Goal: Information Seeking & Learning: Learn about a topic

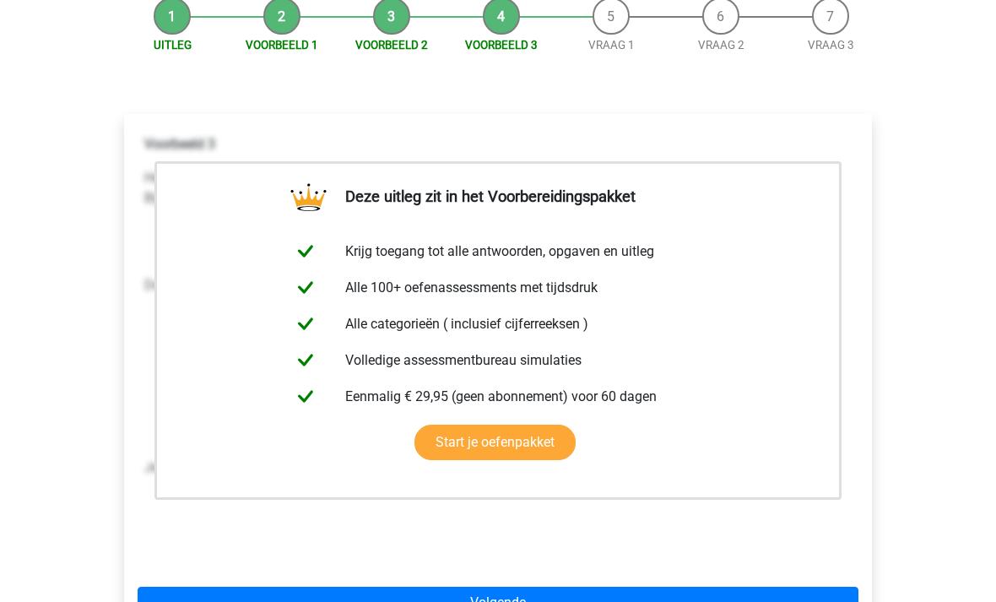
scroll to position [518, 0]
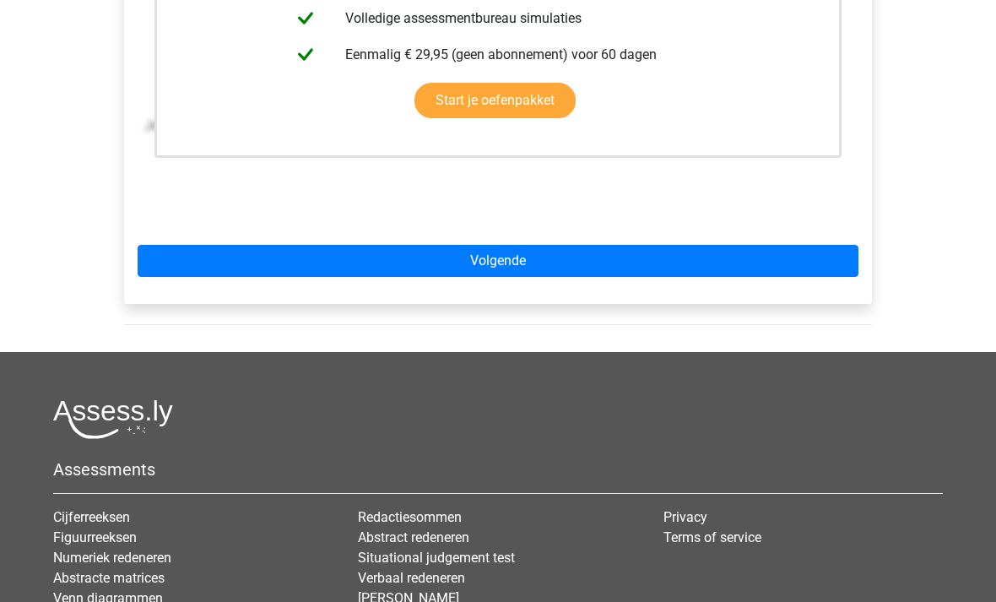
click at [757, 247] on link "Volgende" at bounding box center [498, 261] width 721 height 32
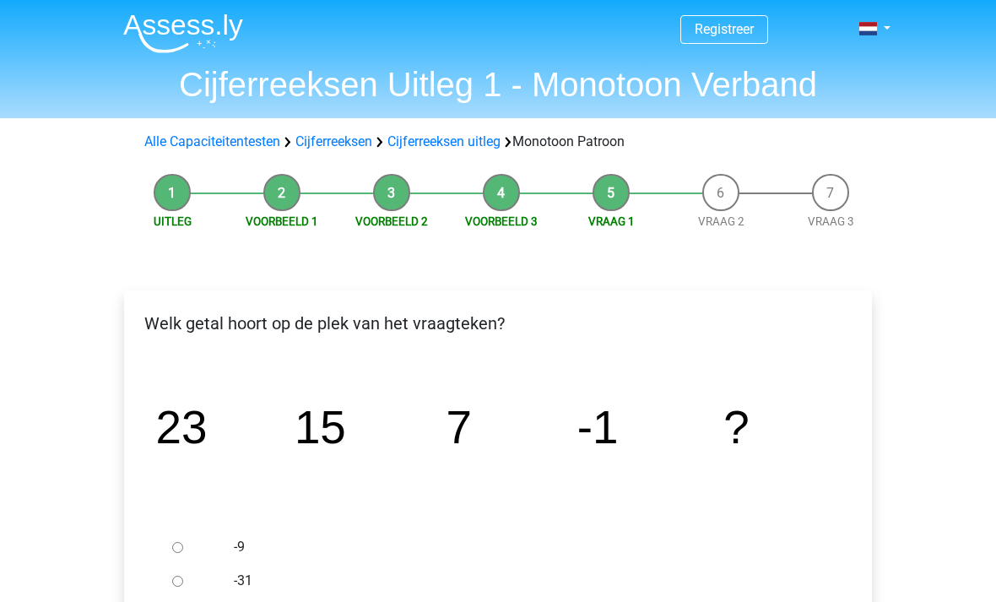
click at [192, 141] on link "Alle Capaciteitentesten" at bounding box center [212, 141] width 136 height 16
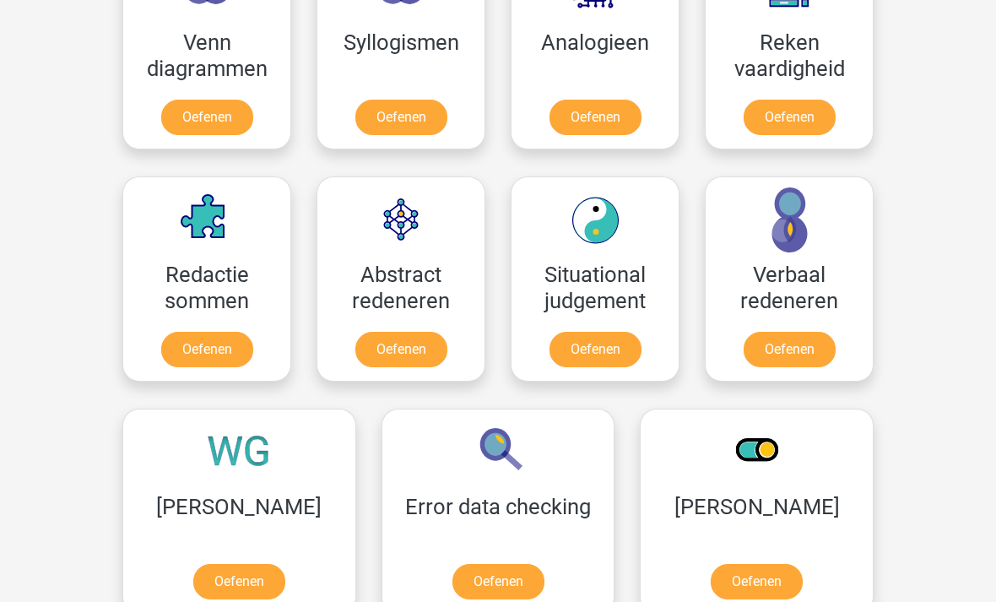
scroll to position [1085, 0]
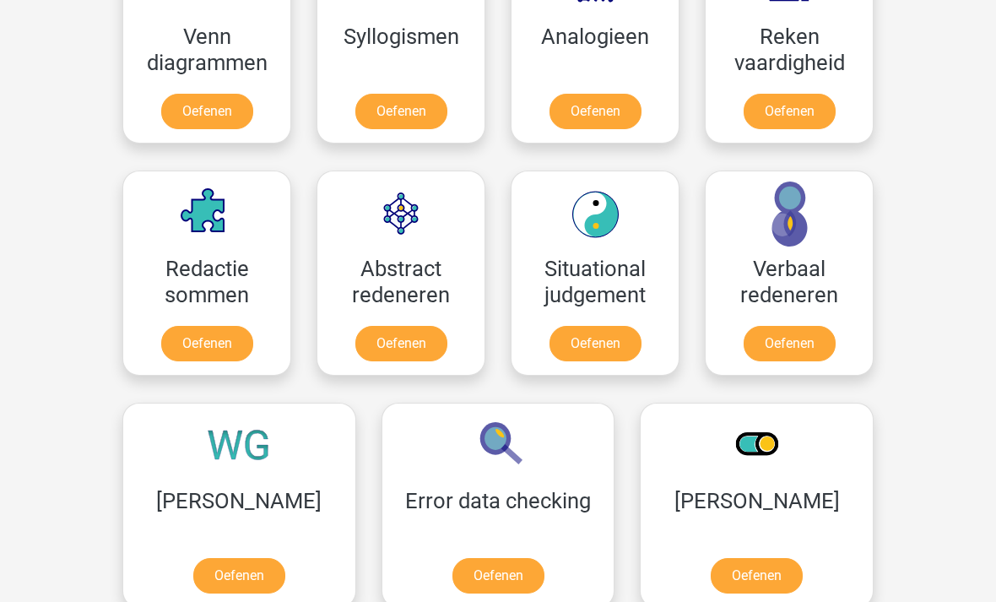
click at [782, 341] on link "Oefenen" at bounding box center [790, 344] width 92 height 35
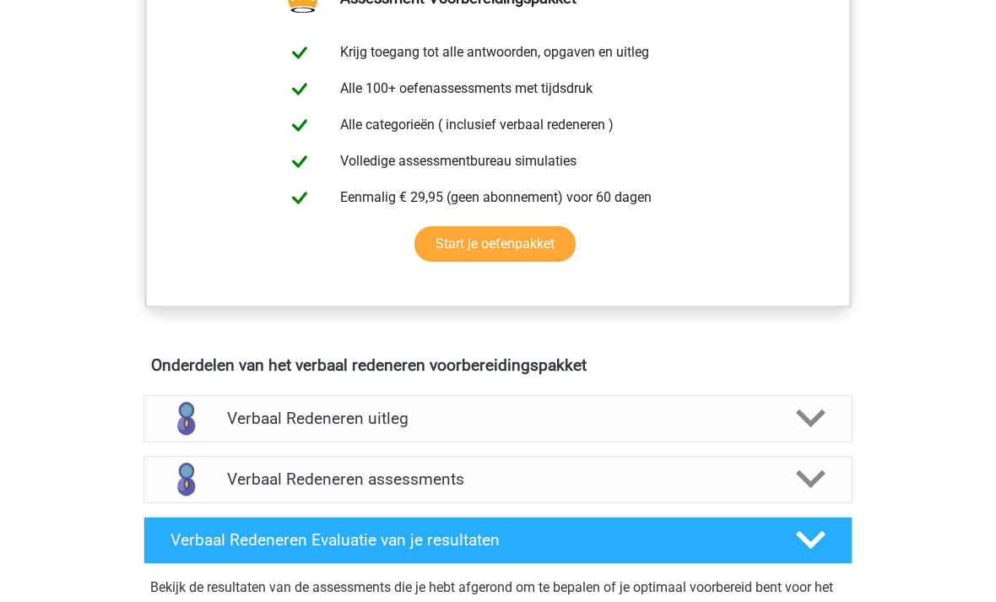
scroll to position [702, 0]
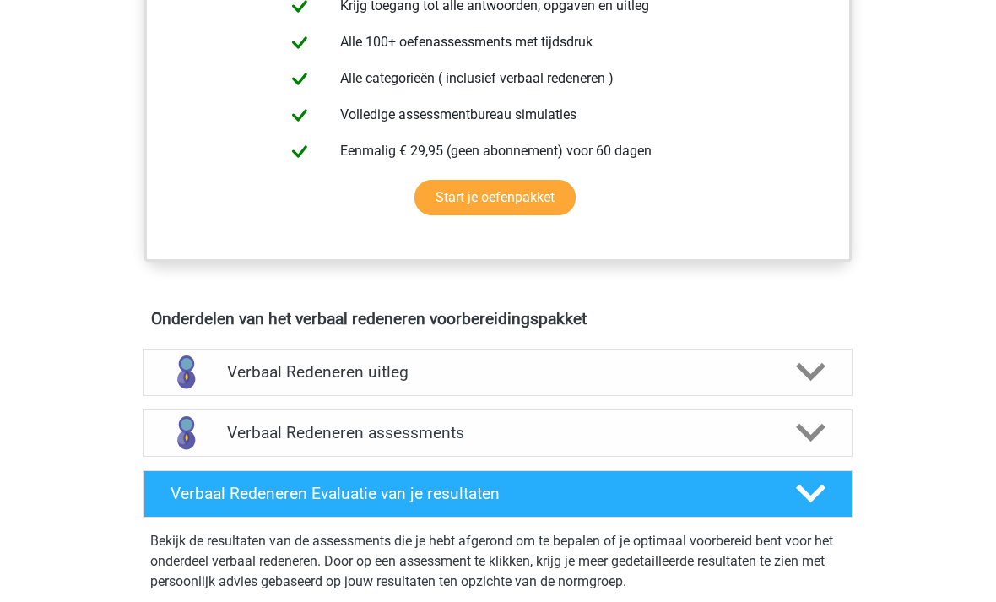
click at [795, 371] on div at bounding box center [810, 372] width 57 height 30
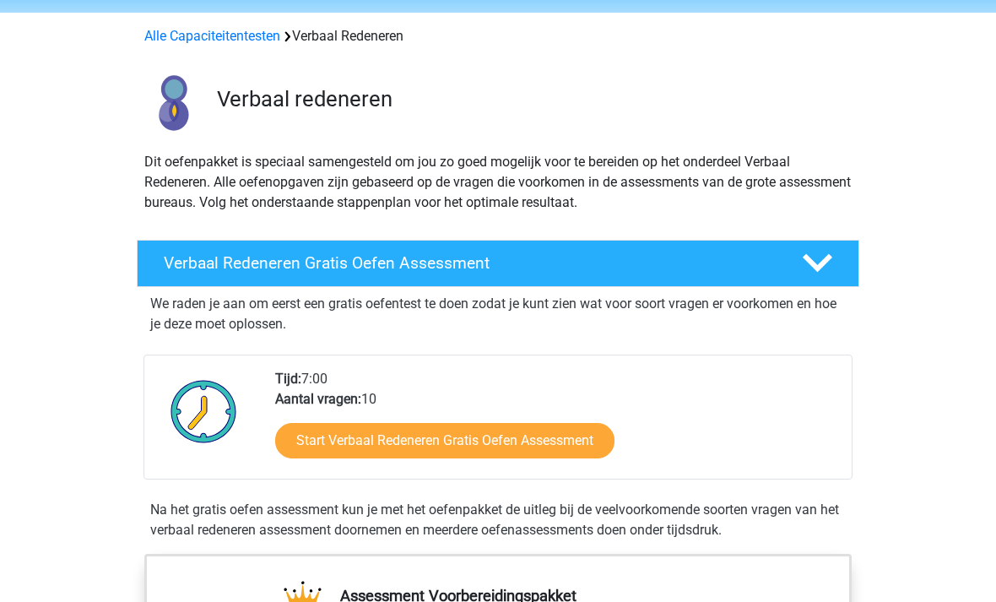
scroll to position [0, 0]
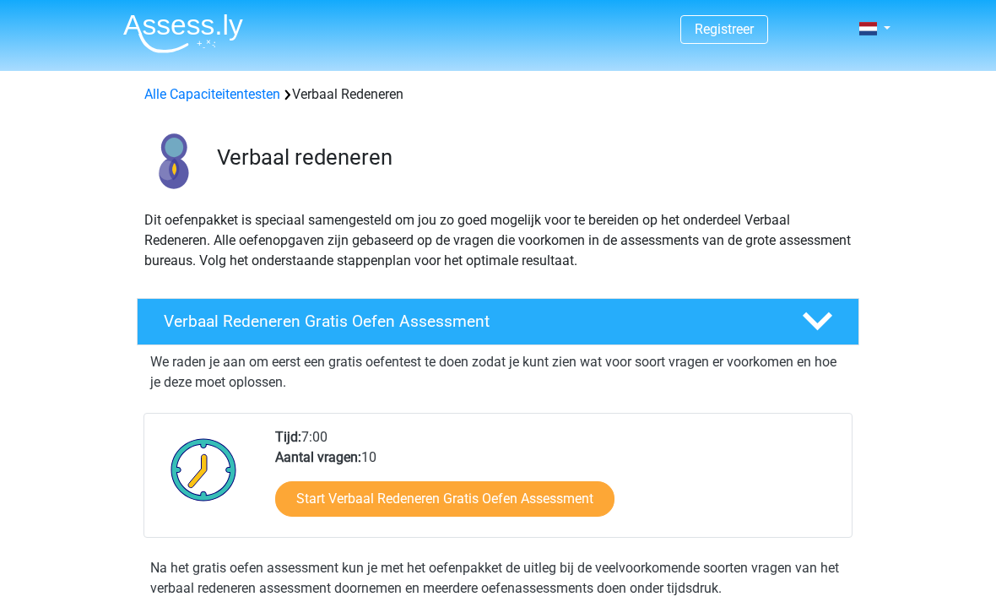
click at [176, 24] on img at bounding box center [183, 34] width 120 height 40
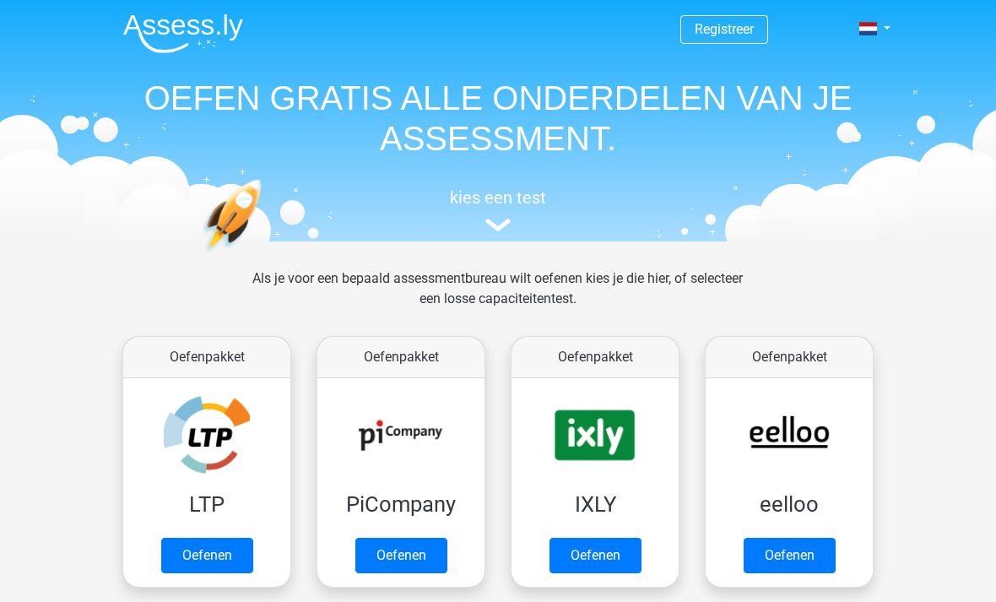
click at [202, 561] on link "Oefenen" at bounding box center [207, 555] width 92 height 35
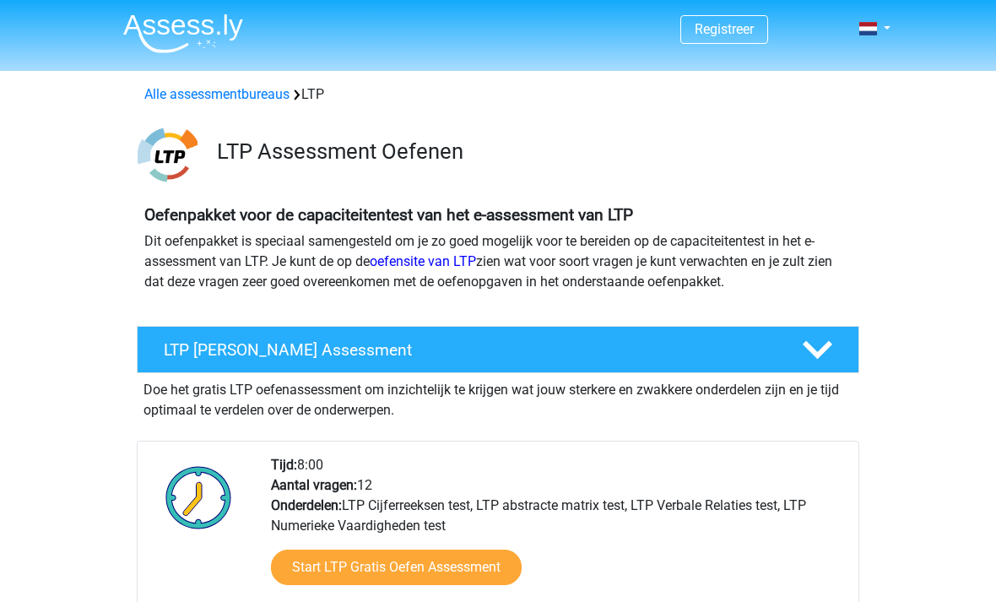
click at [724, 28] on link "Registreer" at bounding box center [724, 29] width 59 height 16
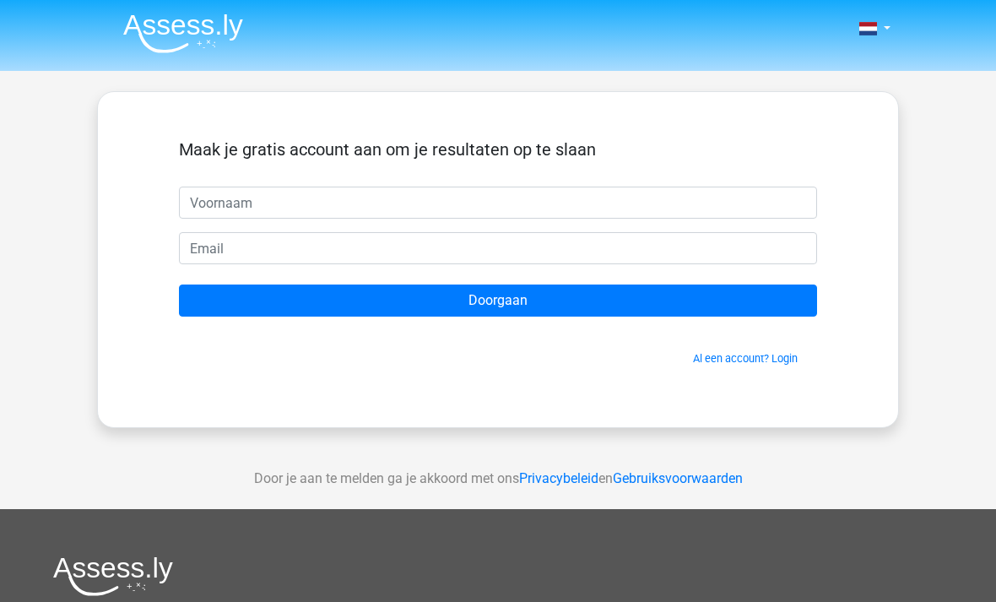
click at [194, 218] on input "text" at bounding box center [498, 203] width 638 height 32
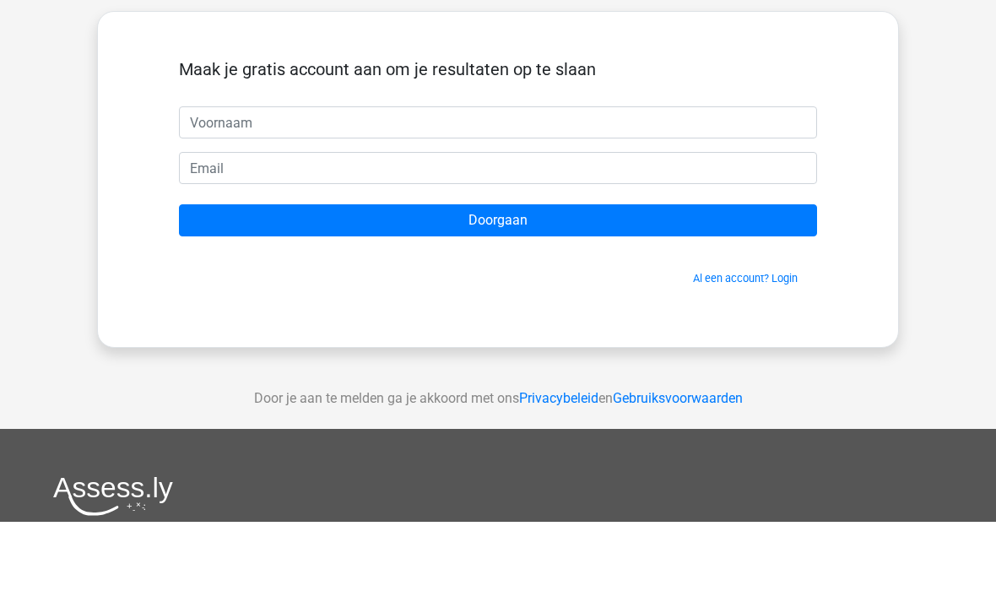
click at [208, 285] on input "Doorgaan" at bounding box center [498, 301] width 638 height 32
click at [941, 109] on div "Nederlands English" at bounding box center [498, 477] width 996 height 955
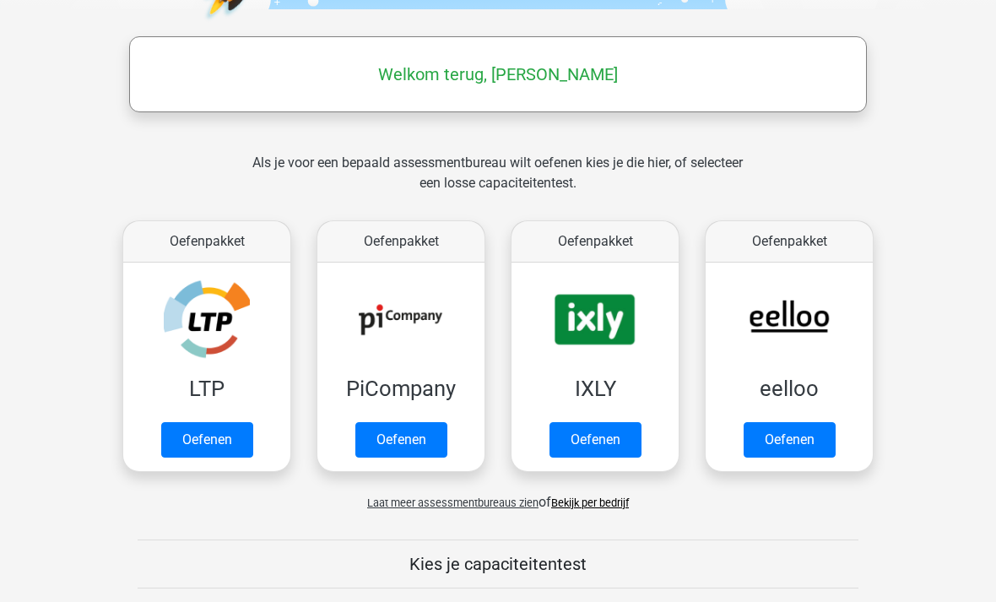
scroll to position [245, 0]
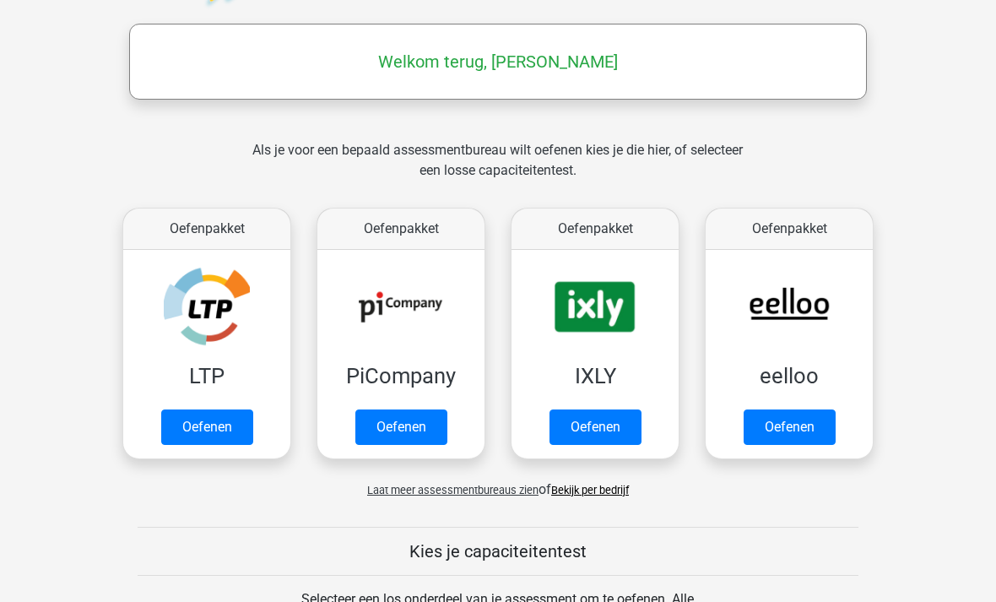
click at [207, 427] on link "Oefenen" at bounding box center [207, 427] width 92 height 35
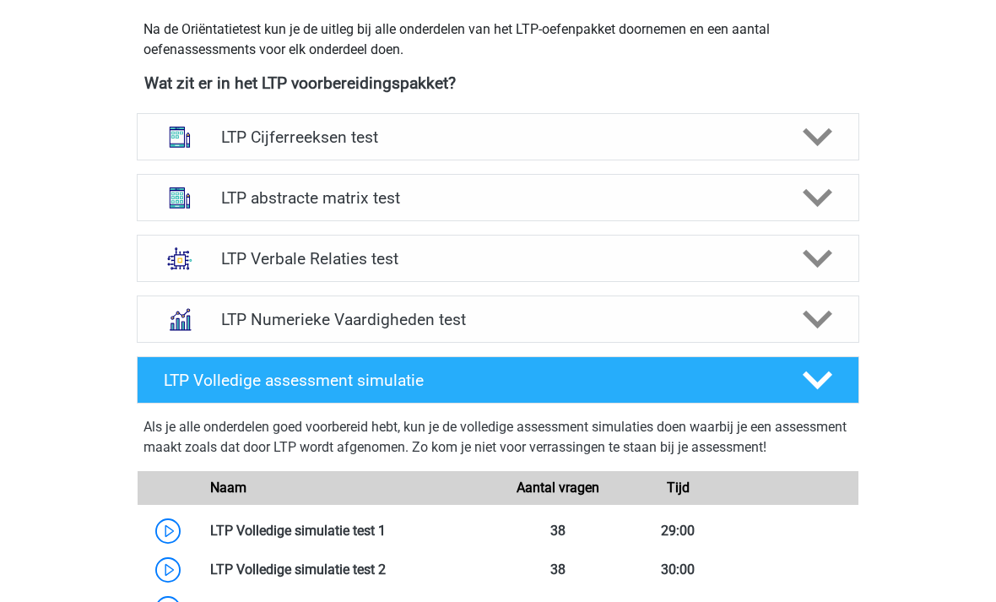
scroll to position [606, 0]
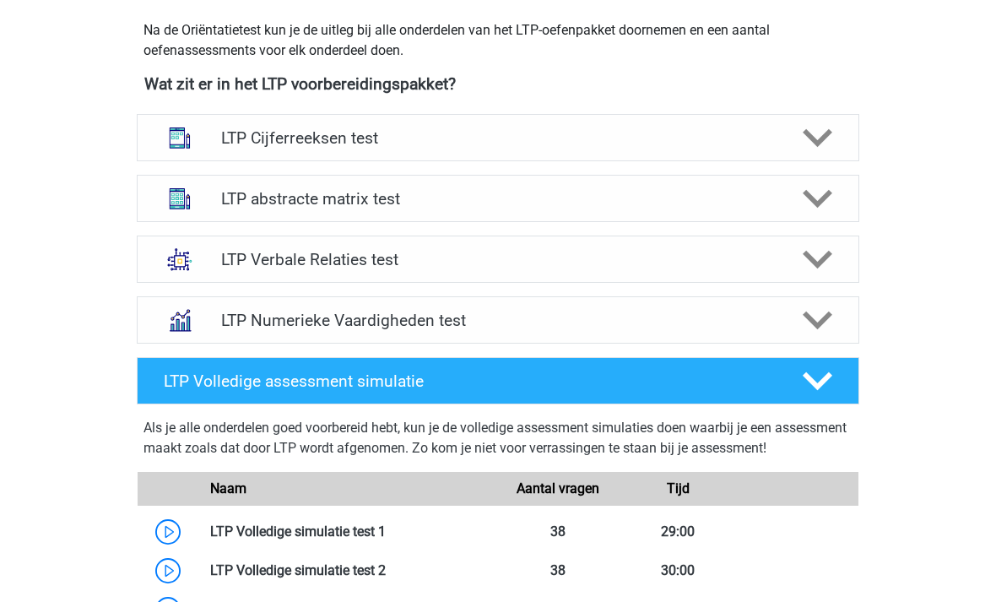
click at [815, 204] on polygon at bounding box center [818, 199] width 30 height 19
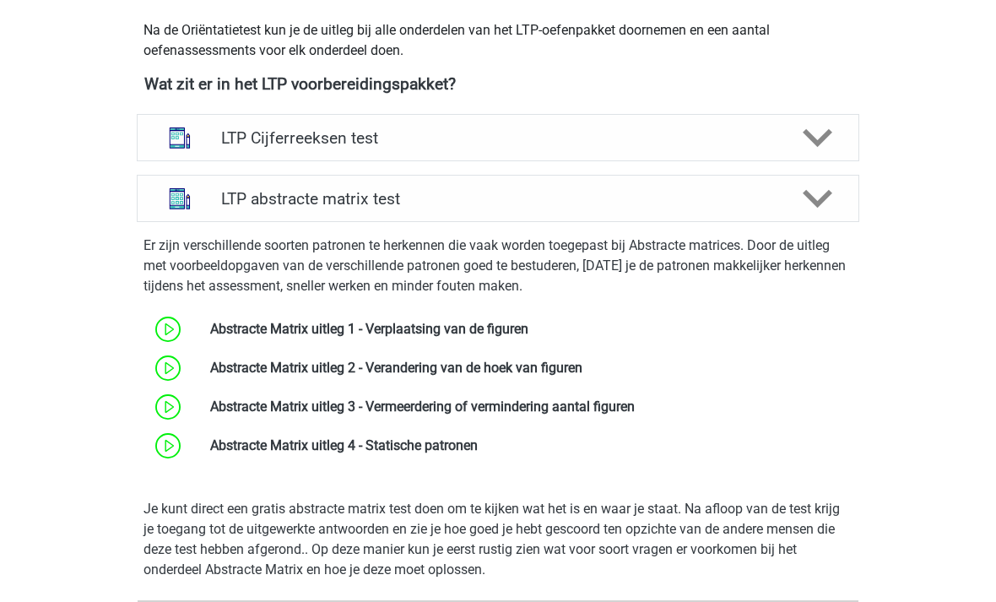
click at [822, 208] on icon at bounding box center [818, 199] width 30 height 30
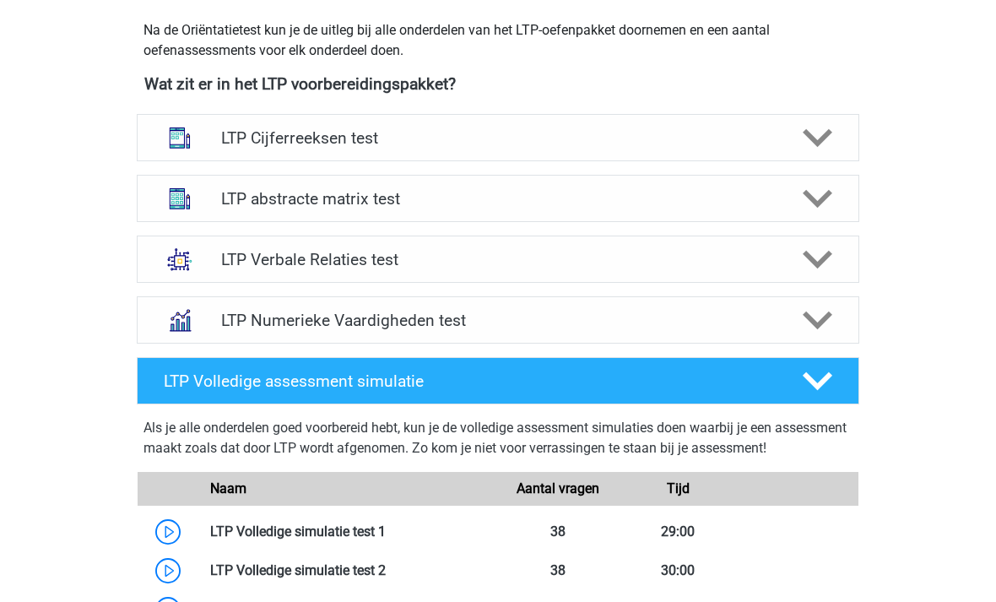
click at [825, 271] on icon at bounding box center [818, 260] width 30 height 30
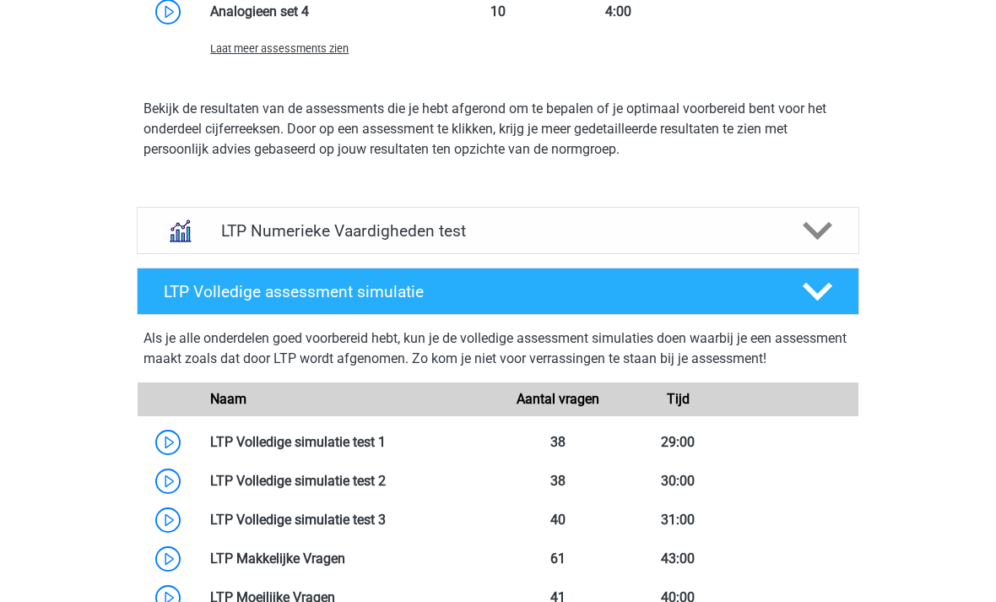
scroll to position [1814, 0]
click at [809, 235] on icon at bounding box center [818, 231] width 30 height 30
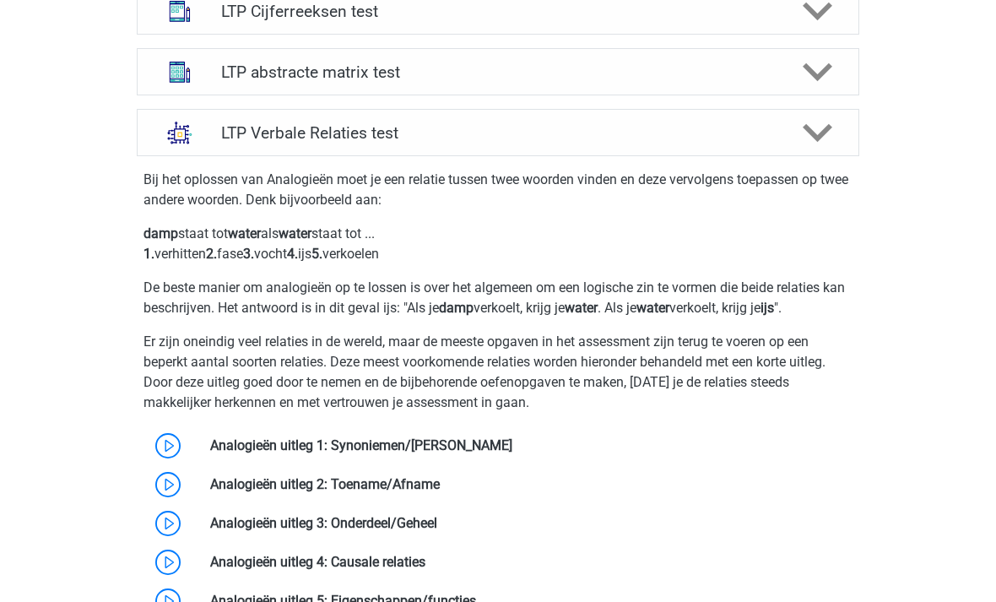
scroll to position [733, 0]
click at [513, 444] on link at bounding box center [513, 445] width 0 height 16
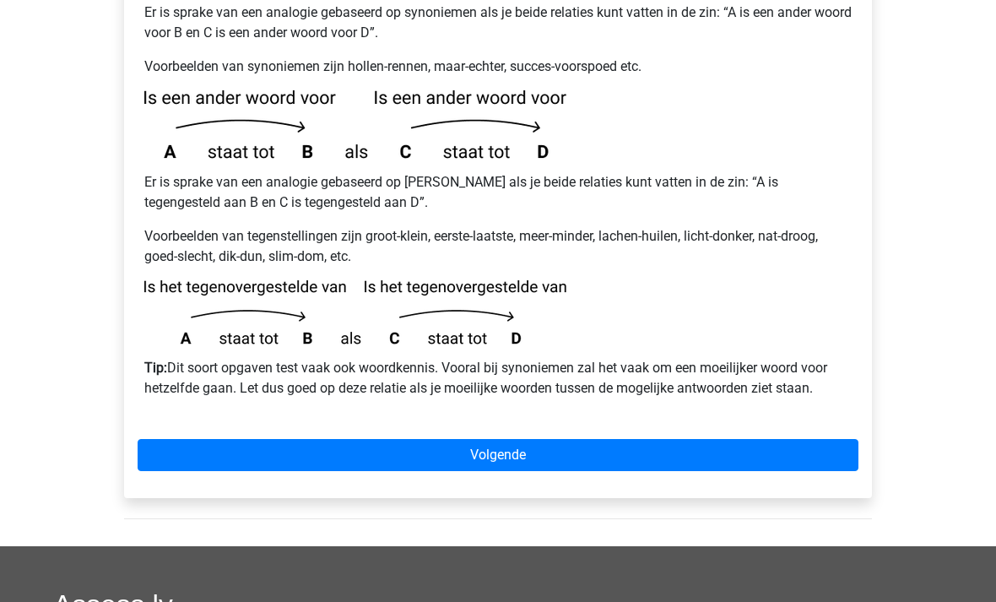
scroll to position [375, 0]
click at [308, 439] on link "Volgende" at bounding box center [498, 455] width 721 height 32
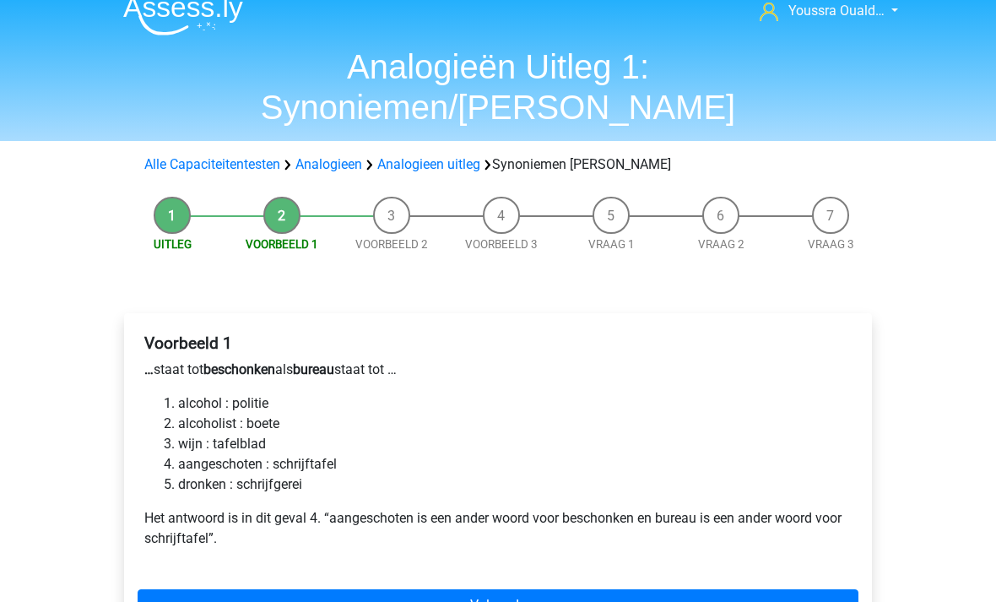
scroll to position [18, 0]
click at [421, 589] on link "Volgende" at bounding box center [498, 605] width 721 height 32
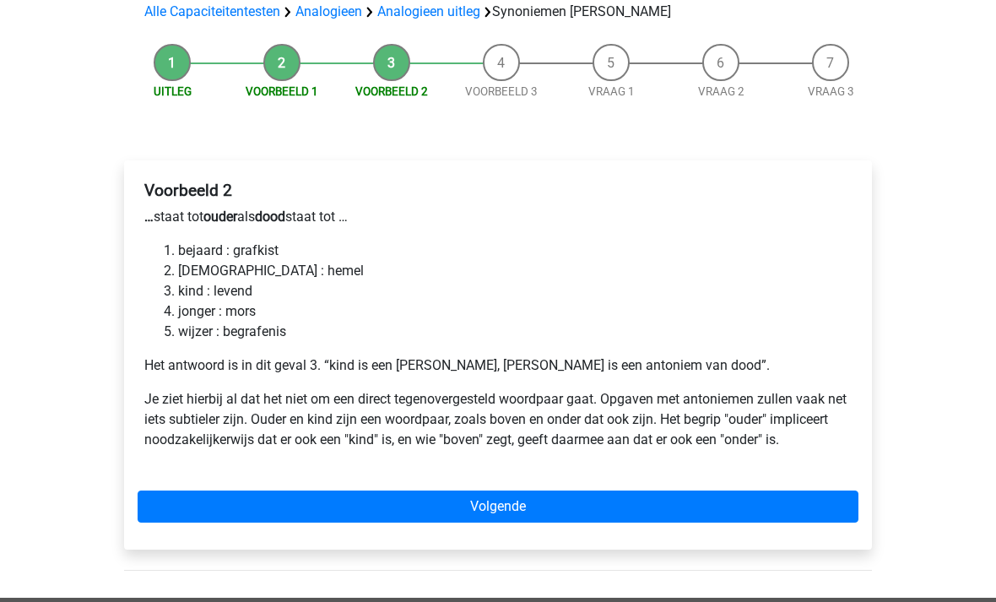
scroll to position [176, 0]
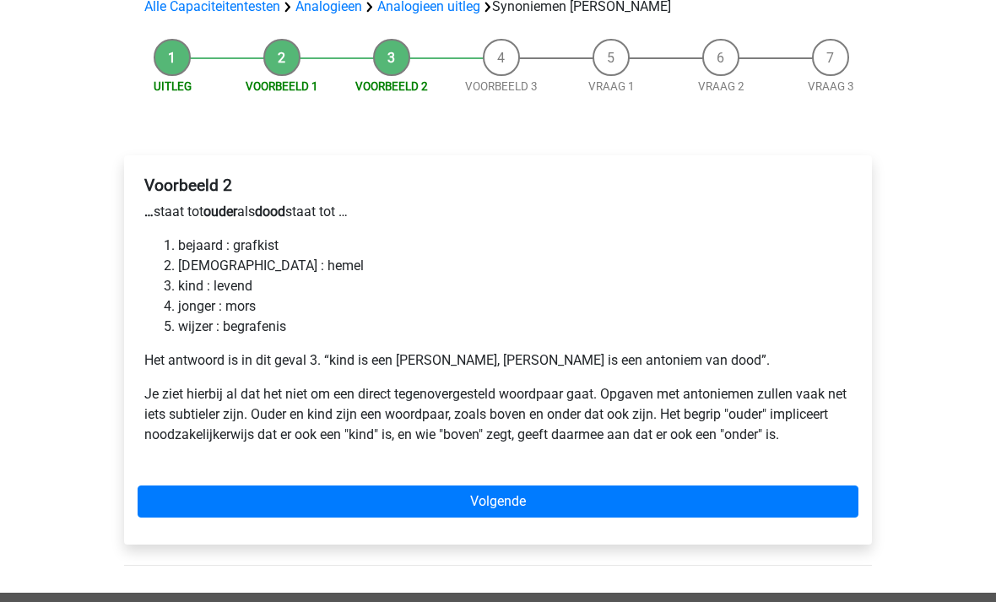
click at [439, 485] on link "Volgende" at bounding box center [498, 501] width 721 height 32
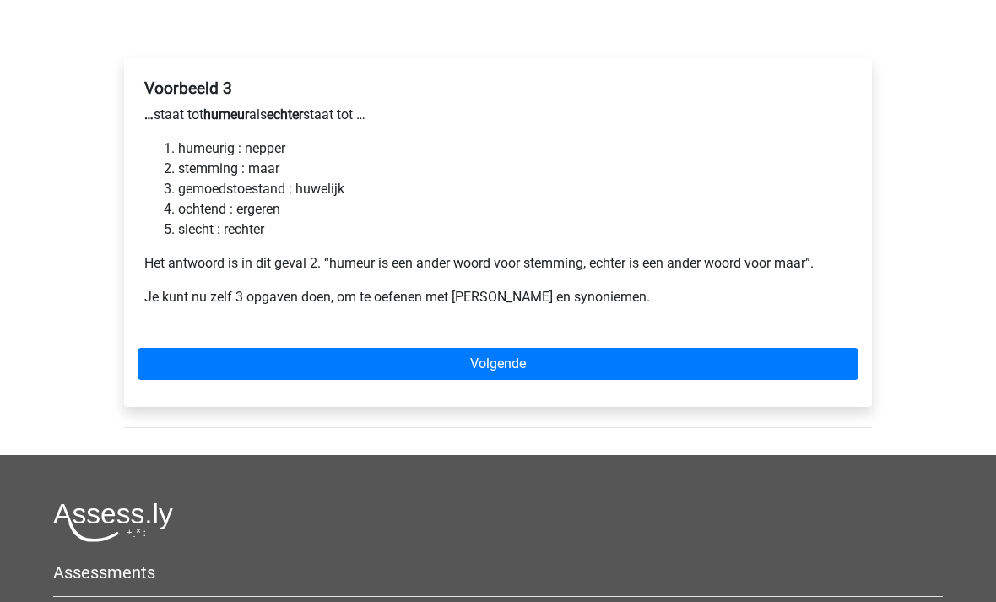
scroll to position [289, 0]
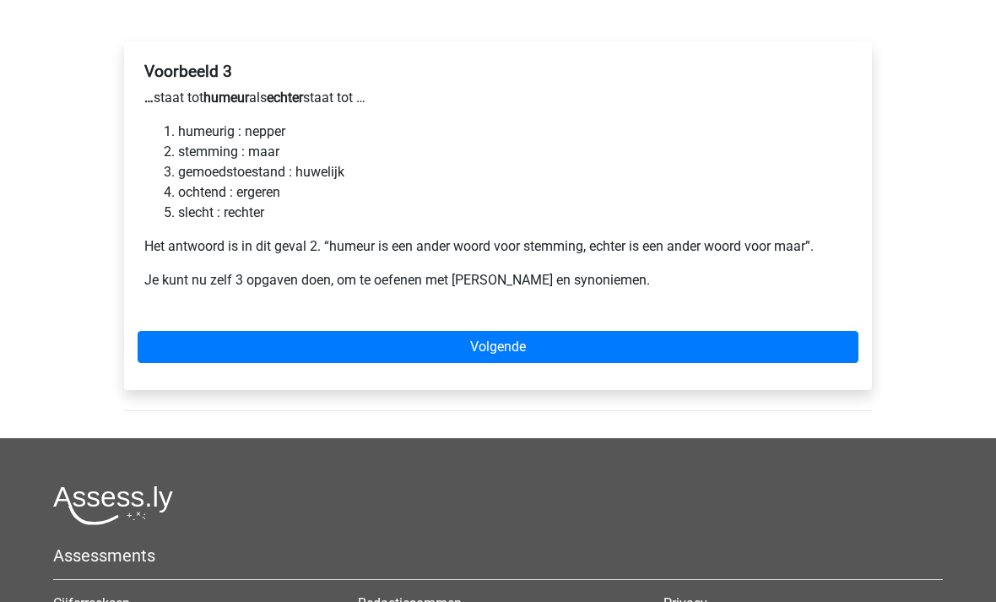
click at [249, 332] on link "Volgende" at bounding box center [498, 348] width 721 height 32
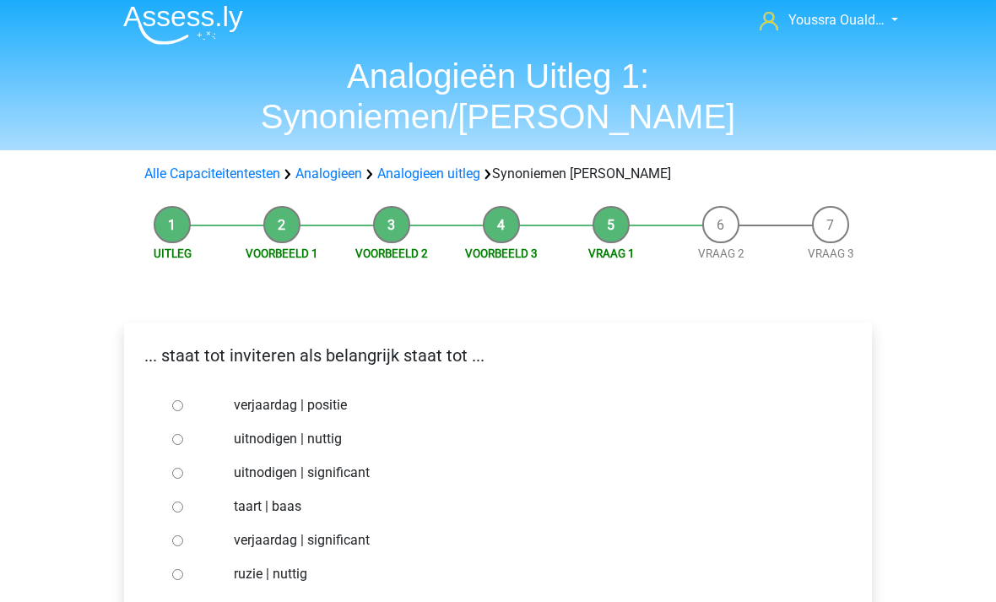
scroll to position [11, 0]
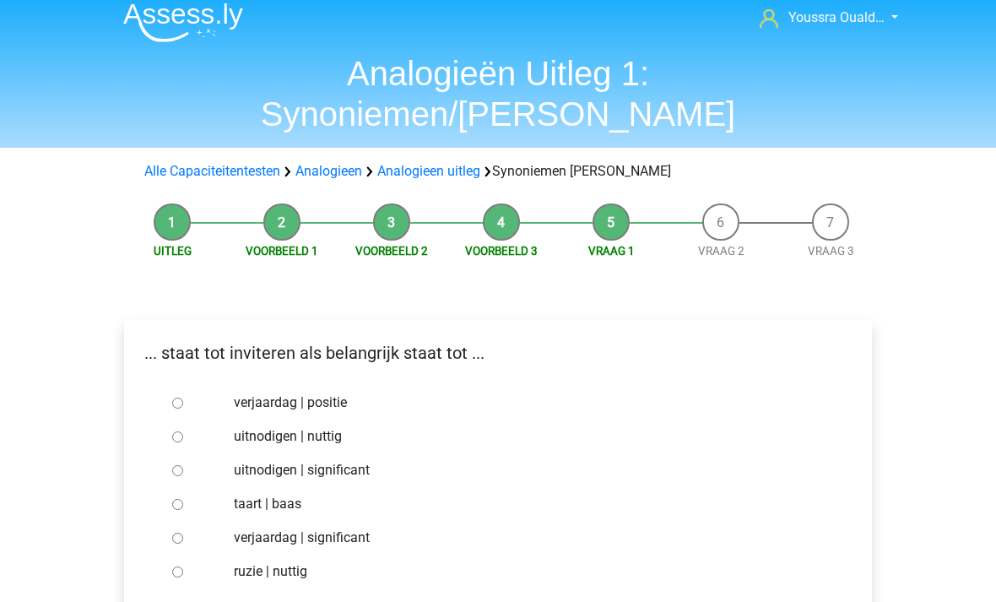
click at [166, 420] on div at bounding box center [193, 437] width 56 height 34
click at [181, 431] on input "uitnodigen | nuttig" at bounding box center [177, 436] width 11 height 11
radio input "true"
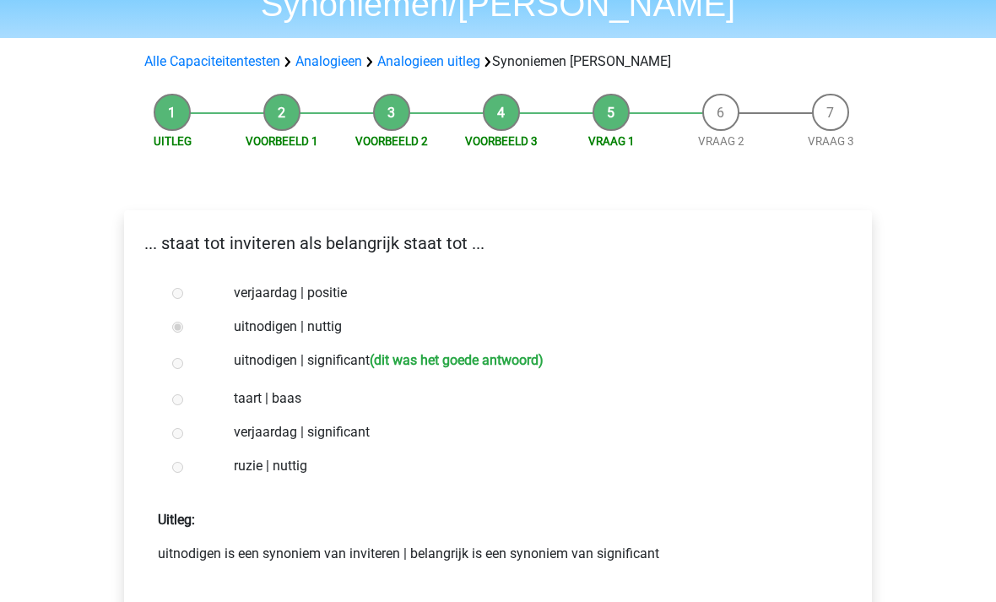
scroll to position [133, 0]
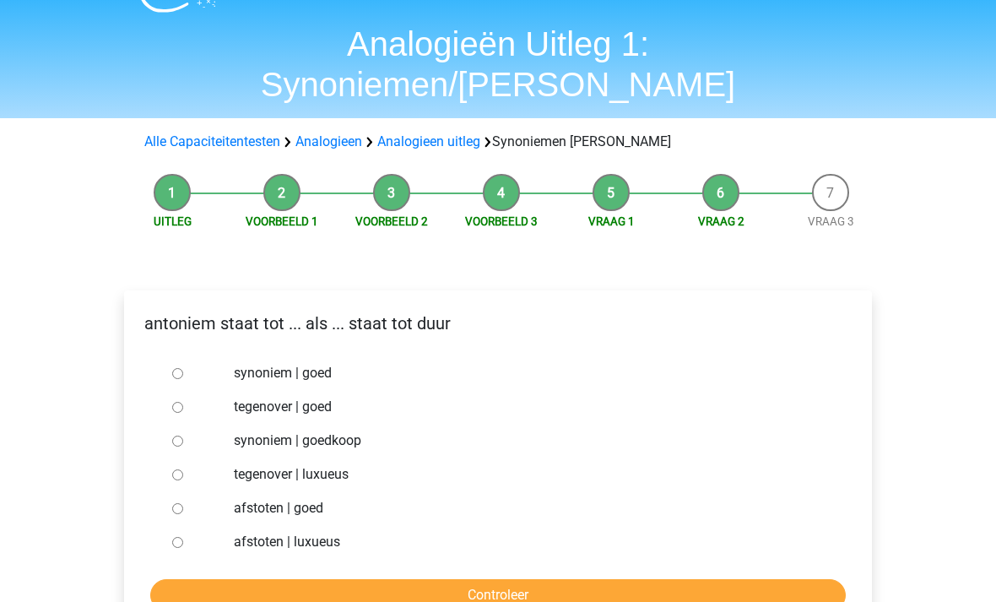
scroll to position [47, 0]
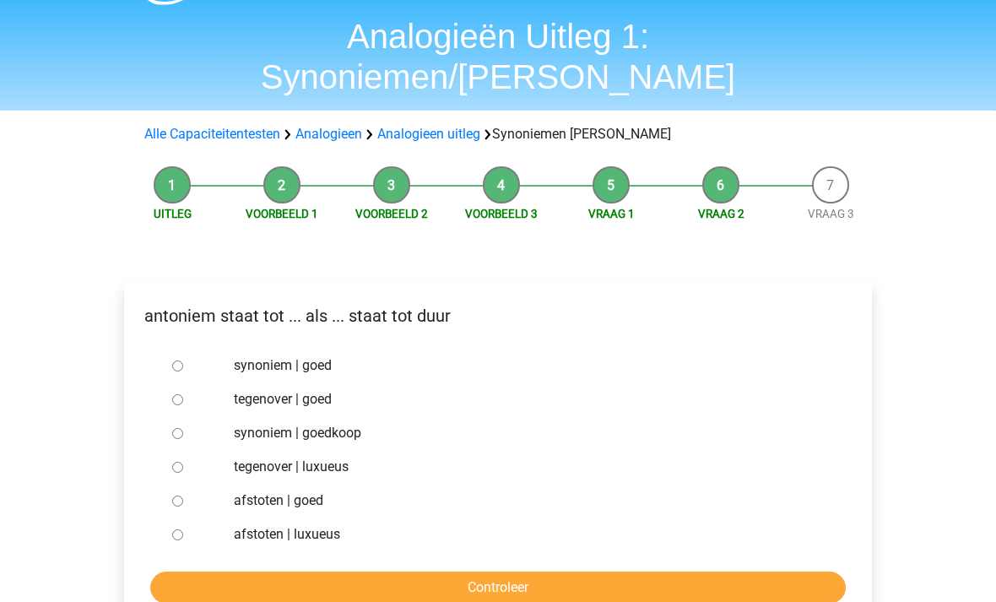
click at [172, 417] on div at bounding box center [193, 434] width 56 height 34
click at [177, 429] on input "synoniem | goedkoop" at bounding box center [177, 434] width 11 height 11
radio input "true"
click at [278, 572] on input "Controleer" at bounding box center [498, 588] width 696 height 32
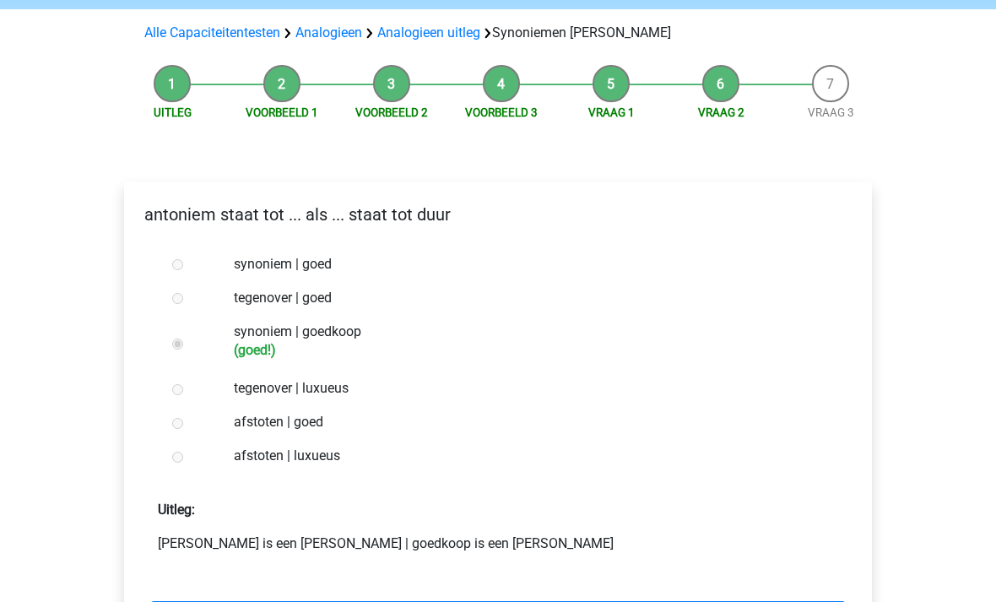
scroll to position [173, 0]
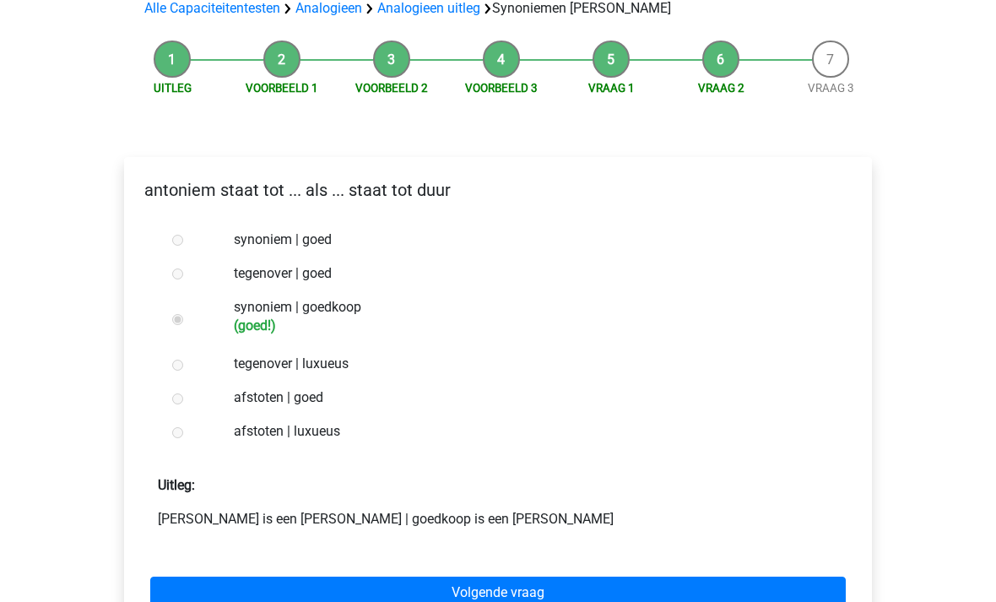
click at [274, 578] on link "Volgende vraag" at bounding box center [498, 594] width 696 height 32
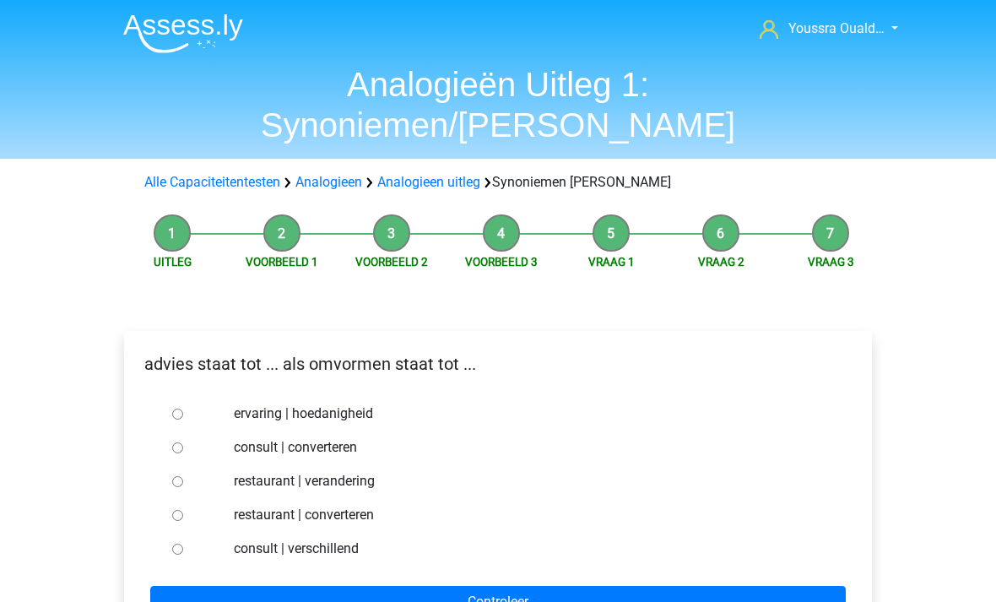
click at [183, 431] on div at bounding box center [193, 448] width 56 height 34
click at [173, 442] on input "consult | converteren" at bounding box center [177, 447] width 11 height 11
radio input "true"
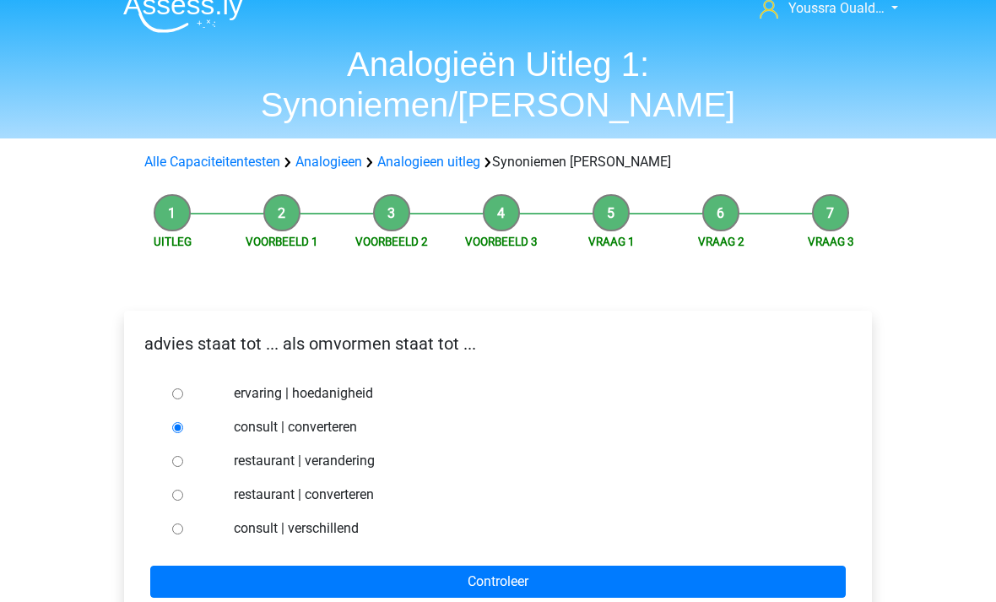
scroll to position [22, 0]
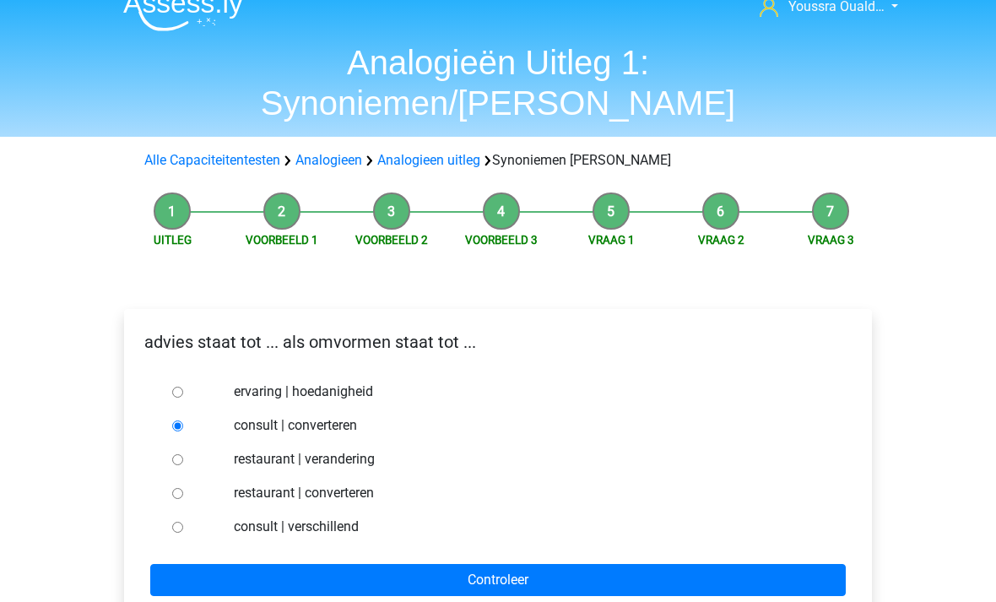
click at [252, 564] on input "Controleer" at bounding box center [498, 580] width 696 height 32
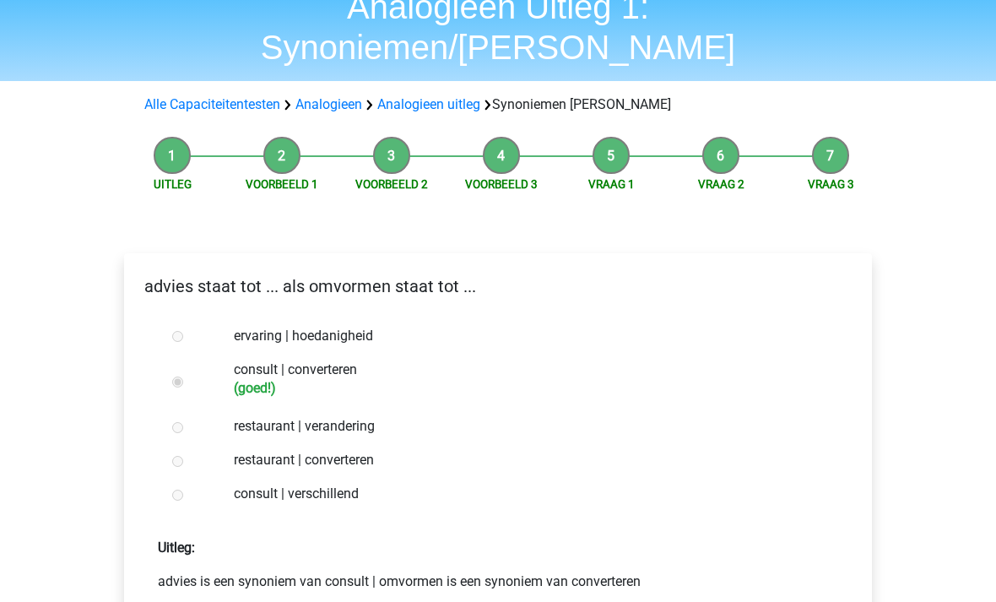
scroll to position [98, 0]
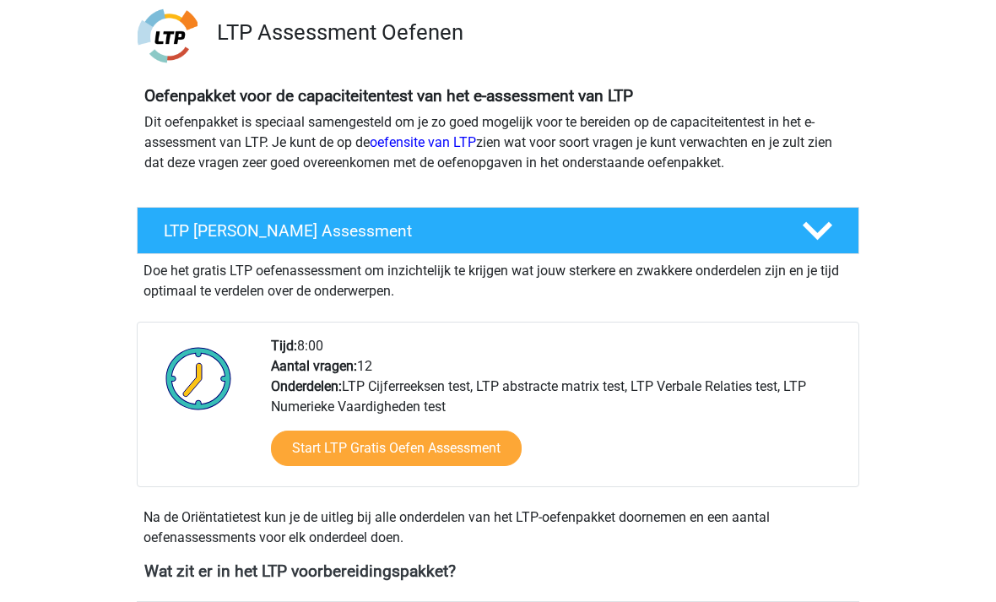
scroll to position [118, 0]
click at [830, 225] on polygon at bounding box center [818, 232] width 30 height 19
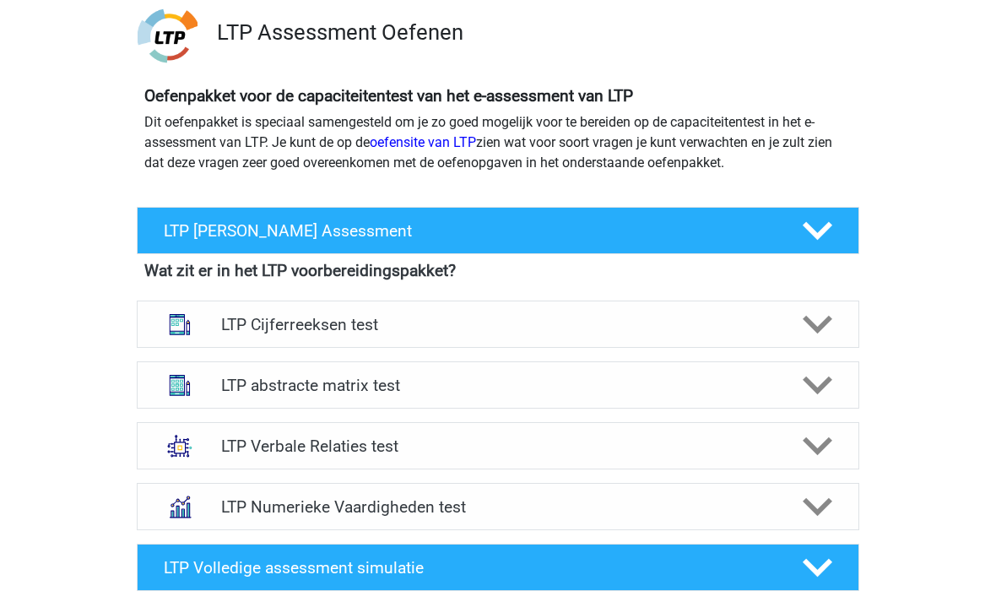
click at [236, 451] on h4 "LTP Verbale Relaties test" at bounding box center [497, 446] width 553 height 19
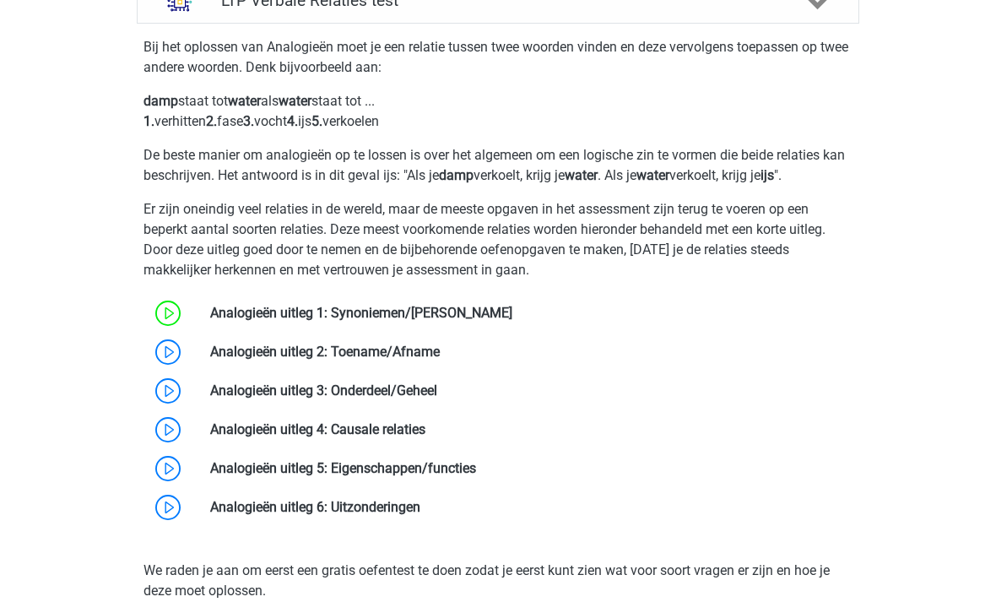
scroll to position [565, 0]
click at [440, 360] on link at bounding box center [440, 352] width 0 height 16
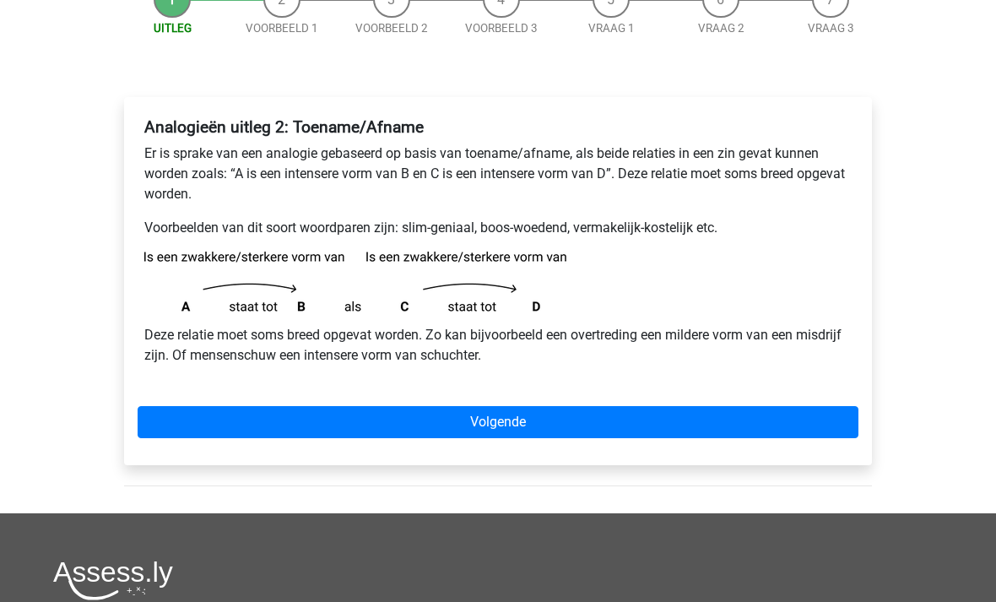
scroll to position [220, 0]
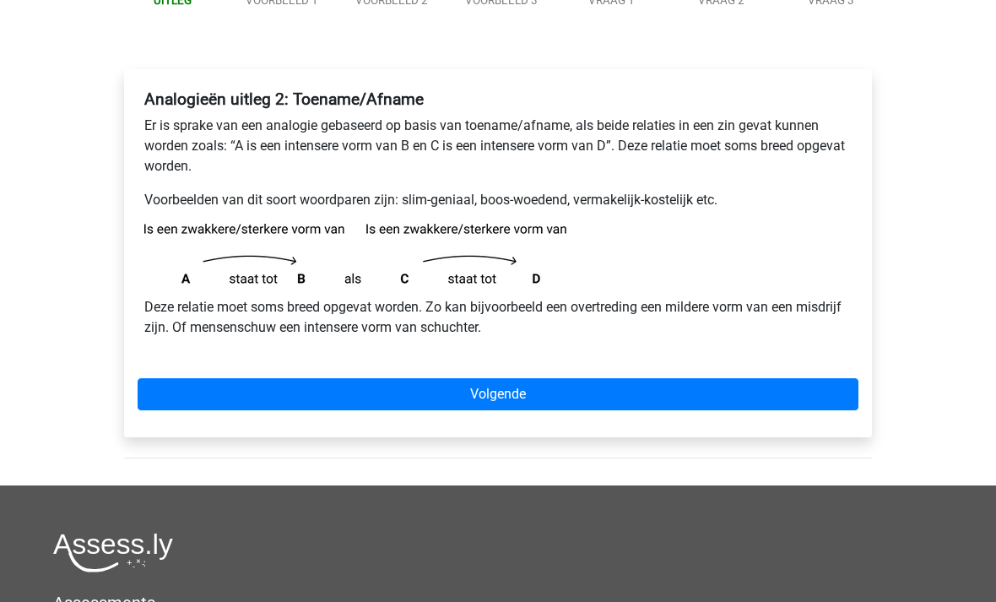
click at [199, 399] on link "Volgende" at bounding box center [498, 395] width 721 height 32
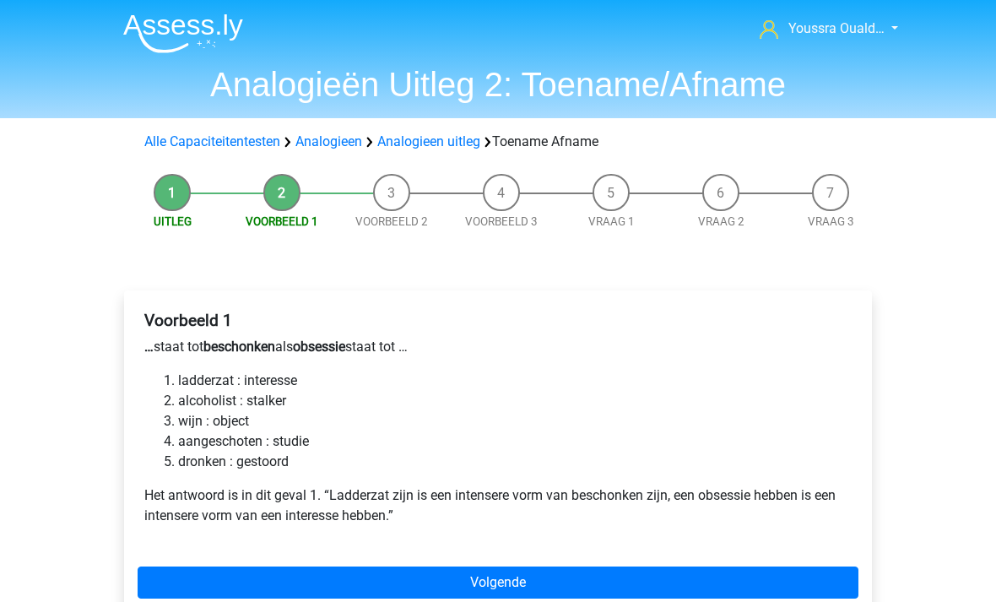
scroll to position [4, 0]
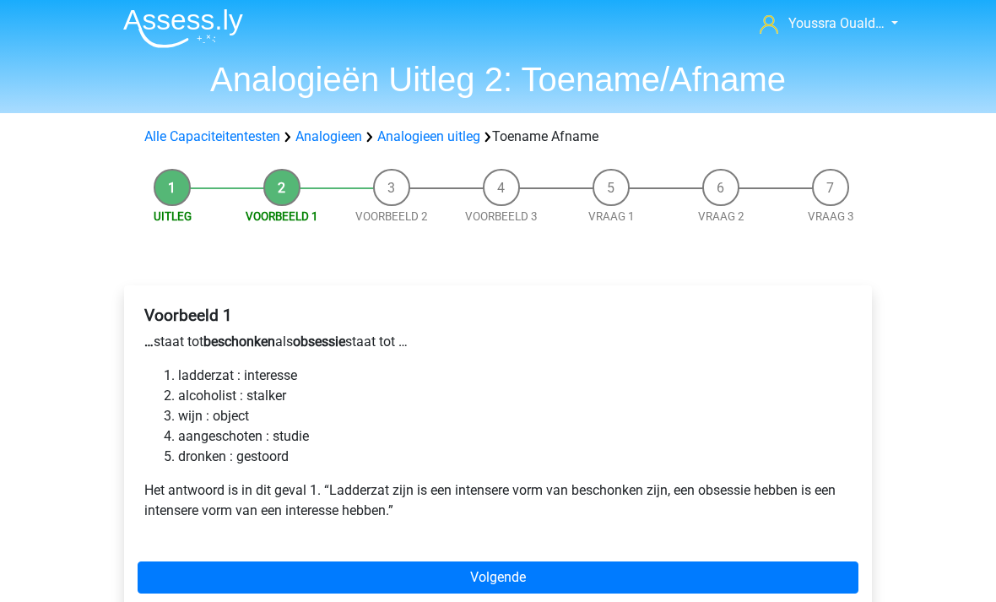
click at [248, 586] on link "Volgende" at bounding box center [498, 578] width 721 height 32
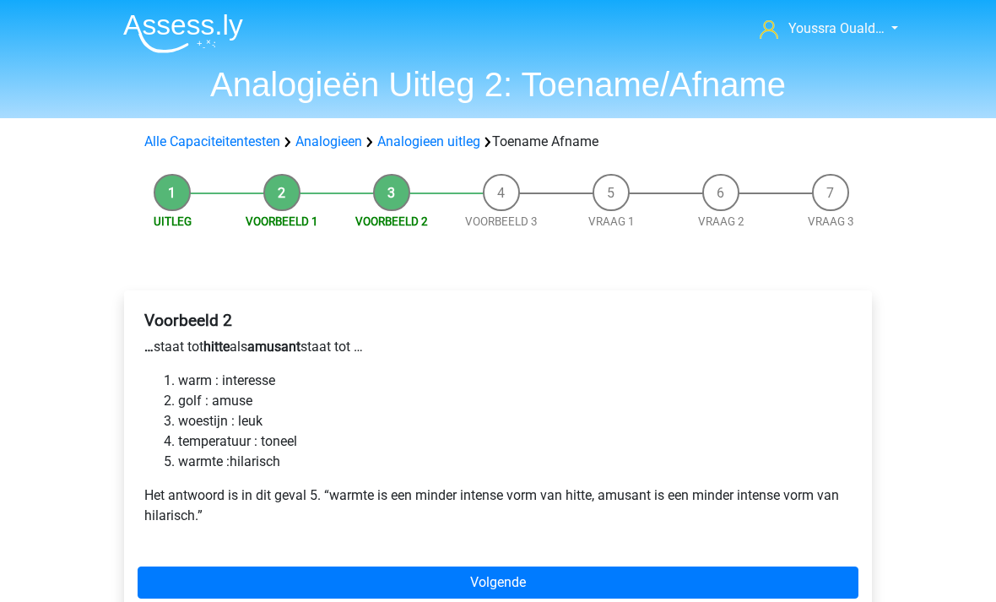
scroll to position [4, 0]
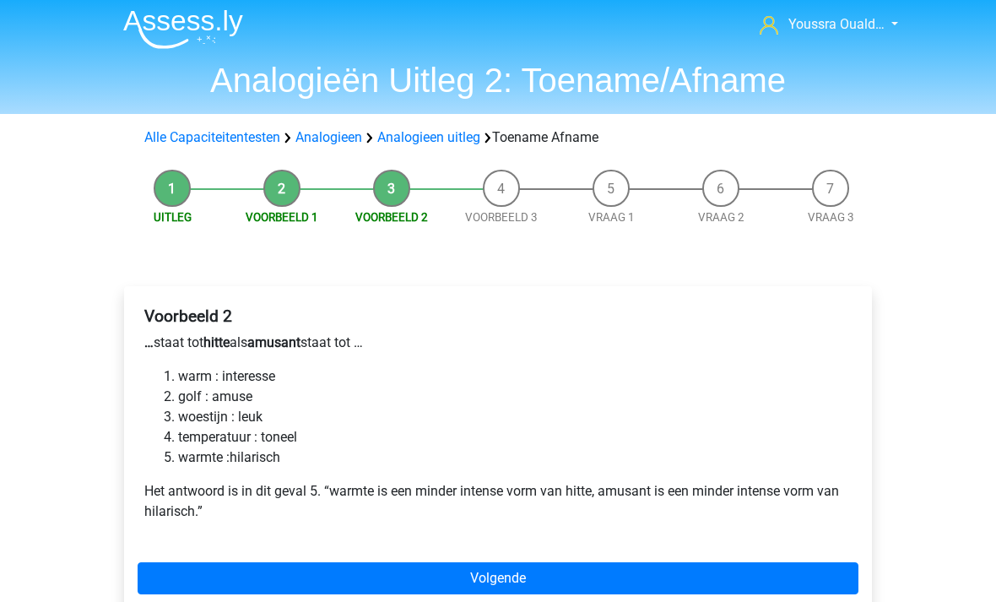
click at [231, 582] on link "Volgende" at bounding box center [498, 578] width 721 height 32
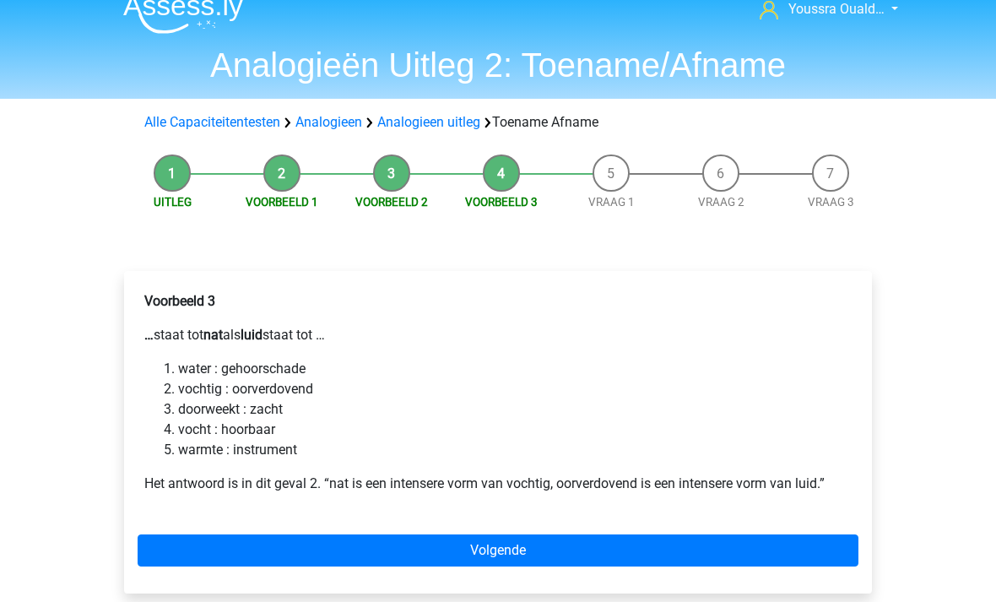
scroll to position [20, 0]
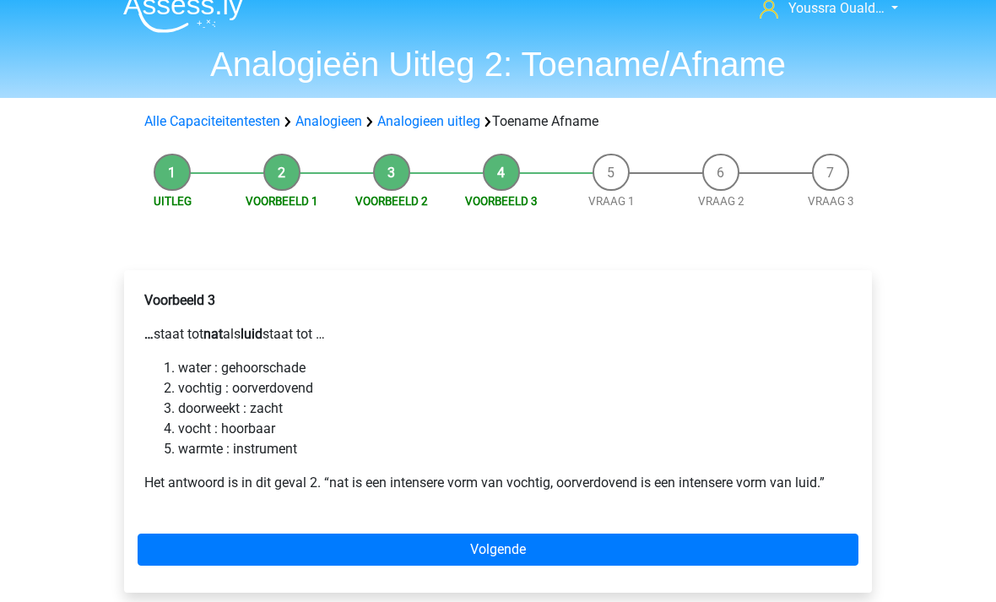
click at [342, 557] on link "Volgende" at bounding box center [498, 550] width 721 height 32
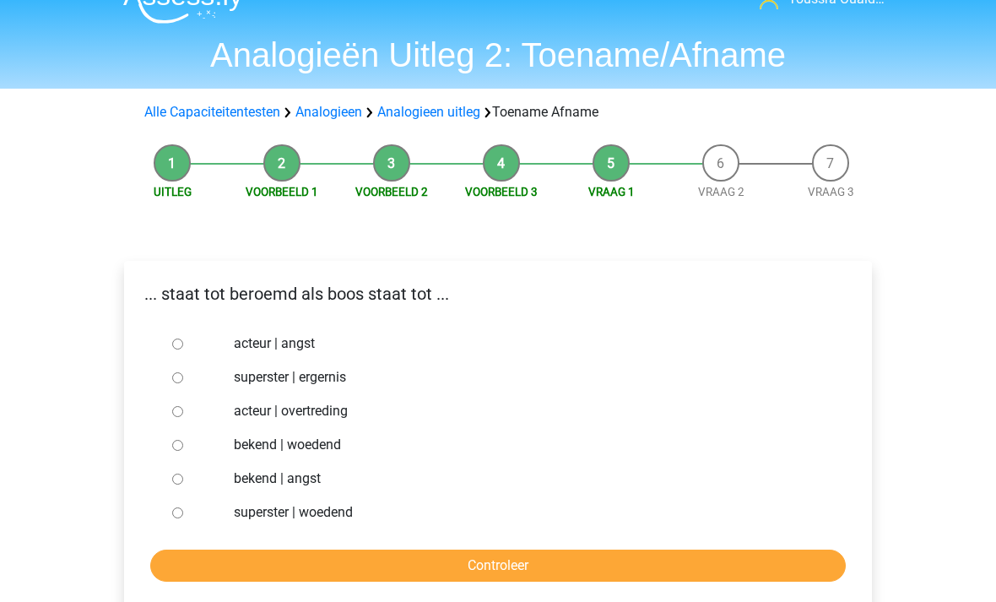
scroll to position [31, 0]
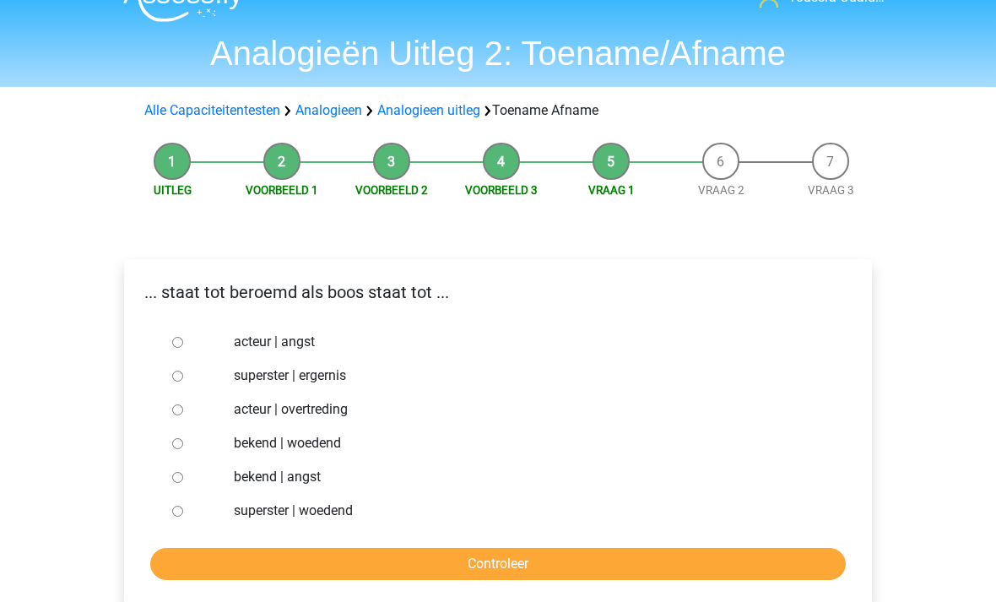
click at [166, 377] on div at bounding box center [193, 376] width 56 height 34
click at [175, 377] on input "superster | ergernis" at bounding box center [177, 376] width 11 height 11
radio input "true"
click at [344, 566] on input "Controleer" at bounding box center [498, 564] width 696 height 32
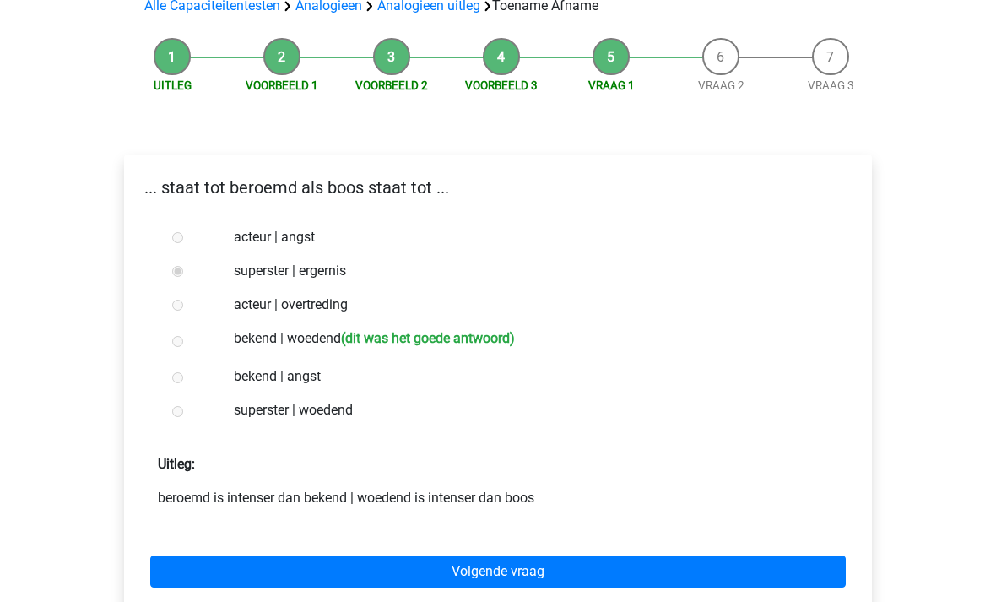
scroll to position [142, 0]
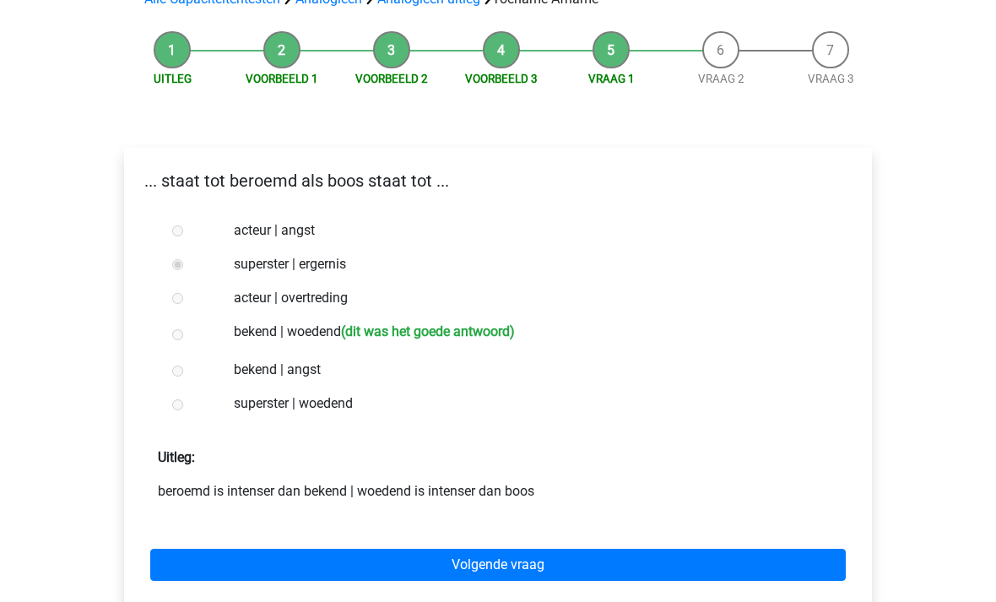
click at [345, 570] on link "Volgende vraag" at bounding box center [498, 566] width 696 height 32
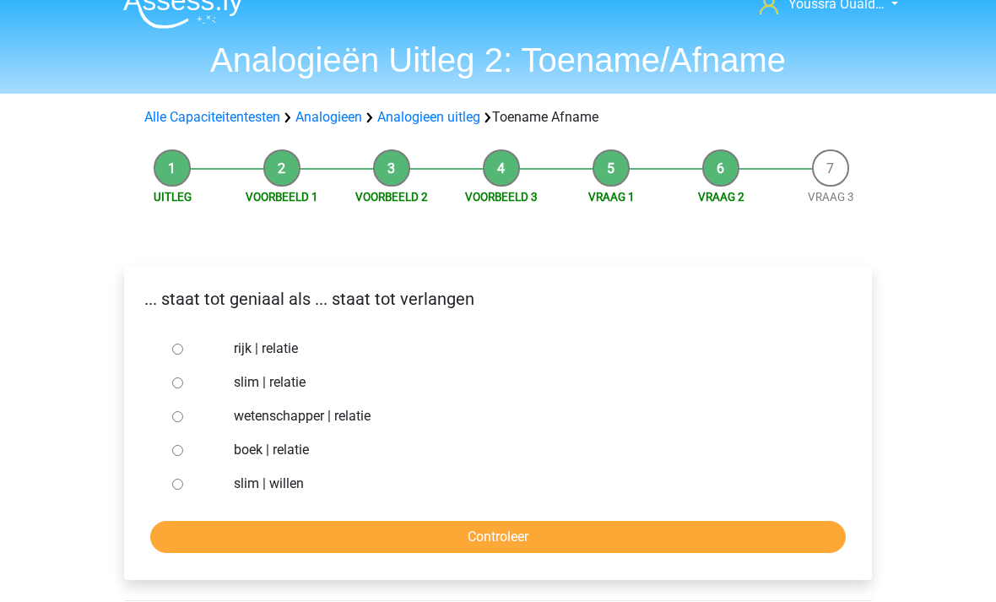
scroll to position [27, 0]
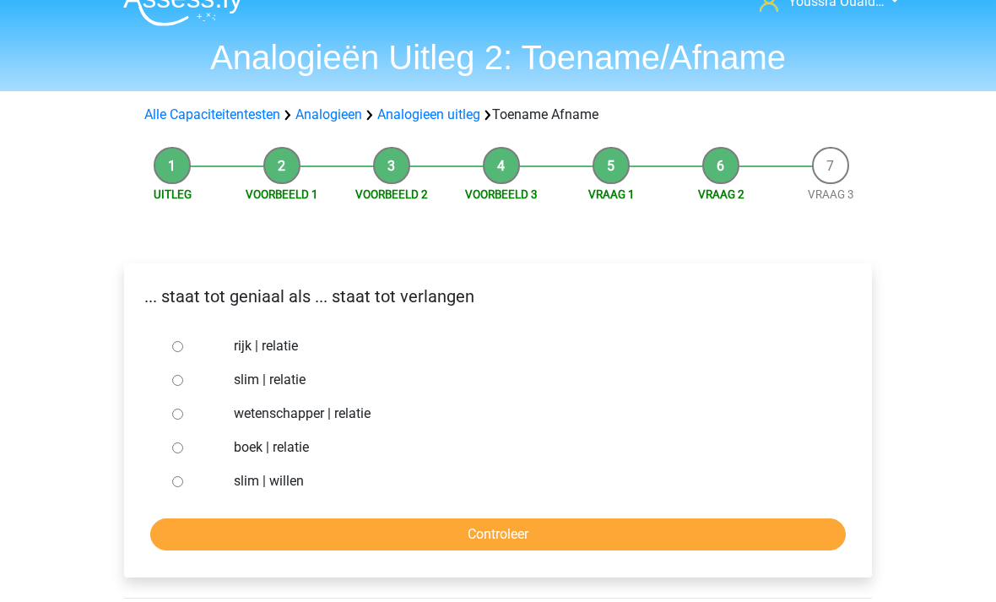
click at [182, 480] on input "slim | willen" at bounding box center [177, 481] width 11 height 11
radio input "true"
click at [203, 536] on input "Controleer" at bounding box center [498, 534] width 696 height 32
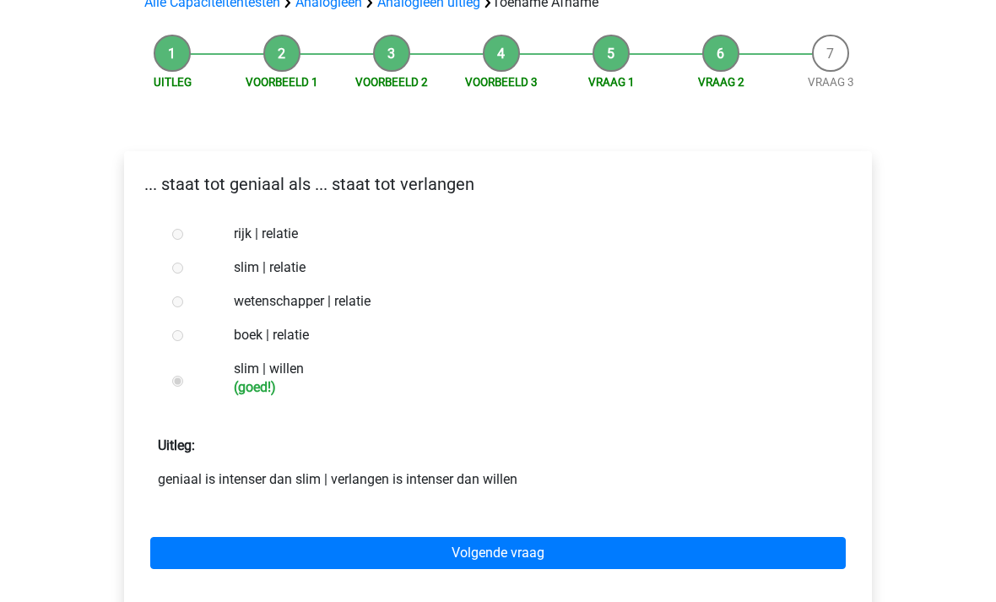
scroll to position [138, 0]
click at [278, 555] on link "Volgende vraag" at bounding box center [498, 554] width 696 height 32
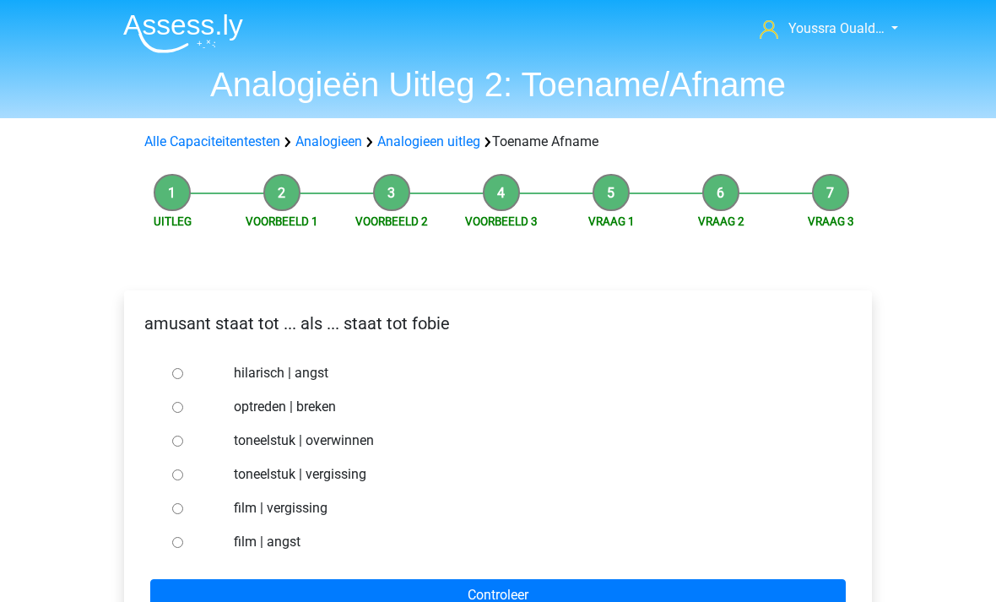
click at [175, 383] on div at bounding box center [193, 373] width 56 height 34
click at [182, 377] on input "hilarisch | angst" at bounding box center [177, 373] width 11 height 11
radio input "true"
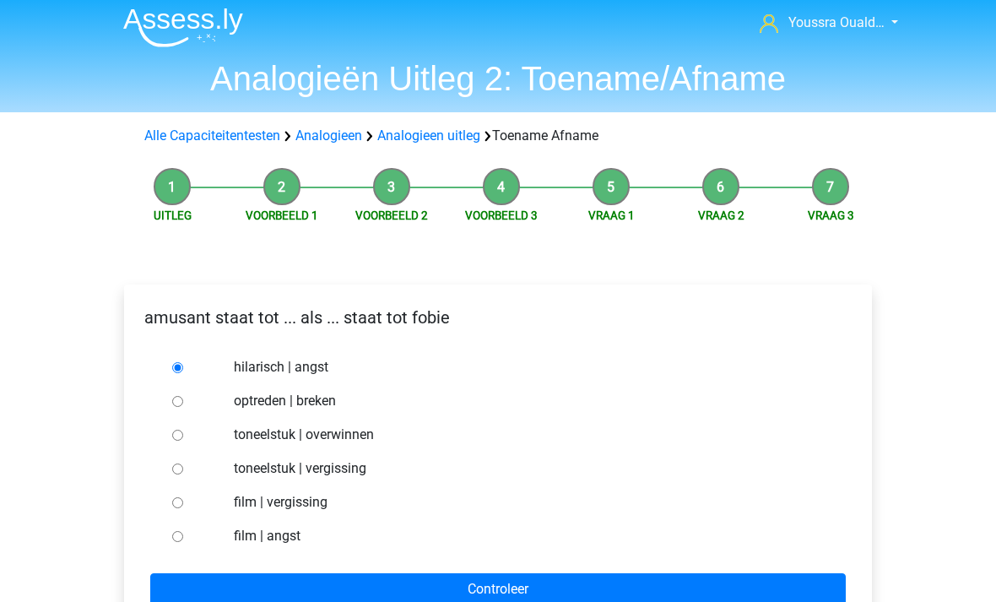
scroll to position [3, 0]
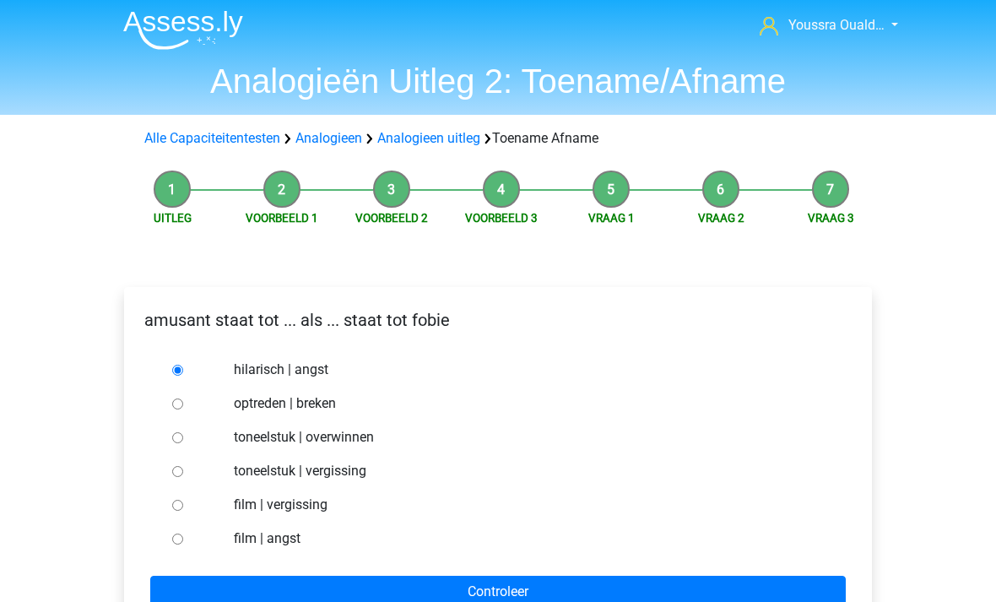
click at [312, 595] on input "Controleer" at bounding box center [498, 592] width 696 height 32
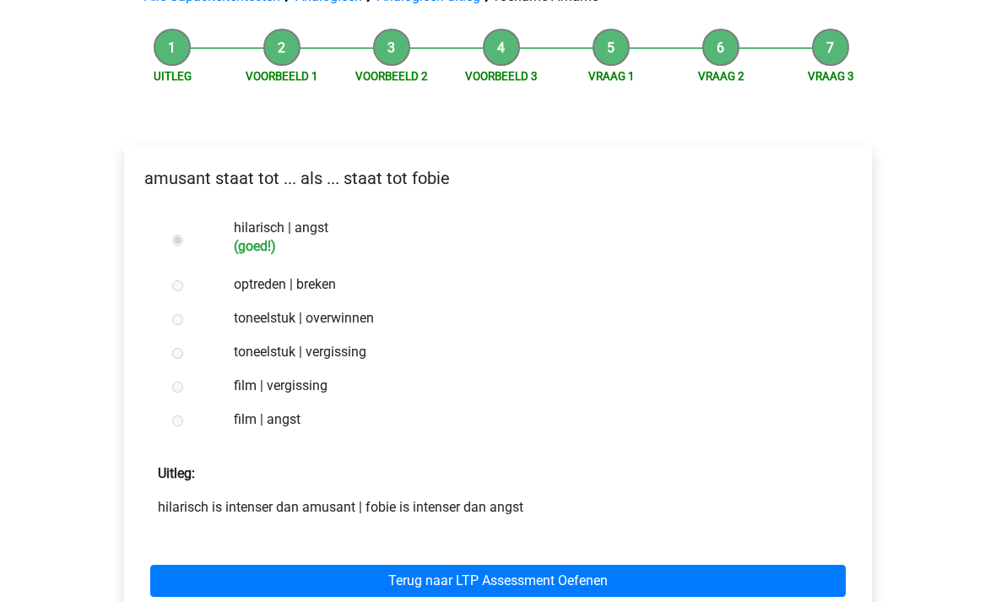
scroll to position [154, 0]
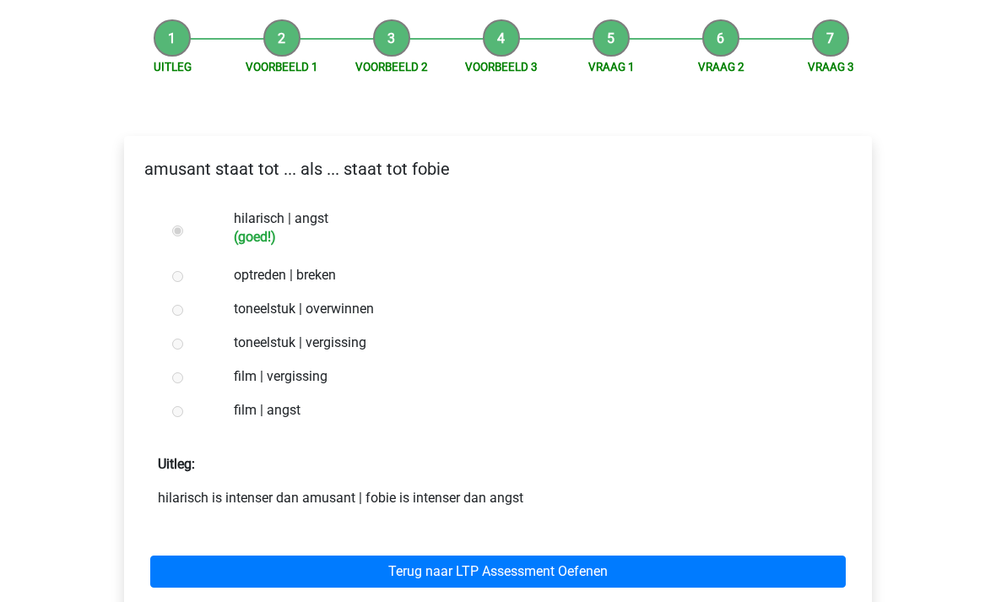
click at [303, 561] on link "Terug naar LTP Assessment Oefenen" at bounding box center [498, 572] width 696 height 32
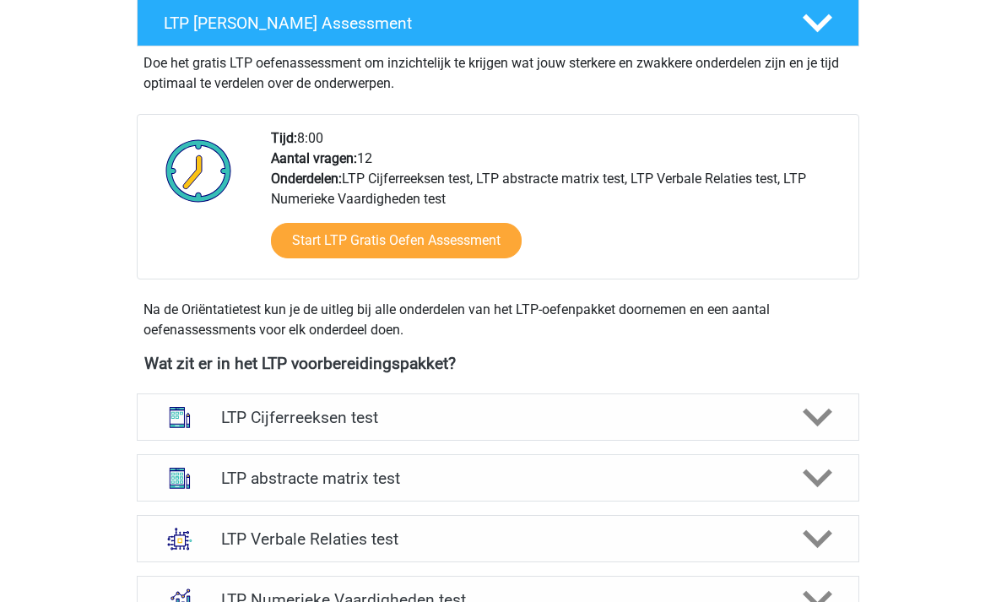
scroll to position [526, 0]
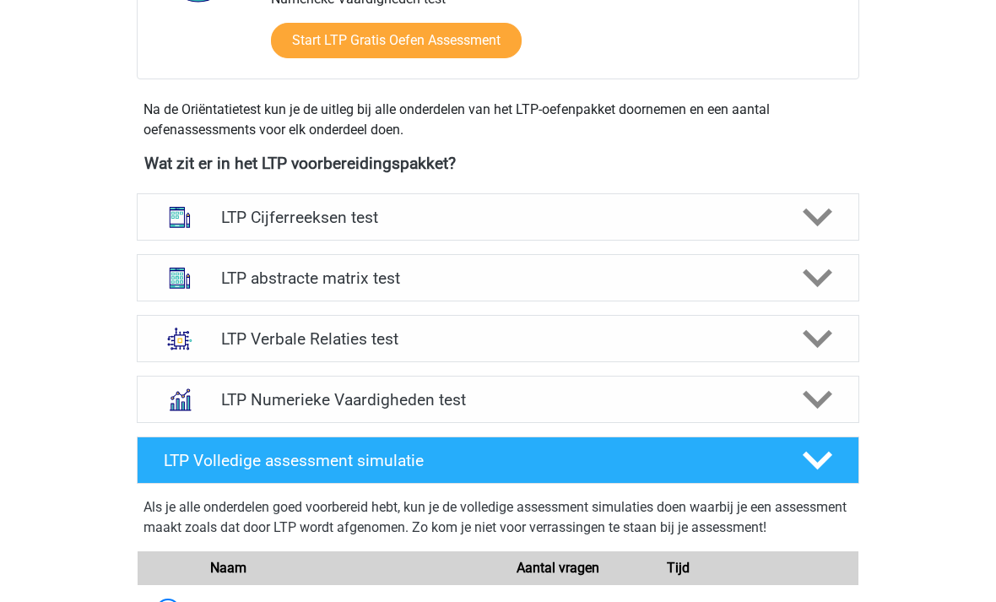
click at [202, 350] on img at bounding box center [180, 339] width 44 height 44
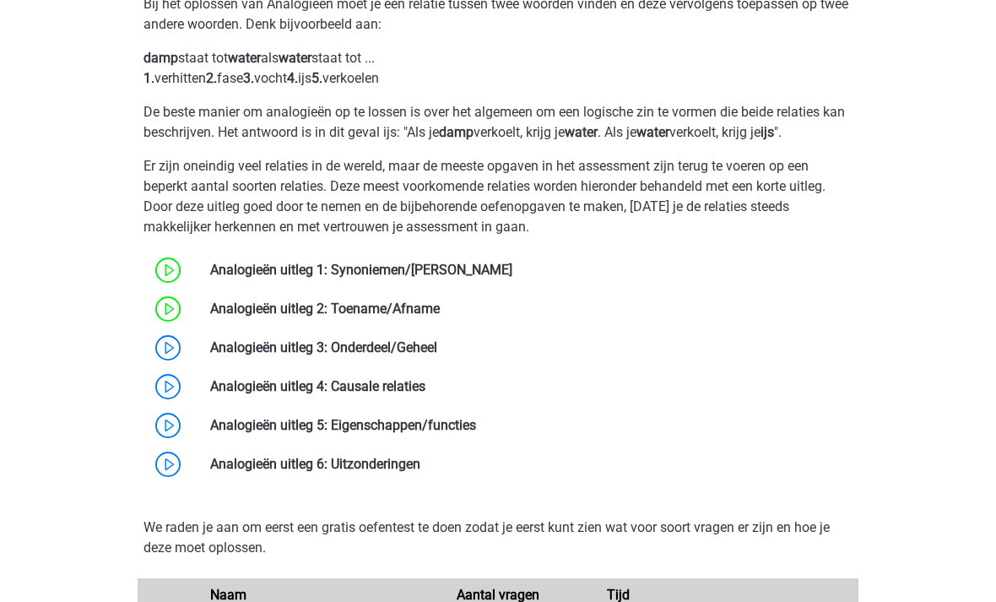
scroll to position [941, 0]
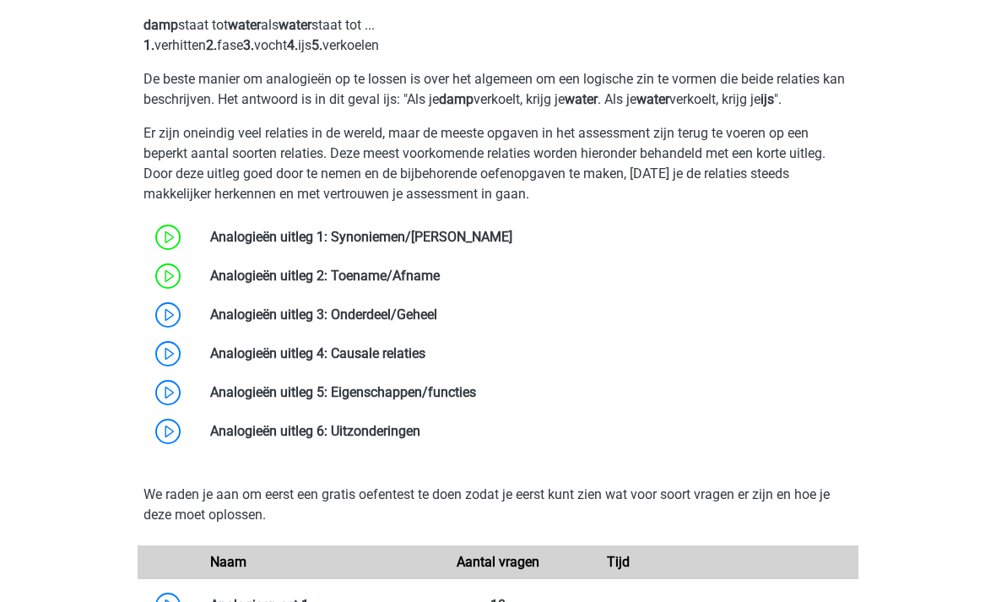
click at [437, 323] on link at bounding box center [437, 314] width 0 height 16
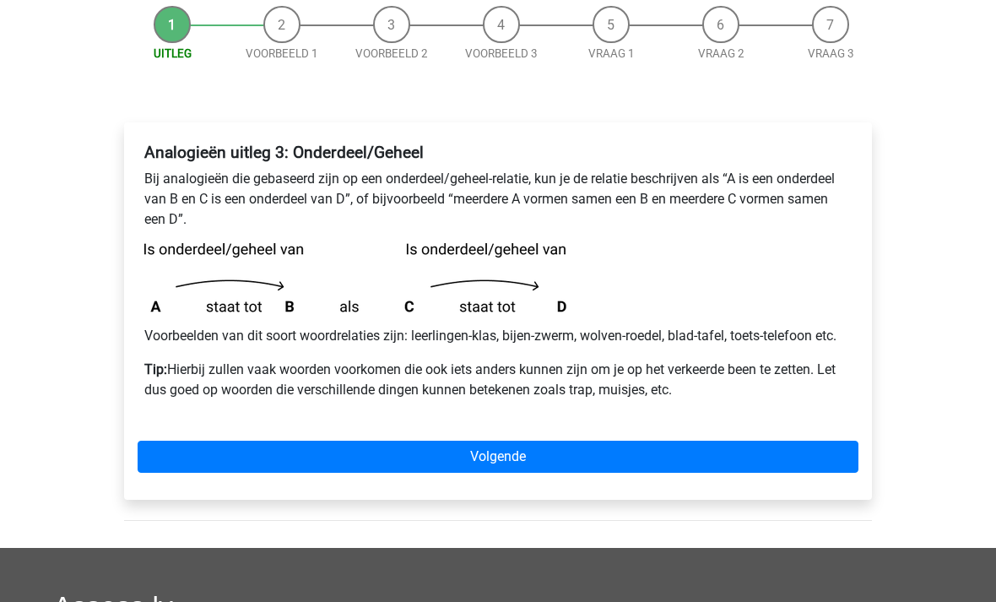
scroll to position [171, 0]
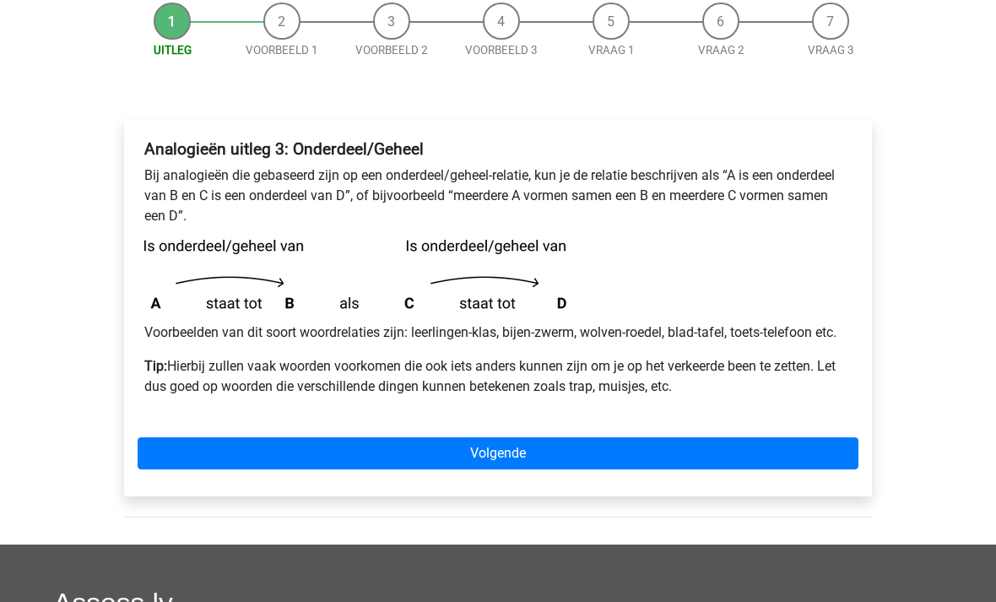
click at [177, 457] on link "Volgende" at bounding box center [498, 453] width 721 height 32
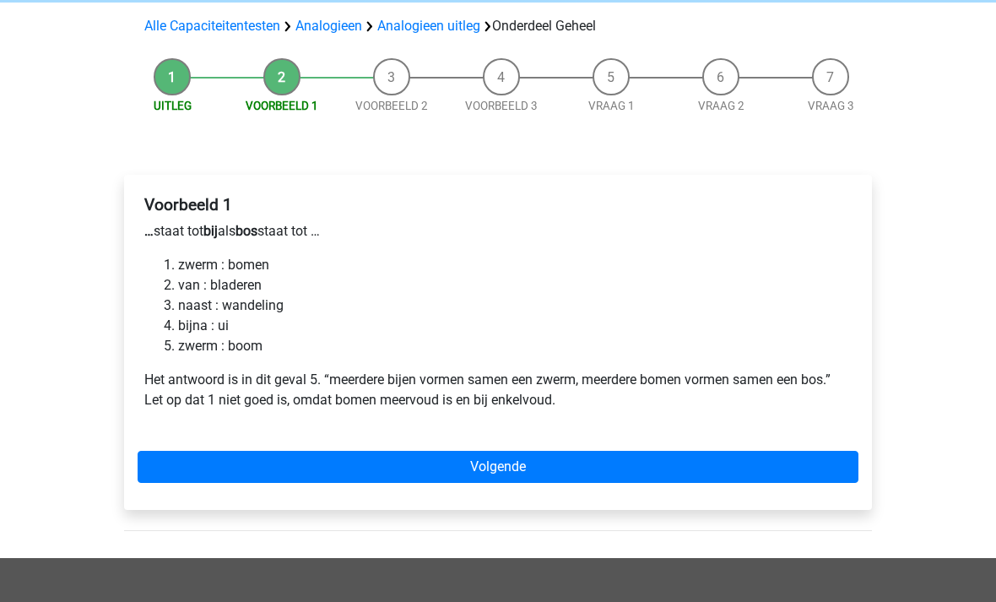
scroll to position [116, 0]
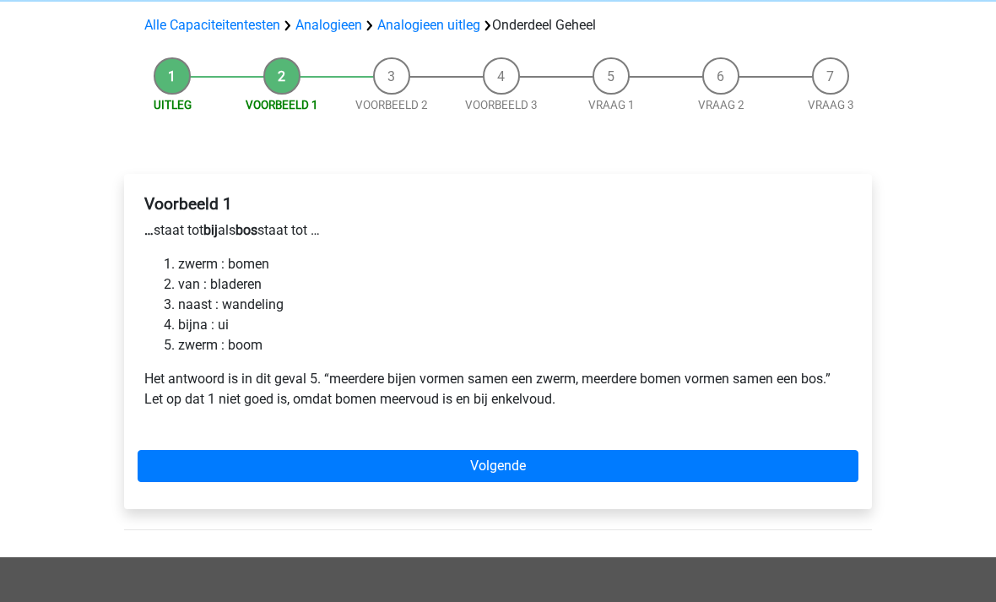
click at [254, 465] on link "Volgende" at bounding box center [498, 467] width 721 height 32
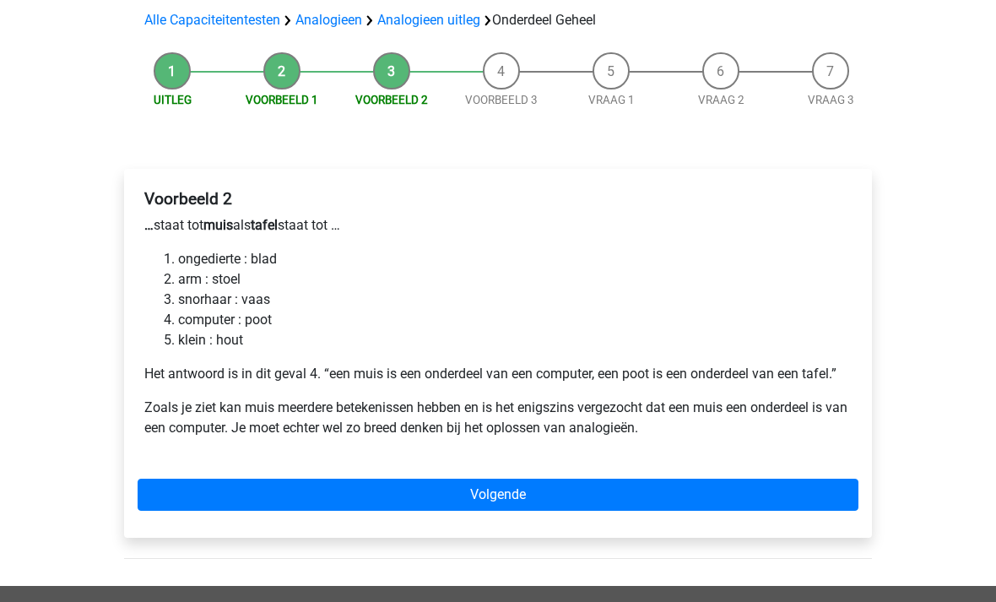
scroll to position [127, 0]
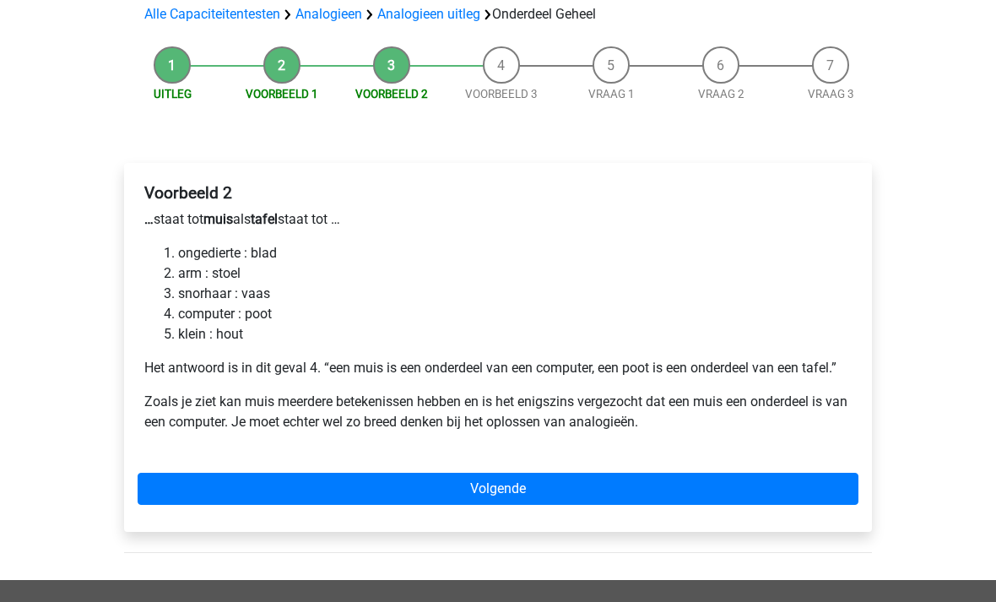
click at [257, 484] on link "Volgende" at bounding box center [498, 490] width 721 height 32
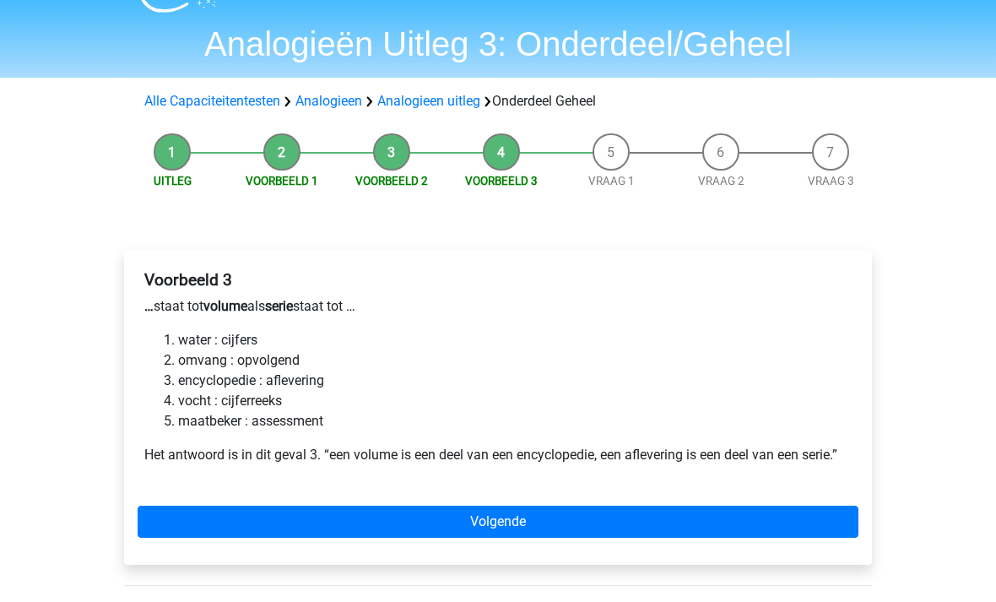
scroll to position [41, 0]
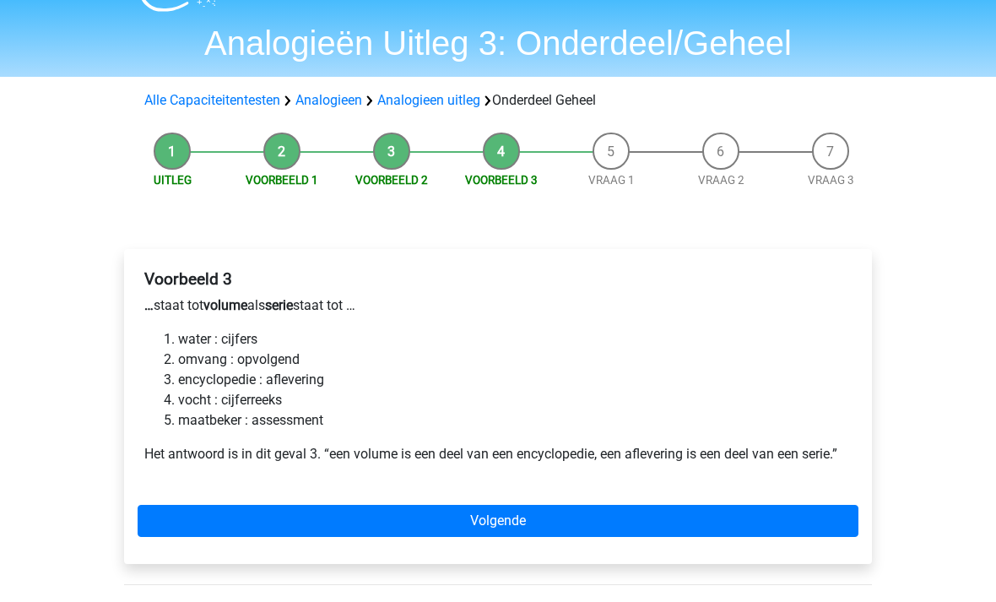
click at [796, 523] on link "Volgende" at bounding box center [498, 522] width 721 height 32
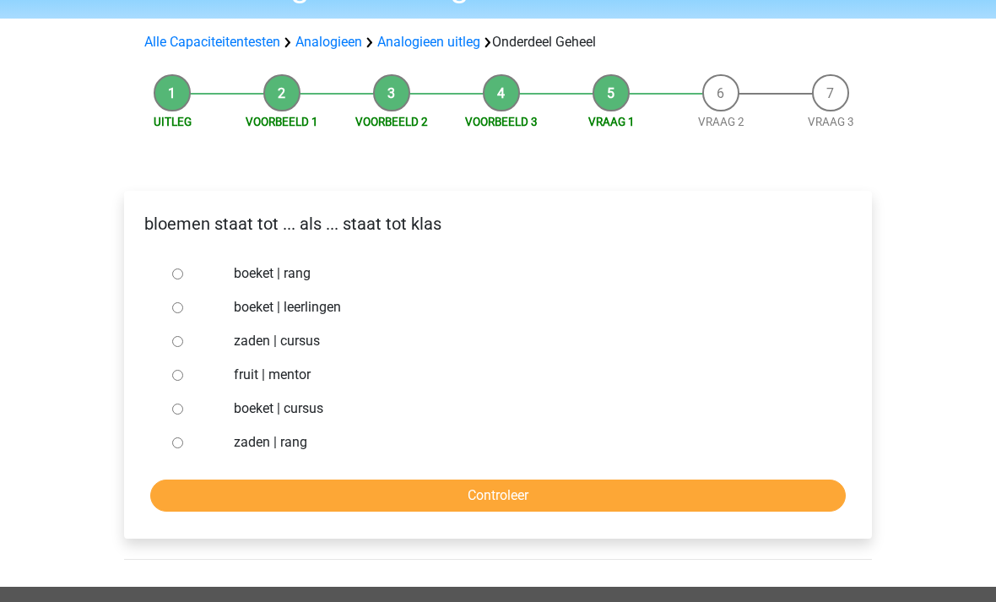
scroll to position [99, 0]
click at [191, 307] on div at bounding box center [193, 308] width 56 height 34
click at [181, 306] on input "boeket | leerlingen" at bounding box center [177, 308] width 11 height 11
radio input "true"
click at [296, 510] on input "Controleer" at bounding box center [498, 496] width 696 height 32
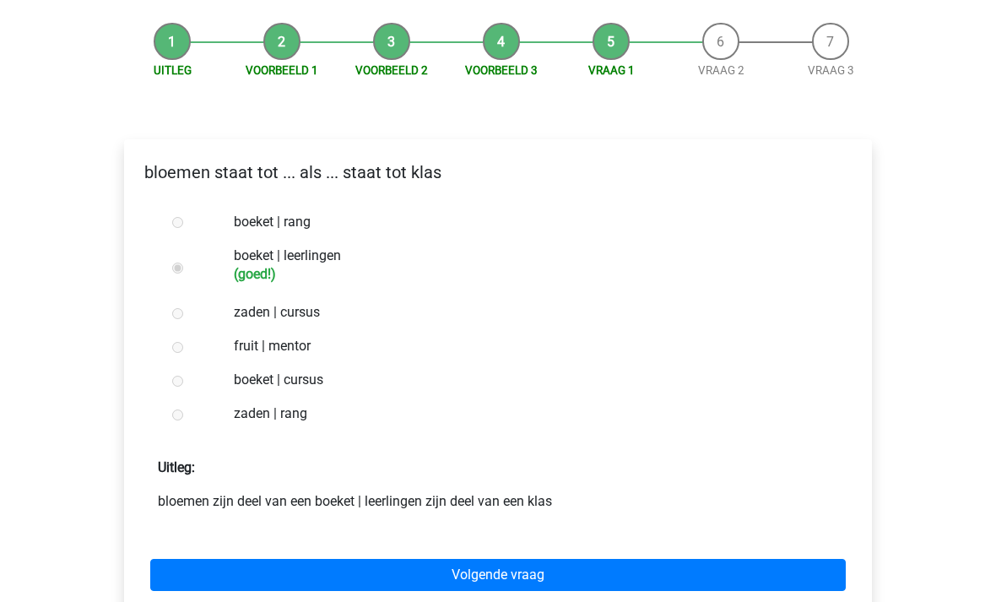
scroll to position [255, 0]
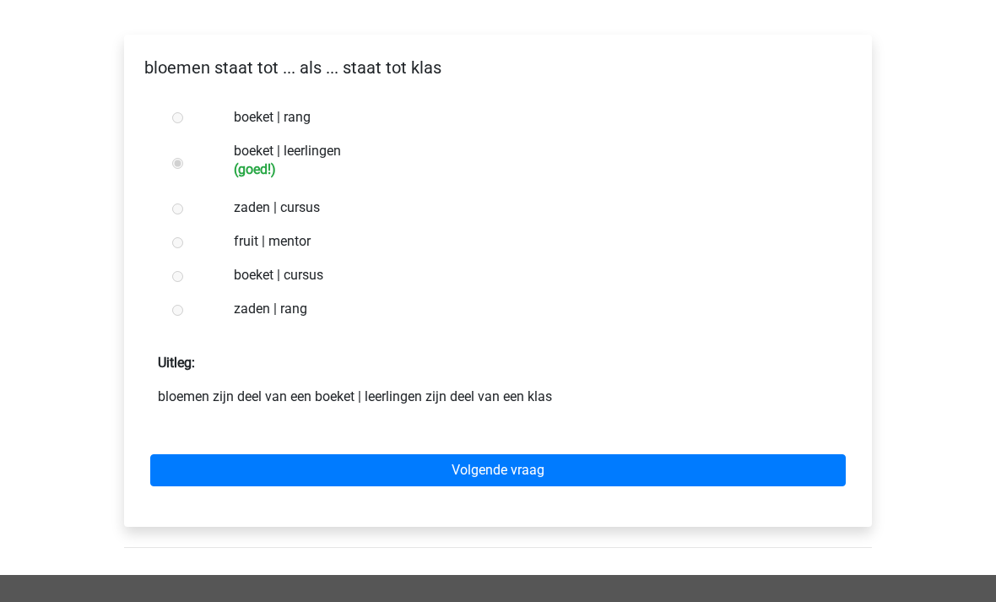
click at [269, 474] on link "Volgende vraag" at bounding box center [498, 471] width 696 height 32
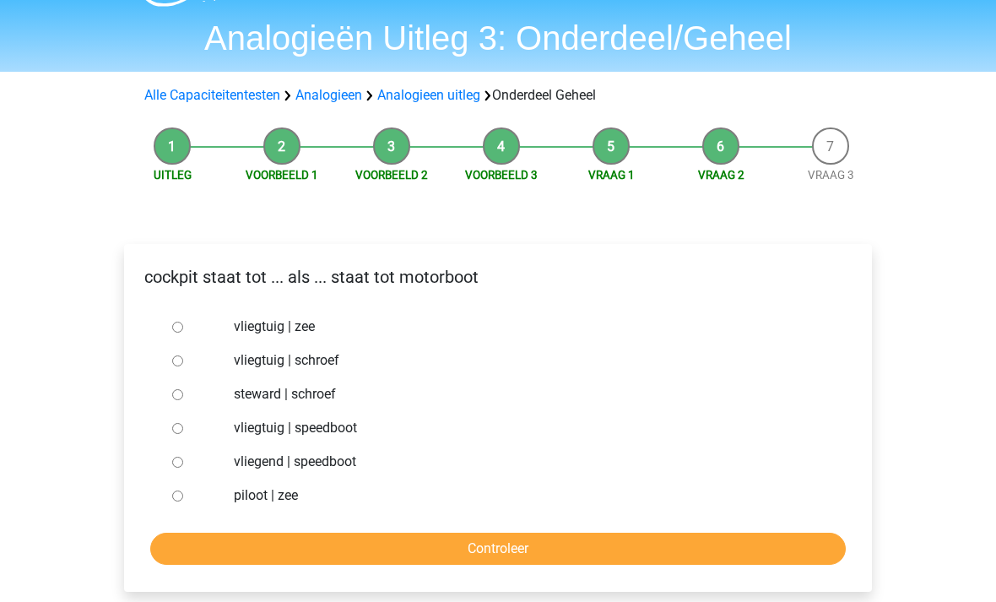
scroll to position [47, 0]
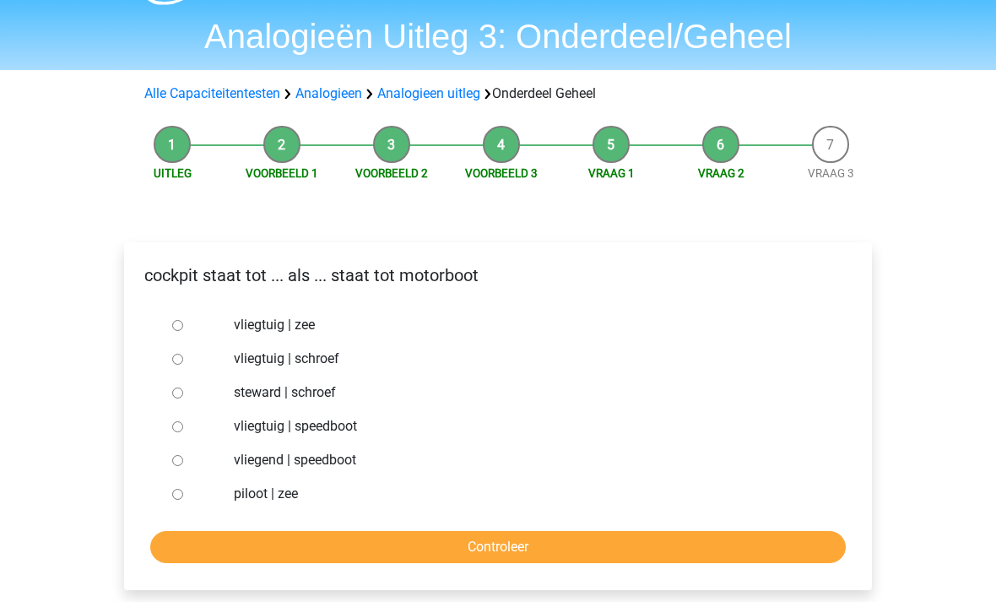
click at [177, 432] on input "vliegtuig | speedboot" at bounding box center [177, 427] width 11 height 11
radio input "true"
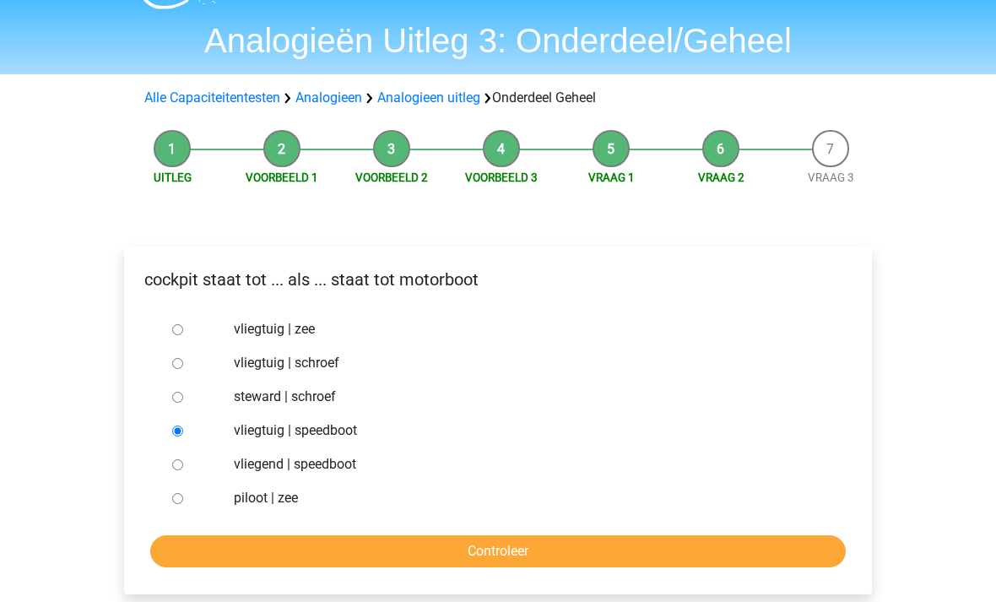
click at [390, 551] on input "Controleer" at bounding box center [498, 552] width 696 height 32
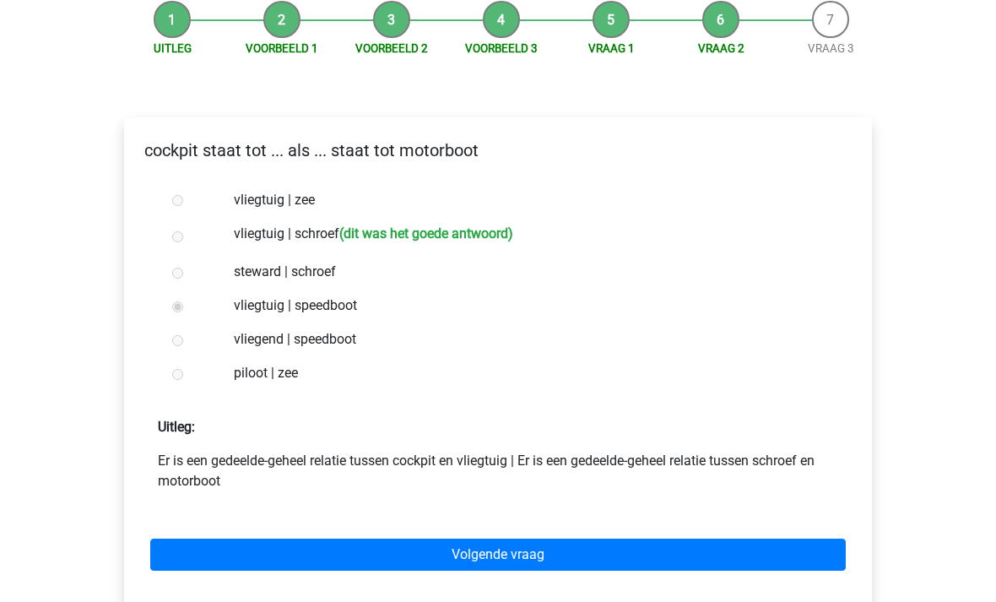
scroll to position [173, 0]
click at [353, 561] on link "Volgende vraag" at bounding box center [498, 555] width 696 height 32
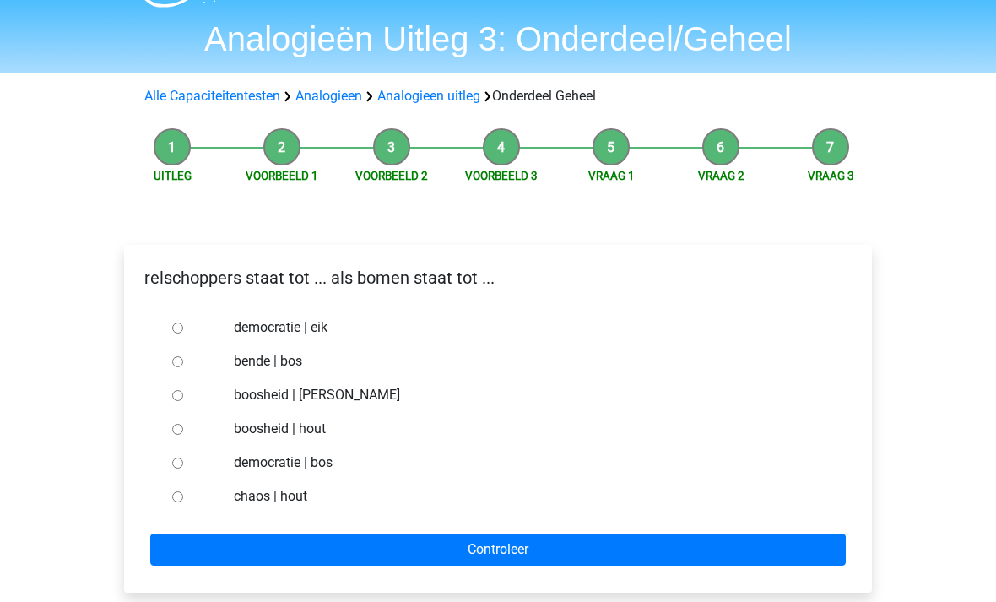
scroll to position [46, 0]
click at [179, 502] on input "chaos | hout" at bounding box center [177, 496] width 11 height 11
radio input "true"
click at [201, 560] on input "Controleer" at bounding box center [498, 550] width 696 height 32
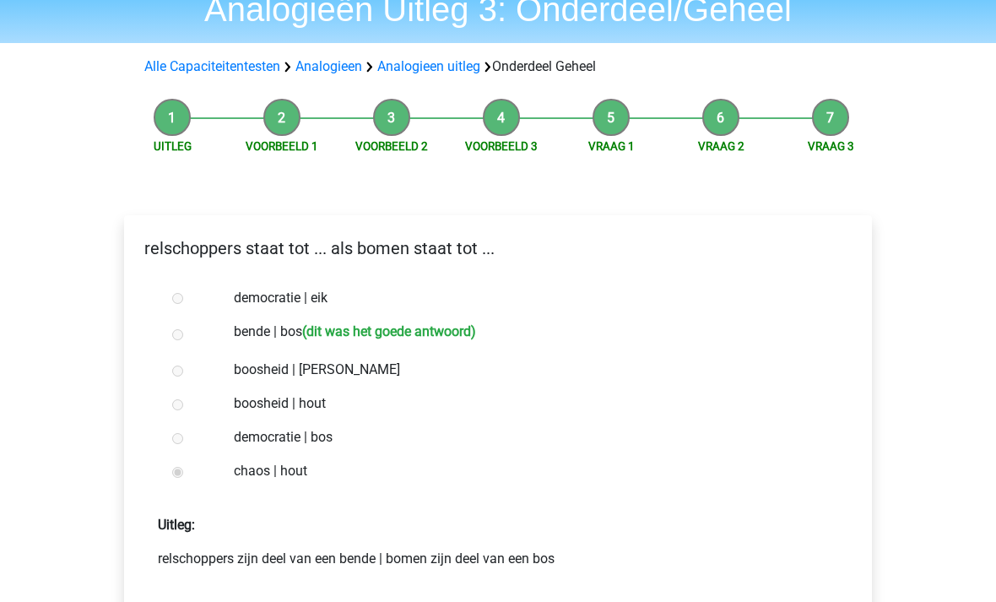
scroll to position [108, 0]
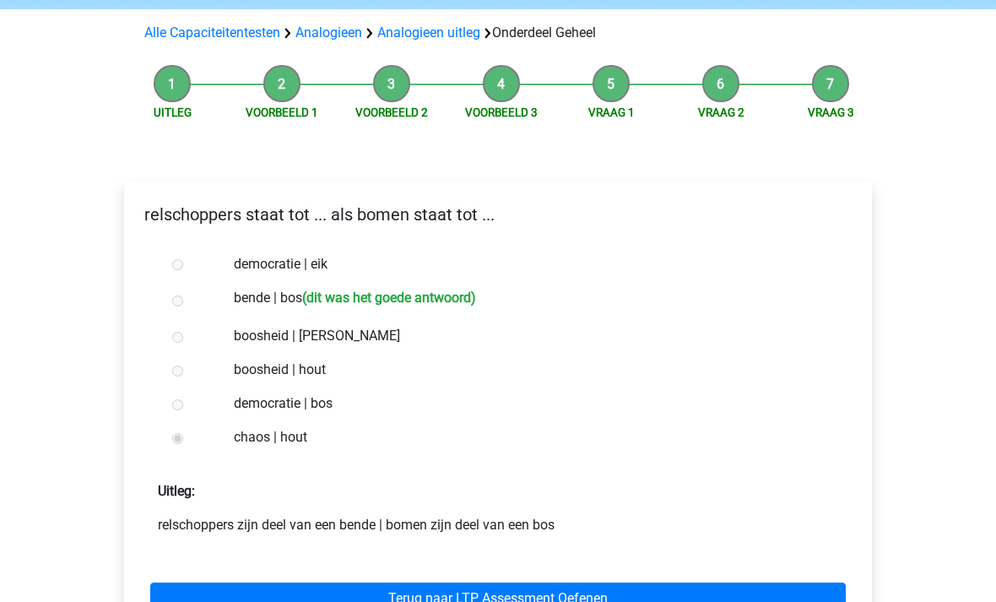
click at [227, 601] on link "Terug naar LTP Assessment Oefenen" at bounding box center [498, 599] width 696 height 32
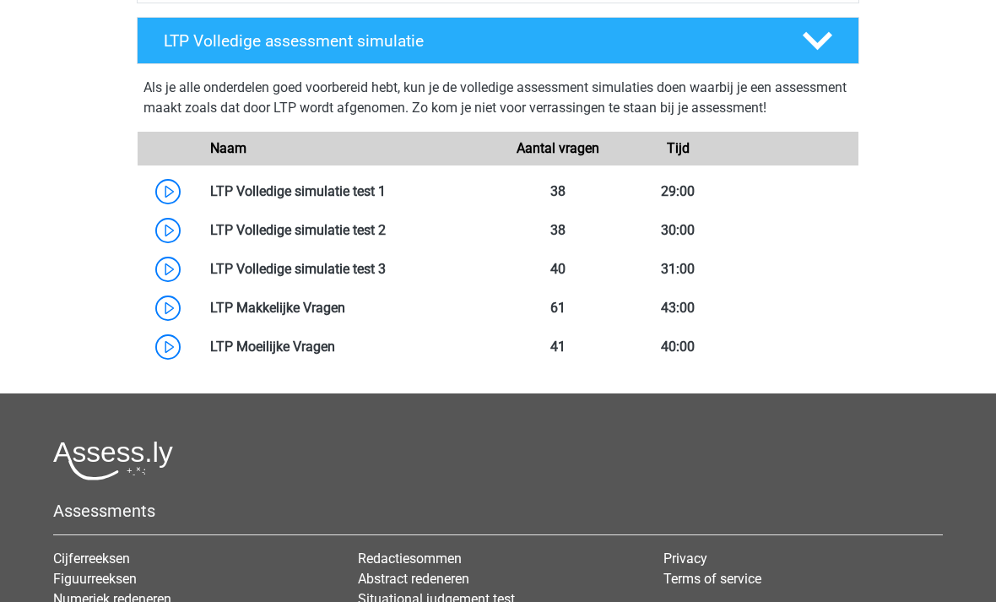
scroll to position [946, 0]
click at [386, 191] on link at bounding box center [386, 191] width 0 height 16
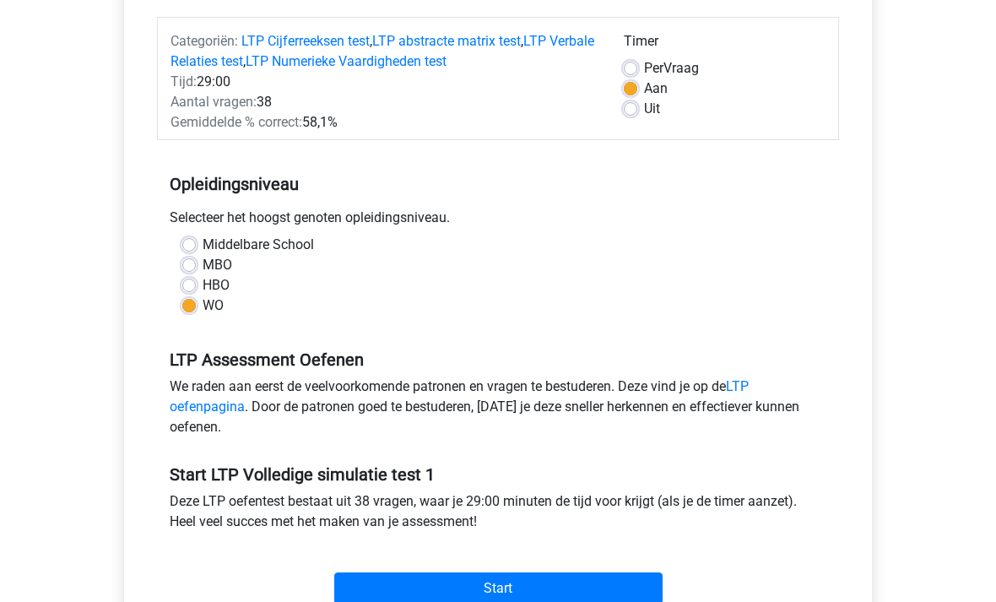
scroll to position [290, 0]
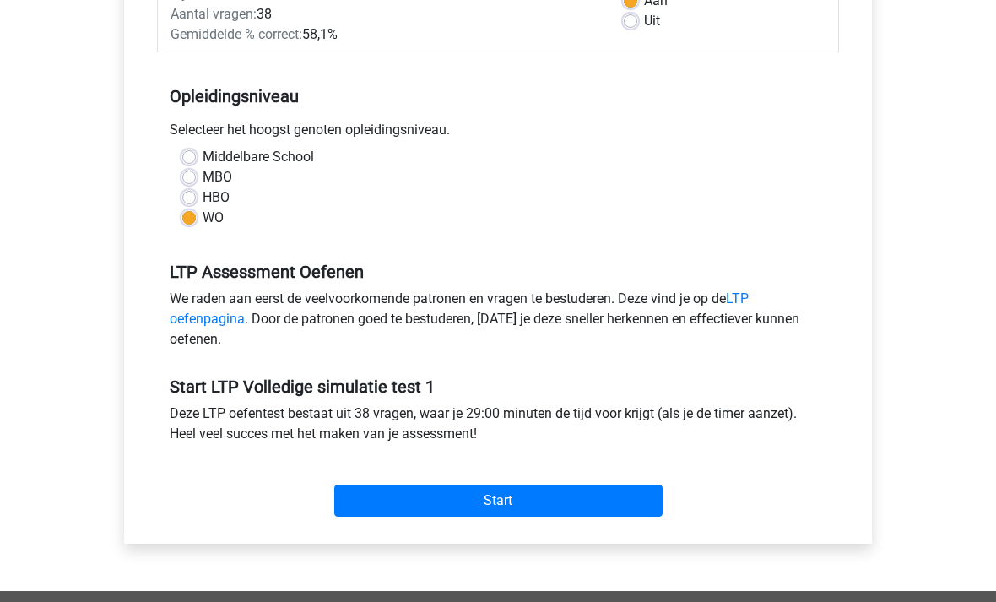
click at [383, 501] on input "Start" at bounding box center [498, 501] width 328 height 32
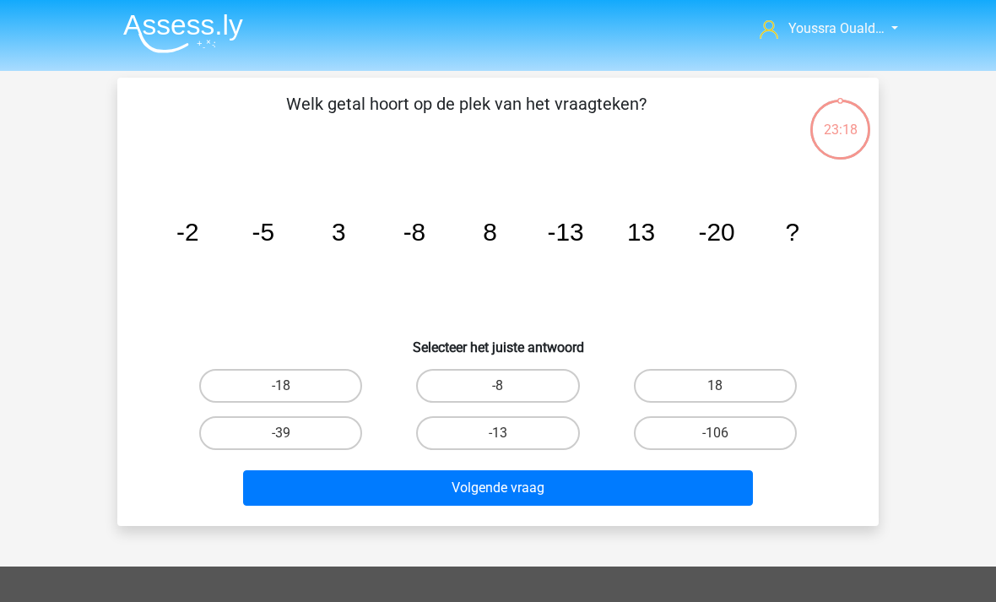
click at [786, 379] on label "18" at bounding box center [715, 386] width 163 height 34
click at [726, 386] on input "18" at bounding box center [720, 391] width 11 height 11
radio input "true"
click at [429, 498] on button "Volgende vraag" at bounding box center [498, 487] width 511 height 35
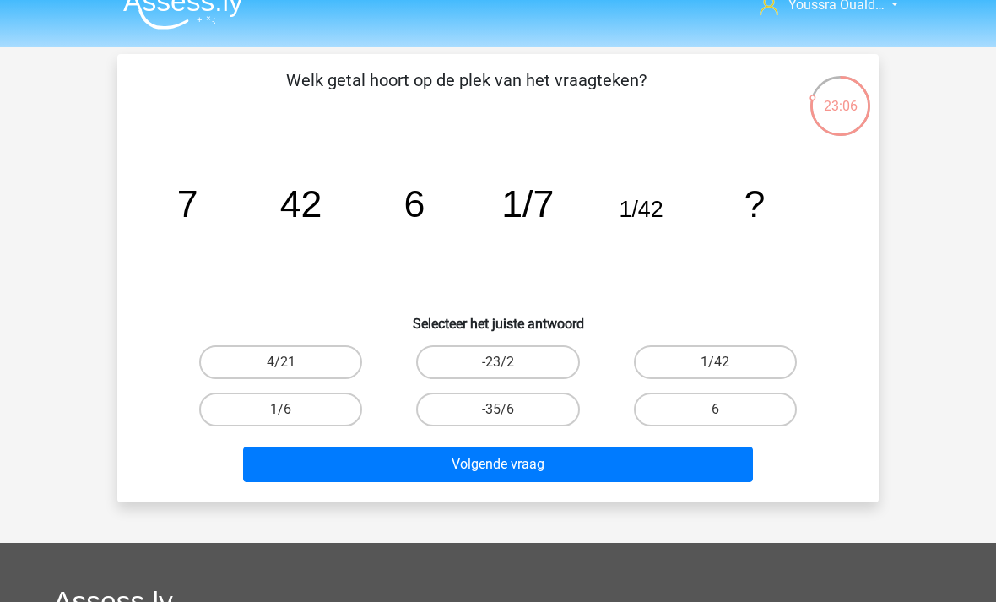
scroll to position [20, 0]
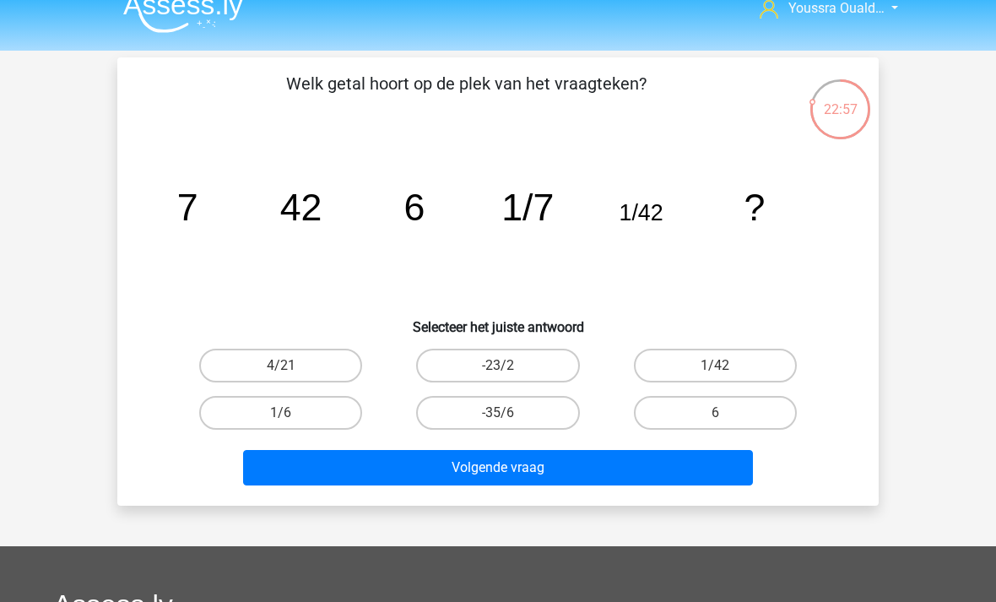
click at [198, 287] on icon "image/svg+xml 7 42 6 1/7 1/42 ?" at bounding box center [498, 220] width 681 height 171
click at [468, 476] on button "Volgende vraag" at bounding box center [498, 467] width 511 height 35
click at [464, 414] on label "-35/6" at bounding box center [497, 413] width 163 height 34
click at [498, 414] on input "-35/6" at bounding box center [503, 418] width 11 height 11
radio input "true"
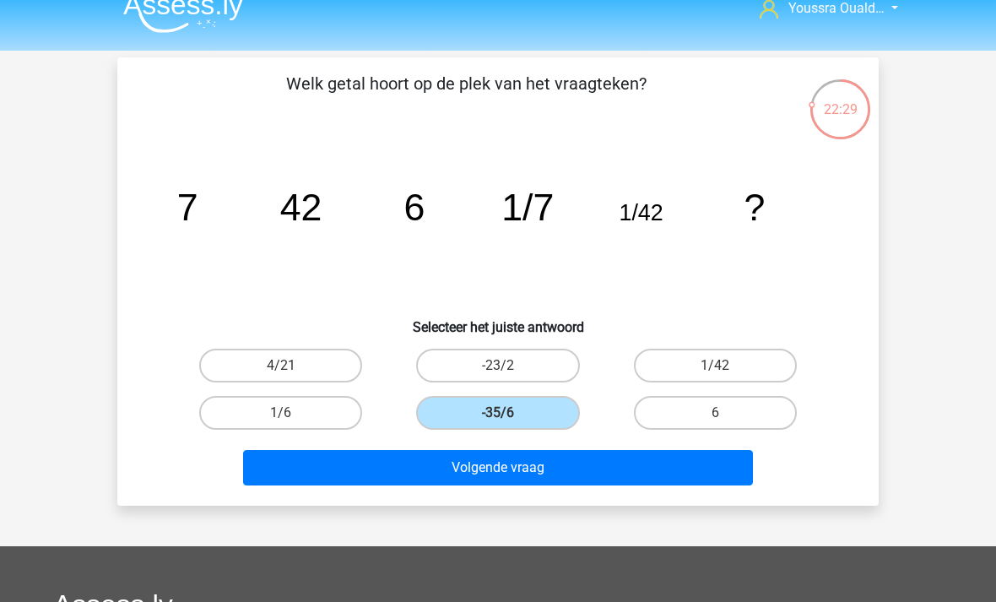
click at [466, 412] on label "-35/6" at bounding box center [497, 413] width 163 height 34
click at [498, 413] on input "-35/6" at bounding box center [503, 418] width 11 height 11
click at [440, 462] on button "Volgende vraag" at bounding box center [498, 467] width 511 height 35
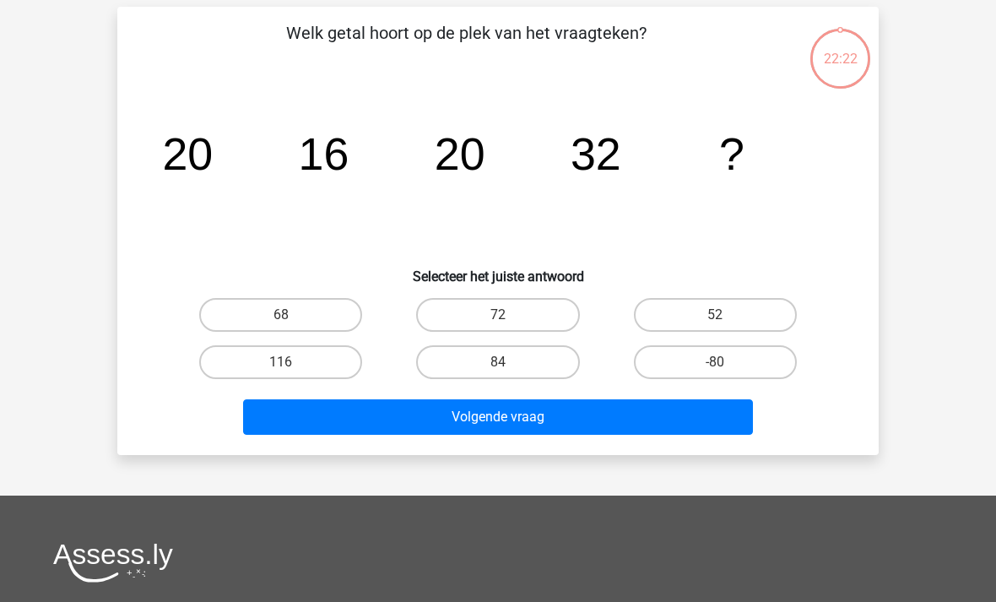
scroll to position [78, 0]
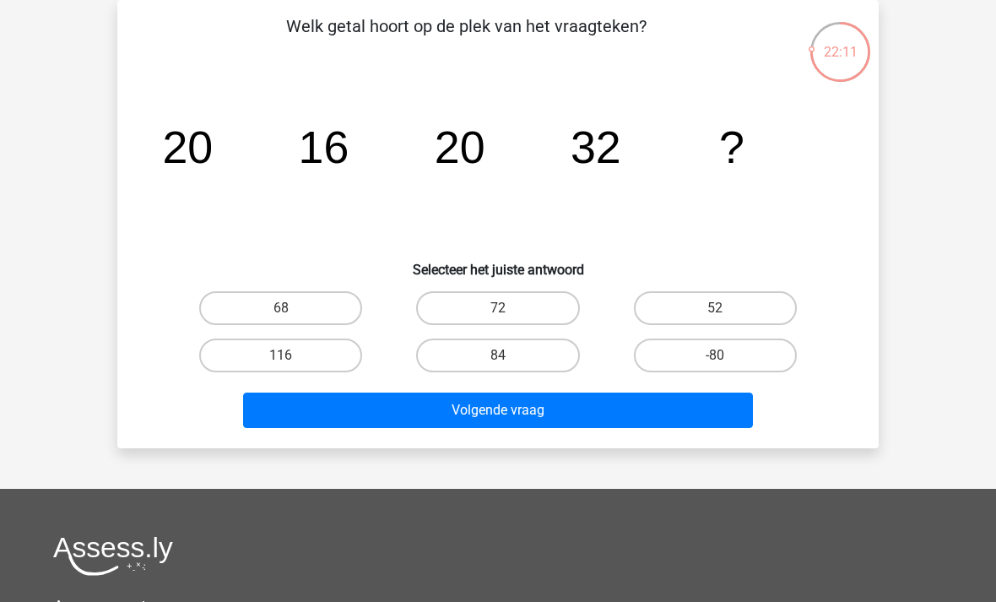
click at [472, 303] on label "72" at bounding box center [497, 308] width 163 height 34
click at [498, 308] on input "72" at bounding box center [503, 313] width 11 height 11
radio input "true"
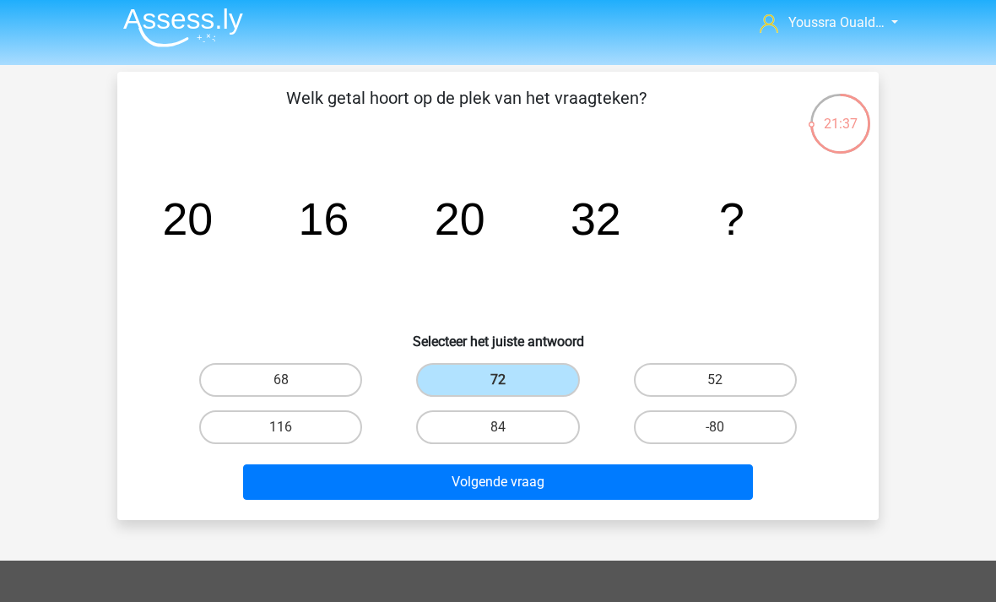
scroll to position [5, 0]
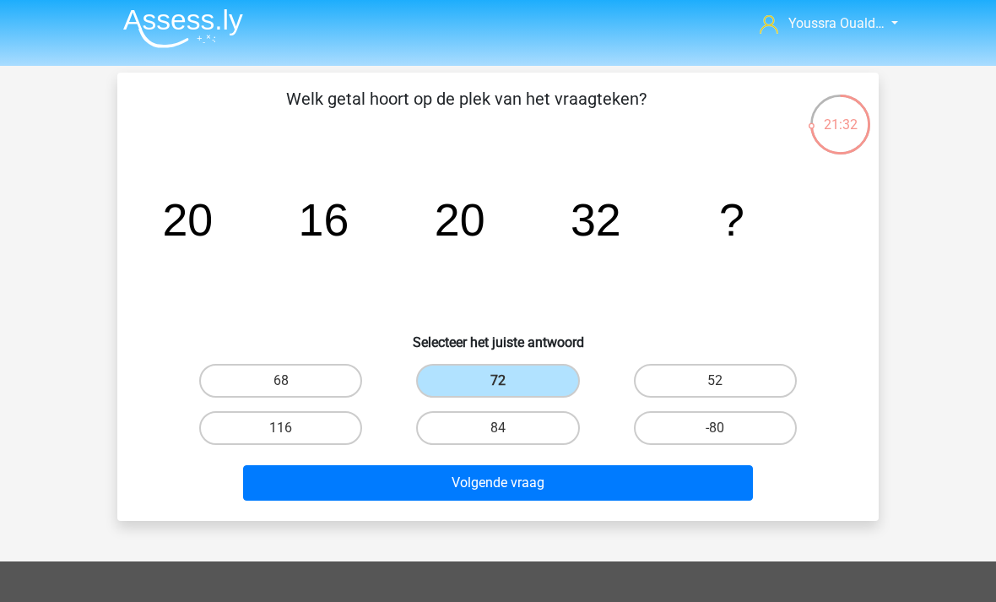
click at [540, 492] on button "Volgende vraag" at bounding box center [498, 482] width 511 height 35
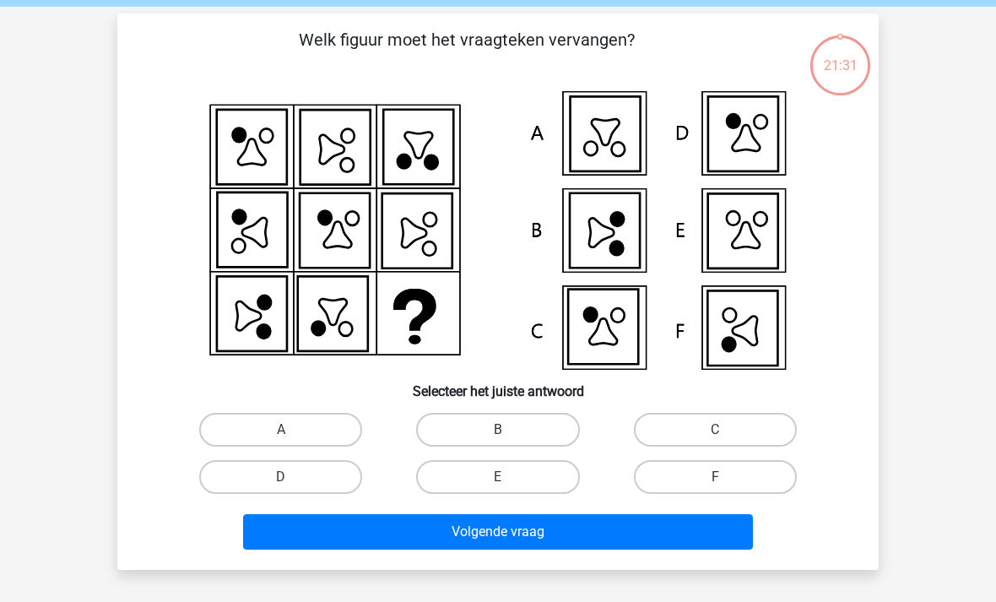
scroll to position [78, 0]
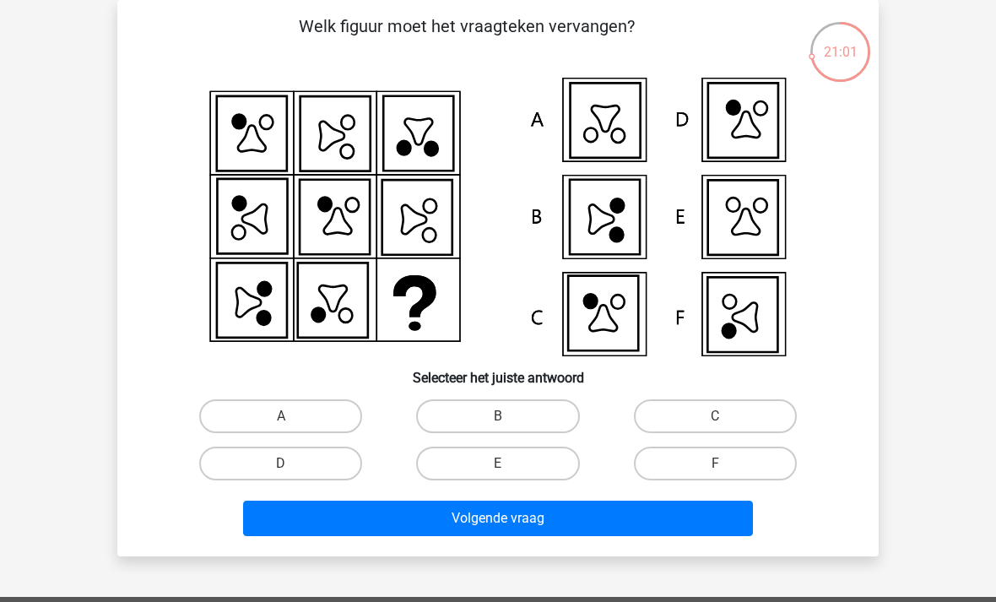
click at [691, 480] on label "F" at bounding box center [715, 464] width 163 height 34
click at [715, 475] on input "F" at bounding box center [720, 469] width 11 height 11
radio input "true"
click at [564, 527] on button "Volgende vraag" at bounding box center [498, 518] width 511 height 35
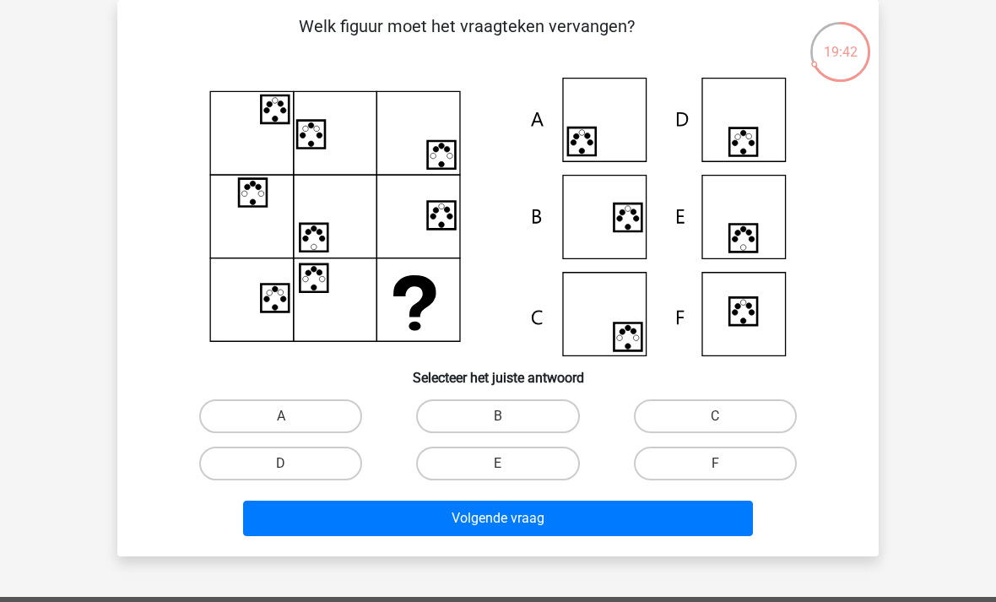
click at [591, 319] on icon at bounding box center [498, 217] width 681 height 279
click at [685, 416] on label "C" at bounding box center [715, 416] width 163 height 34
click at [715, 416] on input "C" at bounding box center [720, 421] width 11 height 11
radio input "true"
click at [609, 534] on button "Volgende vraag" at bounding box center [498, 518] width 511 height 35
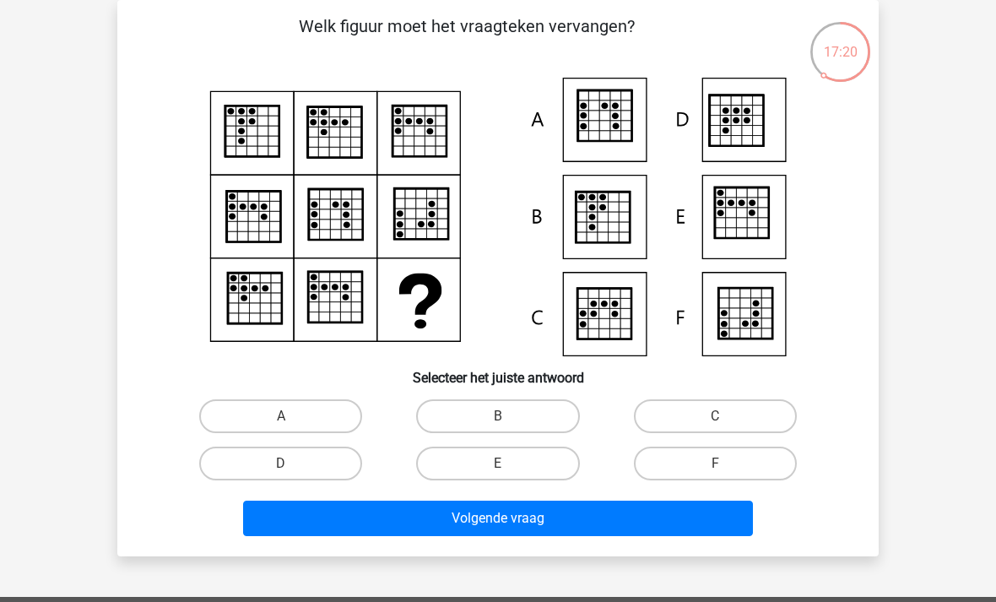
click at [699, 418] on label "C" at bounding box center [715, 416] width 163 height 34
click at [715, 418] on input "C" at bounding box center [720, 421] width 11 height 11
radio input "true"
click at [526, 522] on button "Volgende vraag" at bounding box center [498, 518] width 511 height 35
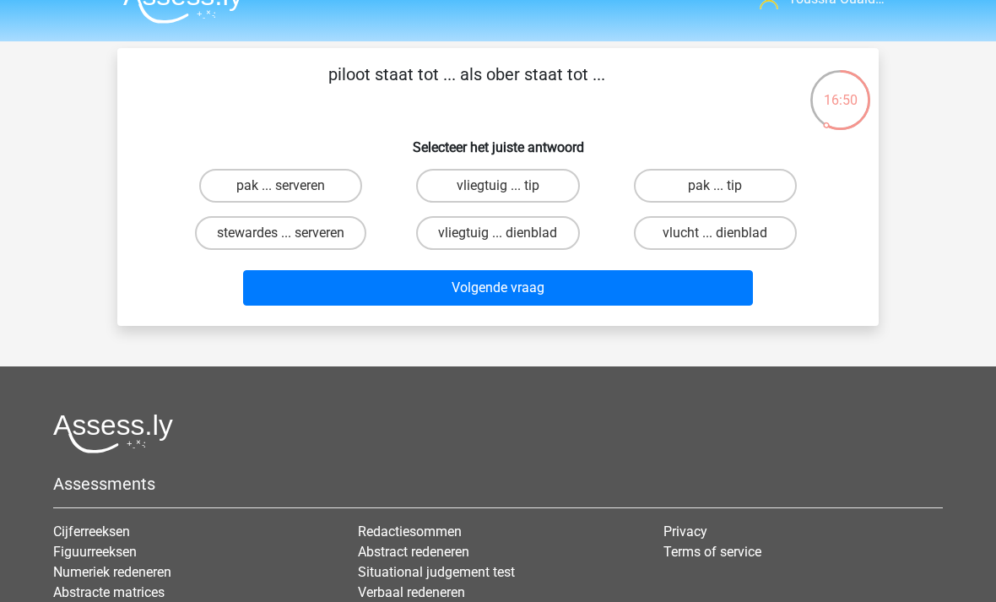
scroll to position [29, 0]
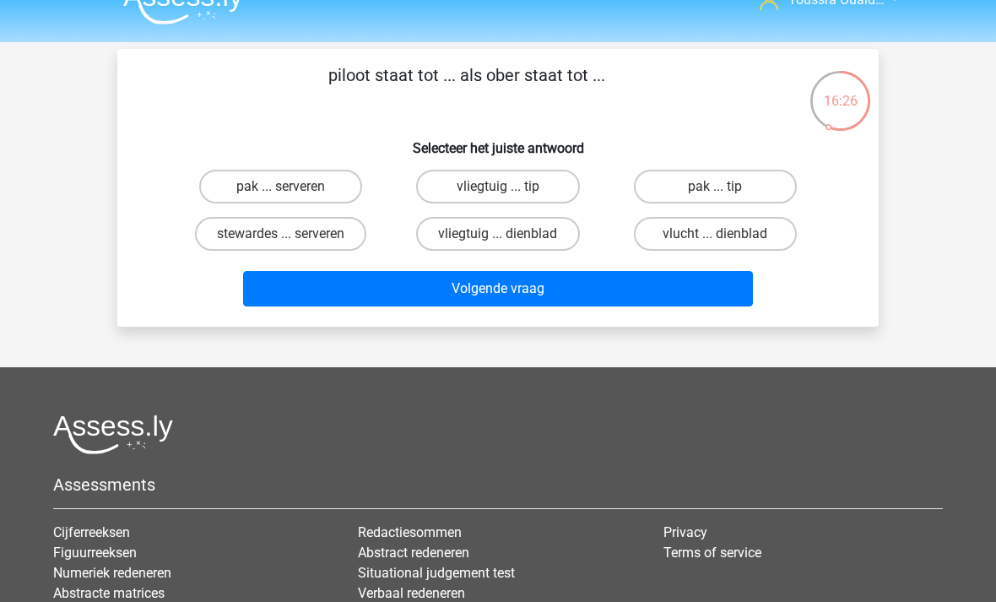
click at [243, 203] on label "pak ... serveren" at bounding box center [280, 187] width 163 height 34
click at [281, 198] on input "pak ... serveren" at bounding box center [286, 192] width 11 height 11
radio input "true"
click at [361, 288] on button "Volgende vraag" at bounding box center [498, 288] width 511 height 35
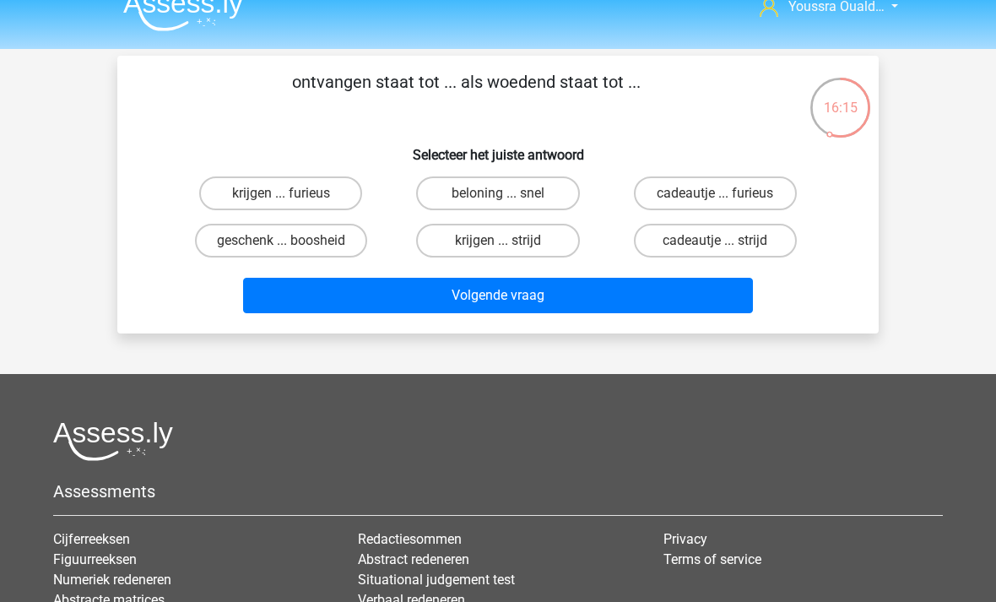
scroll to position [14, 0]
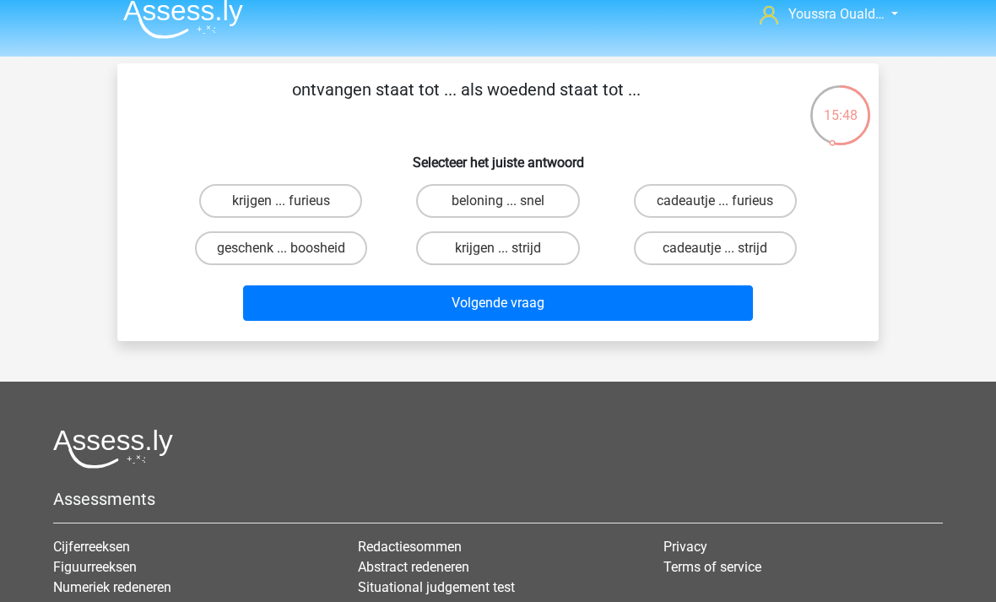
click at [231, 203] on label "krijgen ... furieus" at bounding box center [280, 201] width 163 height 34
click at [281, 203] on input "krijgen ... furieus" at bounding box center [286, 206] width 11 height 11
radio input "true"
click at [337, 304] on button "Volgende vraag" at bounding box center [498, 302] width 511 height 35
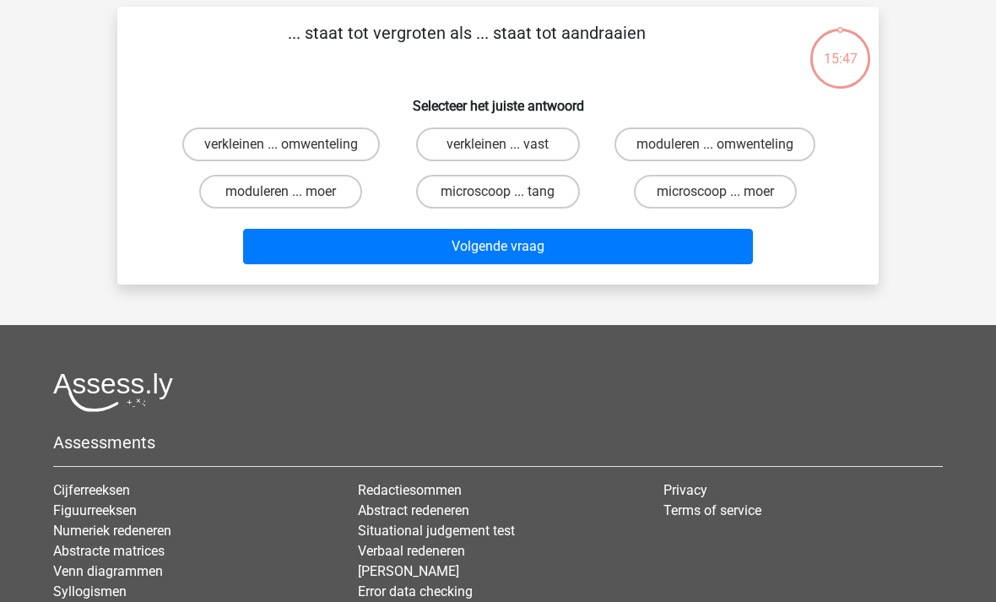
scroll to position [78, 0]
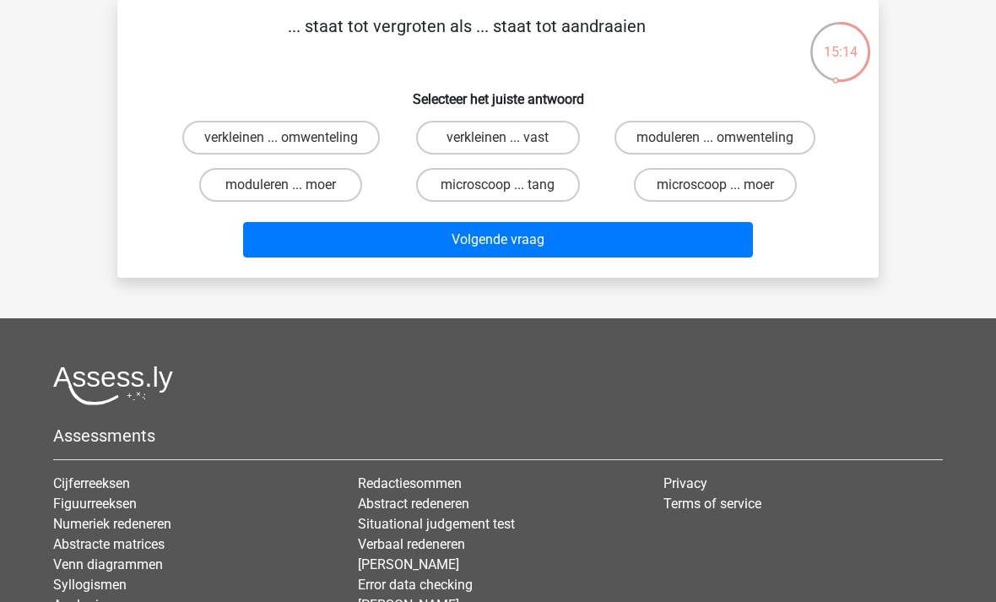
click at [199, 130] on label "verkleinen ... omwenteling" at bounding box center [281, 138] width 198 height 34
click at [281, 138] on input "verkleinen ... omwenteling" at bounding box center [286, 143] width 11 height 11
radio input "true"
click at [326, 244] on button "Volgende vraag" at bounding box center [498, 239] width 511 height 35
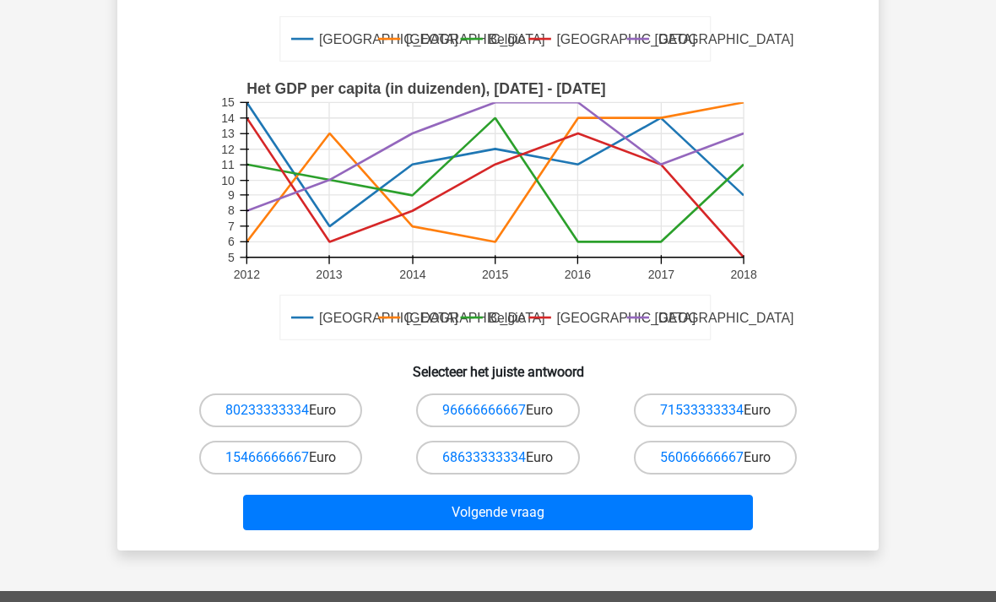
scroll to position [377, 0]
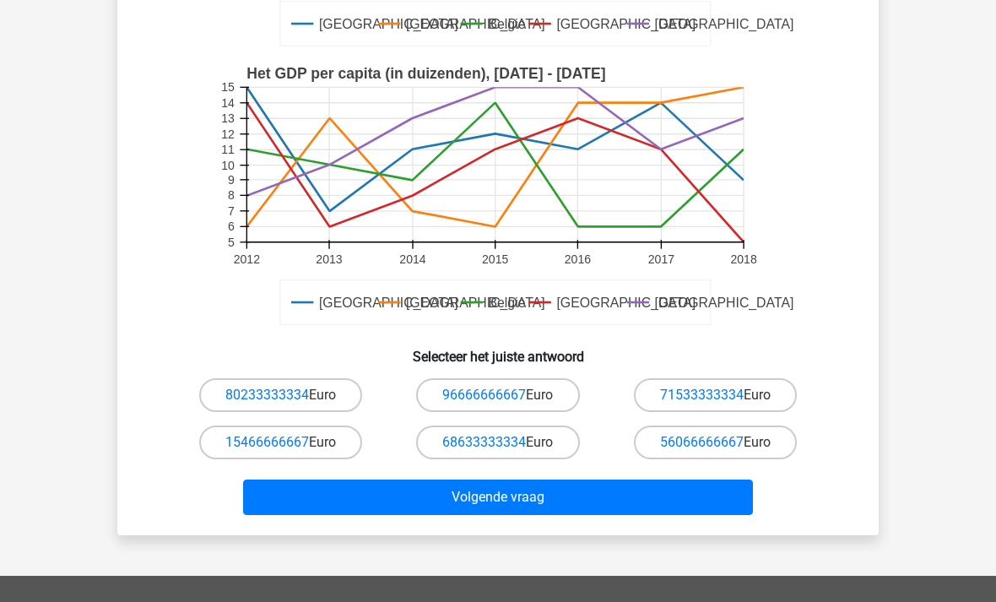
click at [464, 445] on link "68633333334" at bounding box center [484, 442] width 84 height 16
click at [454, 511] on button "Volgende vraag" at bounding box center [498, 497] width 511 height 35
click at [322, 439] on label "15466666667 Euro" at bounding box center [280, 443] width 163 height 34
click at [292, 442] on input "15466666667 Euro" at bounding box center [286, 447] width 11 height 11
radio input "true"
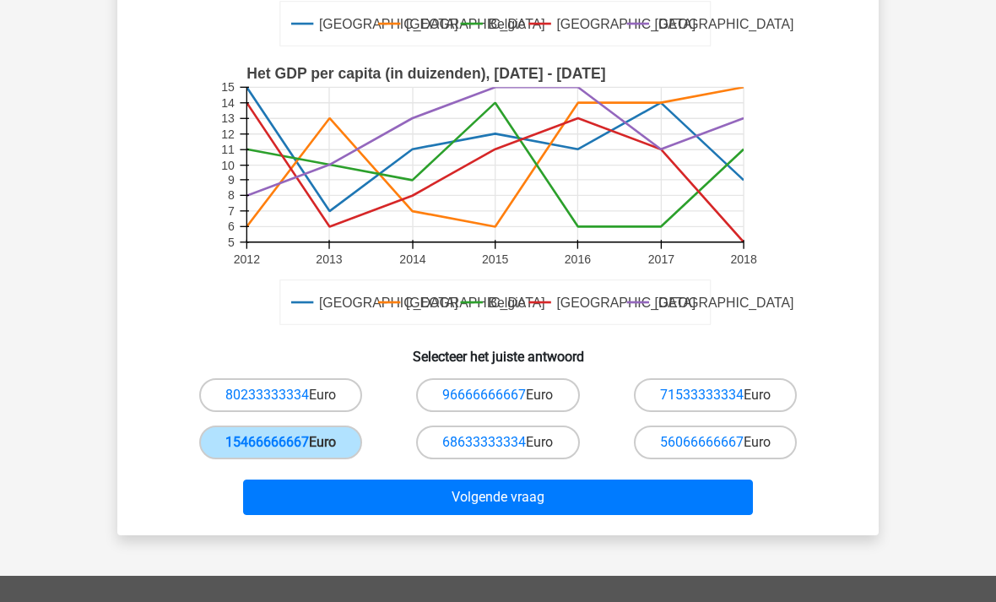
click at [369, 505] on button "Volgende vraag" at bounding box center [498, 497] width 511 height 35
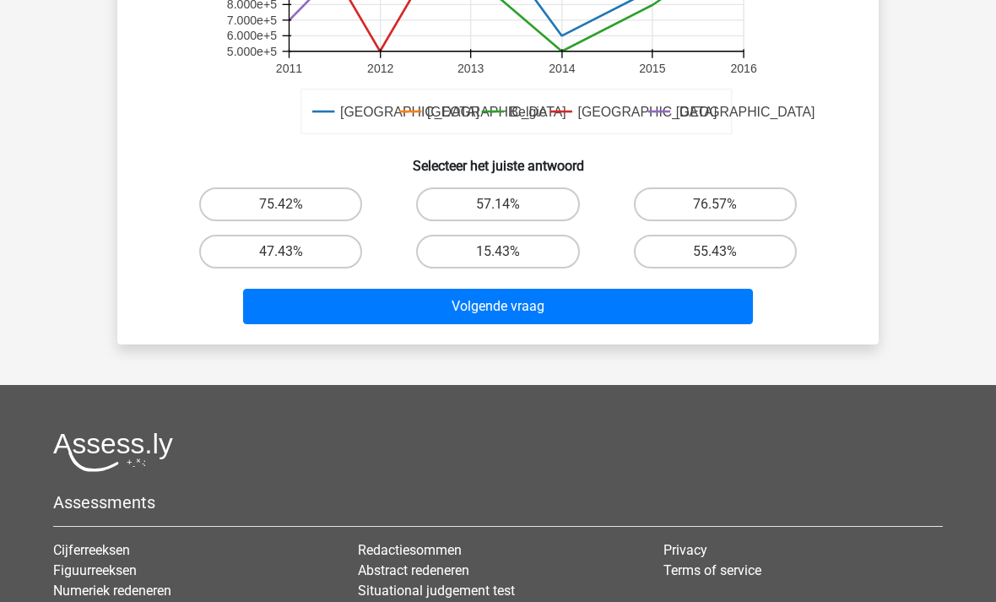
scroll to position [632, 0]
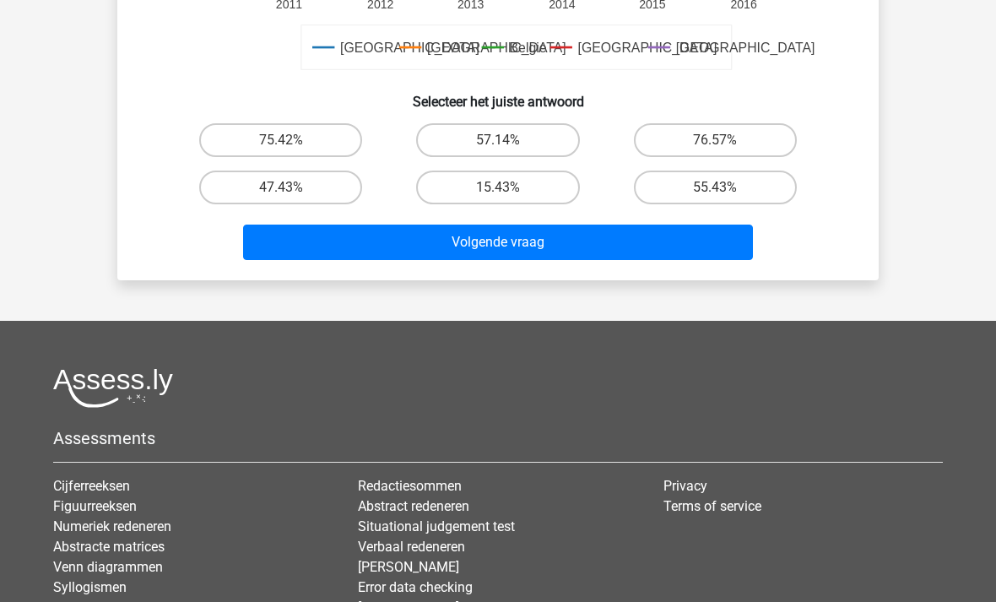
click at [296, 191] on label "47.43%" at bounding box center [280, 188] width 163 height 34
click at [292, 191] on input "47.43%" at bounding box center [286, 192] width 11 height 11
radio input "true"
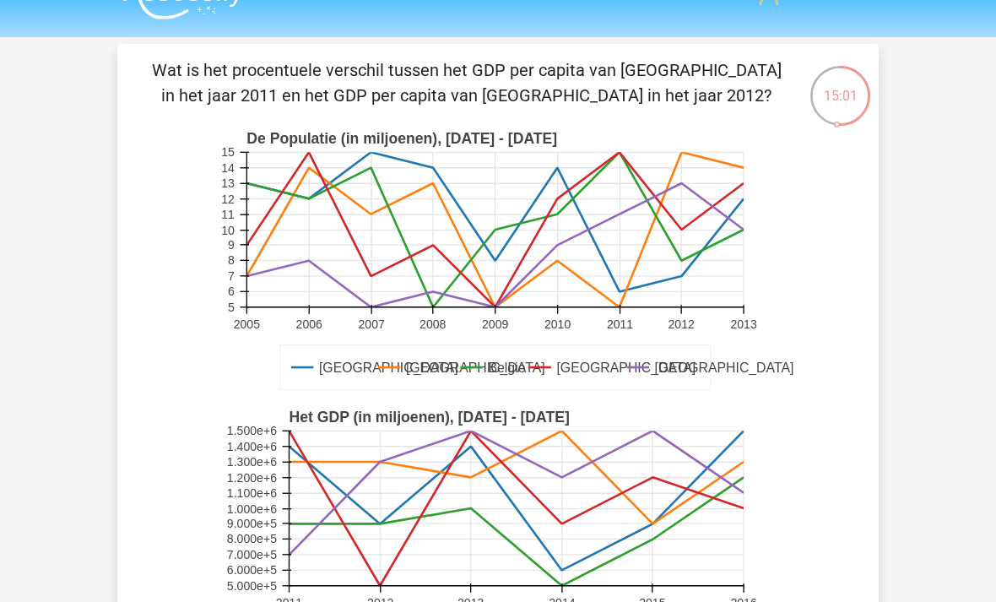
scroll to position [33, 0]
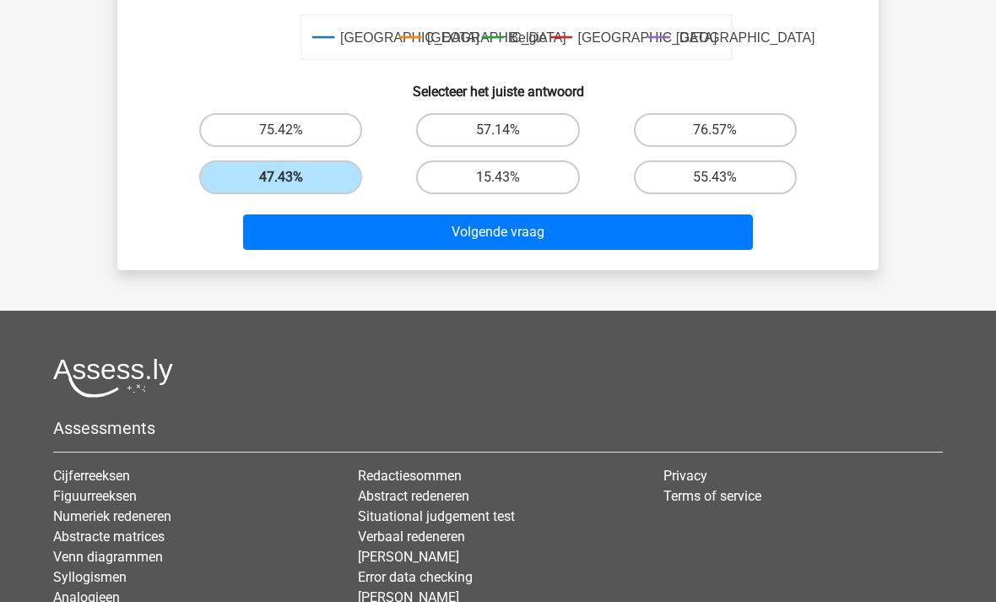
click at [309, 222] on button "Volgende vraag" at bounding box center [498, 231] width 511 height 35
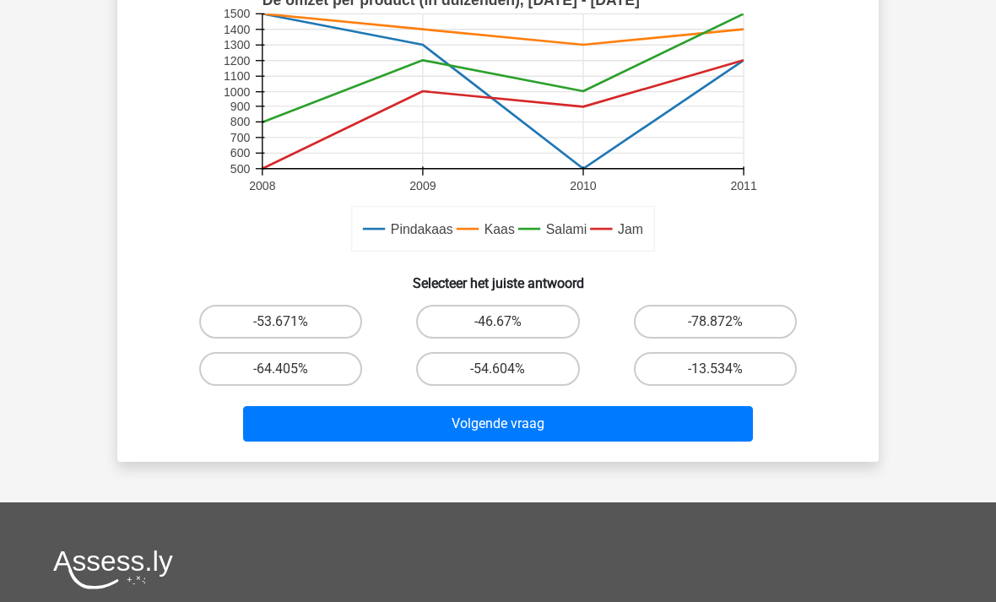
click at [474, 367] on label "-54.604%" at bounding box center [497, 369] width 163 height 34
click at [498, 369] on input "-54.604%" at bounding box center [503, 374] width 11 height 11
radio input "true"
click at [480, 435] on button "Volgende vraag" at bounding box center [498, 423] width 511 height 35
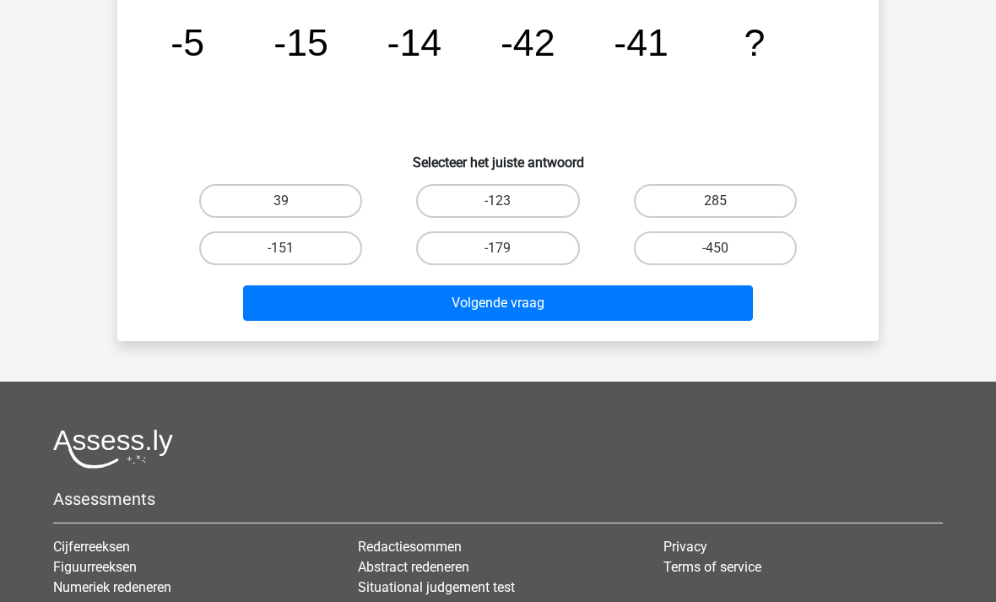
scroll to position [78, 0]
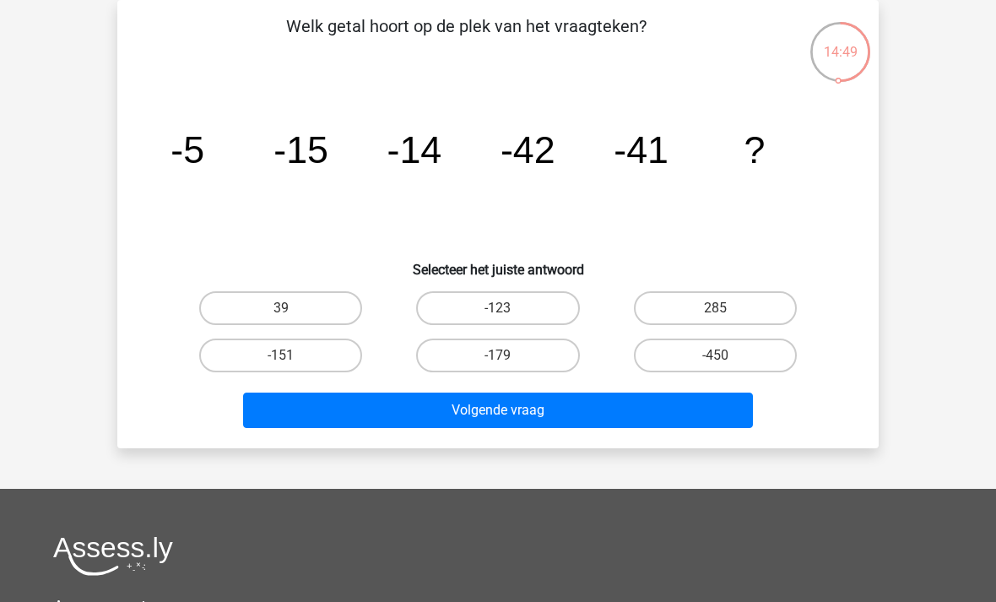
click at [492, 359] on label "-179" at bounding box center [497, 356] width 163 height 34
click at [498, 359] on input "-179" at bounding box center [503, 360] width 11 height 11
radio input "true"
click at [501, 425] on button "Volgende vraag" at bounding box center [498, 410] width 511 height 35
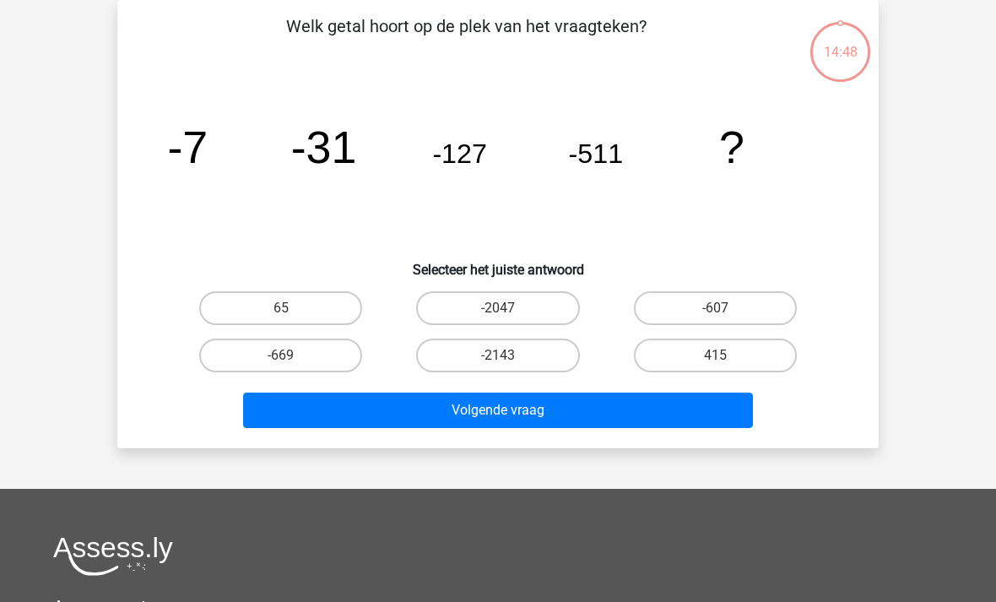
click at [458, 296] on label "-2047" at bounding box center [497, 308] width 163 height 34
click at [498, 308] on input "-2047" at bounding box center [503, 313] width 11 height 11
radio input "true"
click at [490, 404] on button "Volgende vraag" at bounding box center [498, 410] width 511 height 35
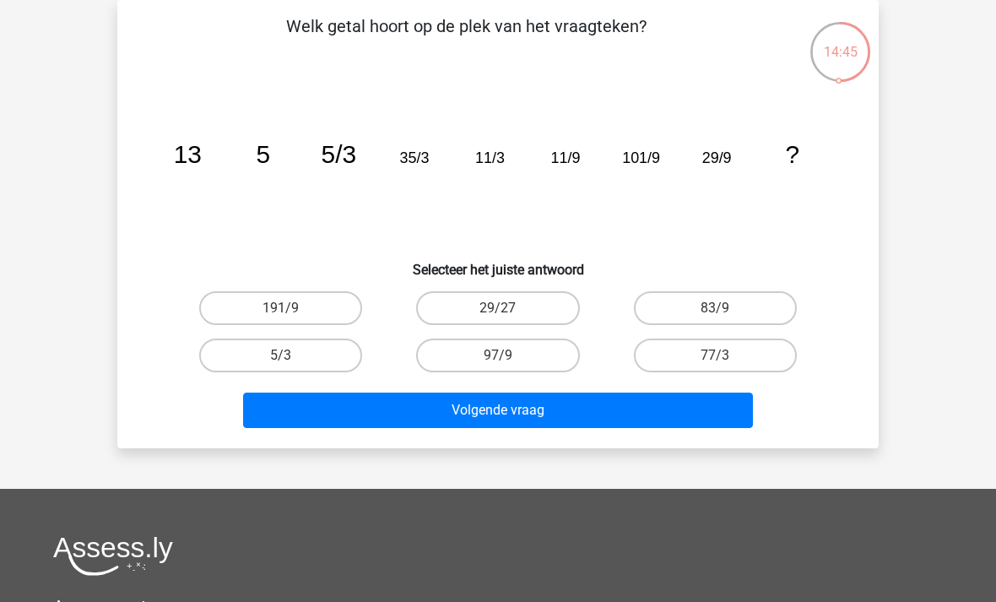
click at [457, 299] on label "29/27" at bounding box center [497, 308] width 163 height 34
click at [498, 308] on input "29/27" at bounding box center [503, 313] width 11 height 11
radio input "true"
click at [485, 423] on button "Volgende vraag" at bounding box center [498, 410] width 511 height 35
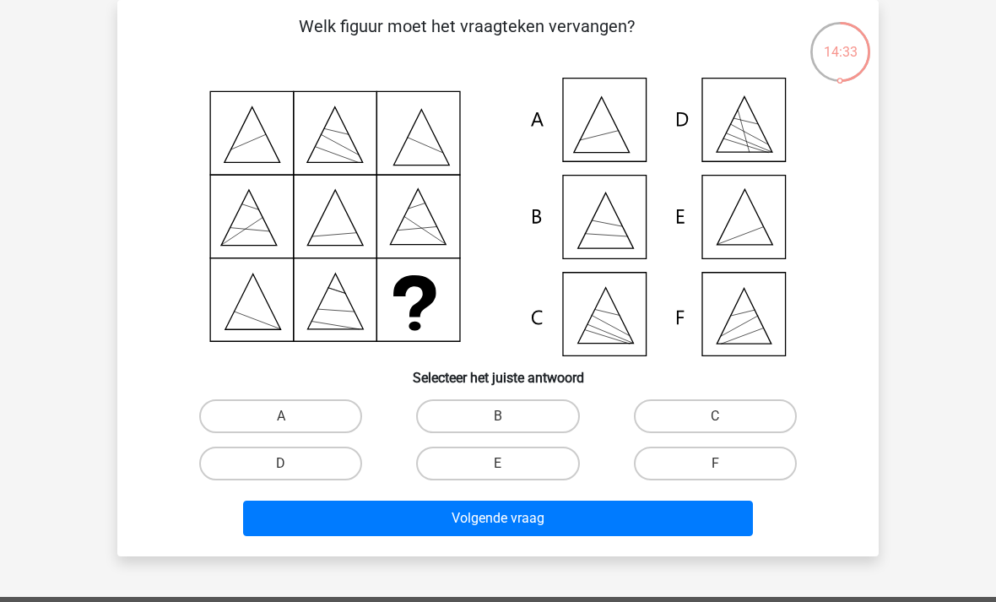
click at [505, 460] on label "E" at bounding box center [497, 464] width 163 height 34
click at [505, 464] on input "E" at bounding box center [503, 469] width 11 height 11
radio input "true"
click at [516, 526] on button "Volgende vraag" at bounding box center [498, 518] width 511 height 35
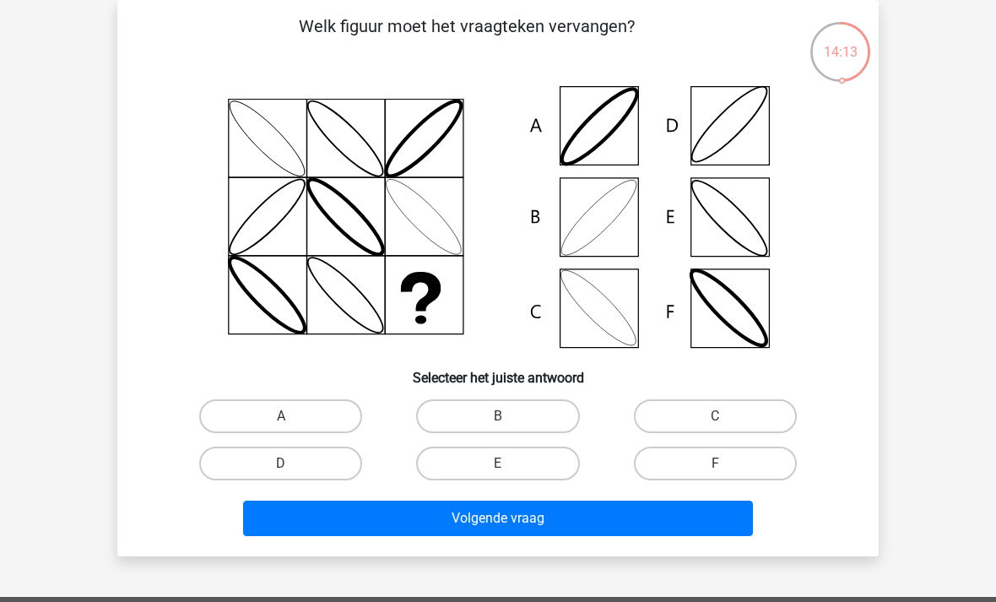
click at [503, 415] on label "B" at bounding box center [497, 416] width 163 height 34
click at [503, 416] on input "B" at bounding box center [503, 421] width 11 height 11
radio input "true"
click at [537, 518] on button "Volgende vraag" at bounding box center [498, 518] width 511 height 35
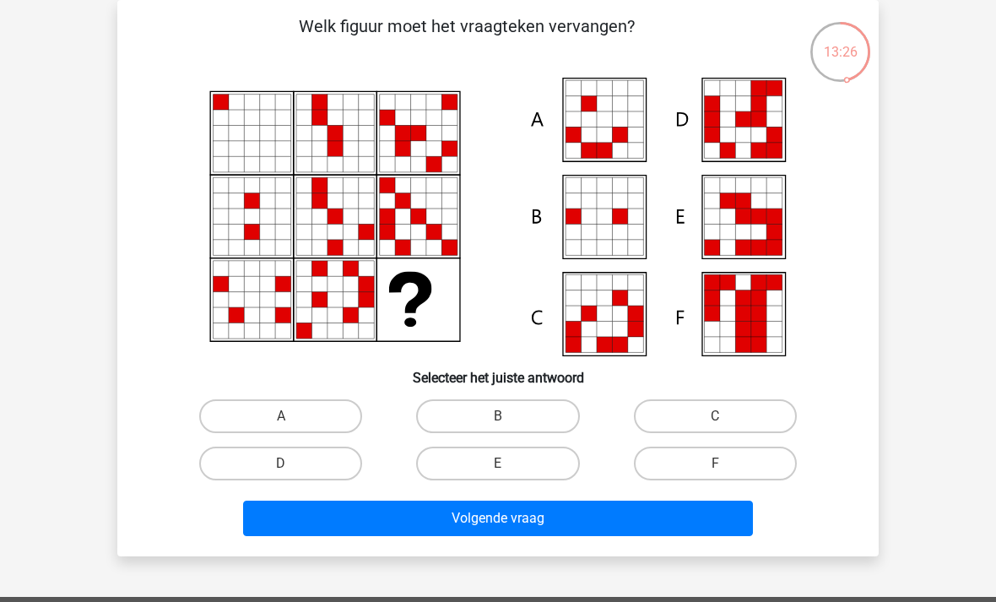
click at [482, 472] on label "E" at bounding box center [497, 464] width 163 height 34
click at [498, 472] on input "E" at bounding box center [503, 469] width 11 height 11
radio input "true"
click at [502, 525] on button "Volgende vraag" at bounding box center [498, 518] width 511 height 35
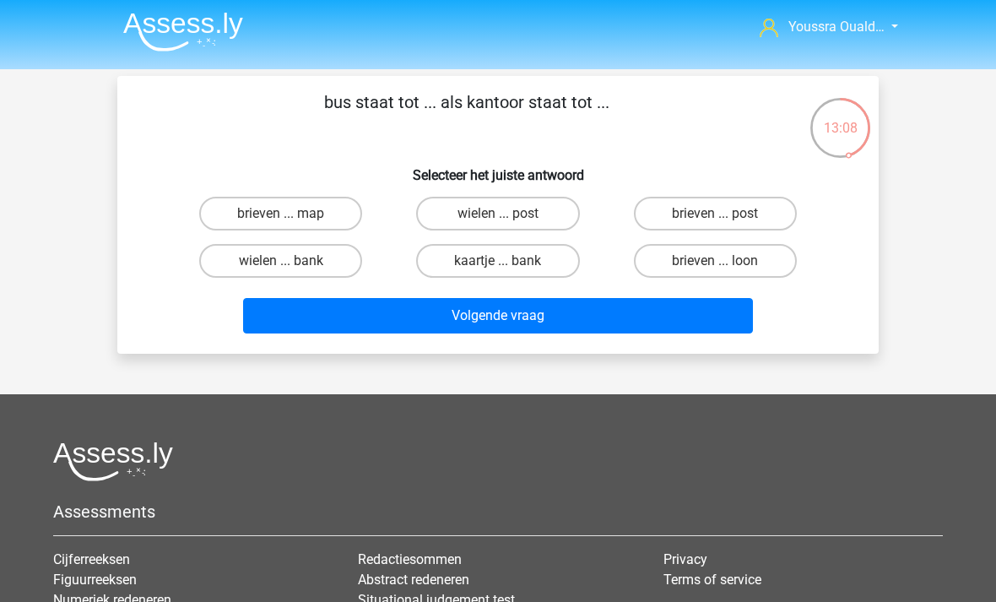
scroll to position [2, 0]
click at [762, 210] on label "brieven ... post" at bounding box center [715, 214] width 163 height 34
click at [726, 214] on input "brieven ... post" at bounding box center [720, 219] width 11 height 11
radio input "true"
click at [762, 201] on label "brieven ... post" at bounding box center [715, 214] width 163 height 34
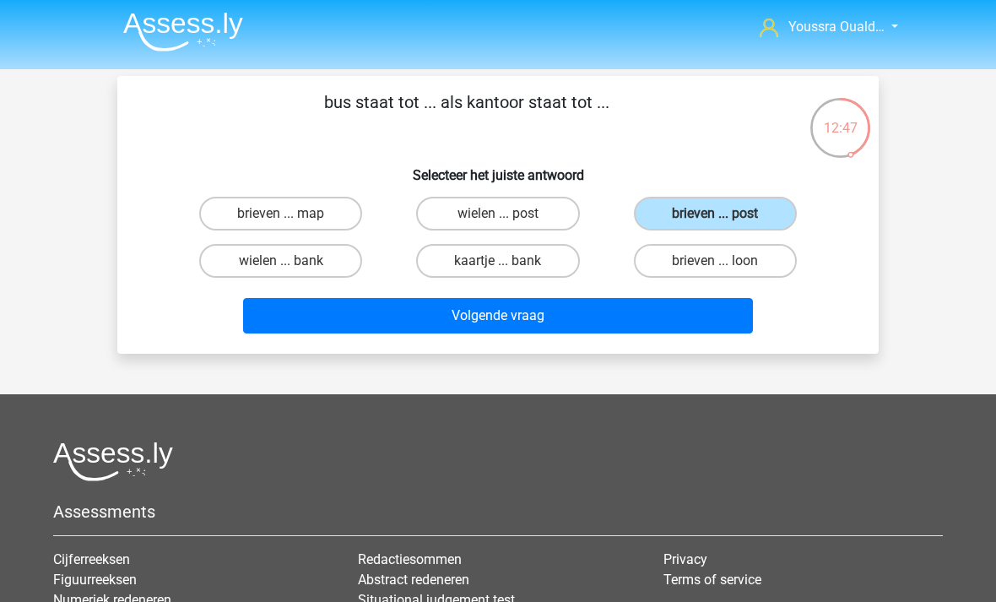
click at [726, 214] on input "brieven ... post" at bounding box center [720, 219] width 11 height 11
click at [256, 213] on label "brieven ... map" at bounding box center [280, 214] width 163 height 34
click at [281, 214] on input "brieven ... map" at bounding box center [286, 219] width 11 height 11
radio input "true"
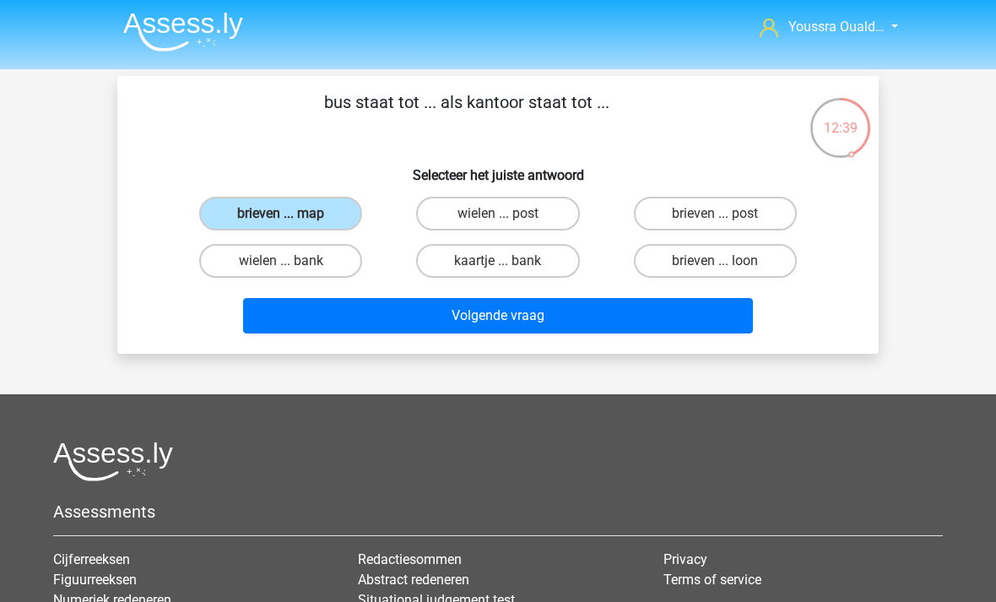
click at [766, 208] on label "brieven ... post" at bounding box center [715, 214] width 163 height 34
click at [726, 214] on input "brieven ... post" at bounding box center [720, 219] width 11 height 11
radio input "true"
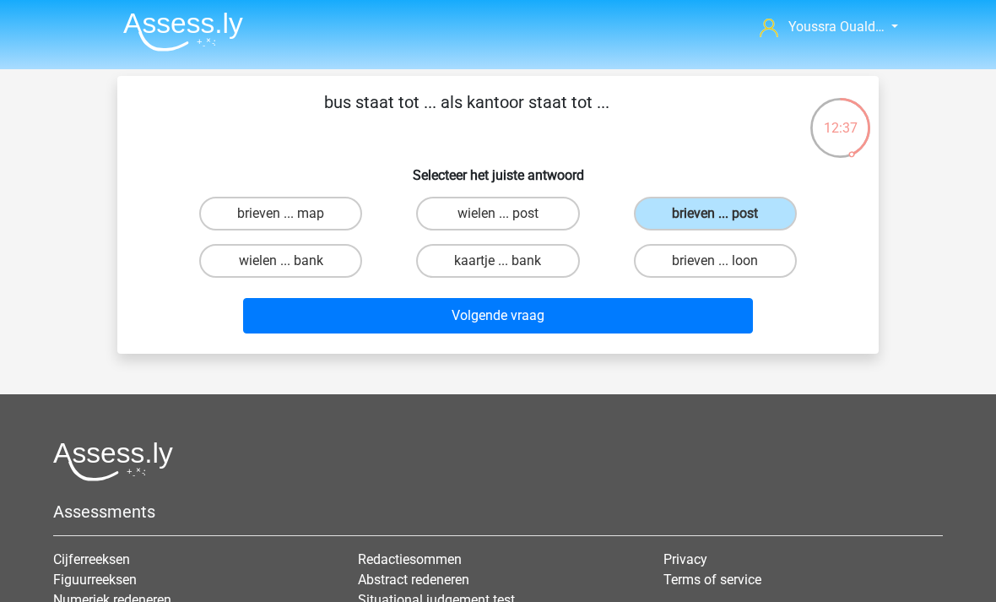
click at [398, 320] on button "Volgende vraag" at bounding box center [498, 315] width 511 height 35
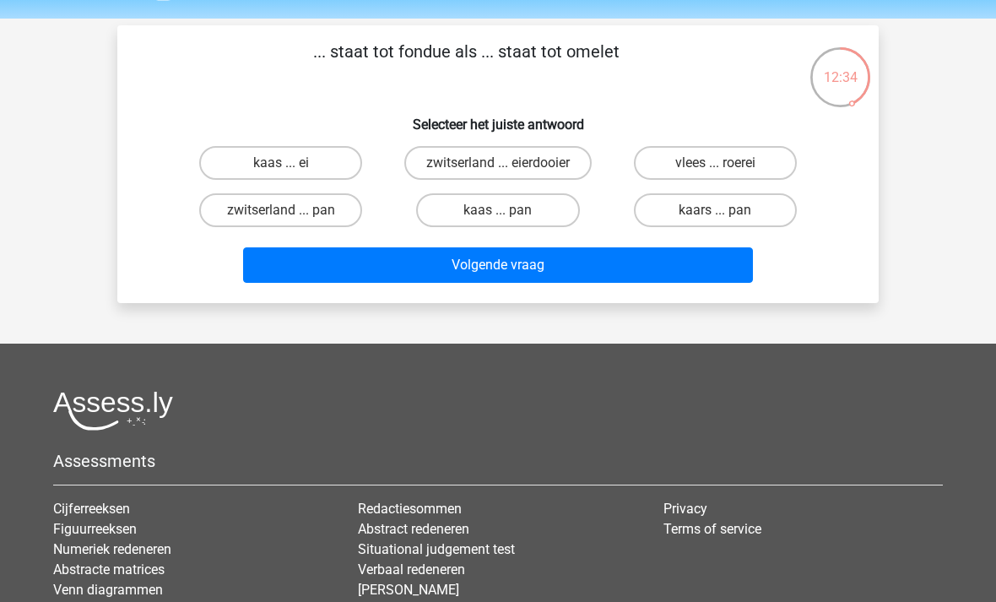
scroll to position [44, 0]
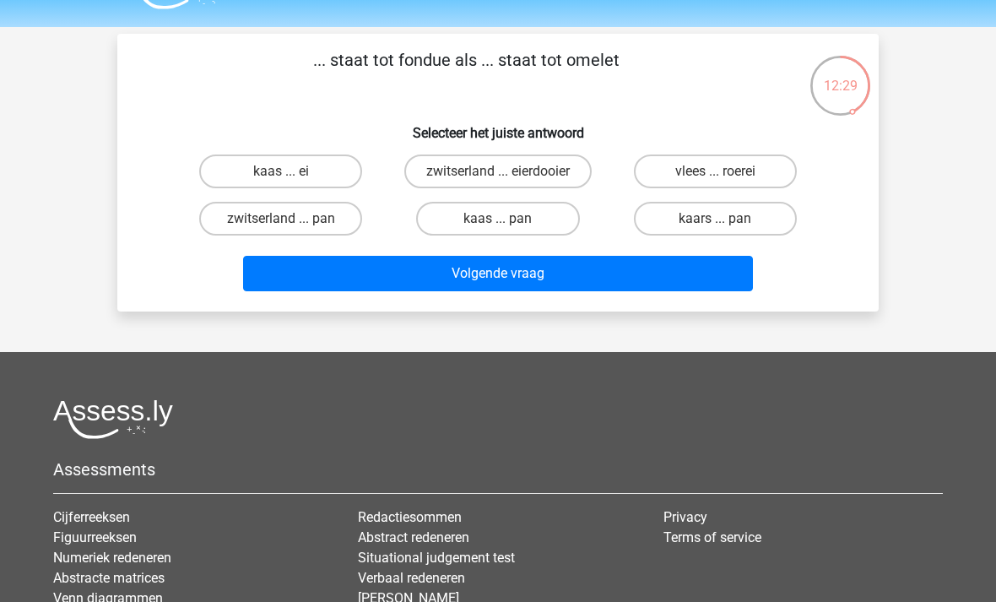
click at [241, 165] on label "kaas ... ei" at bounding box center [280, 172] width 163 height 34
click at [281, 171] on input "kaas ... ei" at bounding box center [286, 176] width 11 height 11
radio input "true"
click at [412, 274] on button "Volgende vraag" at bounding box center [498, 273] width 511 height 35
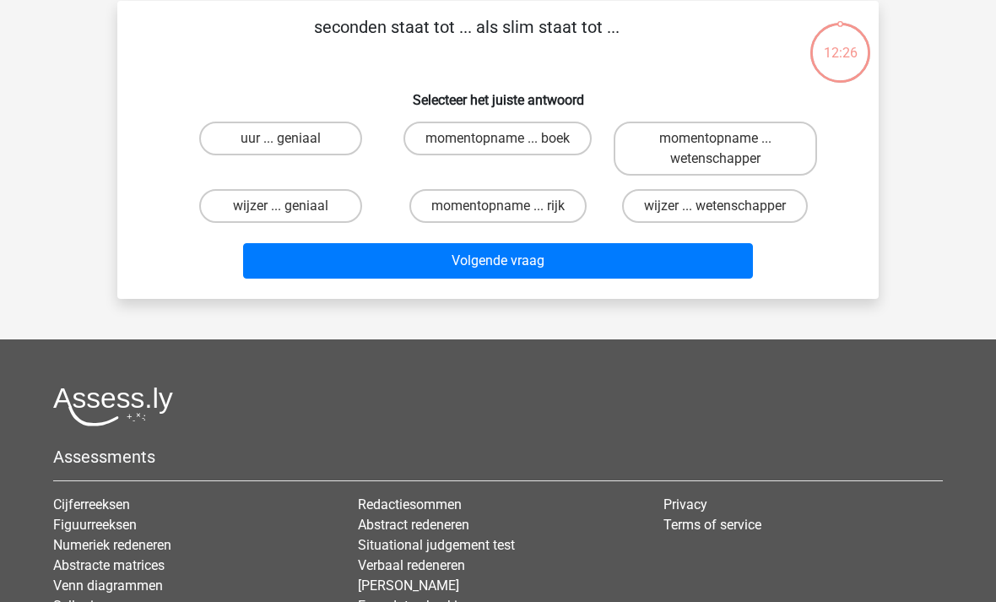
scroll to position [78, 0]
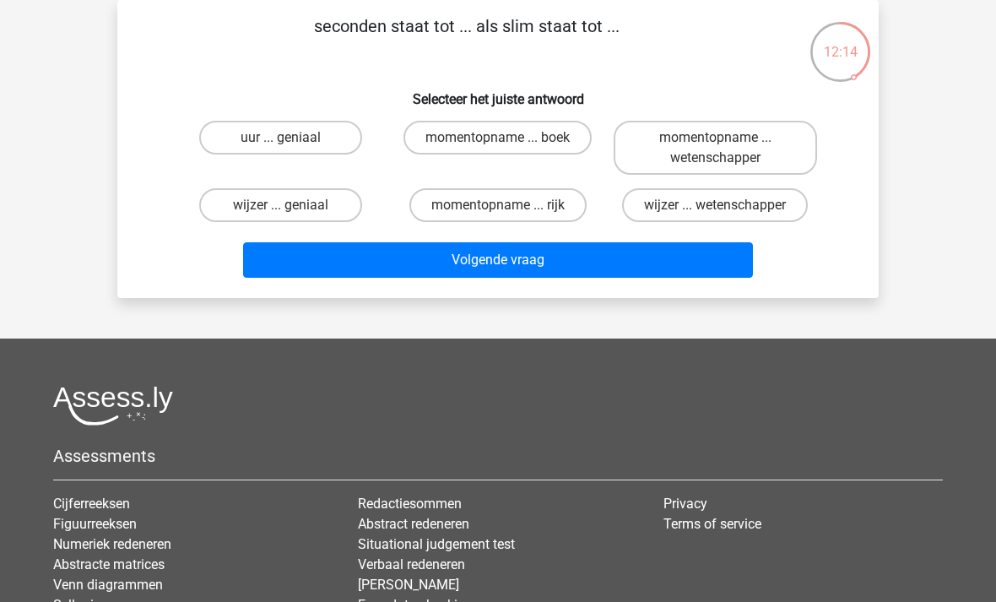
click at [292, 146] on input "uur ... geniaal" at bounding box center [286, 143] width 11 height 11
radio input "true"
click at [431, 274] on button "Volgende vraag" at bounding box center [498, 259] width 511 height 35
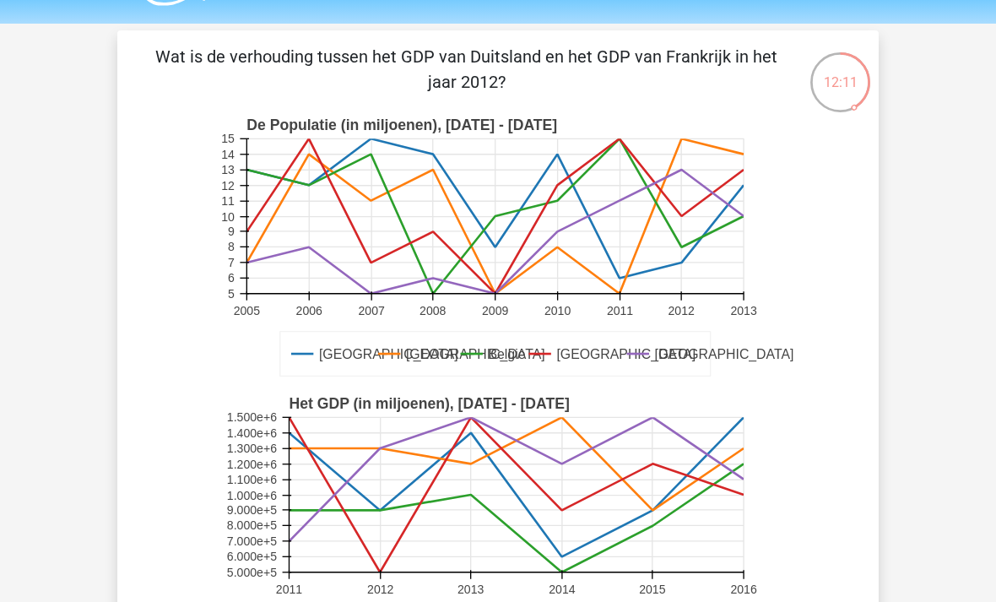
scroll to position [44, 0]
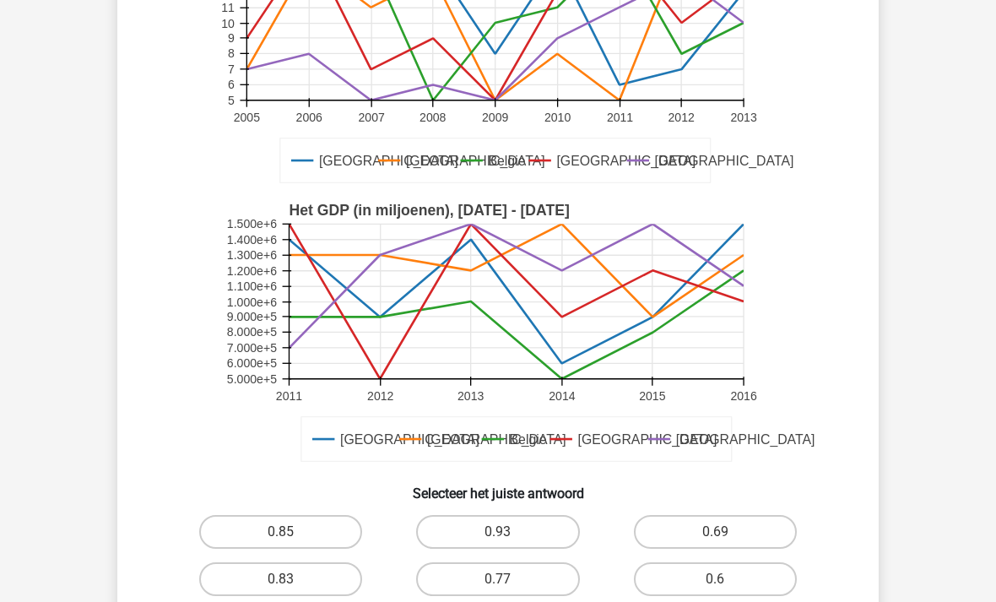
click at [591, 447] on text "[GEOGRAPHIC_DATA]" at bounding box center [647, 439] width 139 height 15
click at [519, 537] on label "0.93" at bounding box center [497, 532] width 163 height 34
click at [509, 537] on input "0.93" at bounding box center [503, 537] width 11 height 11
radio input "true"
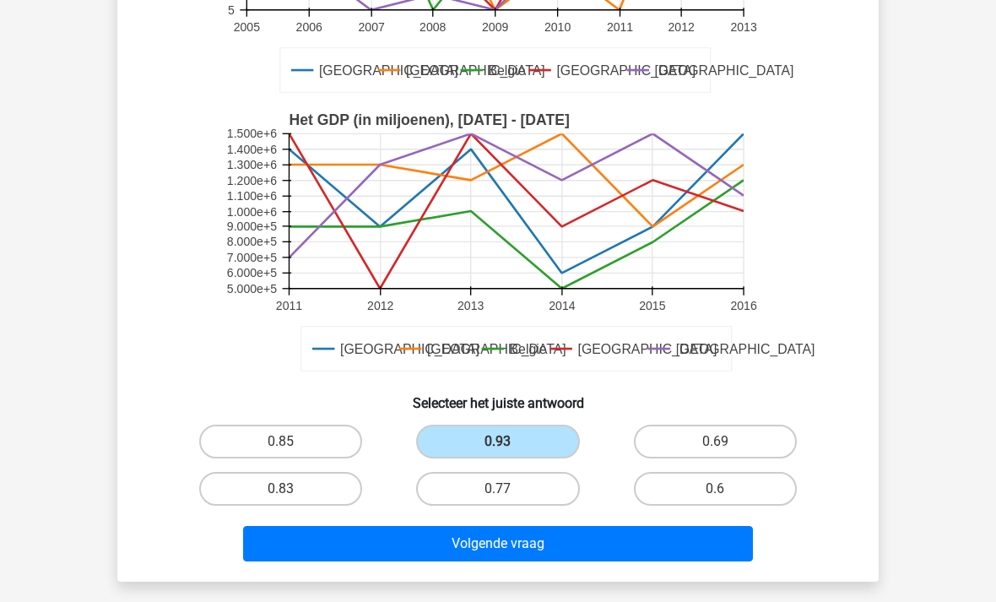
click at [502, 551] on button "Volgende vraag" at bounding box center [498, 543] width 511 height 35
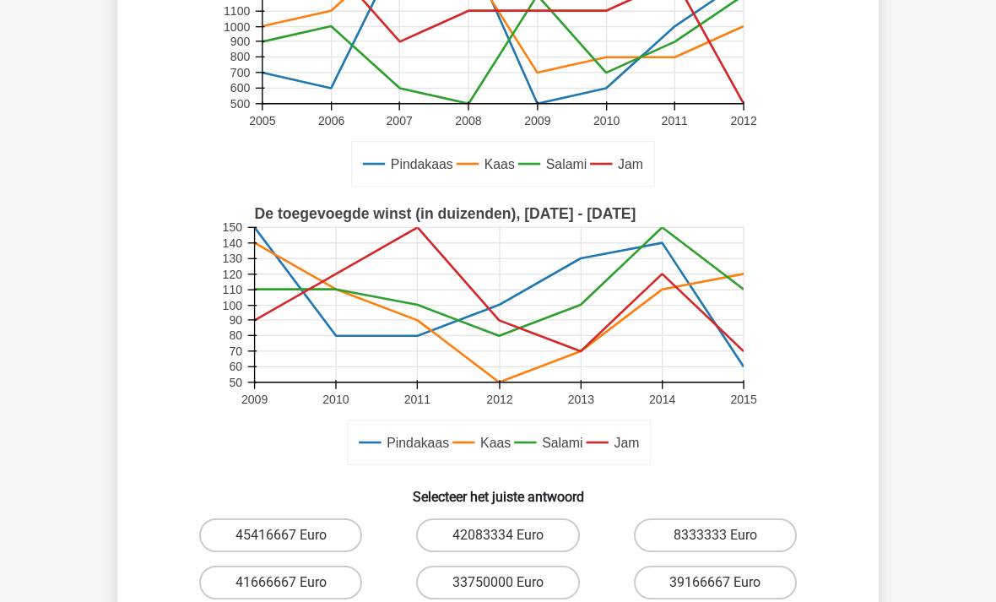
scroll to position [414, 0]
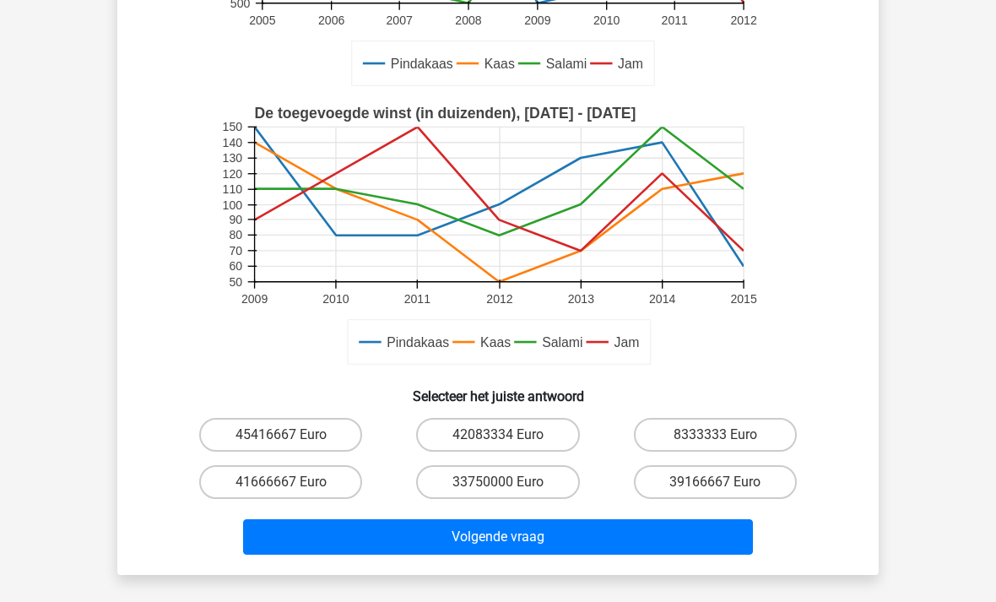
click at [708, 430] on label "8333333 Euro" at bounding box center [715, 435] width 163 height 34
click at [715, 435] on input "8333333 Euro" at bounding box center [720, 440] width 11 height 11
radio input "true"
click at [571, 538] on button "Volgende vraag" at bounding box center [498, 536] width 511 height 35
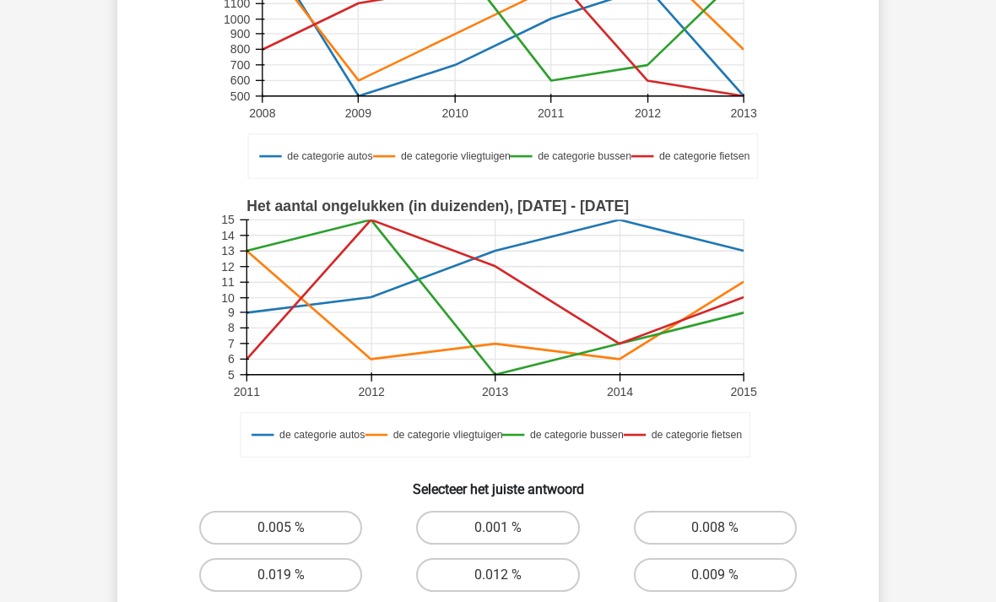
scroll to position [270, 0]
click at [670, 545] on label "0.008 %" at bounding box center [715, 528] width 163 height 34
click at [715, 539] on input "0.008 %" at bounding box center [720, 533] width 11 height 11
radio input "true"
click at [665, 586] on label "0.009 %" at bounding box center [715, 575] width 163 height 34
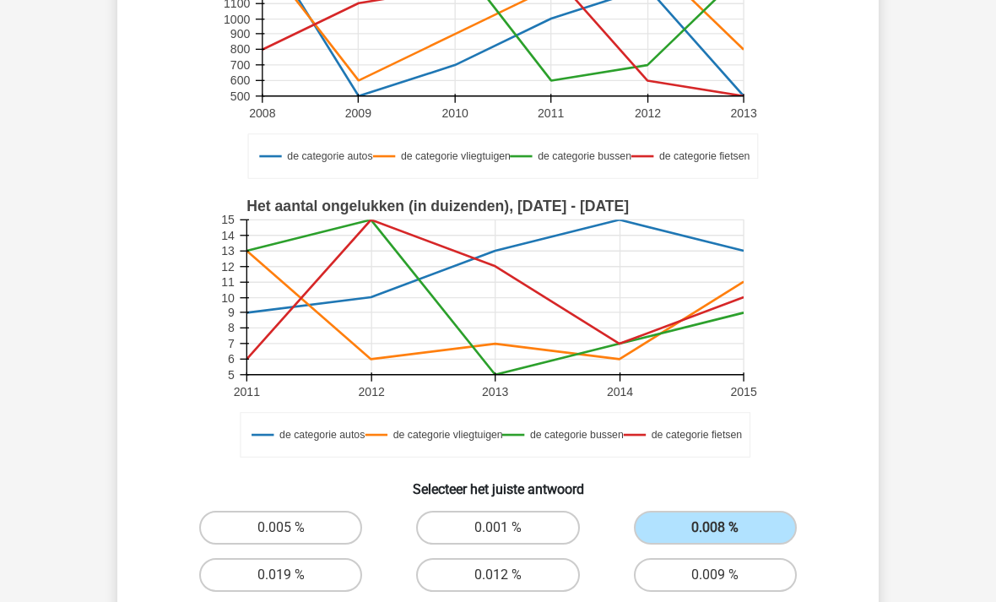
click at [715, 586] on input "0.009 %" at bounding box center [720, 580] width 11 height 11
radio input "true"
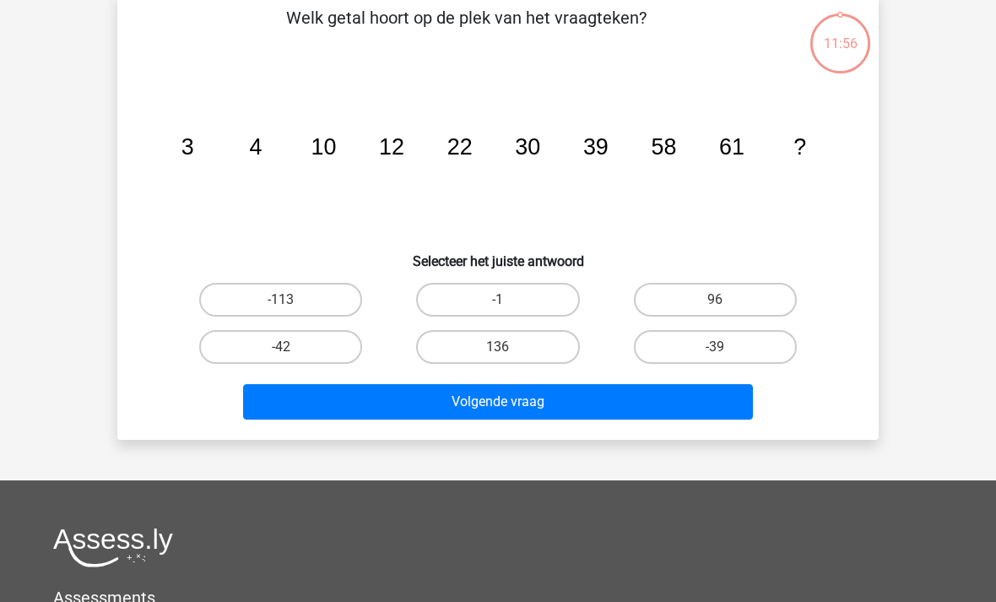
scroll to position [78, 0]
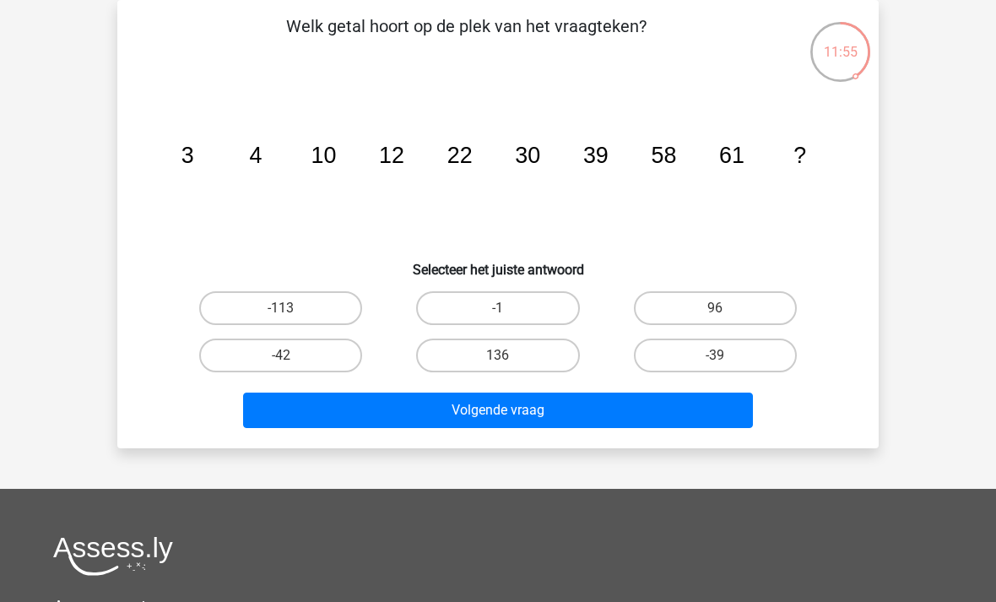
click at [708, 357] on label "-39" at bounding box center [715, 356] width 163 height 34
click at [715, 357] on input "-39" at bounding box center [720, 360] width 11 height 11
radio input "true"
click at [674, 411] on button "Volgende vraag" at bounding box center [498, 410] width 511 height 35
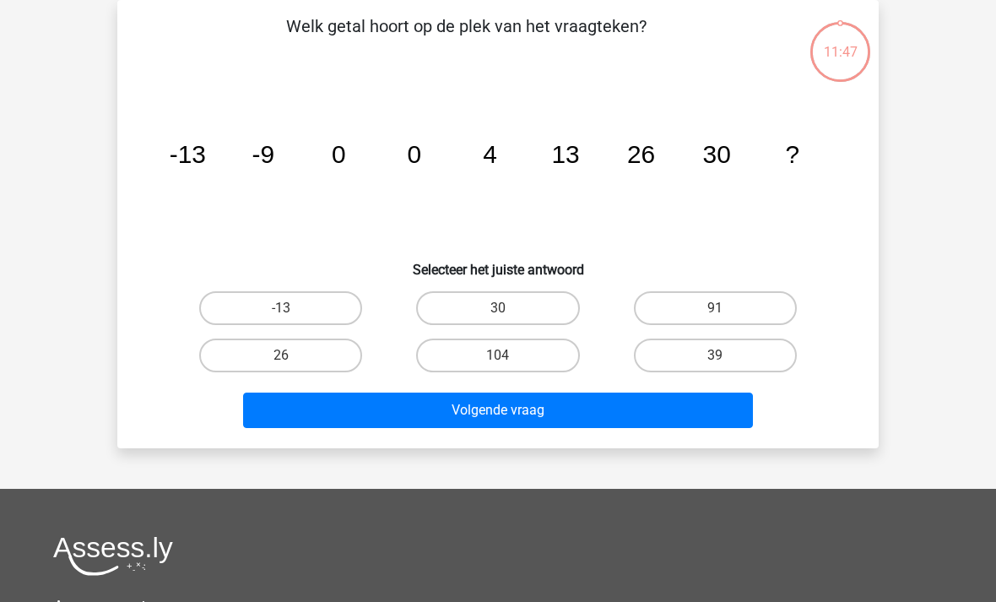
click at [713, 361] on label "39" at bounding box center [715, 356] width 163 height 34
click at [715, 361] on input "39" at bounding box center [720, 360] width 11 height 11
radio input "true"
click at [658, 402] on button "Volgende vraag" at bounding box center [498, 410] width 511 height 35
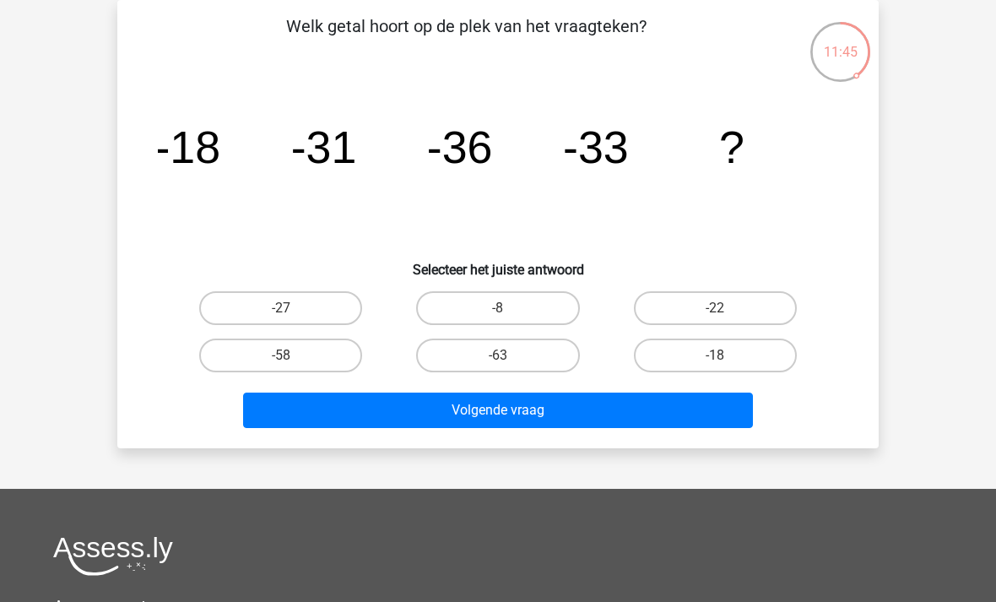
click at [480, 312] on label "-8" at bounding box center [497, 308] width 163 height 34
click at [498, 312] on input "-8" at bounding box center [503, 313] width 11 height 11
radio input "true"
click at [454, 412] on button "Volgende vraag" at bounding box center [498, 410] width 511 height 35
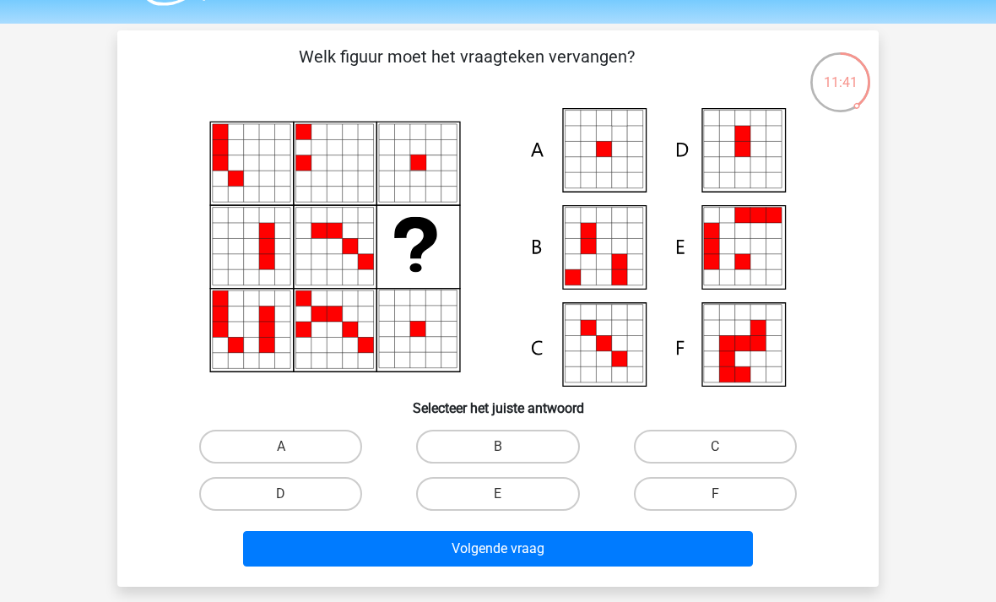
scroll to position [48, 0]
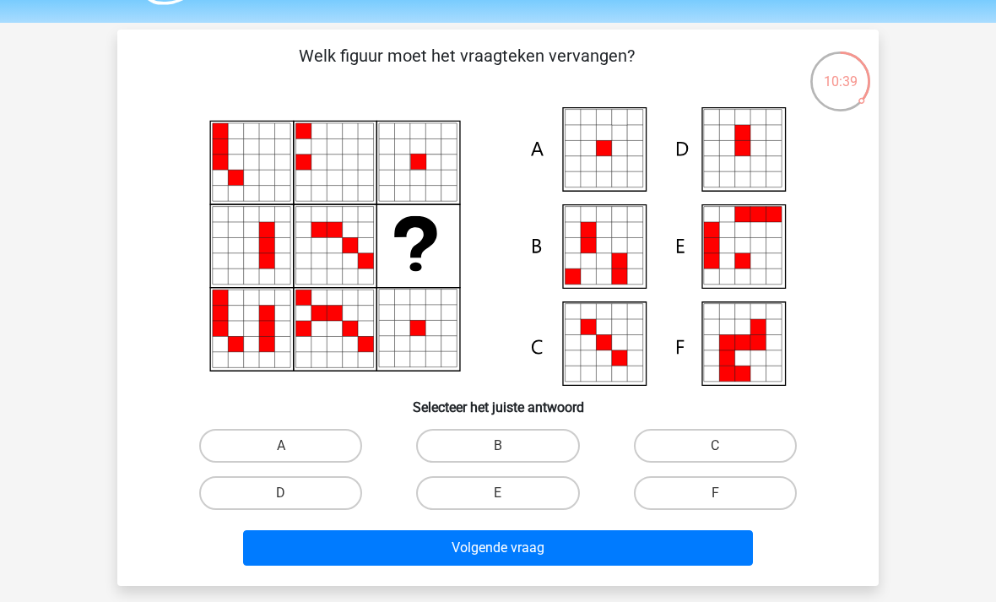
click at [310, 436] on label "A" at bounding box center [280, 446] width 163 height 34
click at [292, 446] on input "A" at bounding box center [286, 451] width 11 height 11
radio input "true"
click at [418, 542] on button "Volgende vraag" at bounding box center [498, 547] width 511 height 35
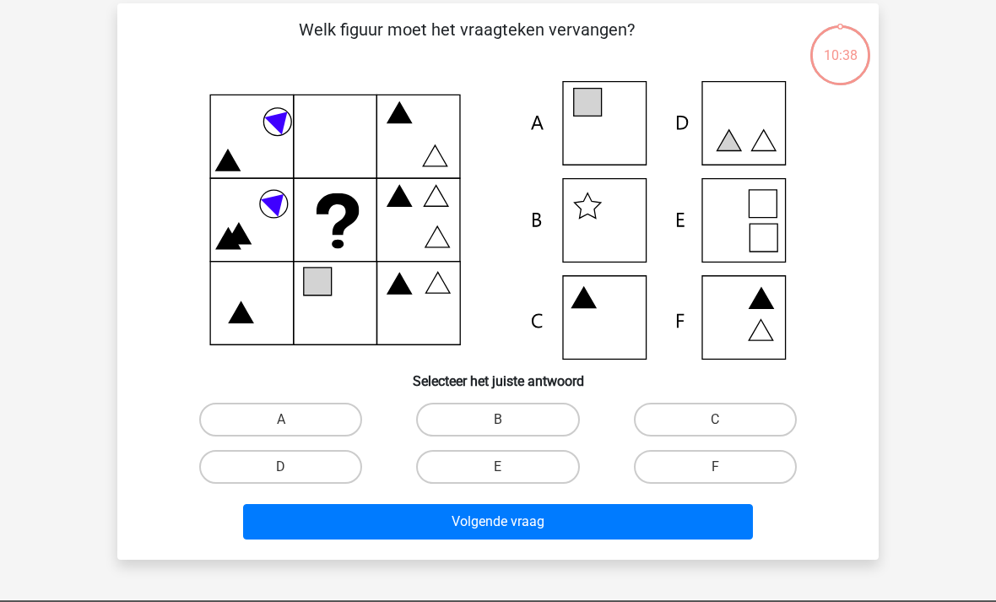
scroll to position [78, 0]
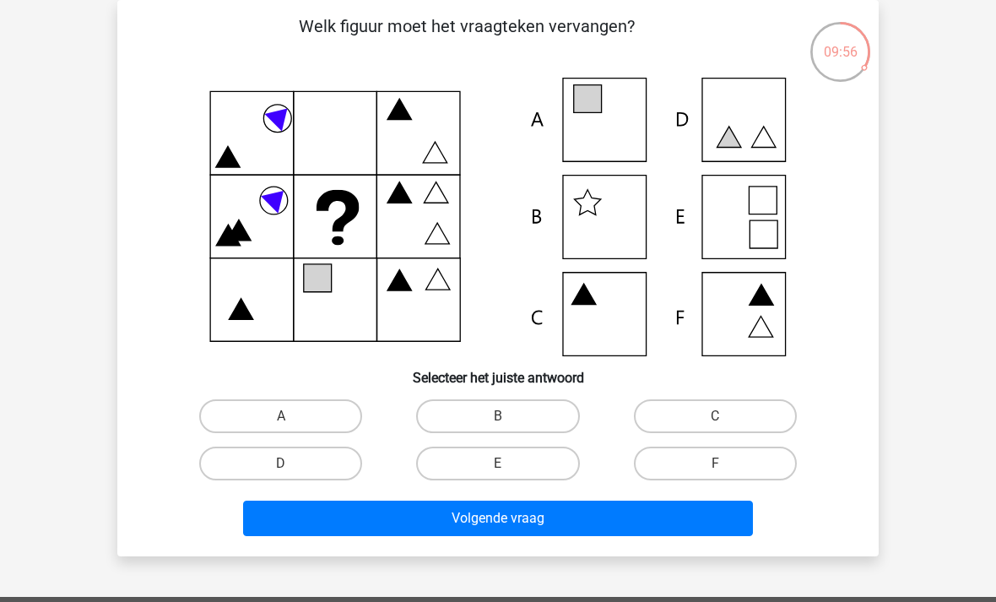
click at [323, 423] on label "A" at bounding box center [280, 416] width 163 height 34
click at [292, 423] on input "A" at bounding box center [286, 421] width 11 height 11
radio input "true"
click at [460, 521] on button "Volgende vraag" at bounding box center [498, 518] width 511 height 35
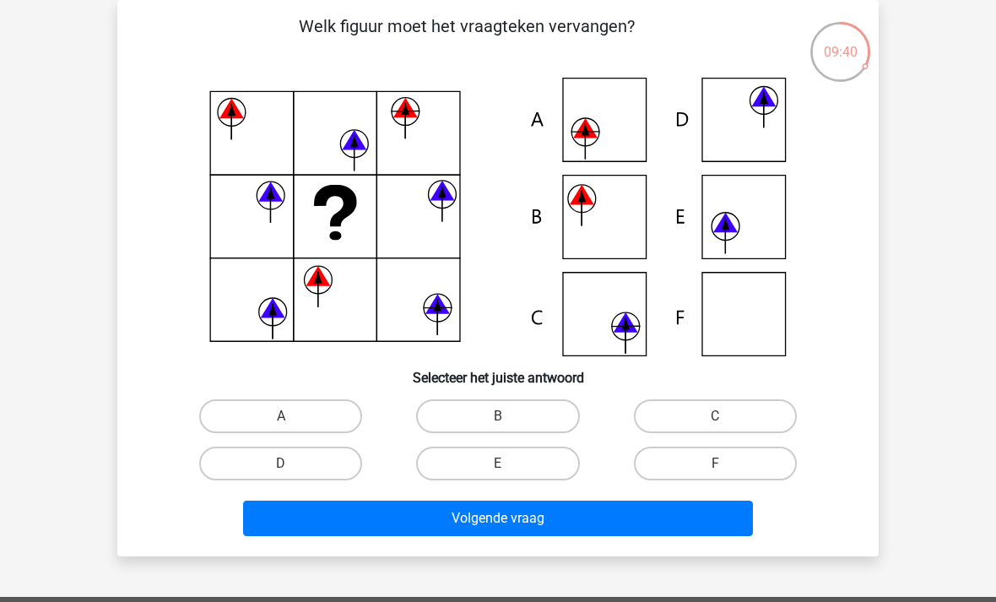
click at [297, 417] on label "A" at bounding box center [280, 416] width 163 height 34
click at [292, 417] on input "A" at bounding box center [286, 421] width 11 height 11
radio input "true"
click at [362, 529] on button "Volgende vraag" at bounding box center [498, 518] width 511 height 35
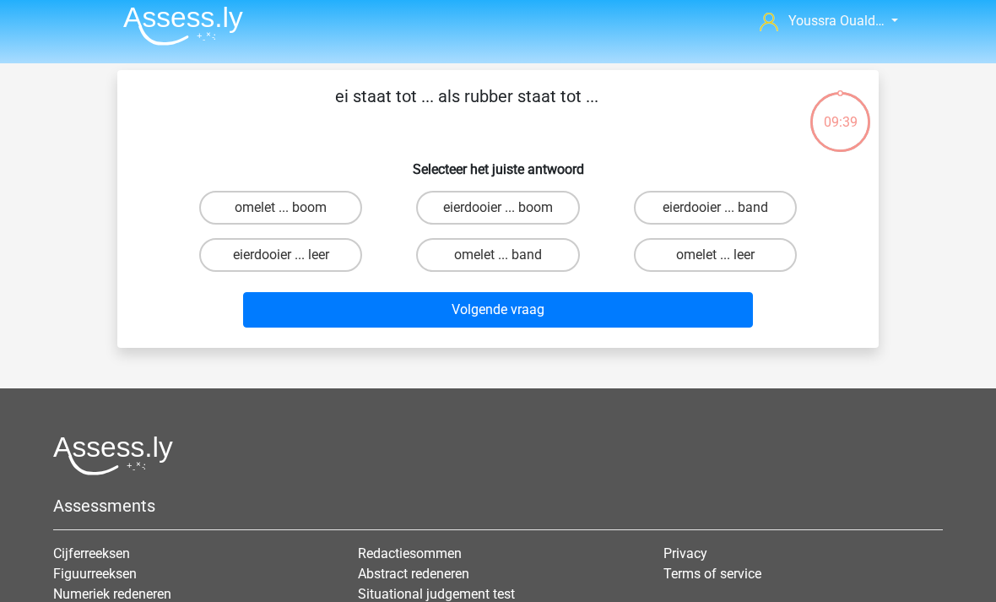
scroll to position [0, 0]
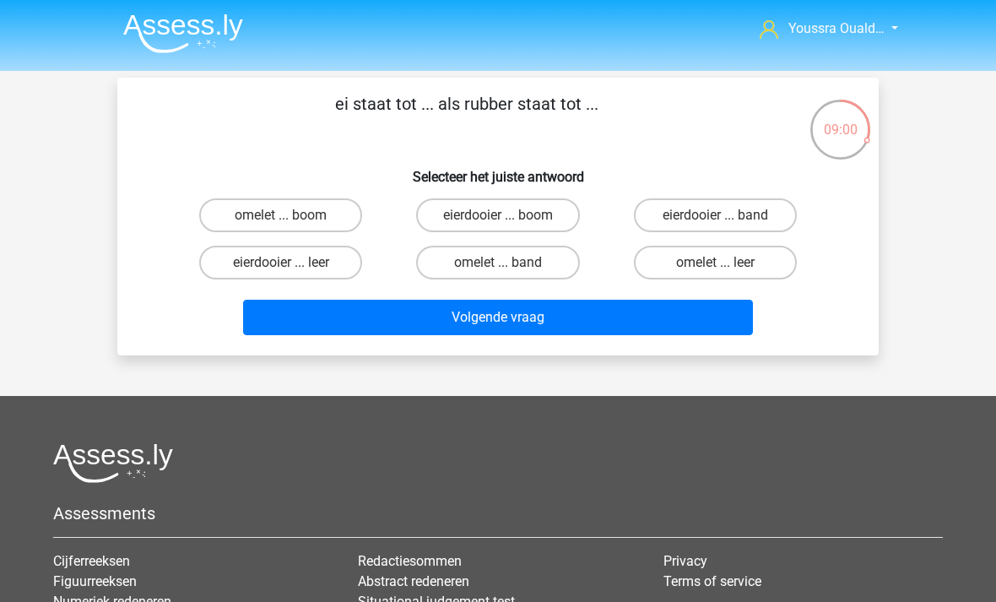
click at [716, 222] on input "eierdooier ... band" at bounding box center [720, 220] width 11 height 11
radio input "true"
click at [612, 326] on button "Volgende vraag" at bounding box center [498, 317] width 511 height 35
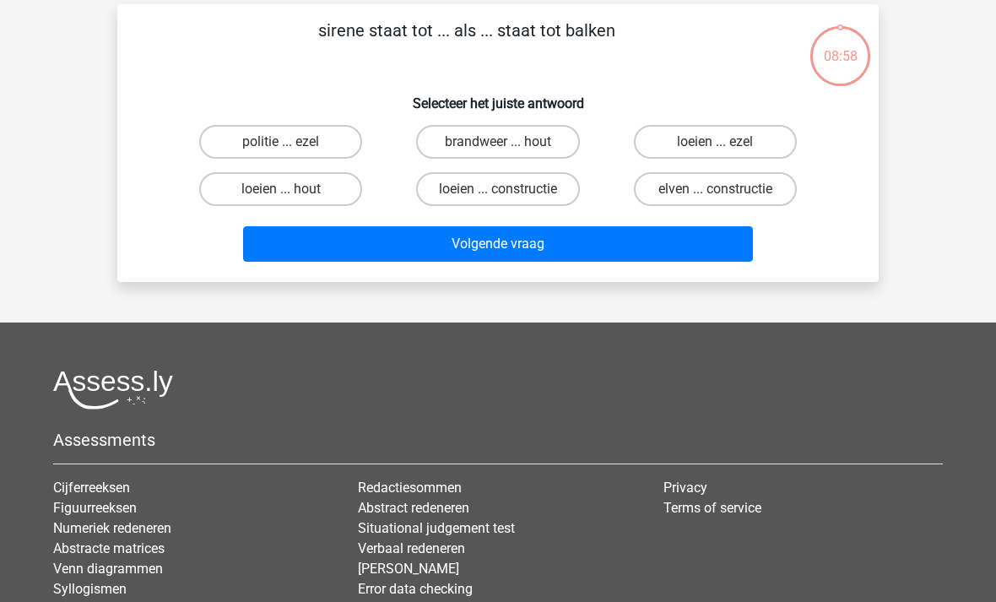
scroll to position [78, 0]
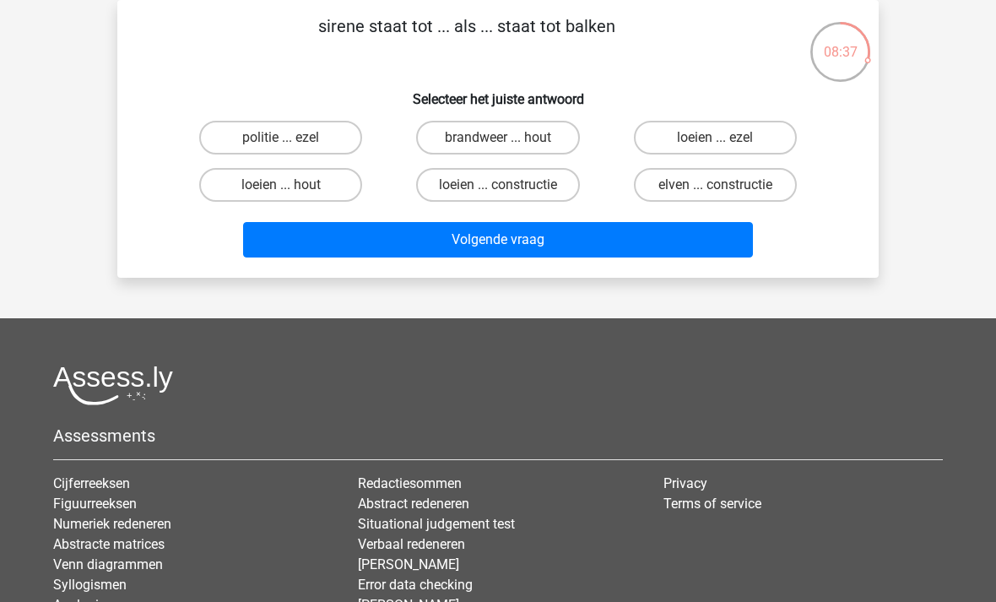
click at [328, 125] on label "politie ... ezel" at bounding box center [280, 138] width 163 height 34
click at [292, 138] on input "politie ... ezel" at bounding box center [286, 143] width 11 height 11
radio input "true"
click at [378, 257] on button "Volgende vraag" at bounding box center [498, 239] width 511 height 35
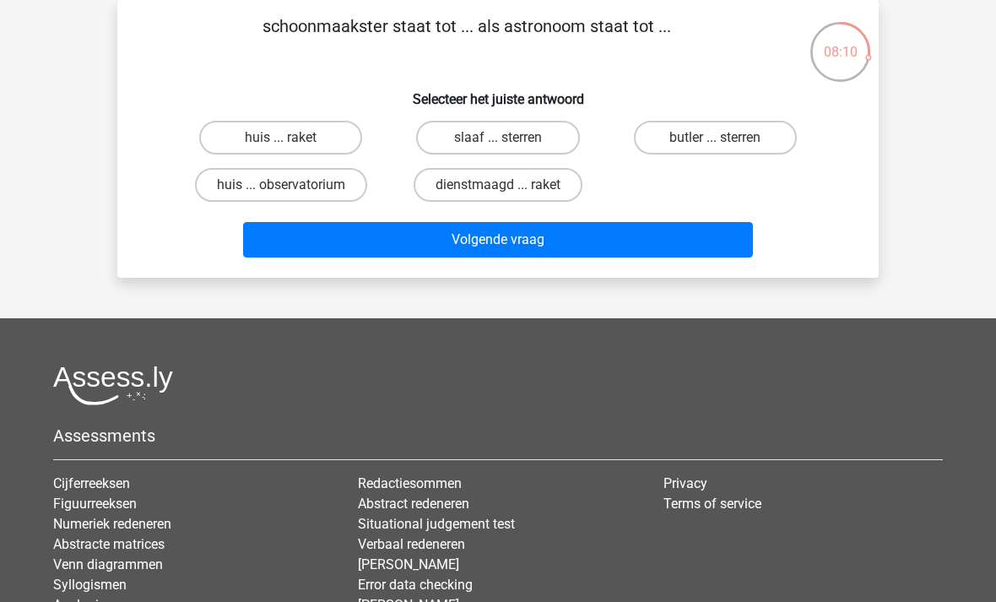
click at [474, 146] on label "slaaf ... sterren" at bounding box center [497, 138] width 163 height 34
click at [498, 146] on input "slaaf ... sterren" at bounding box center [503, 143] width 11 height 11
radio input "true"
click at [397, 248] on button "Volgende vraag" at bounding box center [498, 239] width 511 height 35
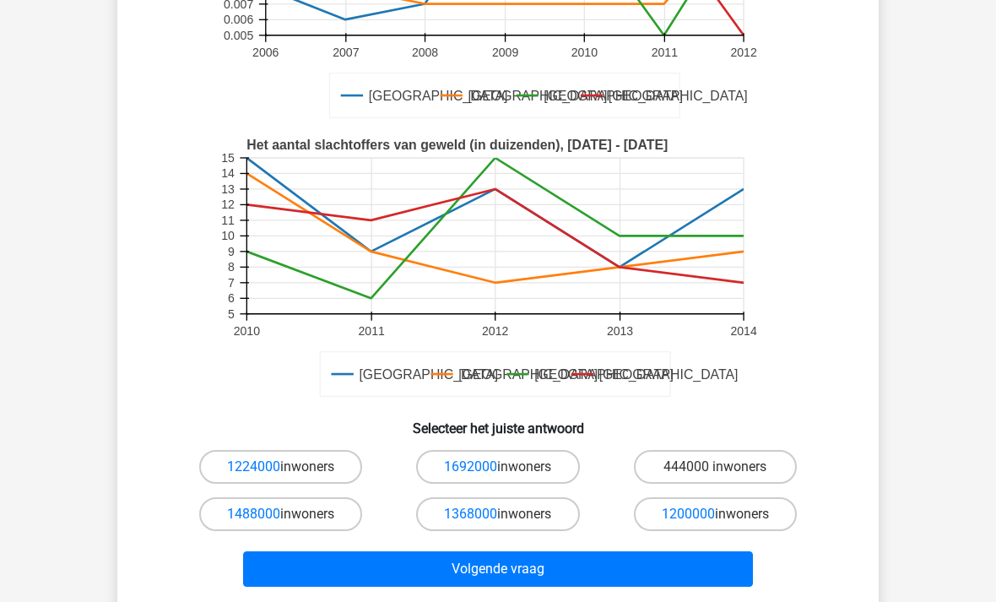
scroll to position [517, 0]
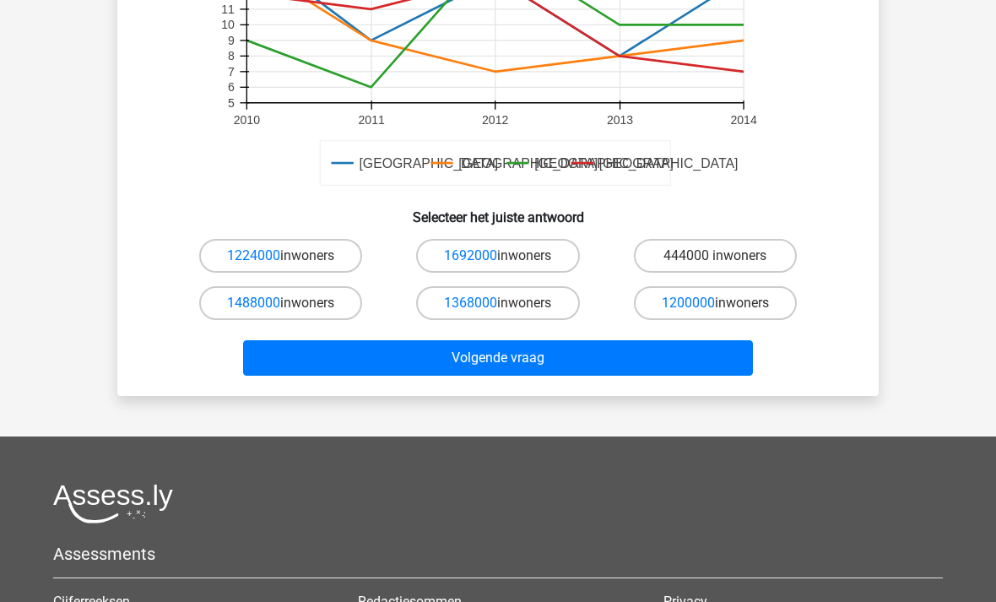
click at [339, 301] on label "1488000 inwoners" at bounding box center [280, 303] width 163 height 34
click at [292, 303] on input "1488000 inwoners" at bounding box center [286, 308] width 11 height 11
radio input "true"
click at [332, 361] on button "Volgende vraag" at bounding box center [498, 357] width 511 height 35
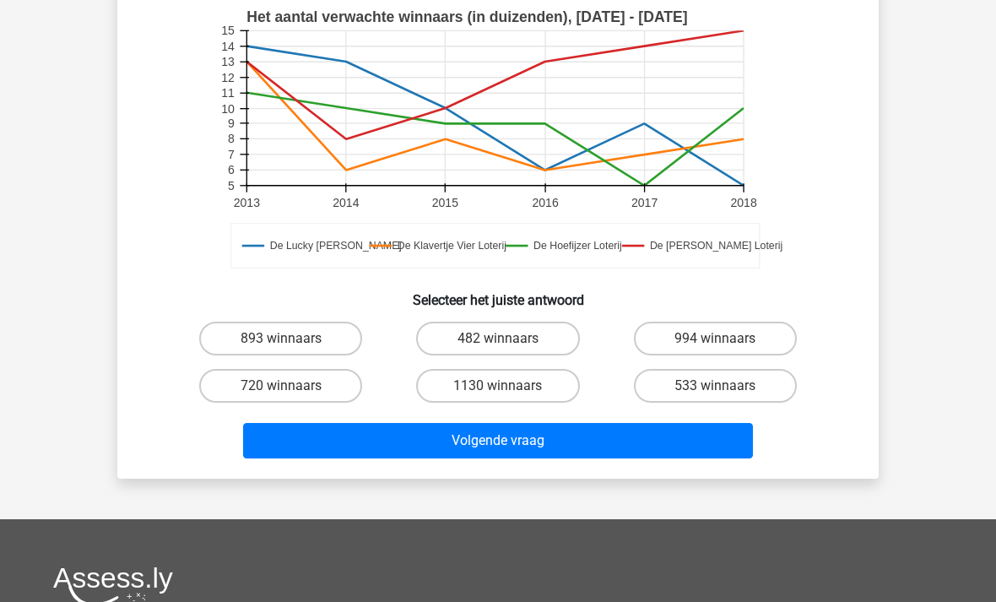
scroll to position [485, 0]
click at [484, 328] on label "482 winnaars" at bounding box center [497, 339] width 163 height 34
click at [498, 339] on input "482 winnaars" at bounding box center [503, 344] width 11 height 11
radio input "true"
click at [360, 468] on div "Als het aantal verwachte winnaars in De Guus Geluk Loterij in 2014 eigenlijk 16…" at bounding box center [498, 36] width 762 height 886
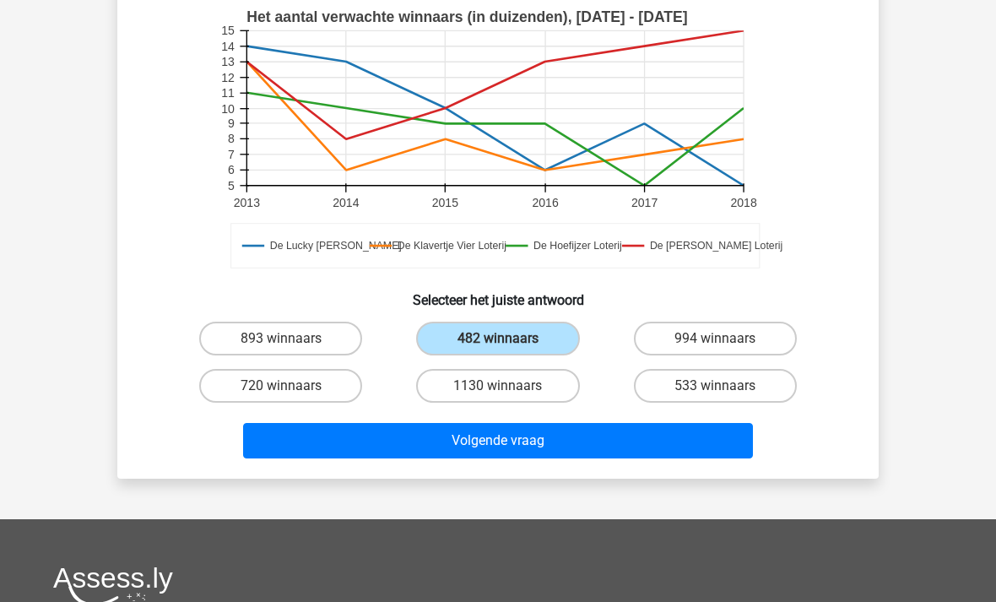
click at [359, 457] on button "Volgende vraag" at bounding box center [498, 440] width 511 height 35
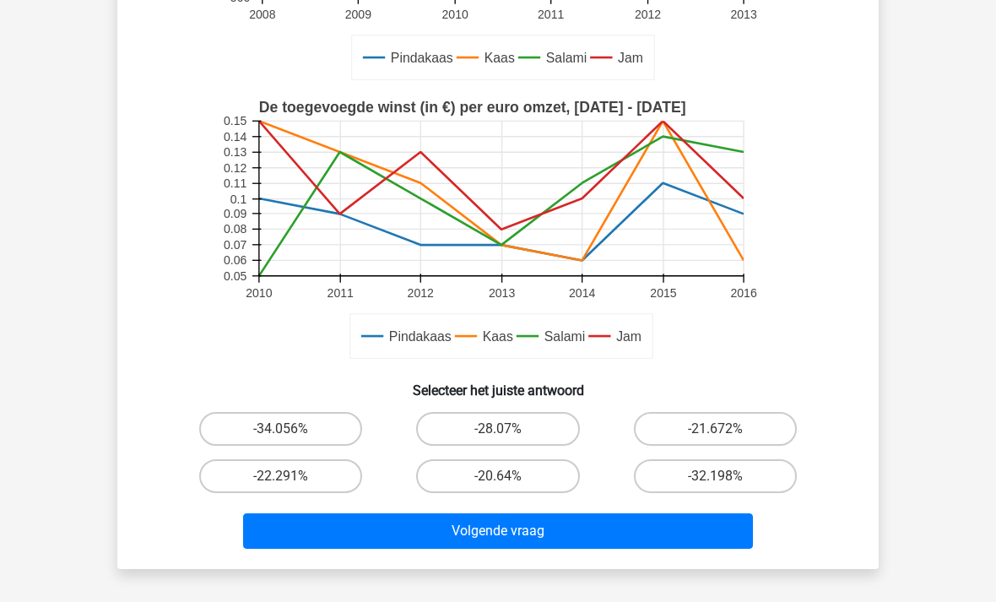
scroll to position [465, 0]
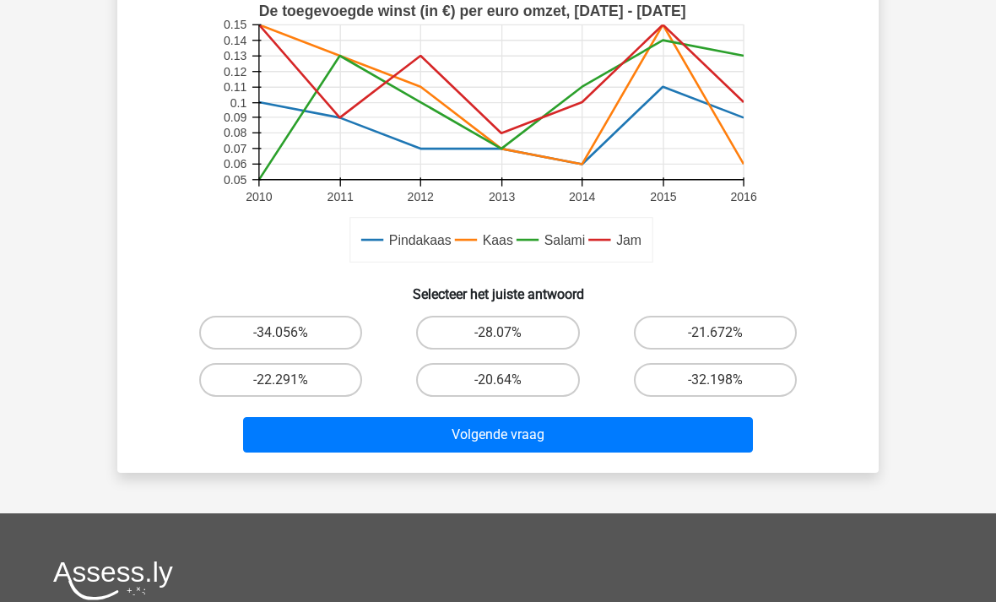
click at [306, 393] on label "-22.291%" at bounding box center [280, 380] width 163 height 34
click at [292, 391] on input "-22.291%" at bounding box center [286, 385] width 11 height 11
radio input "true"
click at [334, 437] on button "Volgende vraag" at bounding box center [498, 434] width 511 height 35
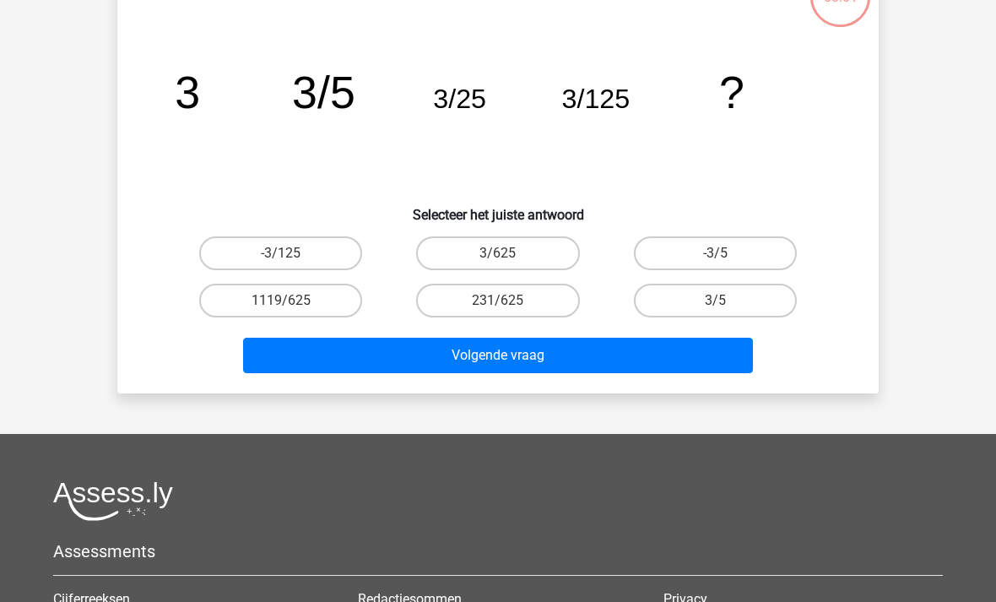
scroll to position [78, 0]
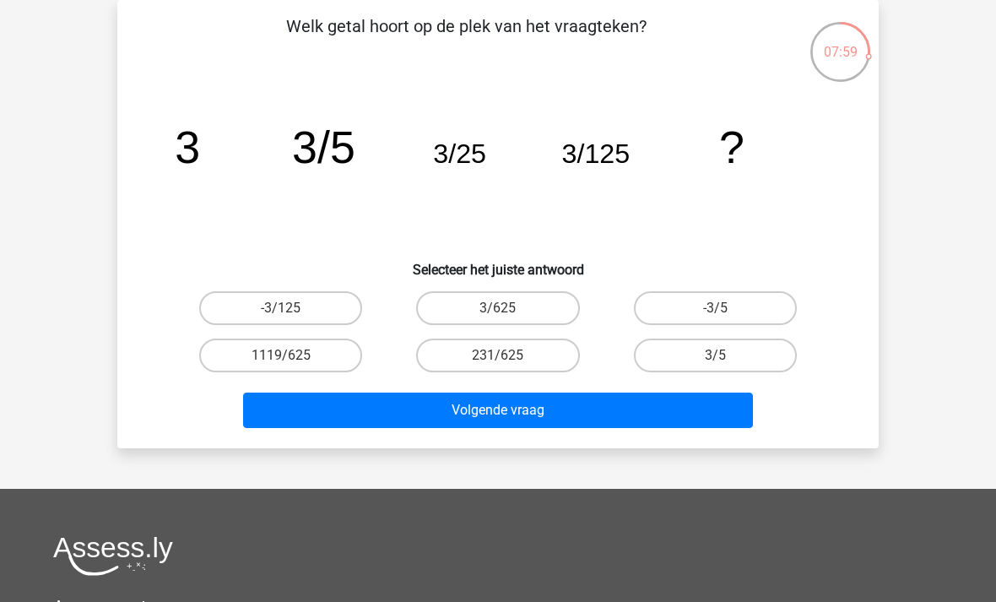
click at [490, 361] on label "231/625" at bounding box center [497, 356] width 163 height 34
click at [498, 361] on input "231/625" at bounding box center [503, 360] width 11 height 11
radio input "true"
click at [446, 401] on button "Volgende vraag" at bounding box center [498, 410] width 511 height 35
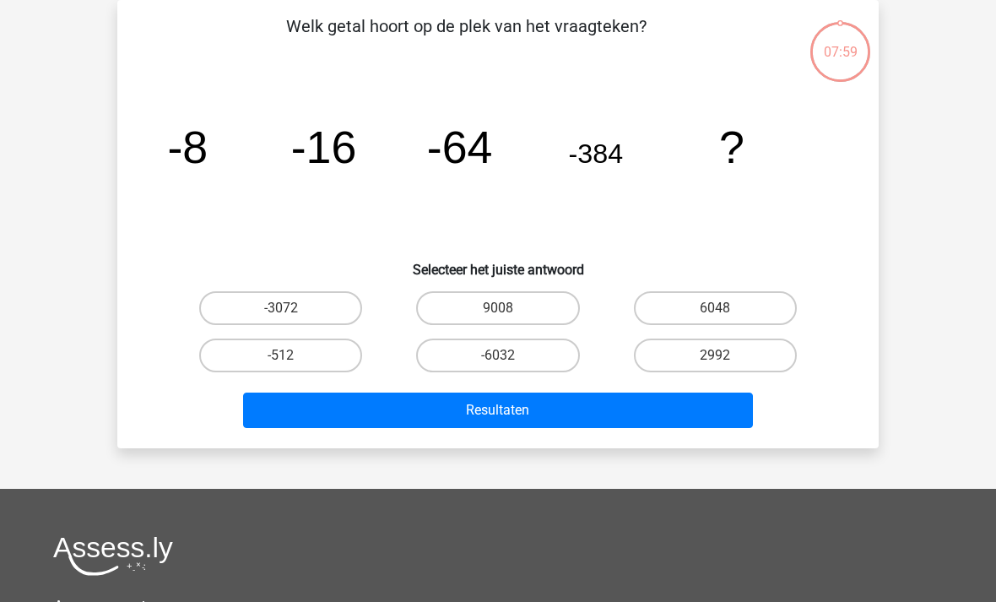
click at [485, 301] on label "9008" at bounding box center [497, 308] width 163 height 34
click at [498, 308] on input "9008" at bounding box center [503, 313] width 11 height 11
radio input "true"
click at [427, 414] on button "Resultaten" at bounding box center [498, 410] width 511 height 35
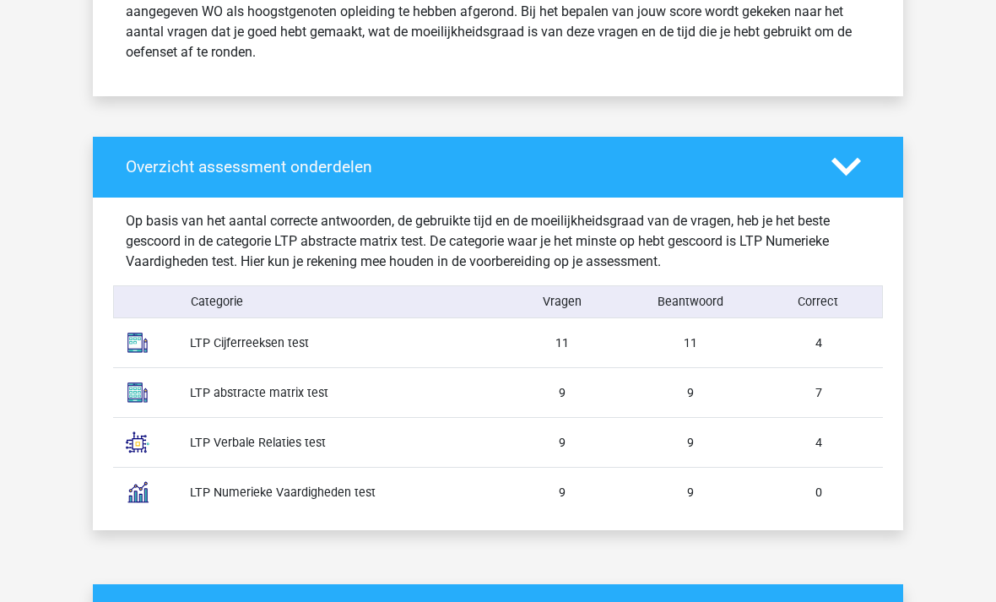
scroll to position [777, 0]
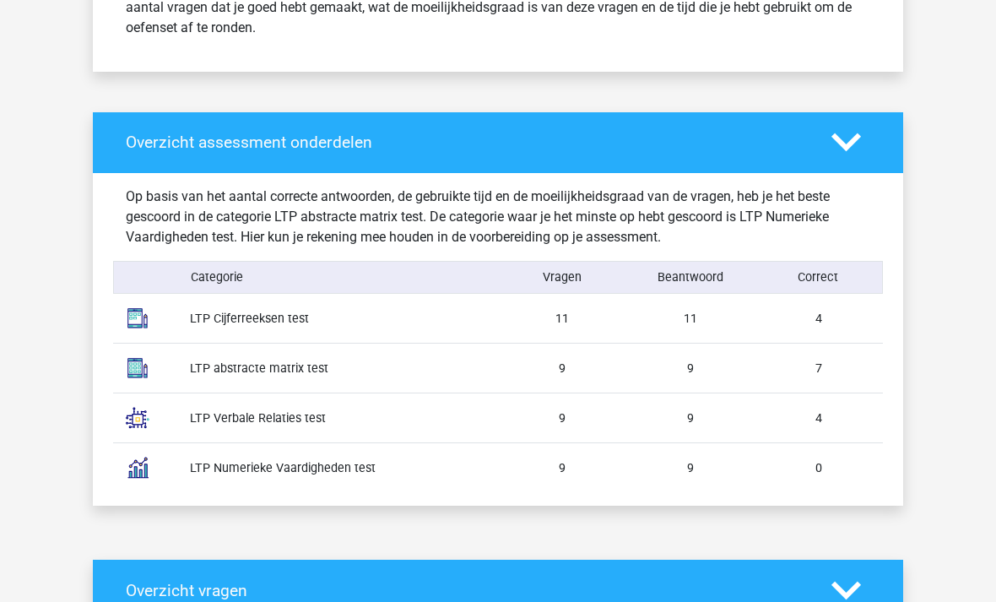
click at [686, 371] on div "9" at bounding box center [690, 369] width 128 height 18
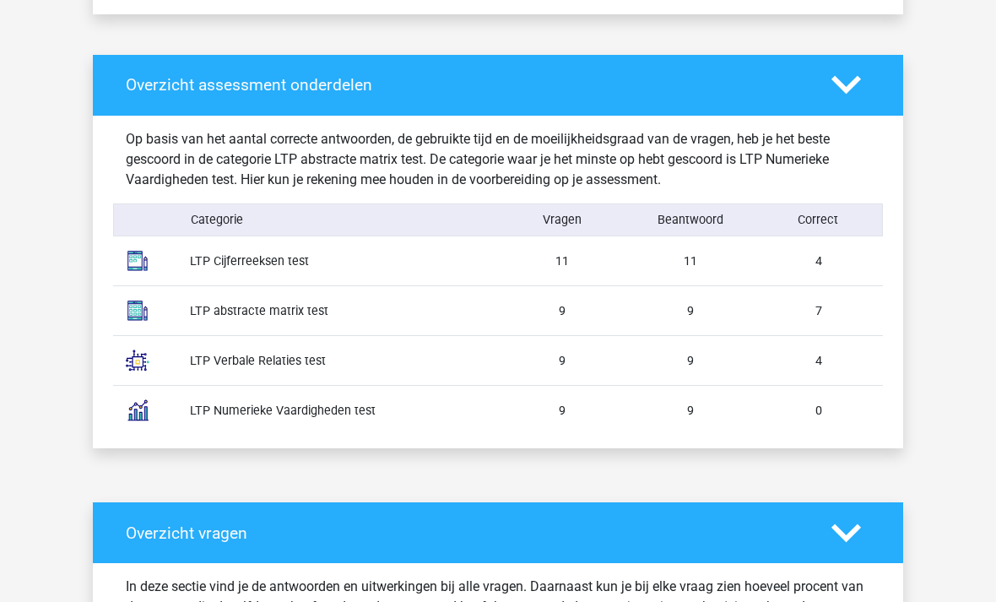
scroll to position [834, 0]
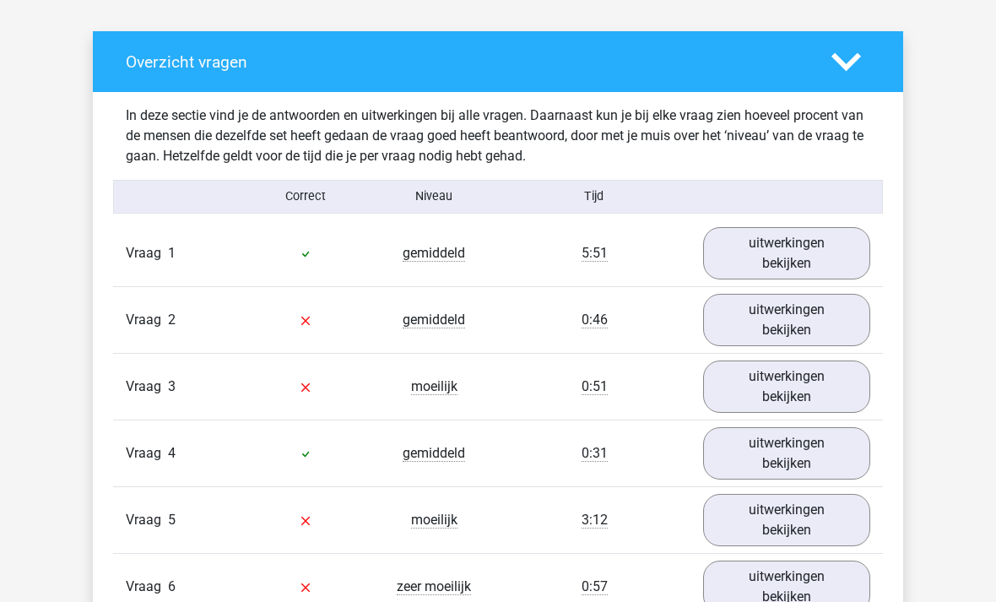
scroll to position [1305, 0]
click at [788, 251] on link "uitwerkingen bekijken" at bounding box center [786, 253] width 167 height 52
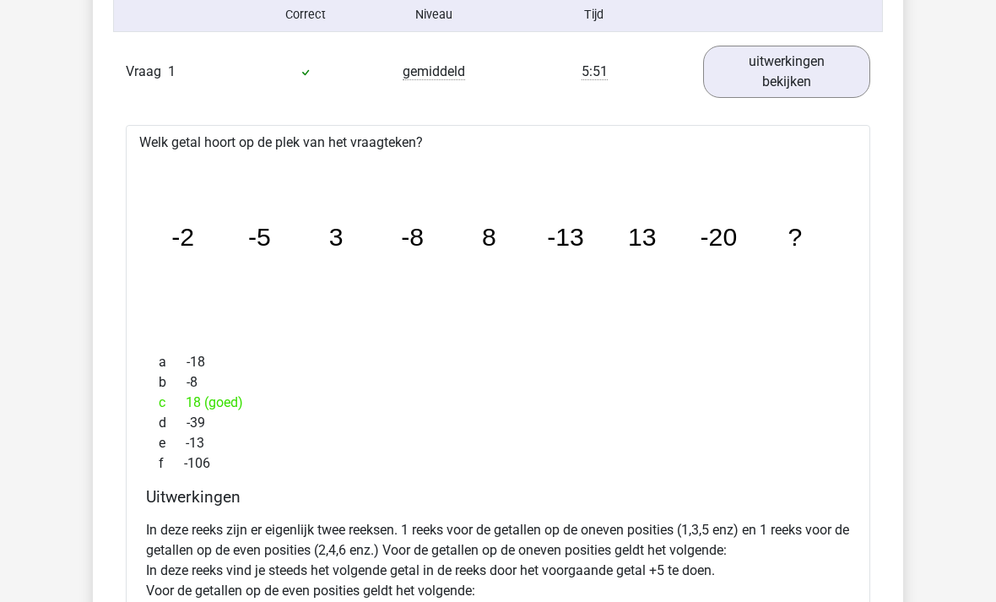
scroll to position [1487, 0]
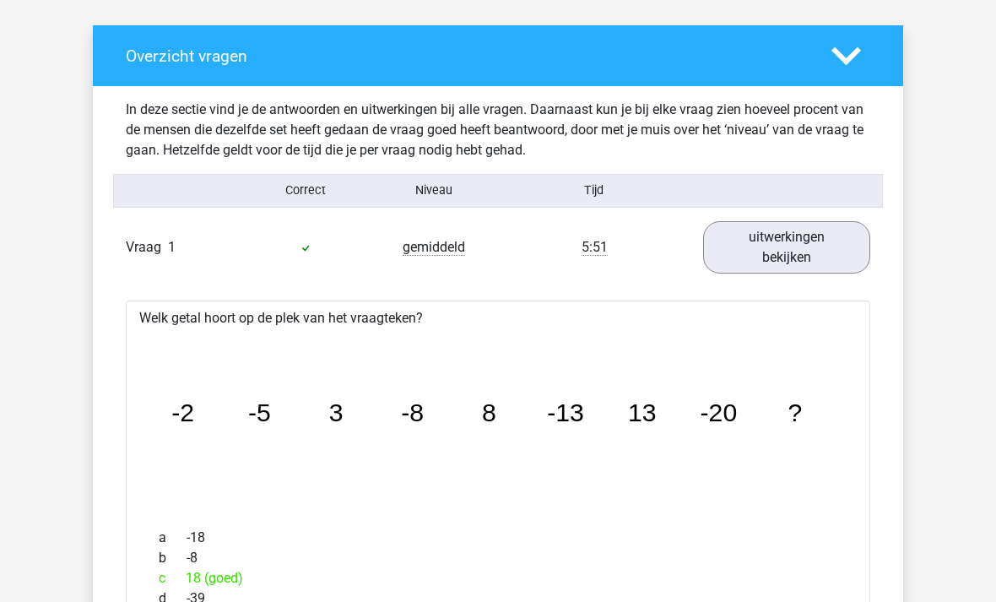
click at [858, 52] on polygon at bounding box center [847, 57] width 30 height 19
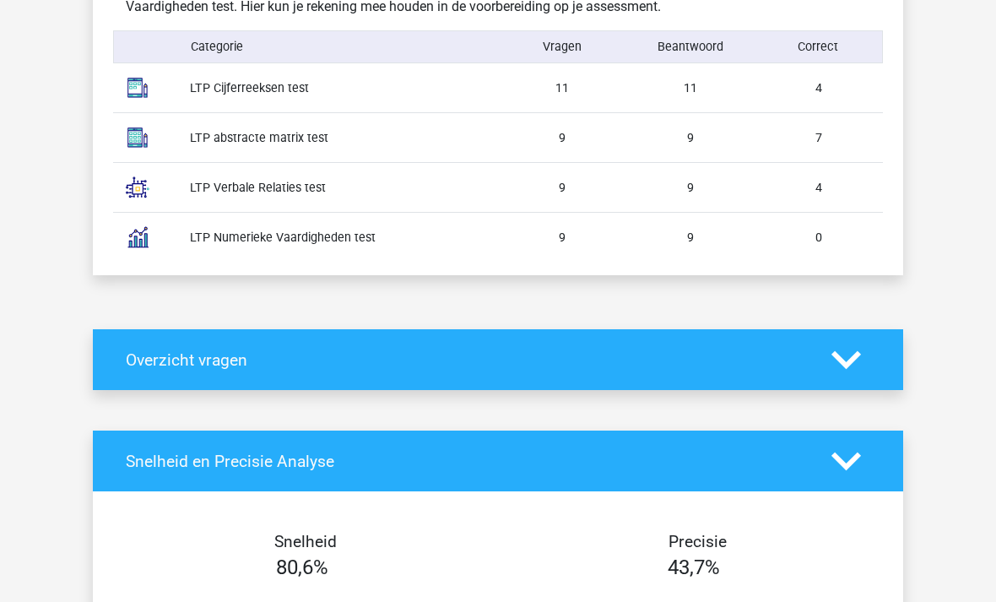
scroll to position [787, 0]
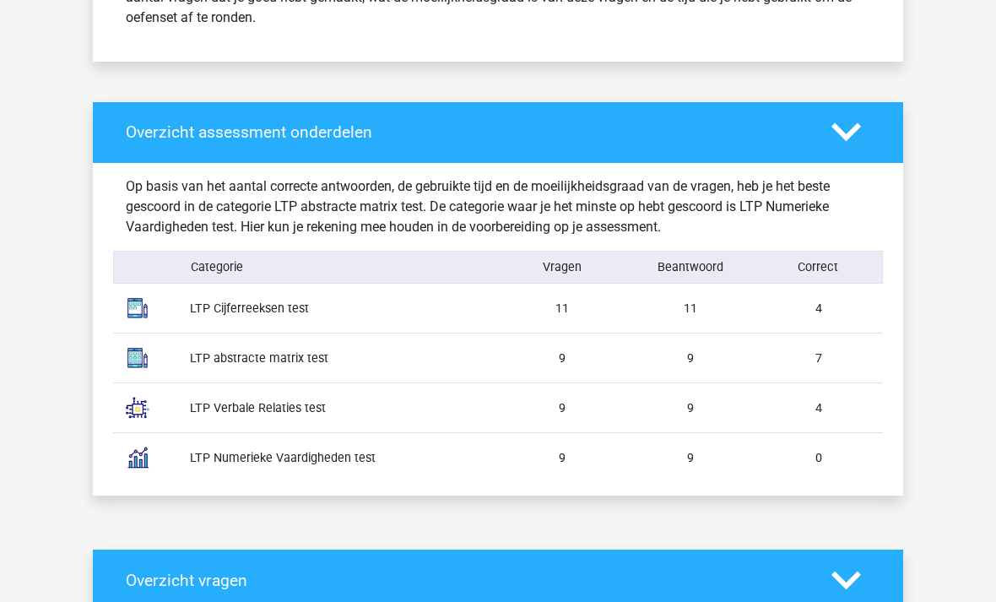
click at [860, 128] on polygon at bounding box center [847, 132] width 30 height 19
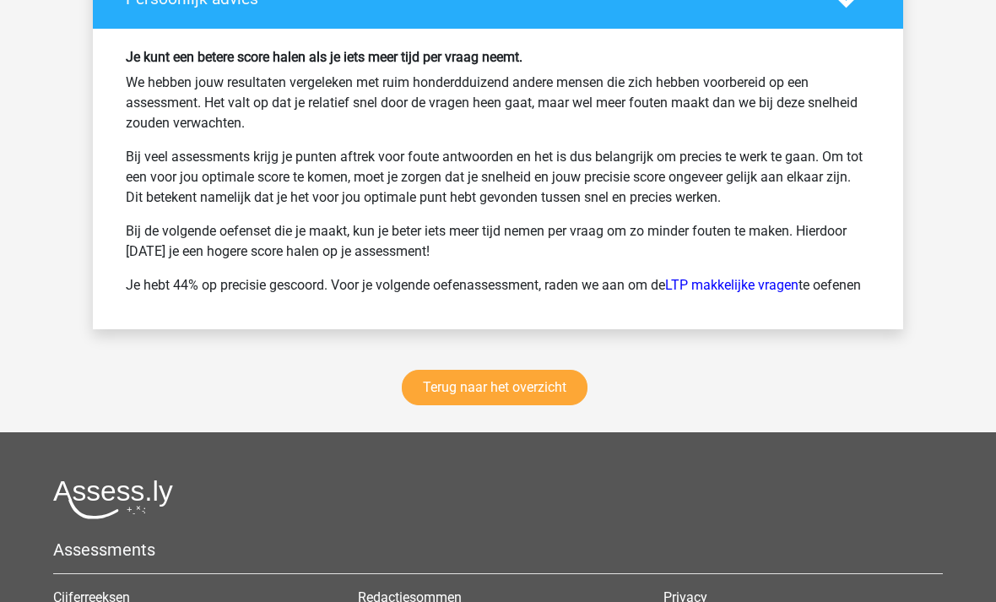
scroll to position [1800, 0]
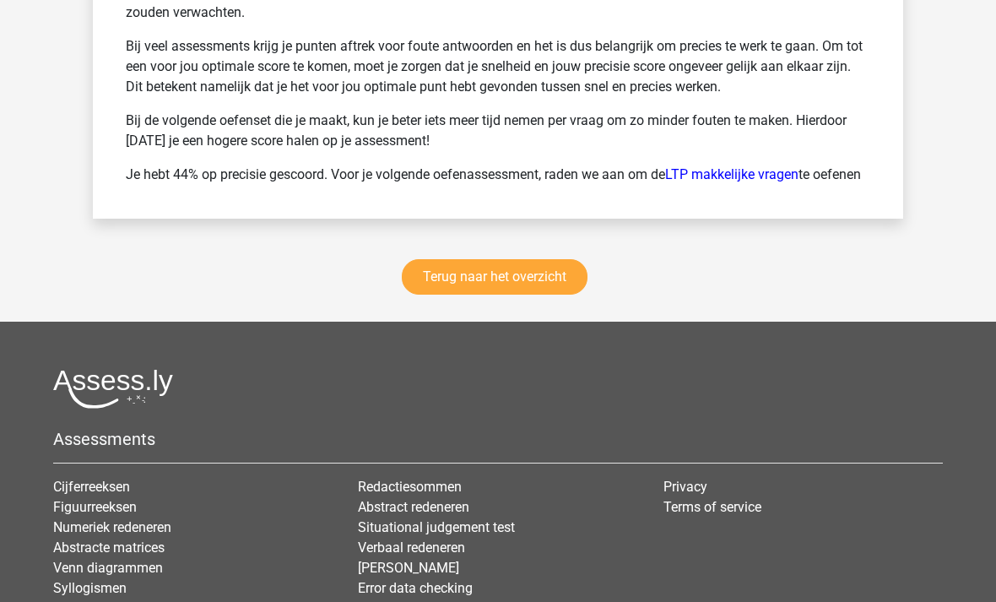
click at [551, 295] on link "Terug naar het overzicht" at bounding box center [495, 276] width 186 height 35
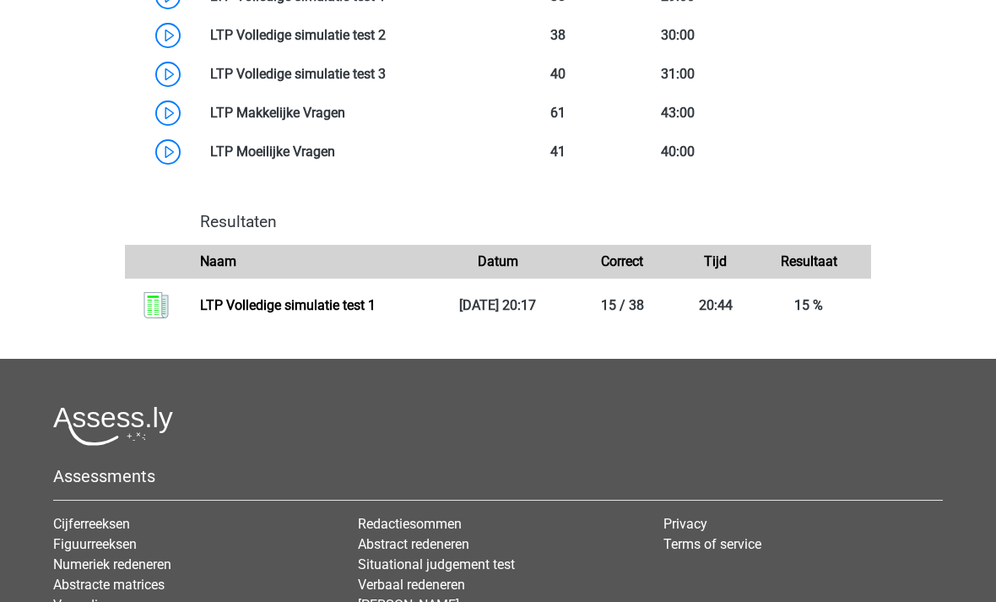
scroll to position [1142, 0]
click at [376, 306] on link "LTP Volledige simulatie test 1" at bounding box center [288, 305] width 176 height 16
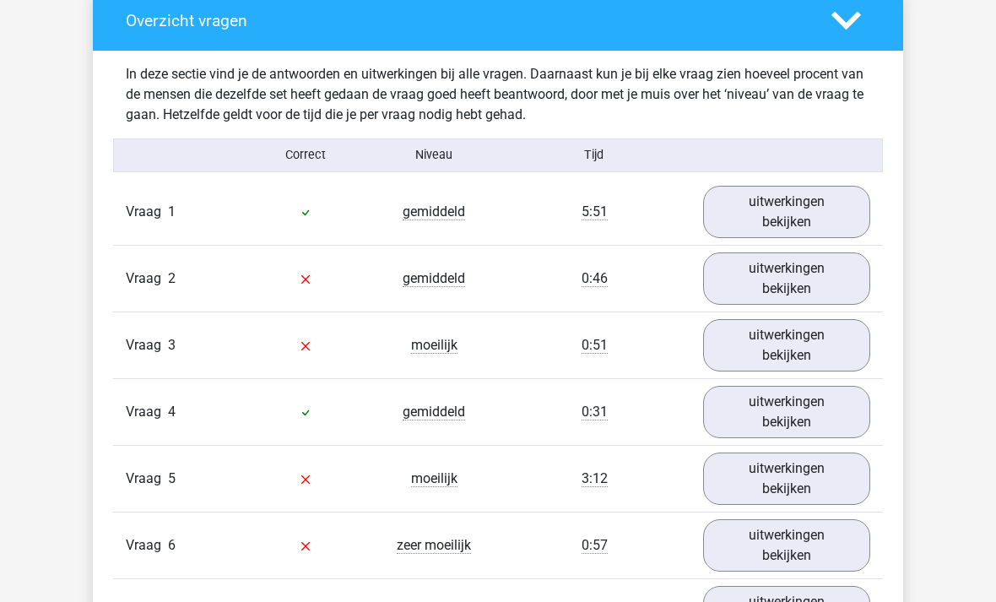
scroll to position [1362, 0]
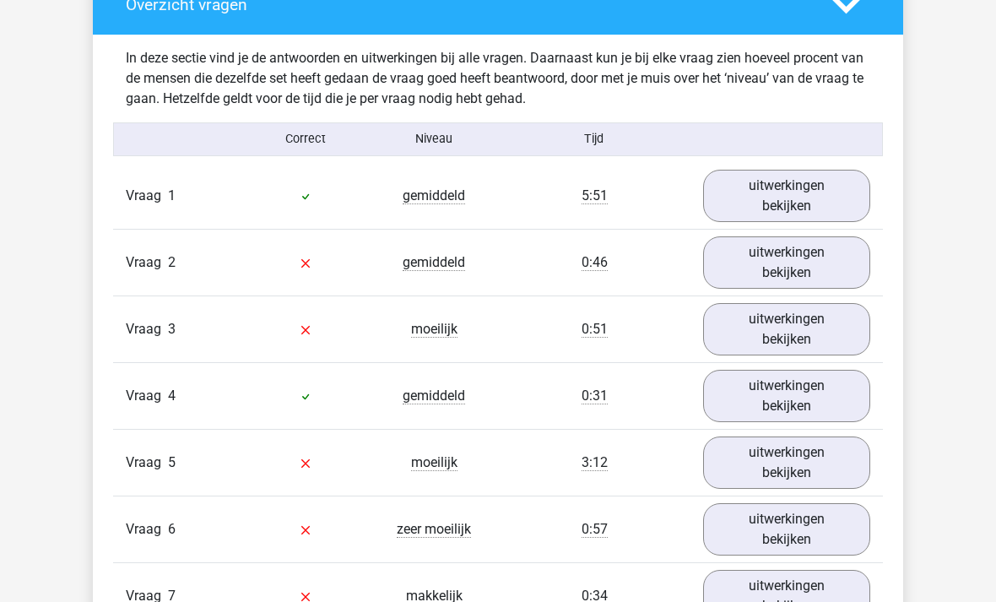
click at [803, 266] on link "uitwerkingen bekijken" at bounding box center [786, 263] width 167 height 52
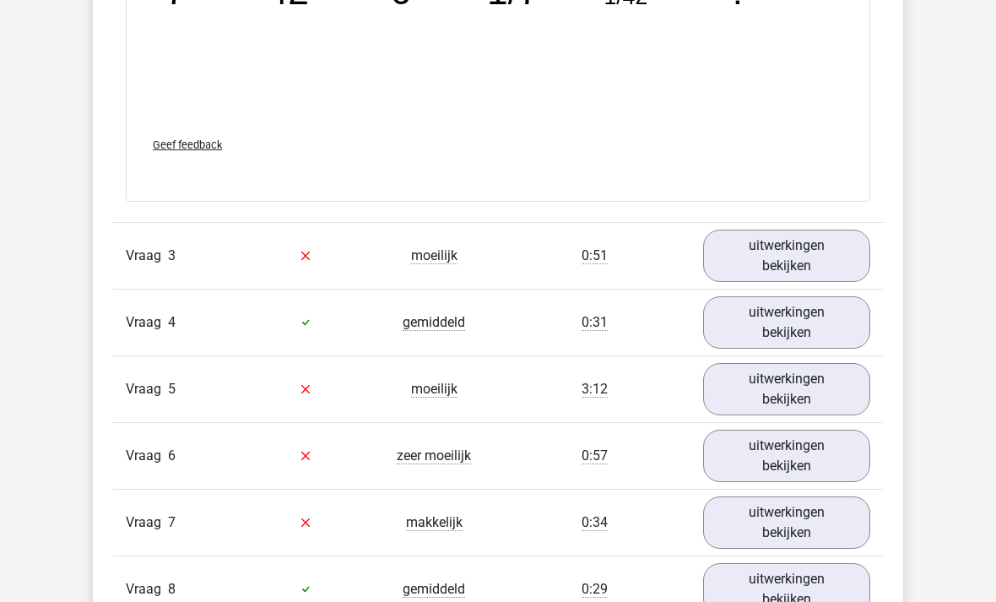
scroll to position [2181, 0]
click at [751, 268] on link "uitwerkingen bekijken" at bounding box center [786, 255] width 167 height 52
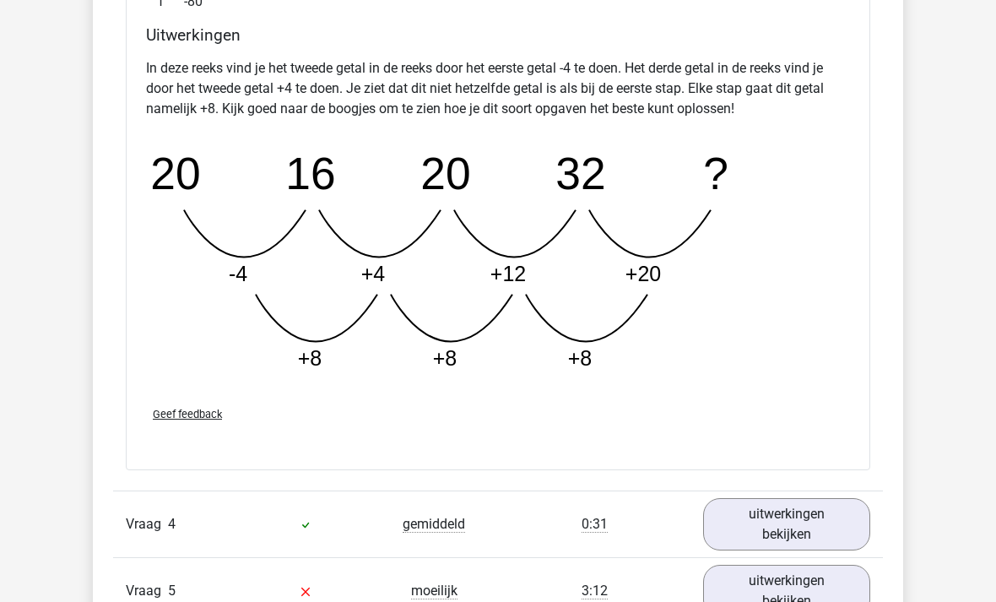
scroll to position [2810, 0]
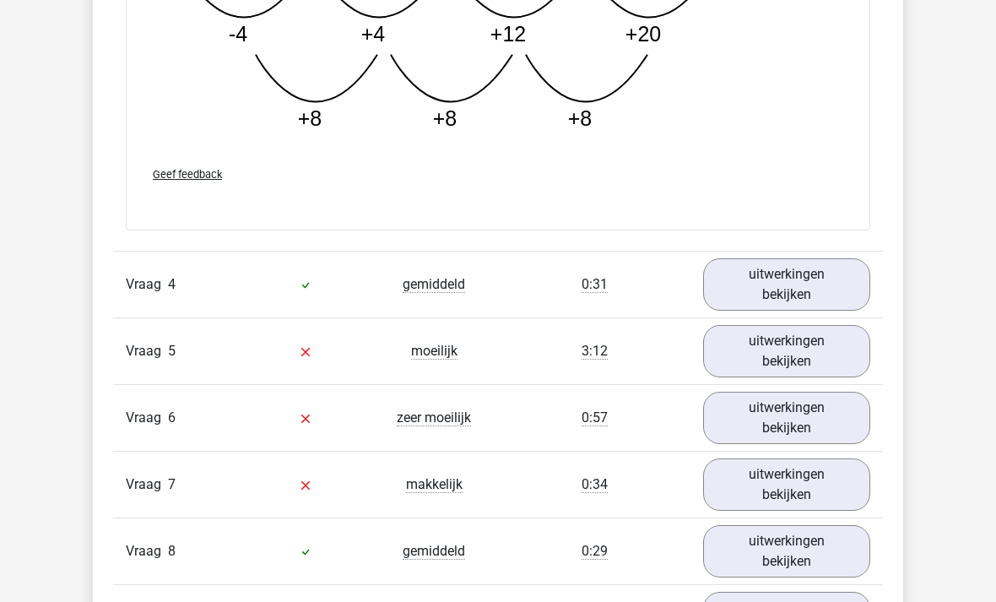
click at [768, 283] on link "uitwerkingen bekijken" at bounding box center [786, 284] width 167 height 52
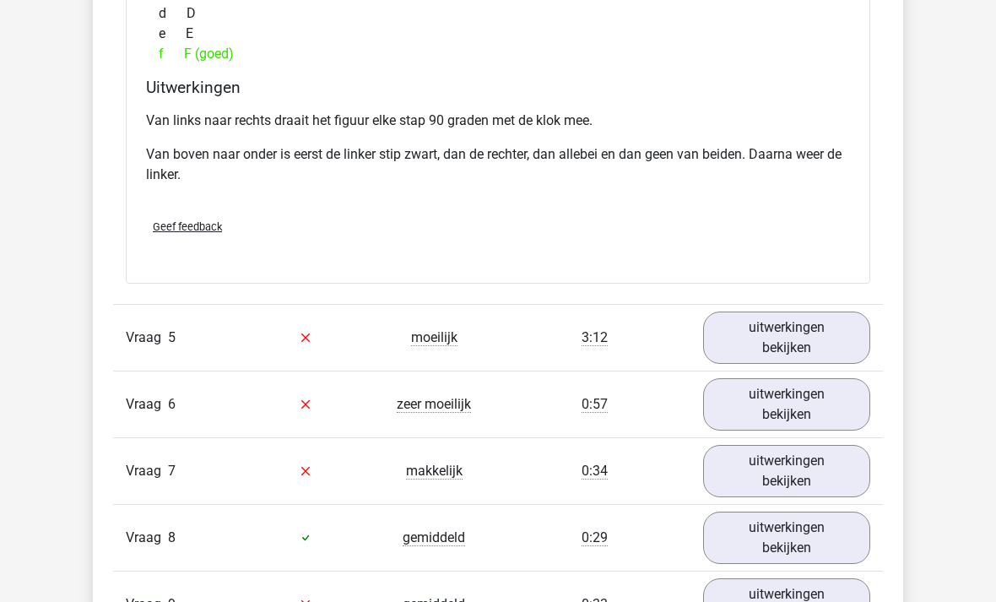
scroll to position [3839, 0]
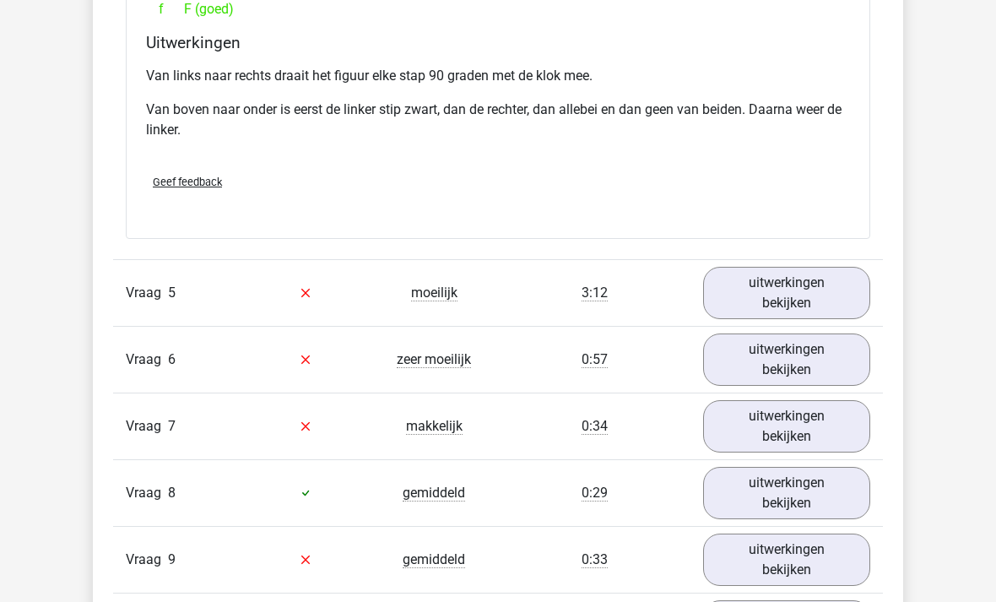
click at [778, 298] on link "uitwerkingen bekijken" at bounding box center [786, 293] width 167 height 52
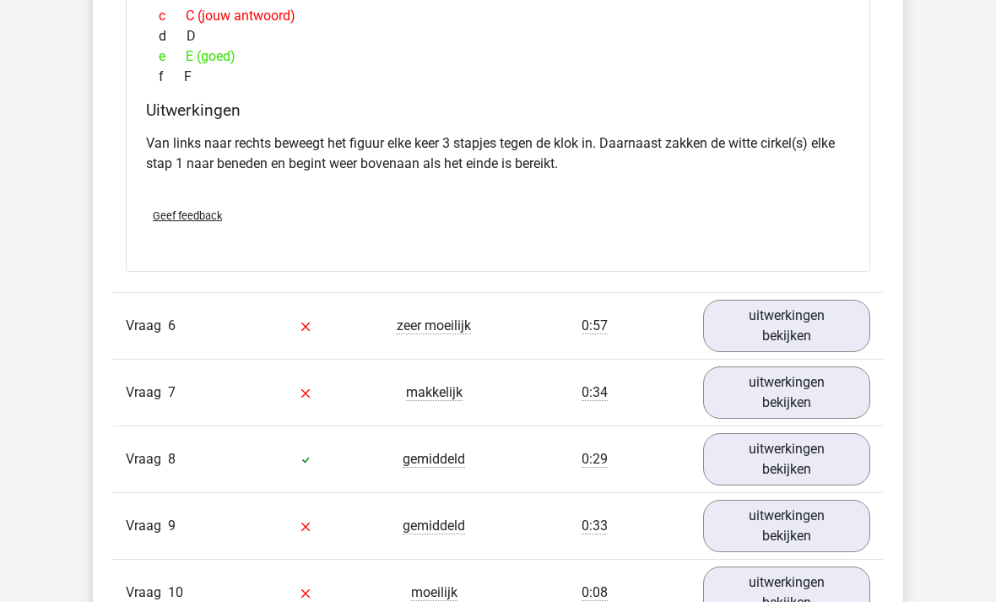
scroll to position [4559, 0]
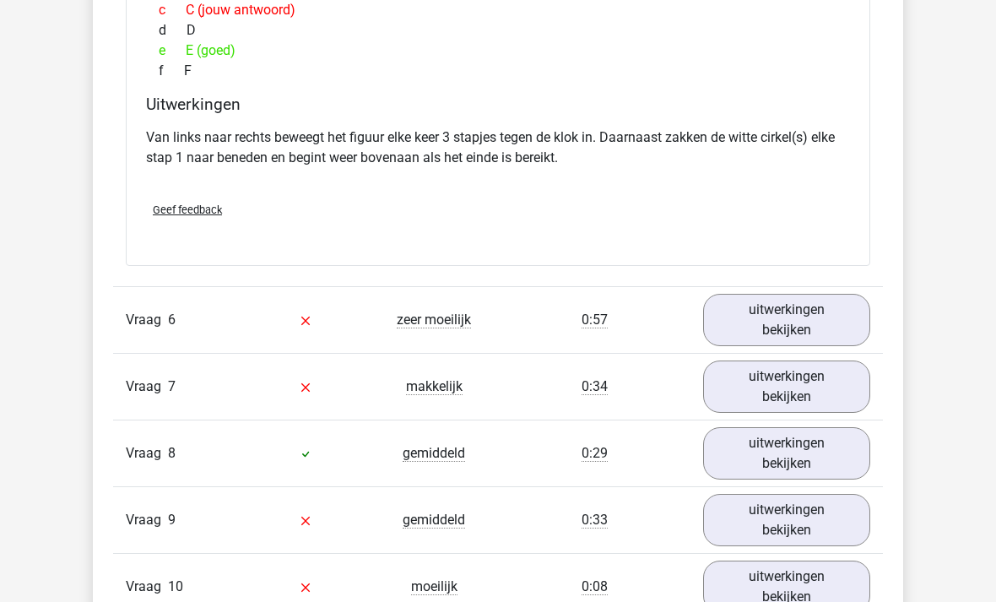
click at [799, 319] on link "uitwerkingen bekijken" at bounding box center [786, 320] width 167 height 52
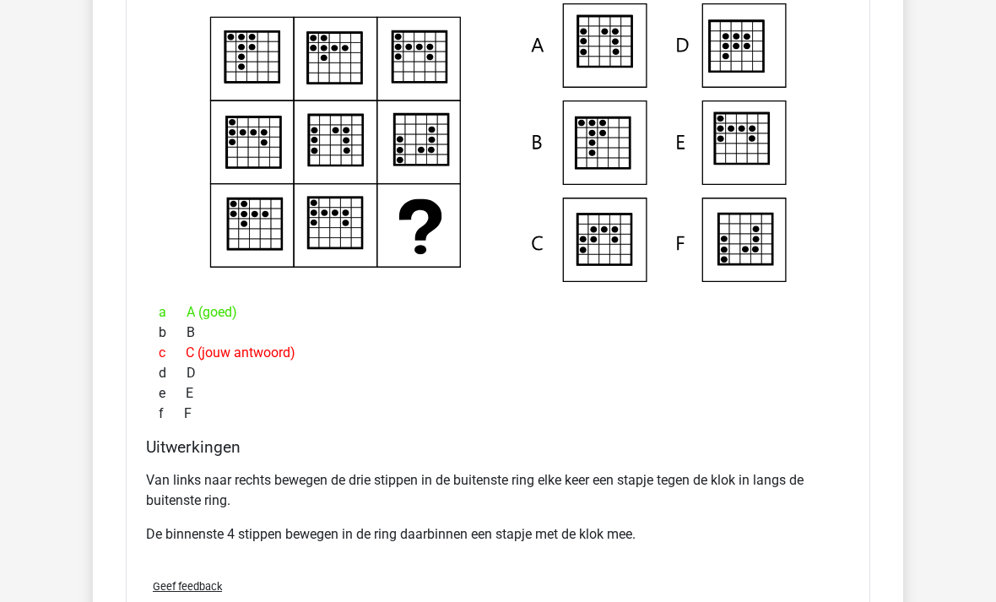
scroll to position [4966, 0]
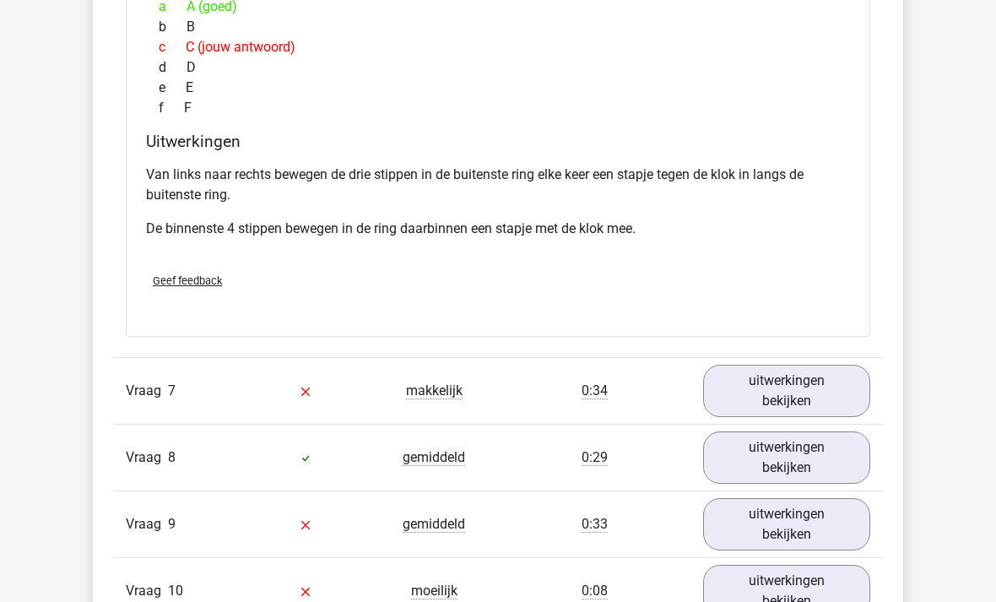
click at [780, 388] on link "uitwerkingen bekijken" at bounding box center [786, 391] width 167 height 52
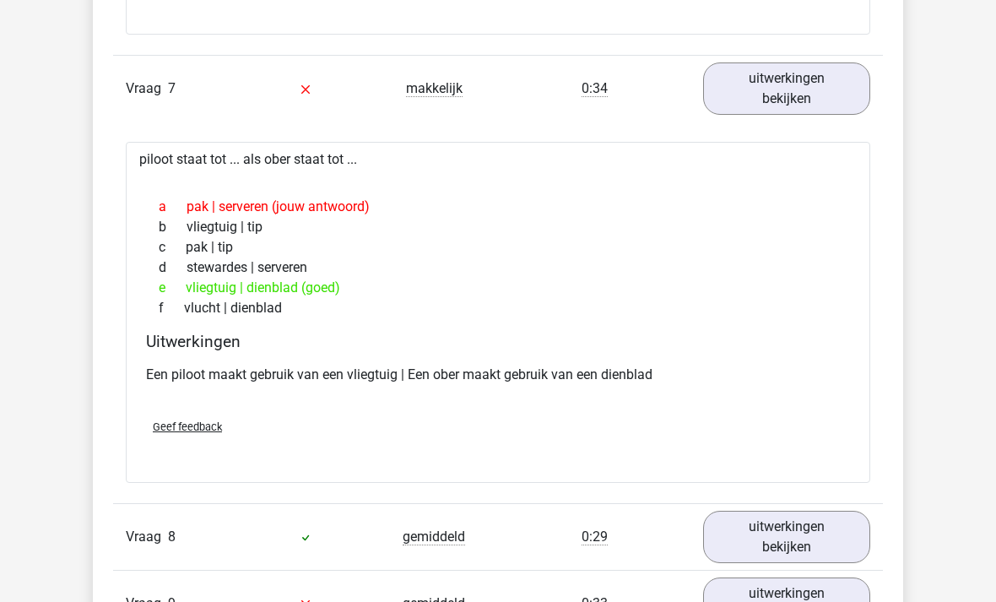
scroll to position [5572, 0]
click at [756, 536] on link "uitwerkingen bekijken" at bounding box center [786, 537] width 167 height 52
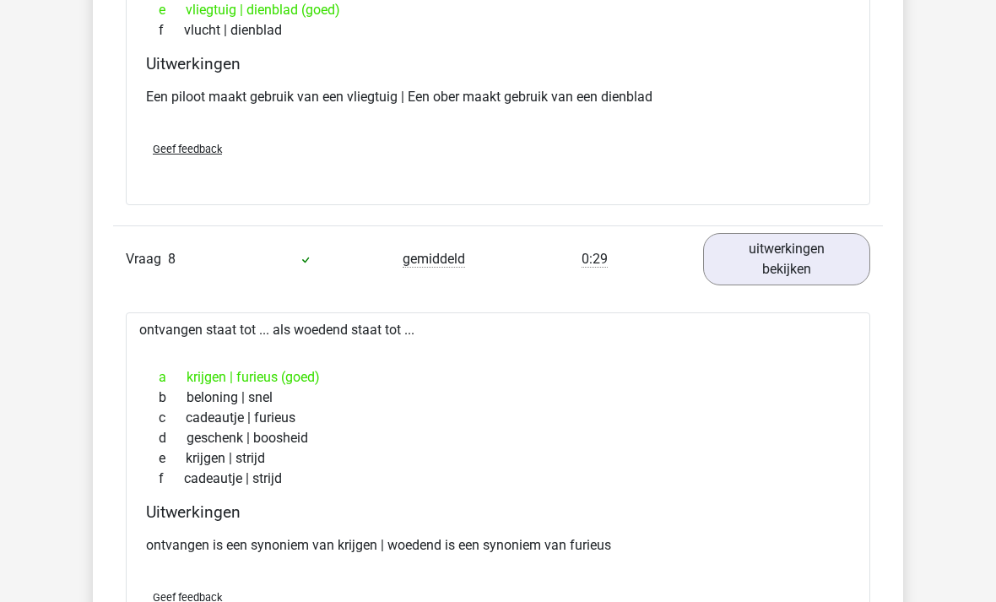
scroll to position [5850, 0]
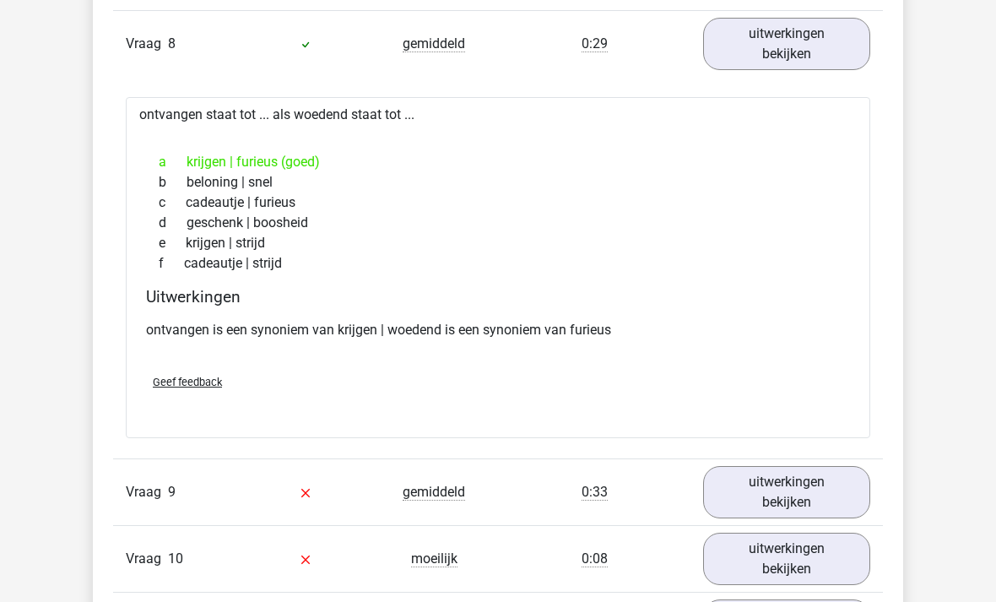
click at [748, 484] on link "uitwerkingen bekijken" at bounding box center [786, 492] width 167 height 52
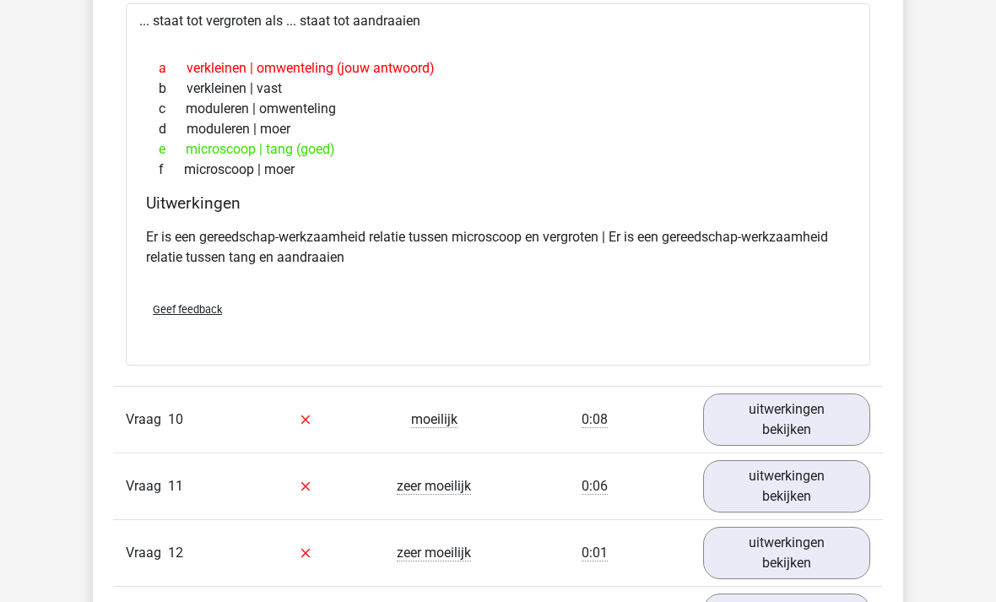
scroll to position [6620, 0]
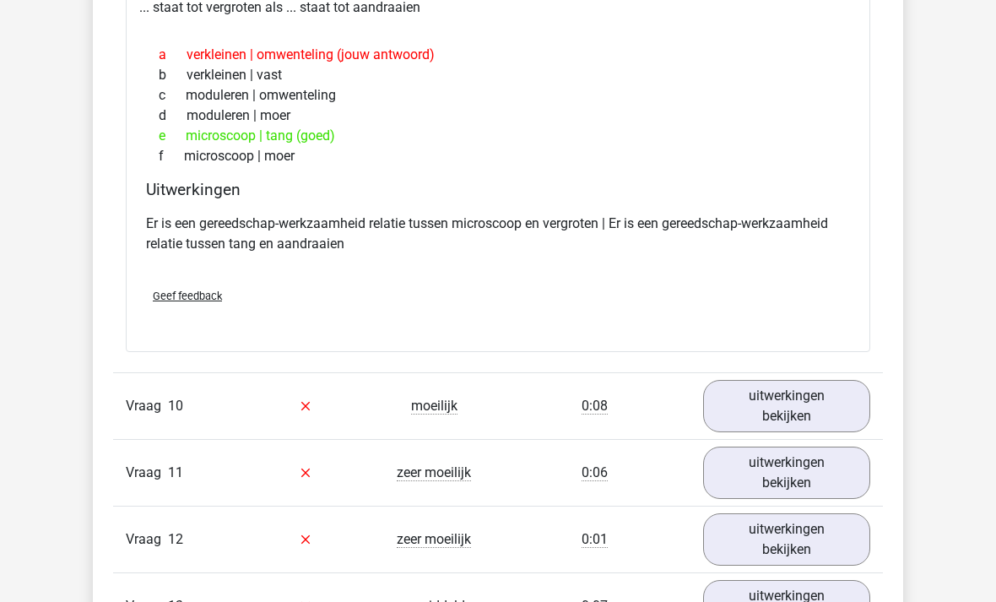
click at [795, 396] on link "uitwerkingen bekijken" at bounding box center [786, 406] width 167 height 52
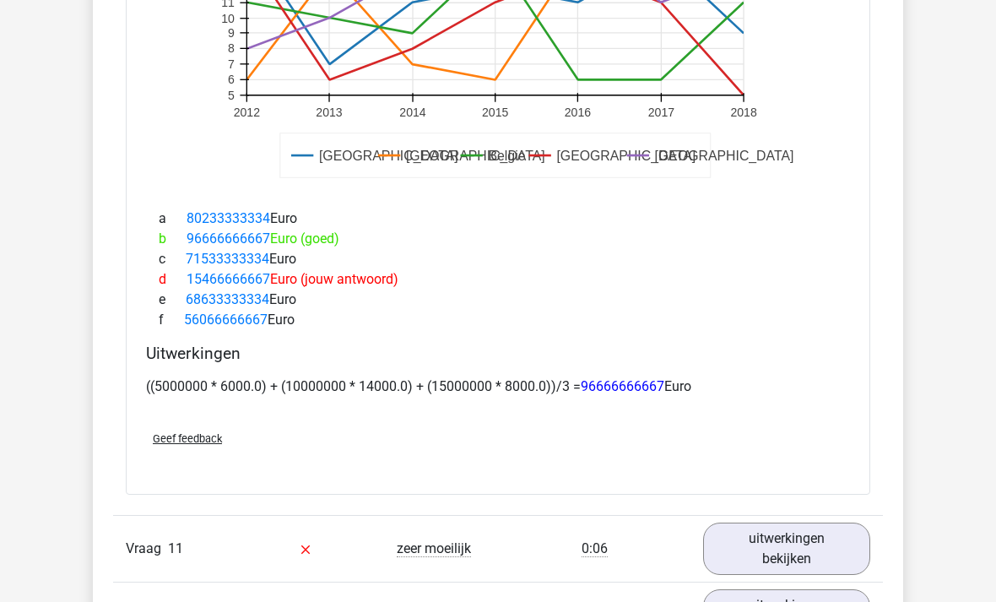
click at [739, 551] on link "uitwerkingen bekijken" at bounding box center [786, 549] width 167 height 52
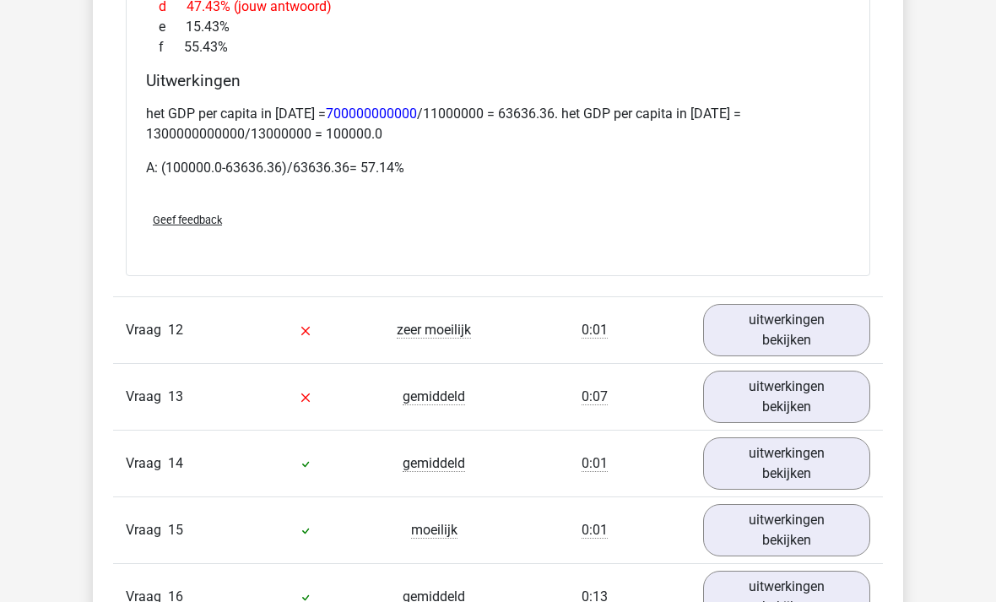
scroll to position [8794, 0]
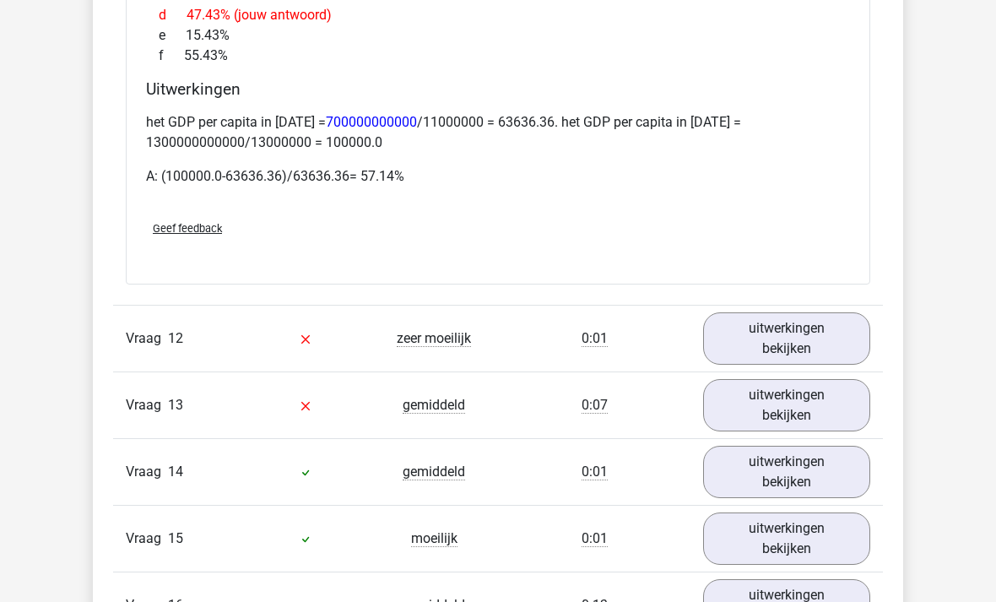
click at [828, 389] on link "uitwerkingen bekijken" at bounding box center [786, 405] width 167 height 52
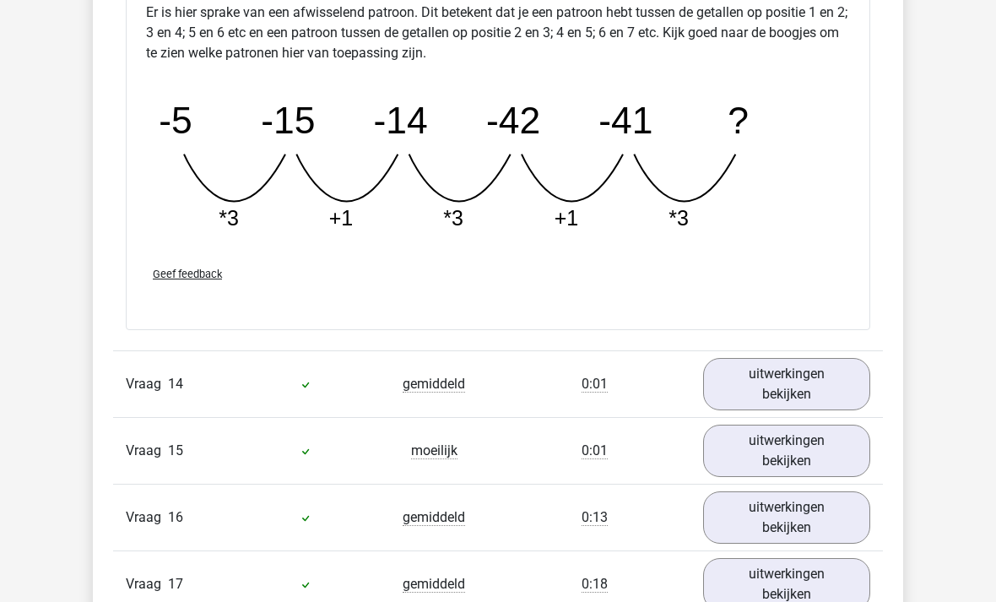
scroll to position [9660, 0]
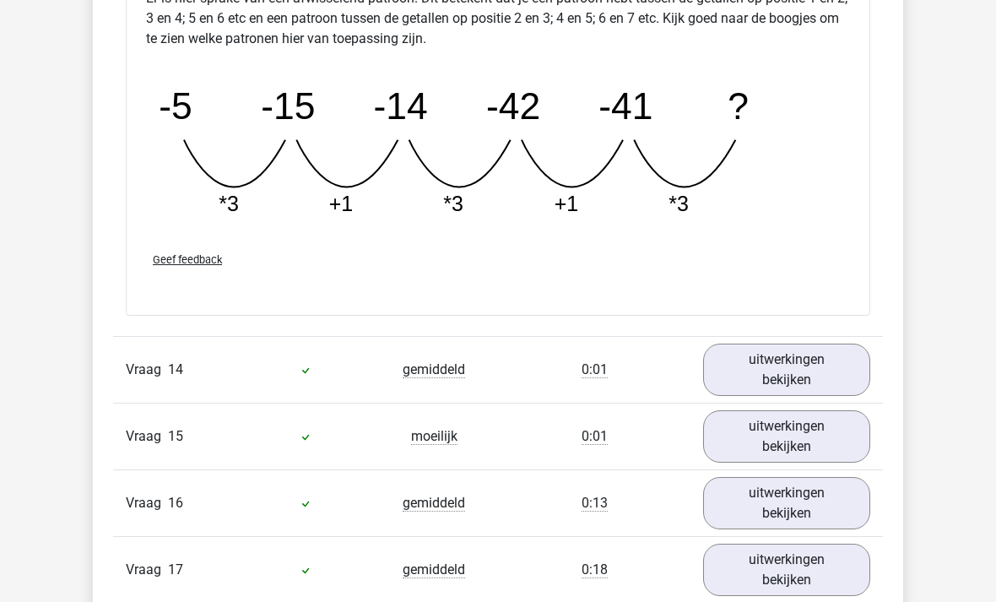
click at [823, 358] on link "uitwerkingen bekijken" at bounding box center [786, 370] width 167 height 52
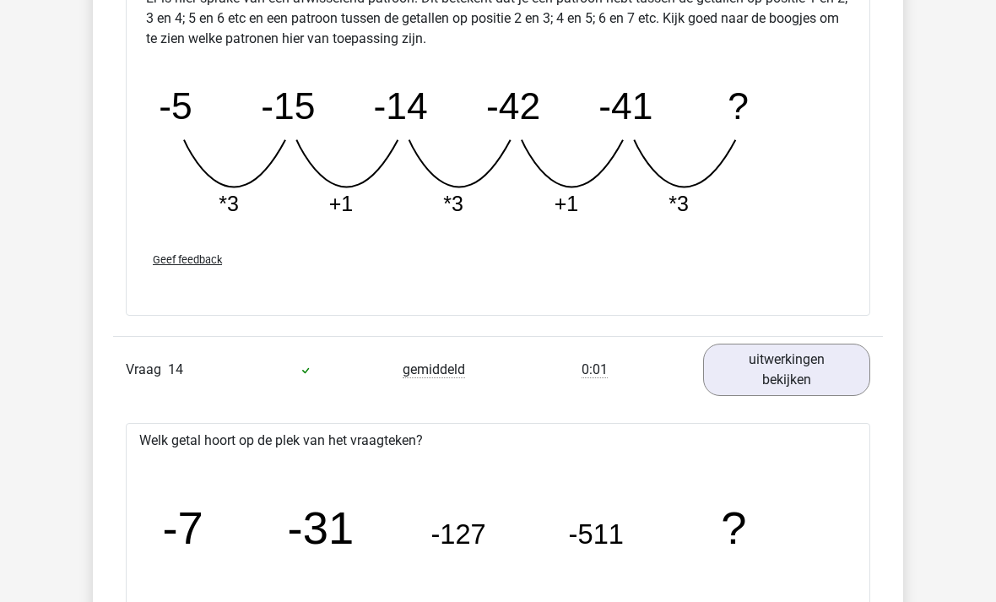
click at [811, 355] on link "uitwerkingen bekijken" at bounding box center [786, 370] width 167 height 52
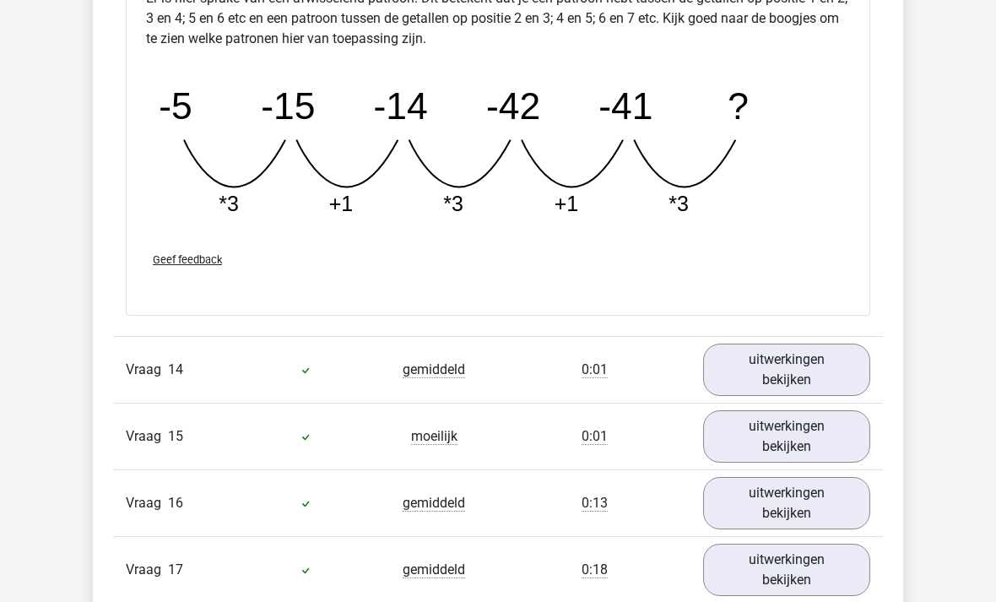
click at [803, 421] on link "uitwerkingen bekijken" at bounding box center [786, 436] width 167 height 52
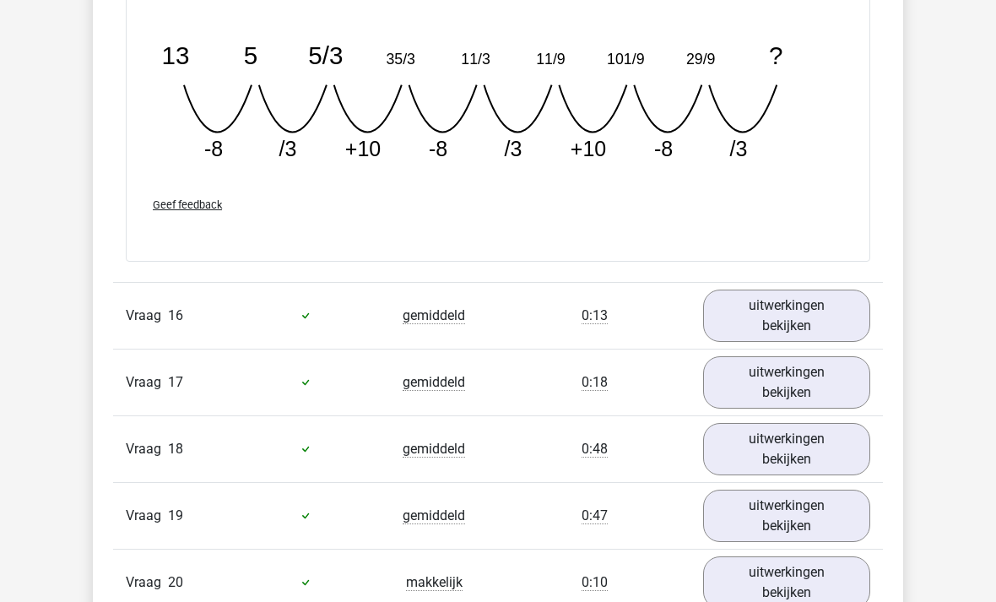
click at [806, 311] on link "uitwerkingen bekijken" at bounding box center [786, 316] width 167 height 52
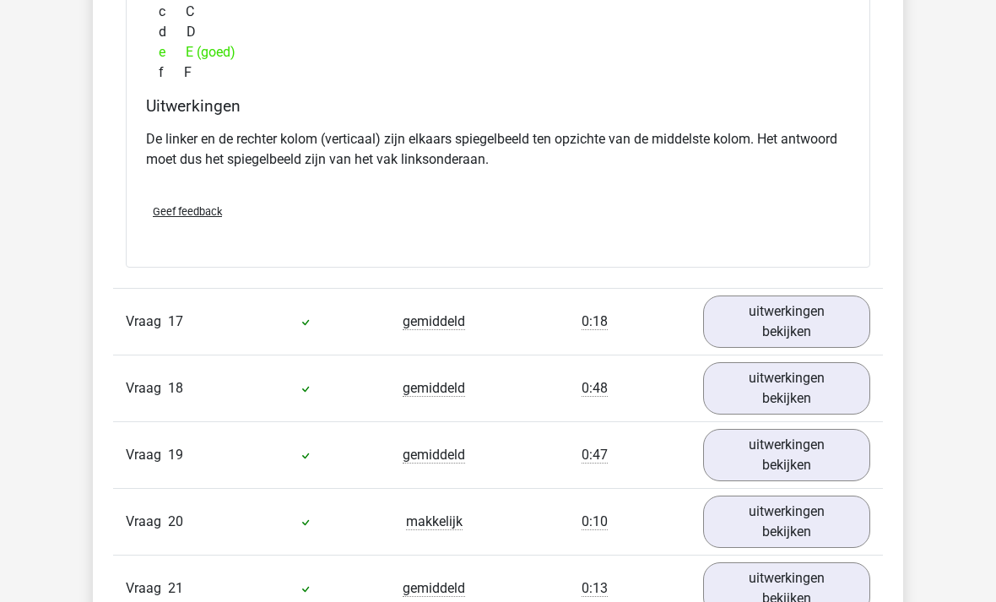
click at [809, 296] on link "uitwerkingen bekijken" at bounding box center [786, 322] width 167 height 52
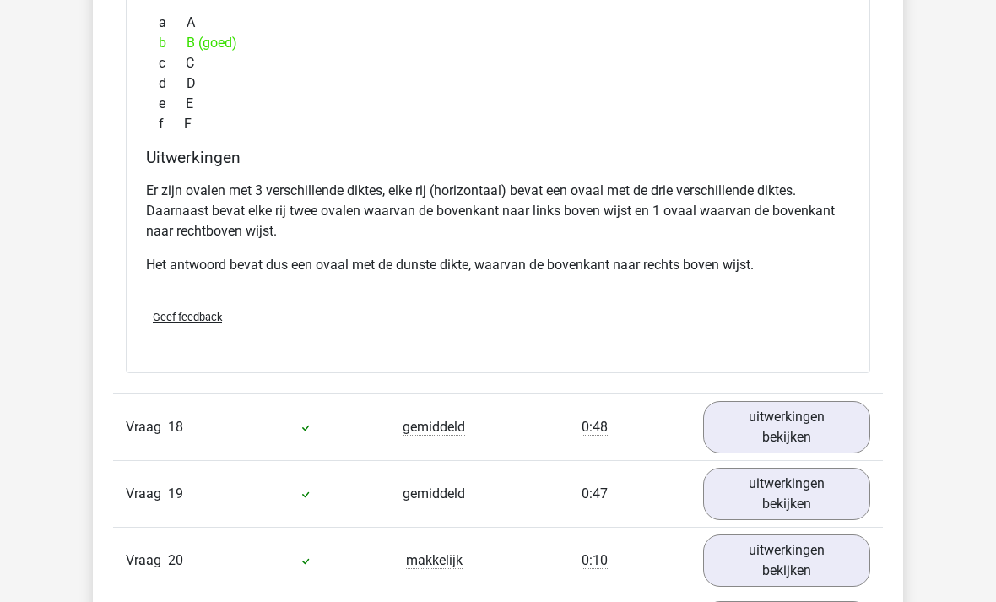
click at [792, 421] on link "uitwerkingen bekijken" at bounding box center [786, 427] width 167 height 52
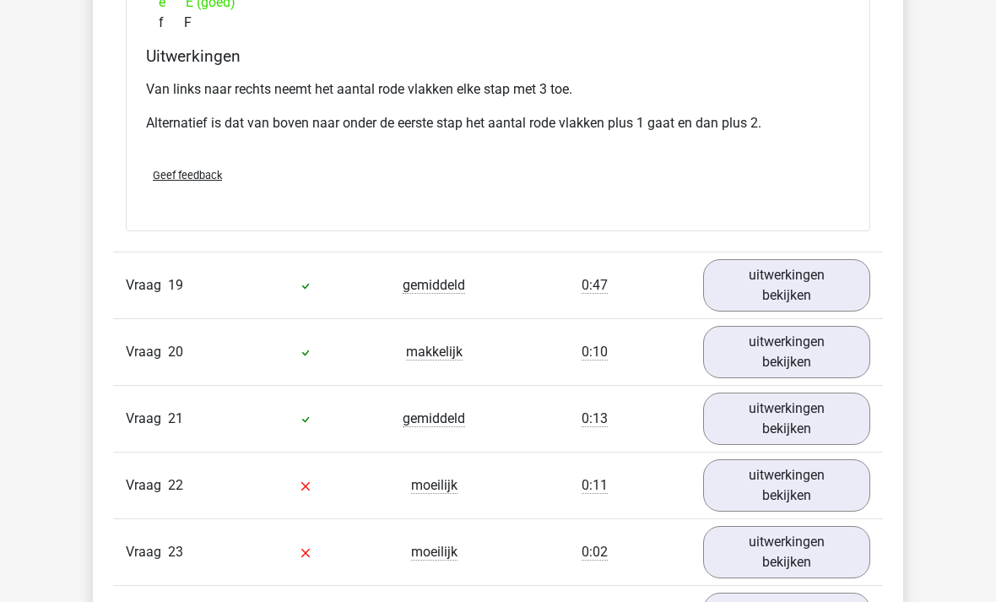
scroll to position [12863, 0]
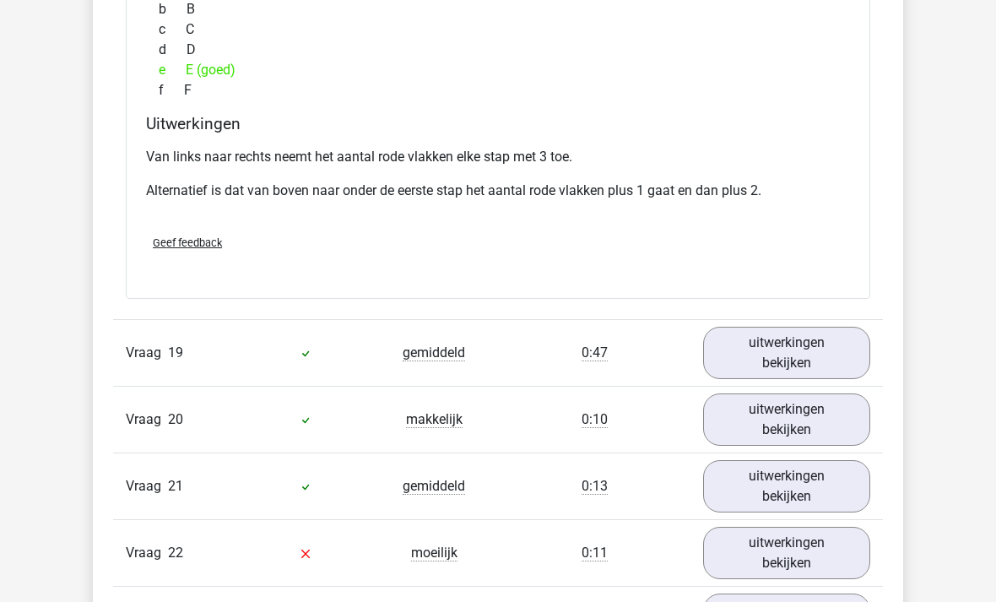
click at [848, 338] on link "uitwerkingen bekijken" at bounding box center [786, 353] width 167 height 52
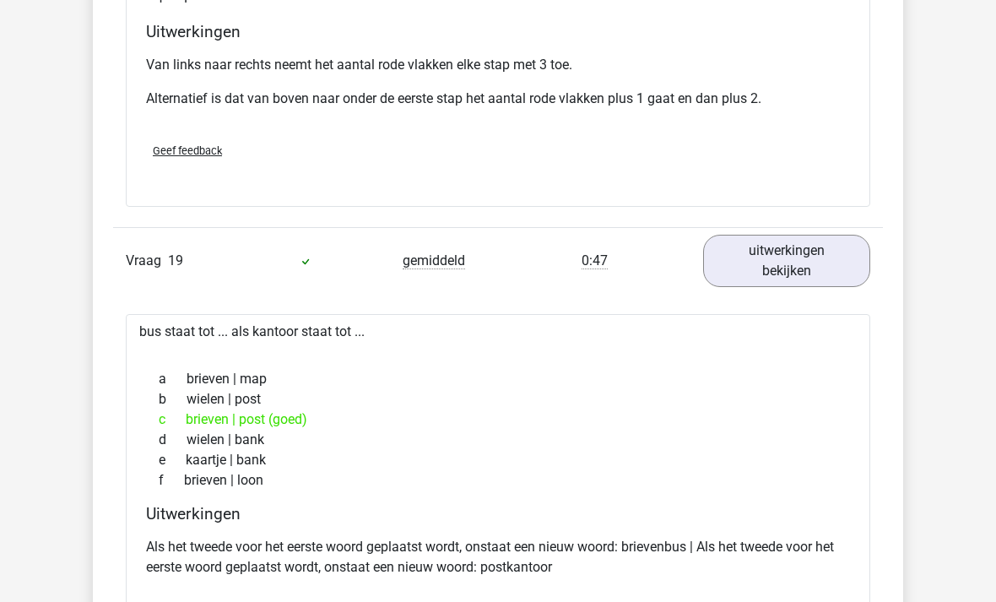
scroll to position [12966, 0]
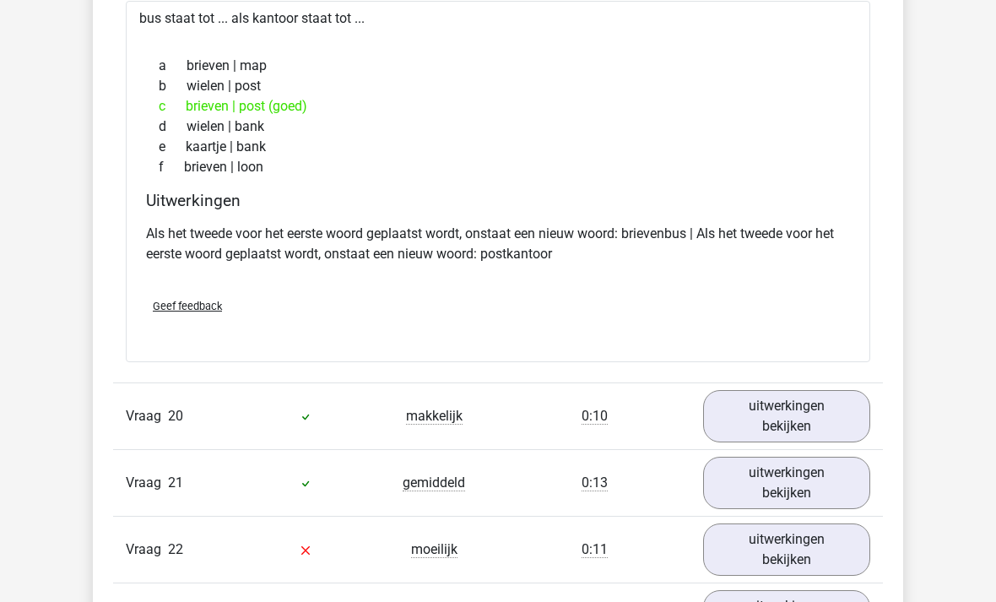
click at [822, 390] on link "uitwerkingen bekijken" at bounding box center [786, 416] width 167 height 52
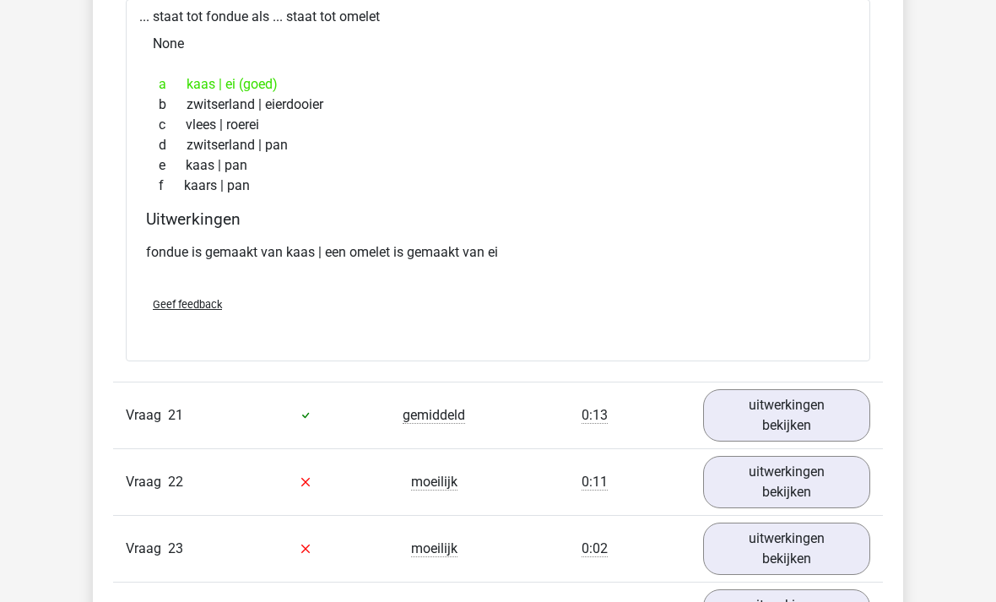
click at [815, 390] on link "uitwerkingen bekijken" at bounding box center [786, 416] width 167 height 52
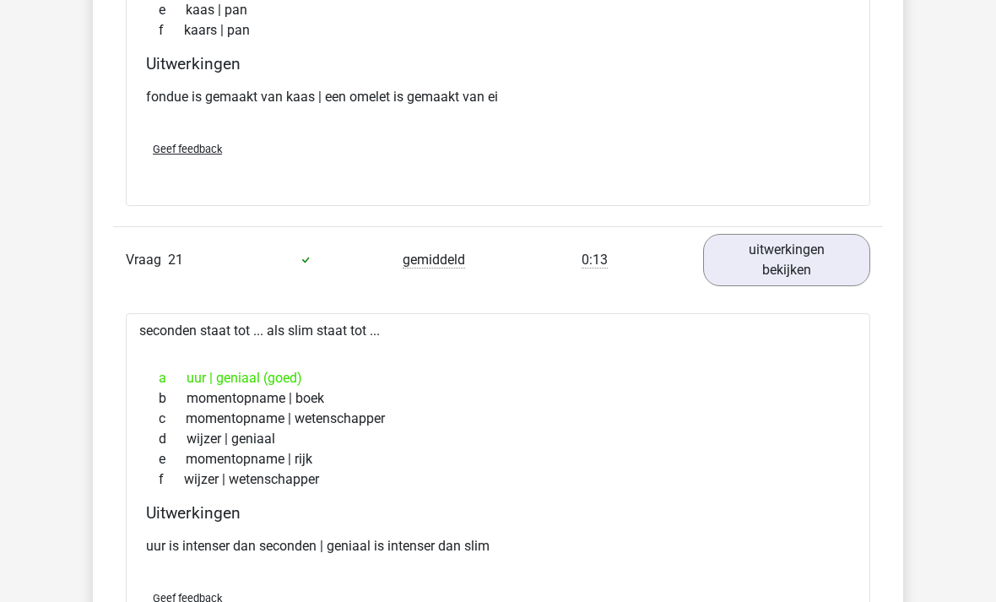
scroll to position [13920, 0]
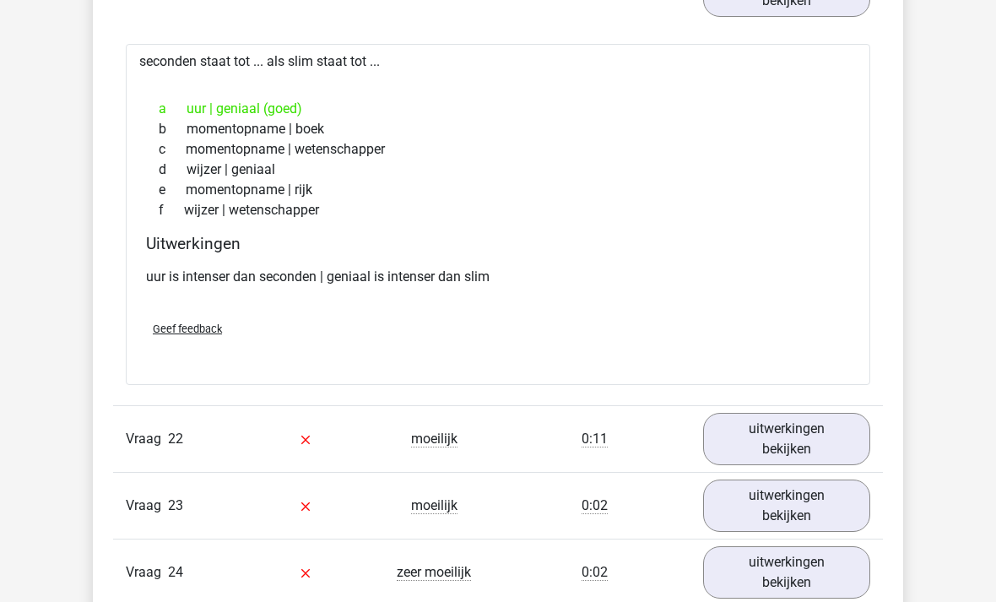
click at [784, 438] on link "uitwerkingen bekijken" at bounding box center [786, 440] width 167 height 52
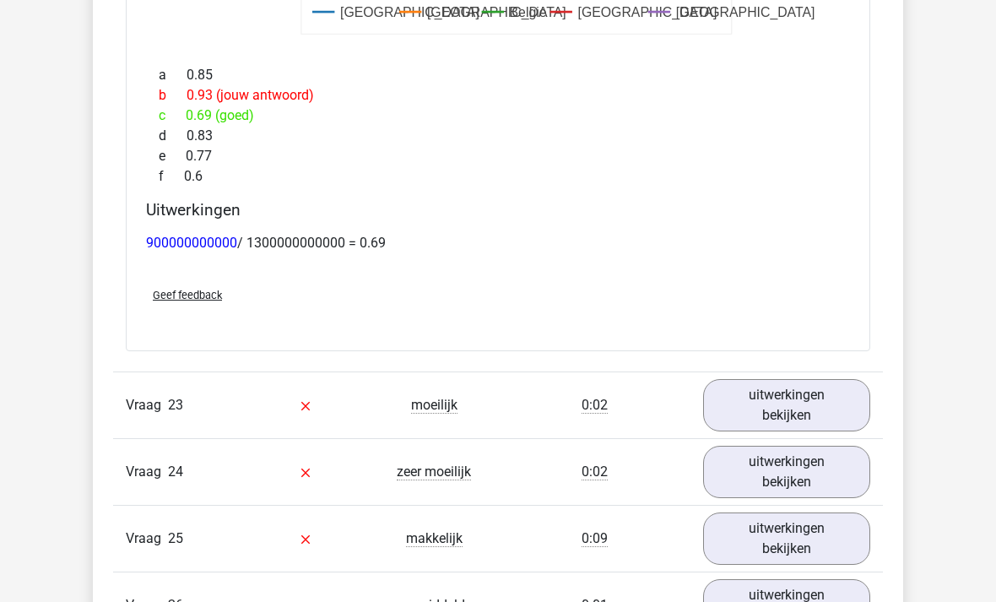
click at [807, 379] on link "uitwerkingen bekijken" at bounding box center [786, 405] width 167 height 52
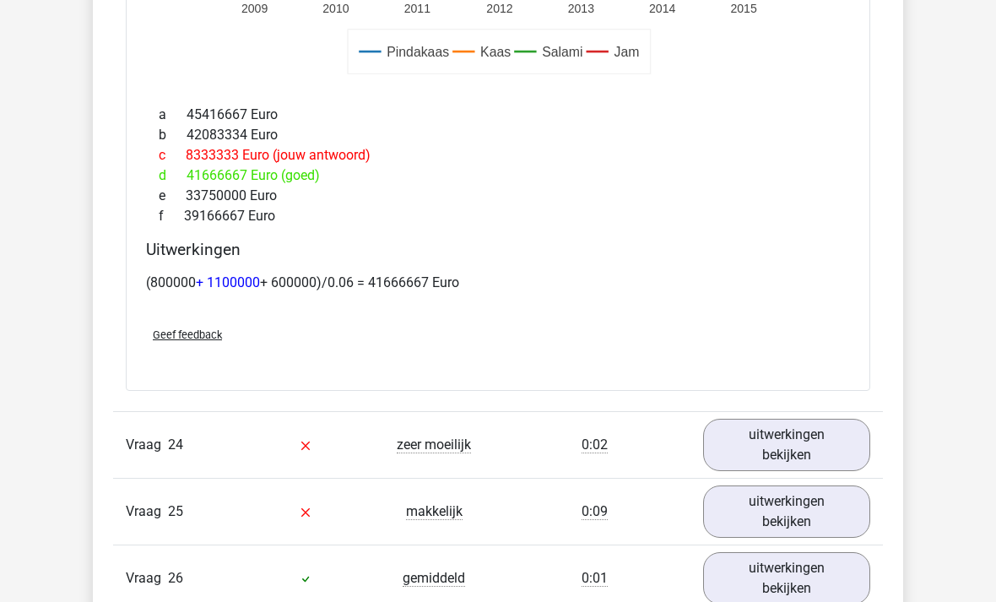
click at [793, 429] on link "uitwerkingen bekijken" at bounding box center [786, 445] width 167 height 52
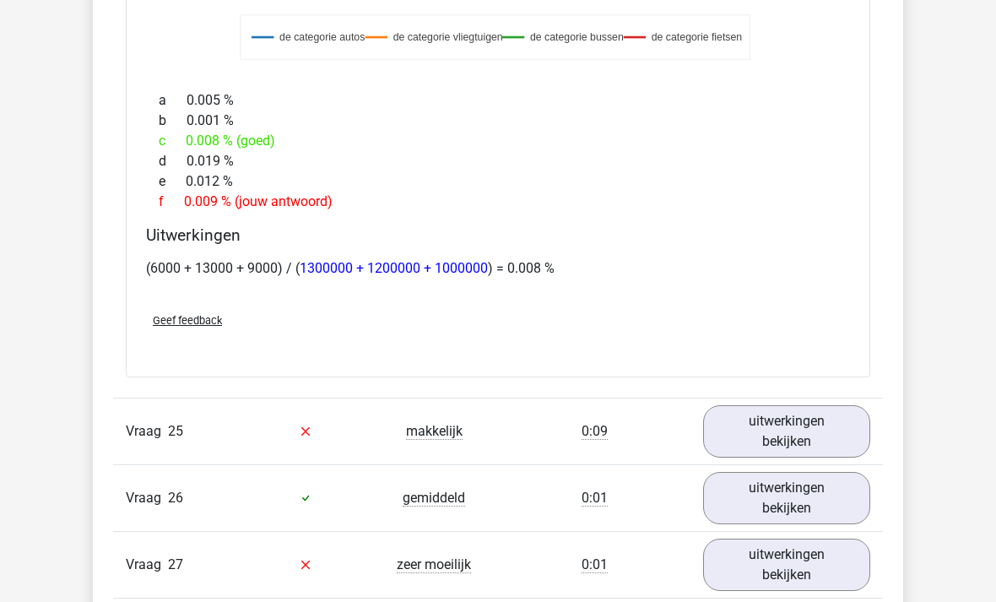
click at [825, 405] on link "uitwerkingen bekijken" at bounding box center [786, 431] width 167 height 52
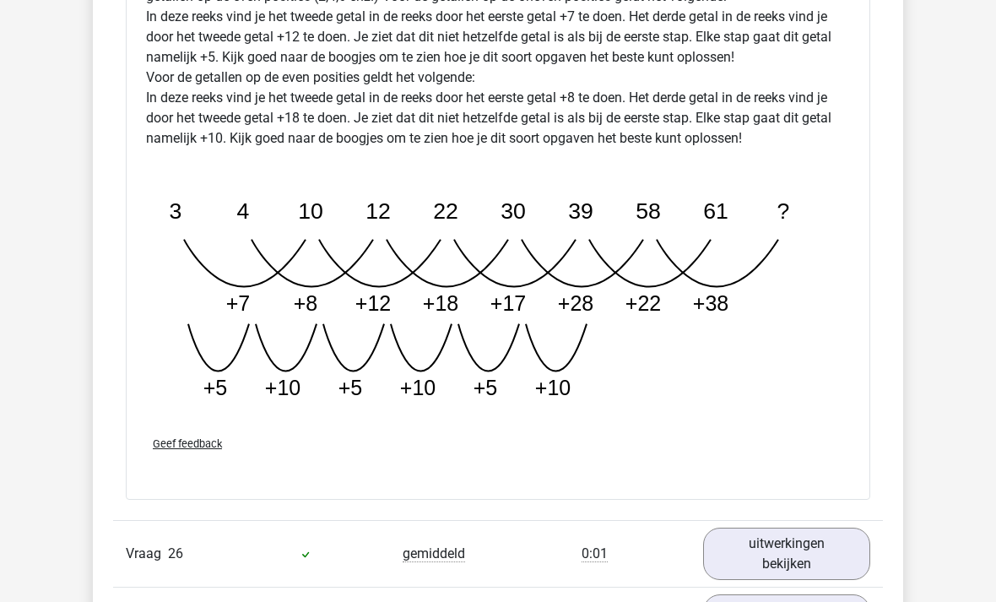
scroll to position [18293, 0]
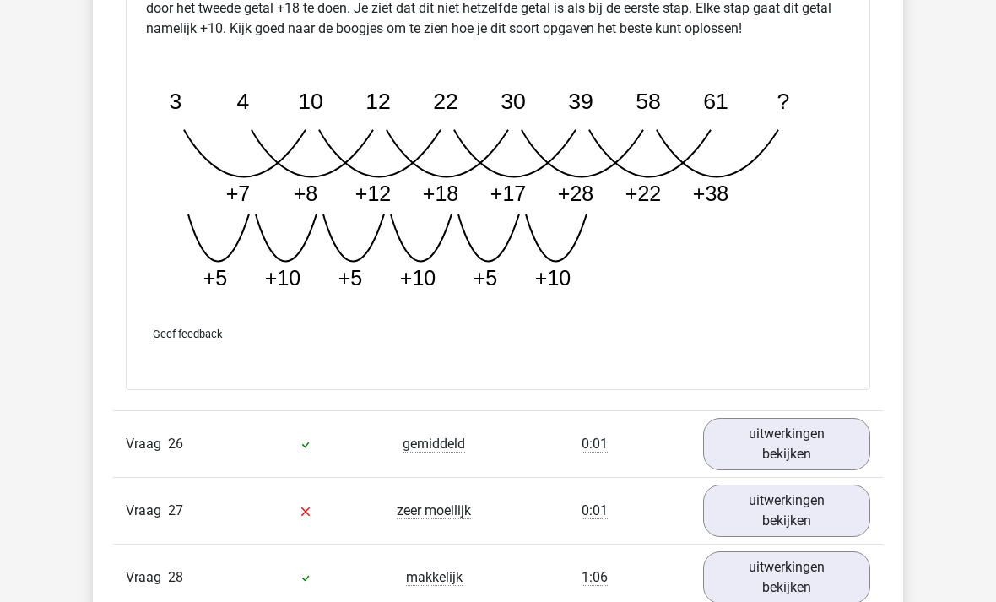
click at [798, 418] on link "uitwerkingen bekijken" at bounding box center [786, 444] width 167 height 52
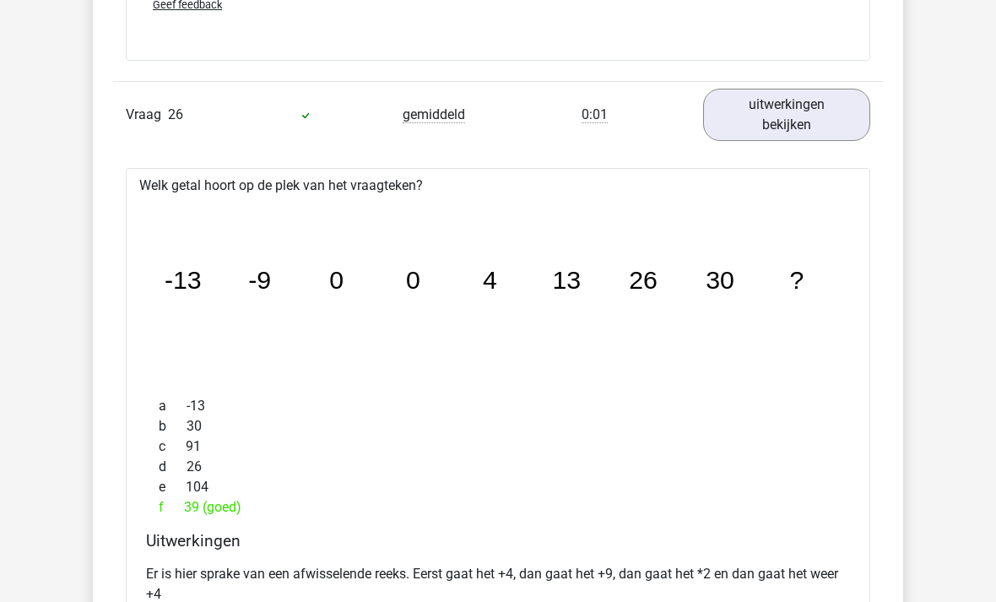
scroll to position [18630, 0]
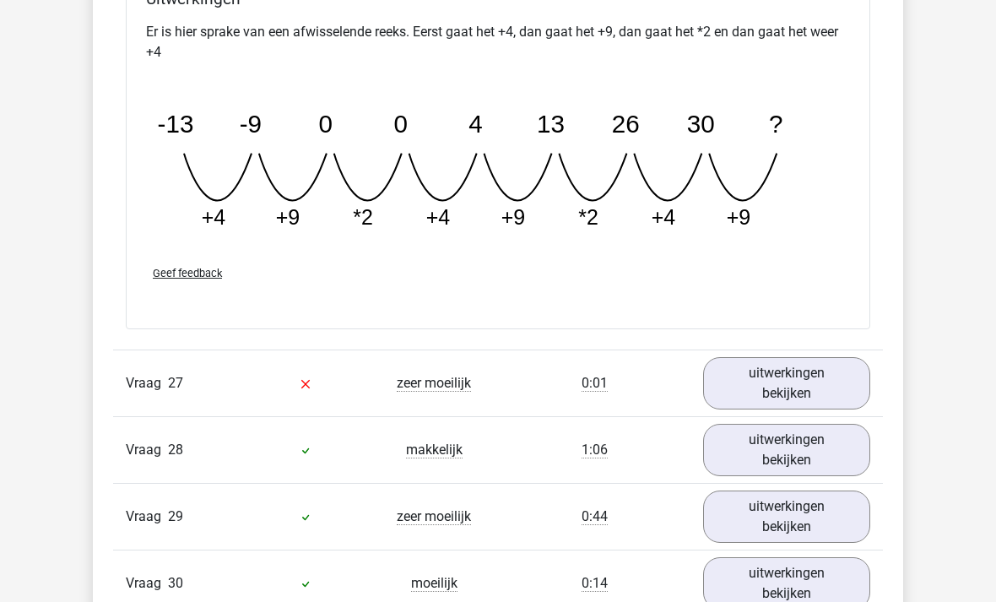
click at [811, 359] on link "uitwerkingen bekijken" at bounding box center [786, 383] width 167 height 52
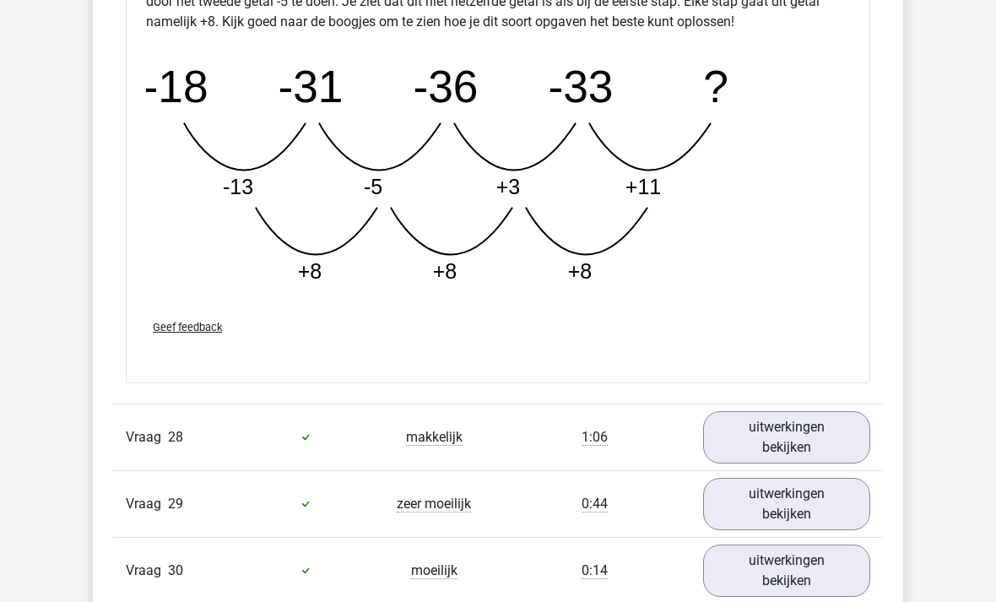
click at [806, 412] on link "uitwerkingen bekijken" at bounding box center [786, 438] width 167 height 52
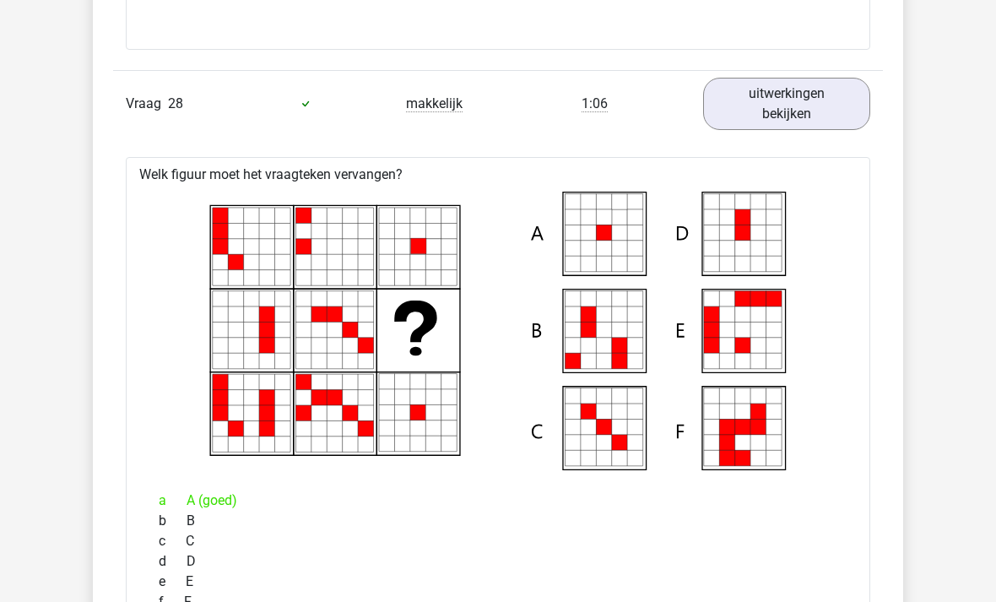
scroll to position [20360, 0]
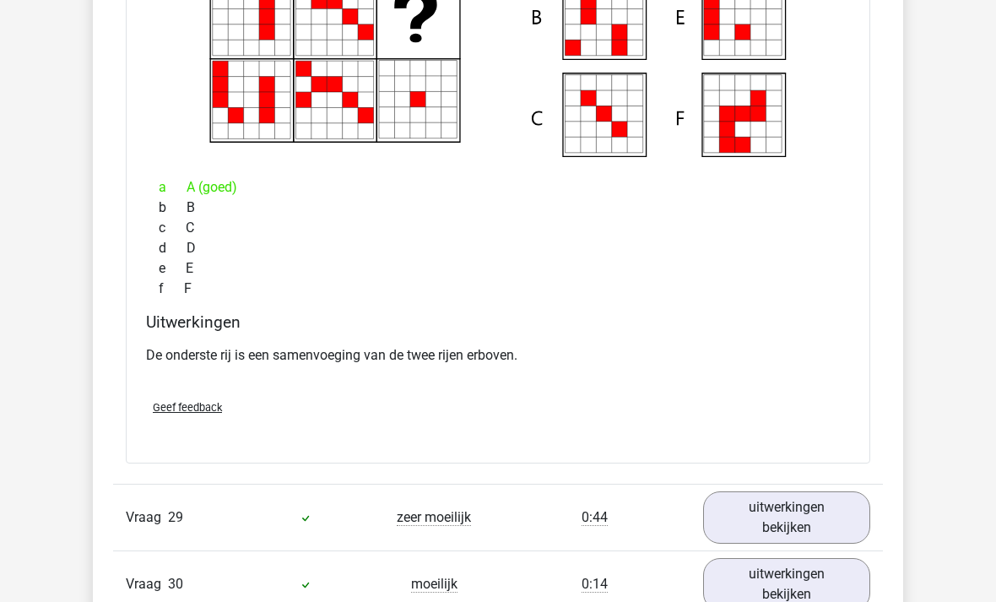
click at [756, 498] on link "uitwerkingen bekijken" at bounding box center [786, 517] width 167 height 52
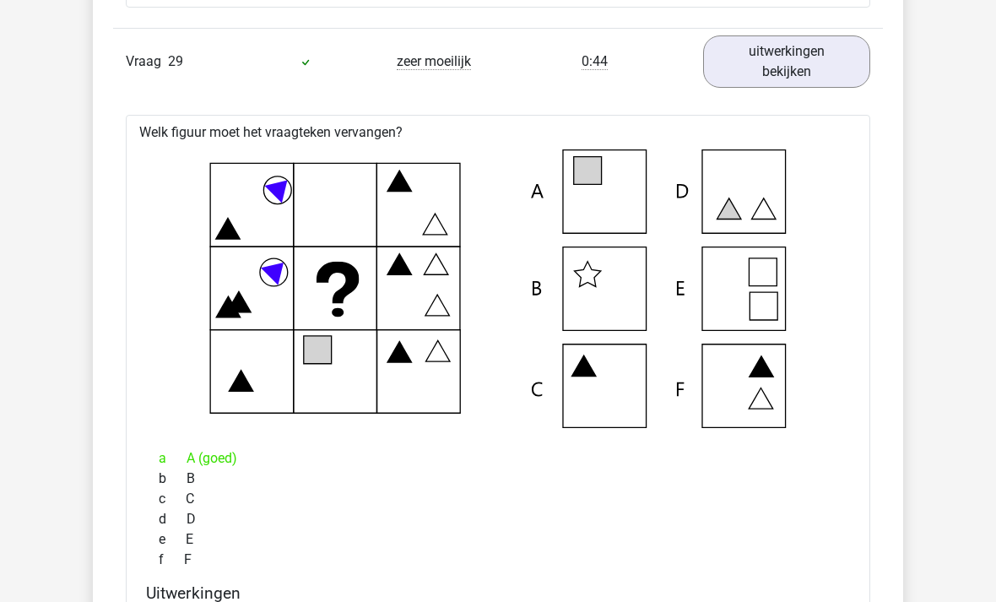
scroll to position [21127, 0]
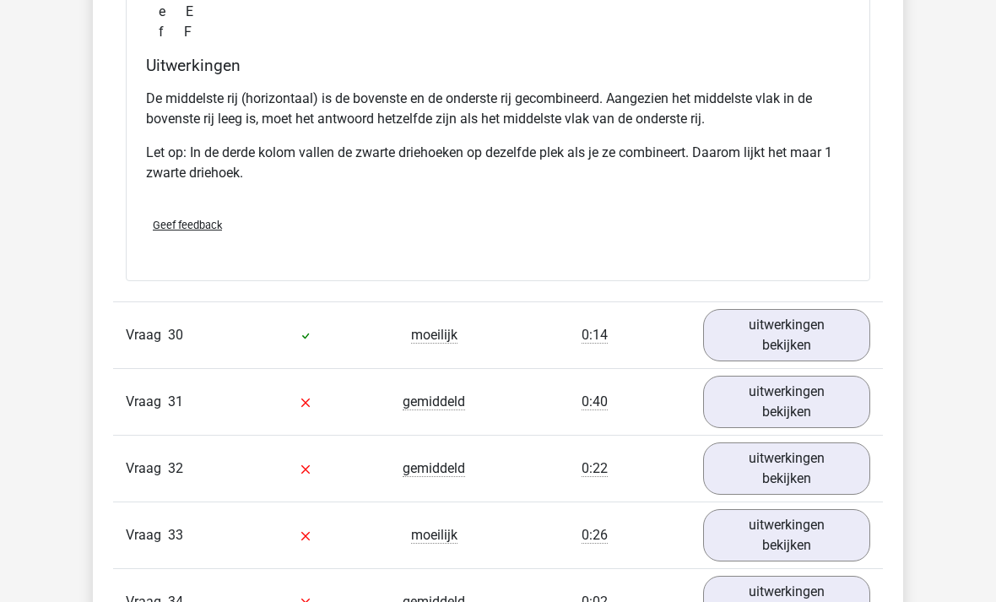
click at [830, 318] on link "uitwerkingen bekijken" at bounding box center [786, 335] width 167 height 52
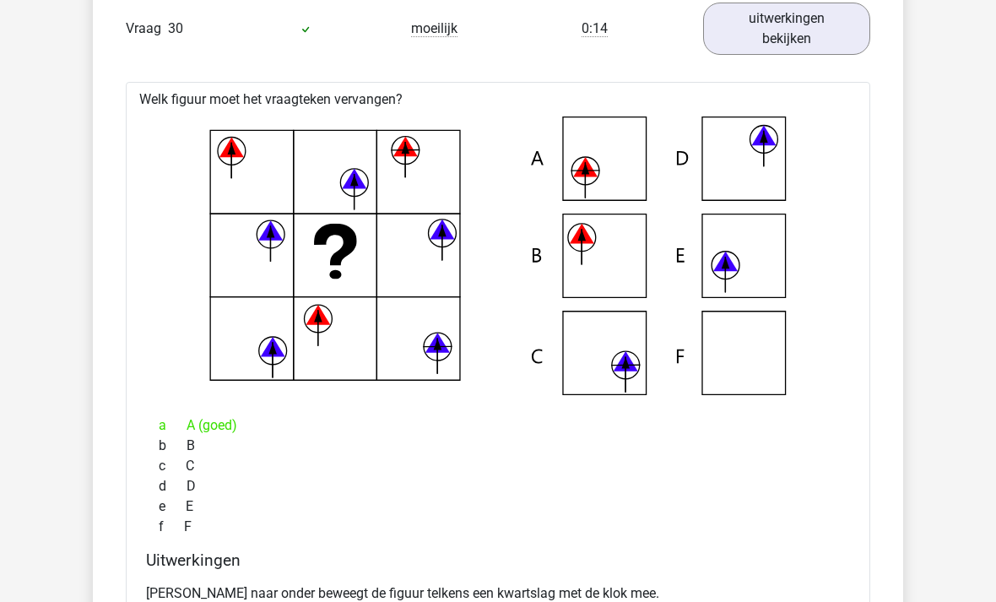
scroll to position [21991, 0]
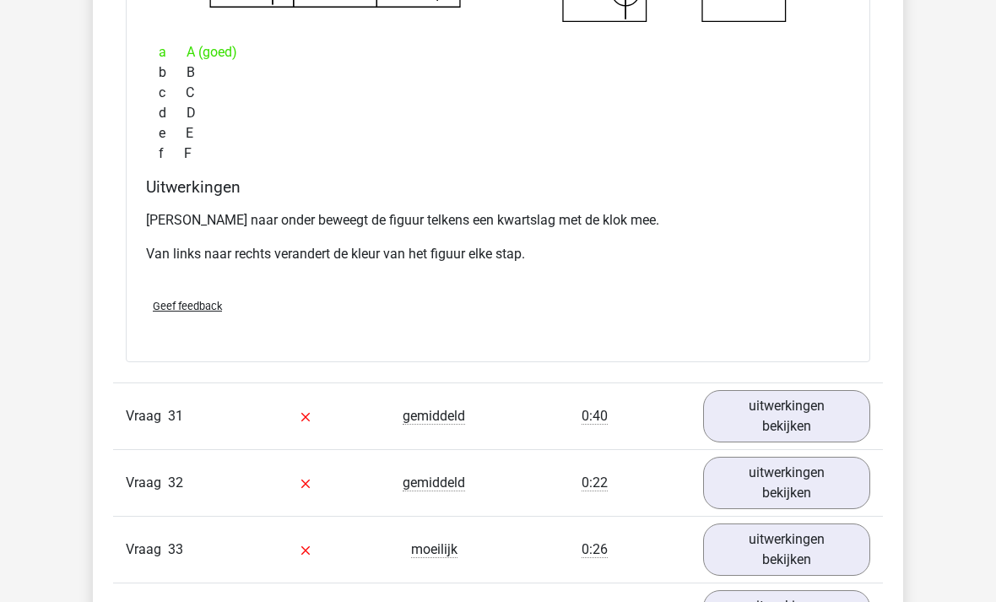
click at [784, 404] on link "uitwerkingen bekijken" at bounding box center [786, 416] width 167 height 52
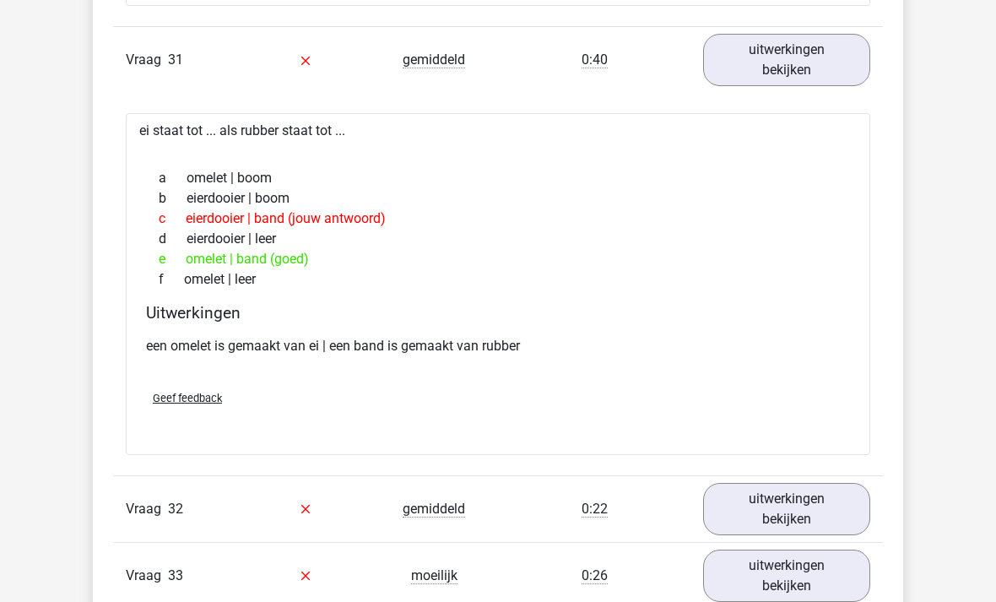
scroll to position [22693, 0]
click at [766, 482] on link "uitwerkingen bekijken" at bounding box center [786, 508] width 167 height 52
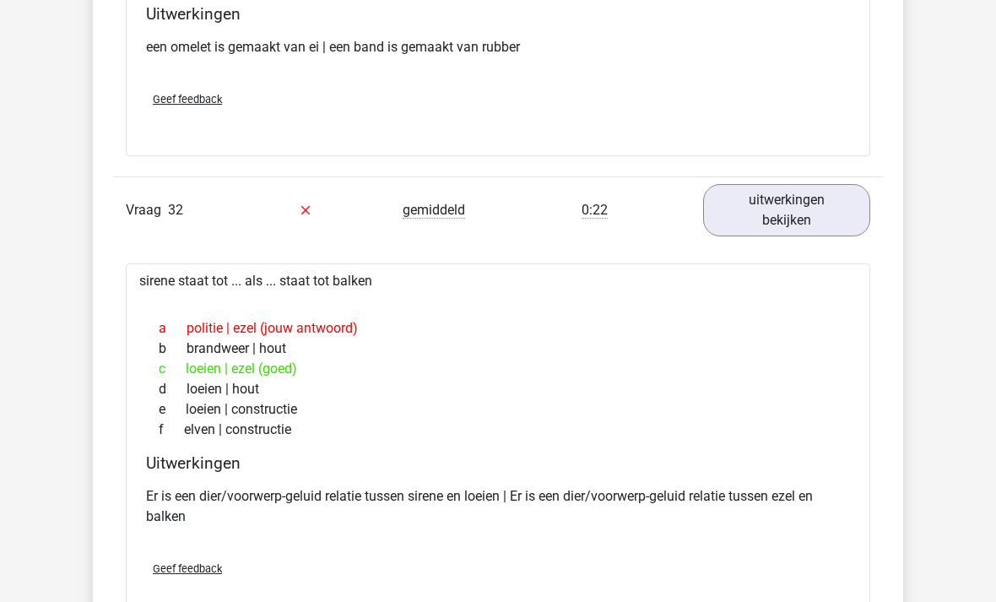
scroll to position [23005, 0]
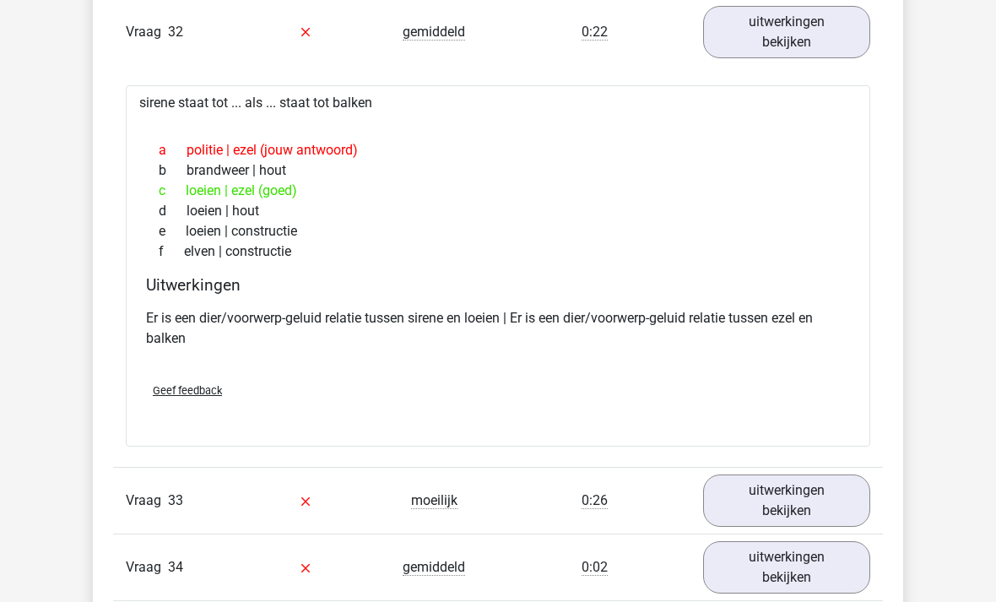
click at [746, 542] on link "uitwerkingen bekijken" at bounding box center [786, 568] width 167 height 52
click at [792, 475] on link "uitwerkingen bekijken" at bounding box center [786, 501] width 167 height 52
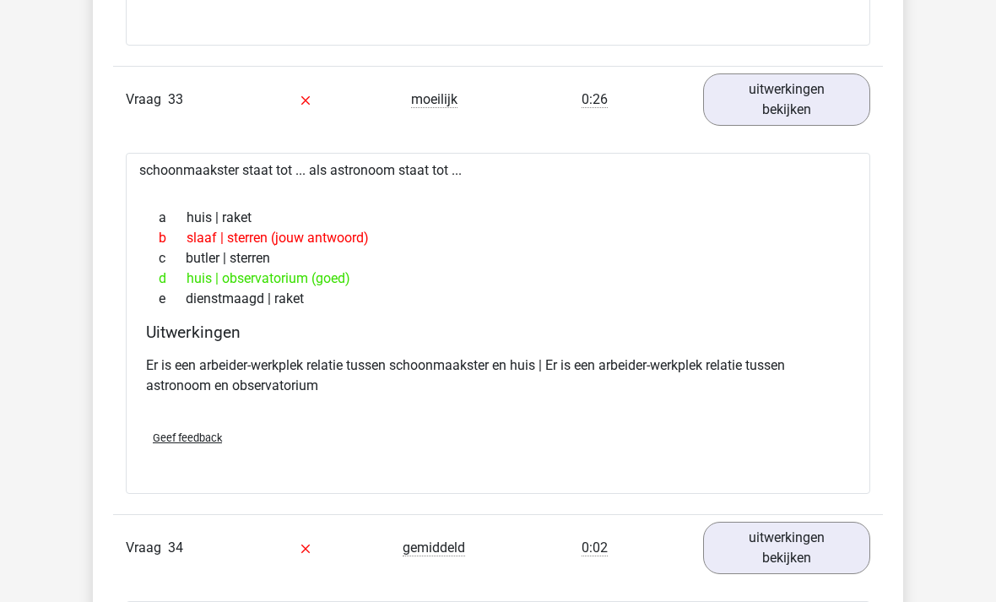
scroll to position [23571, 0]
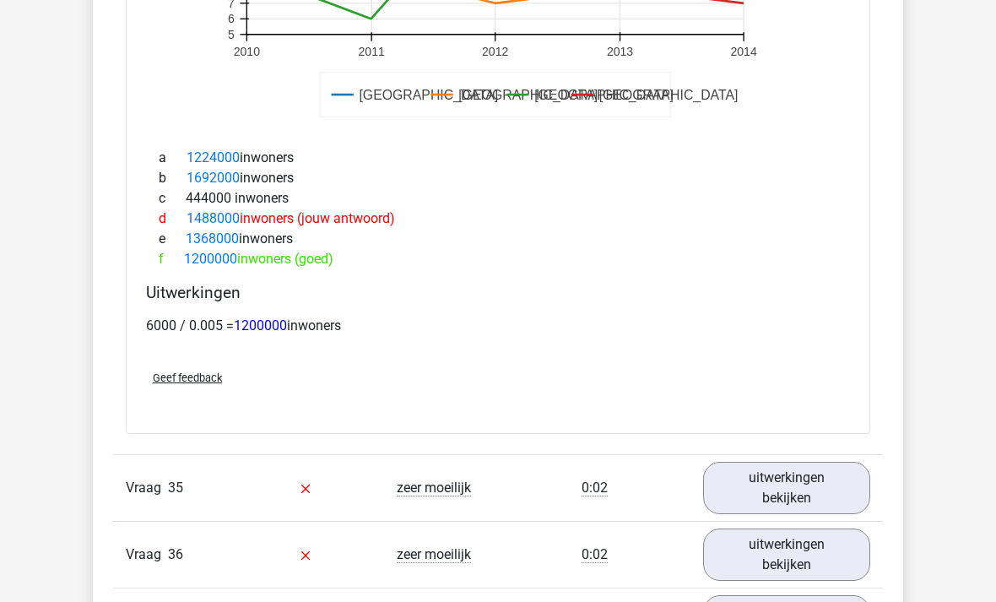
click at [807, 468] on link "uitwerkingen bekijken" at bounding box center [786, 488] width 167 height 52
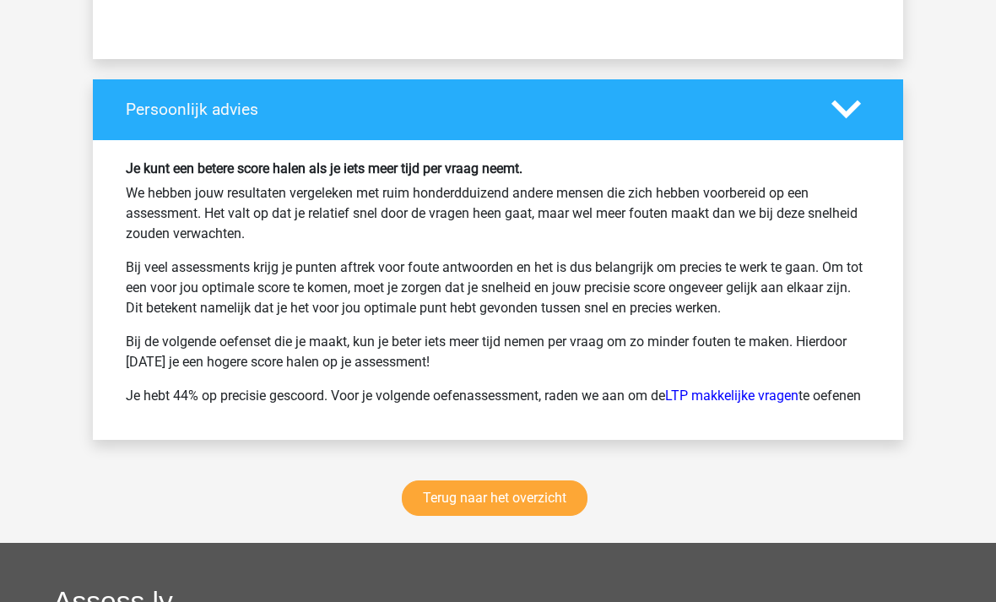
scroll to position [26900, 0]
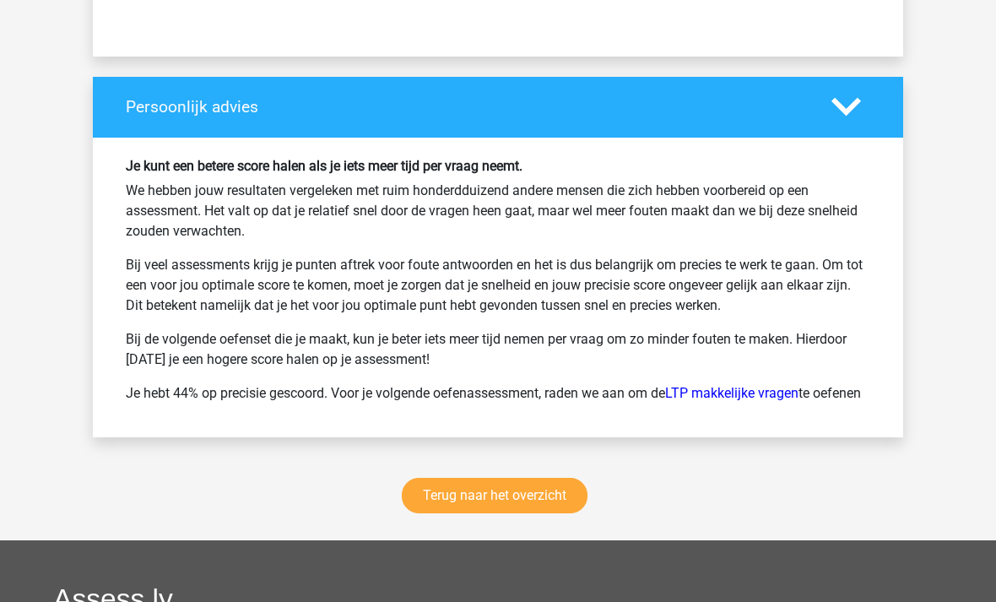
click at [509, 491] on link "Terug naar het overzicht" at bounding box center [495, 496] width 186 height 35
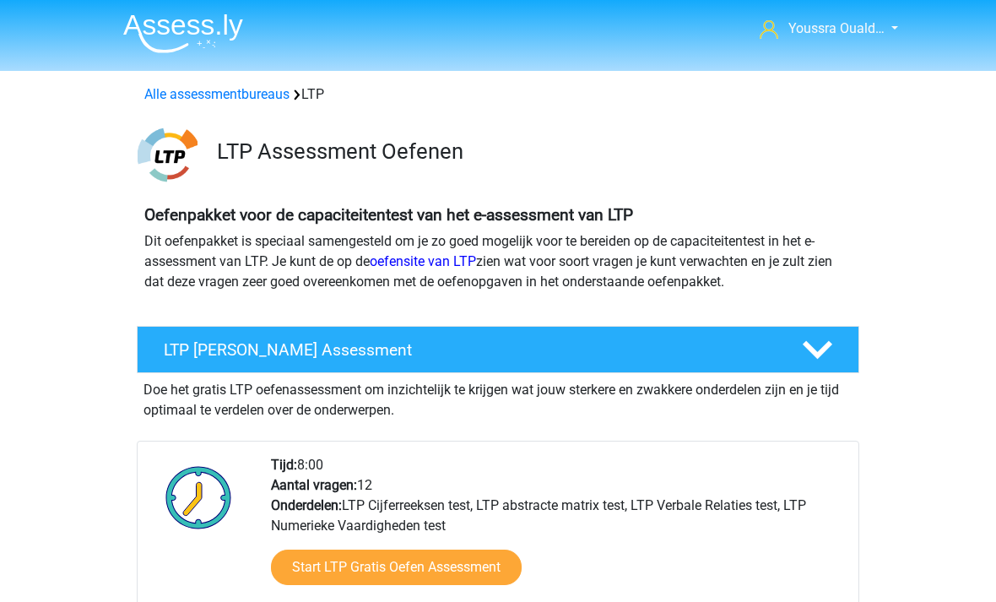
click at [812, 361] on icon at bounding box center [818, 350] width 30 height 30
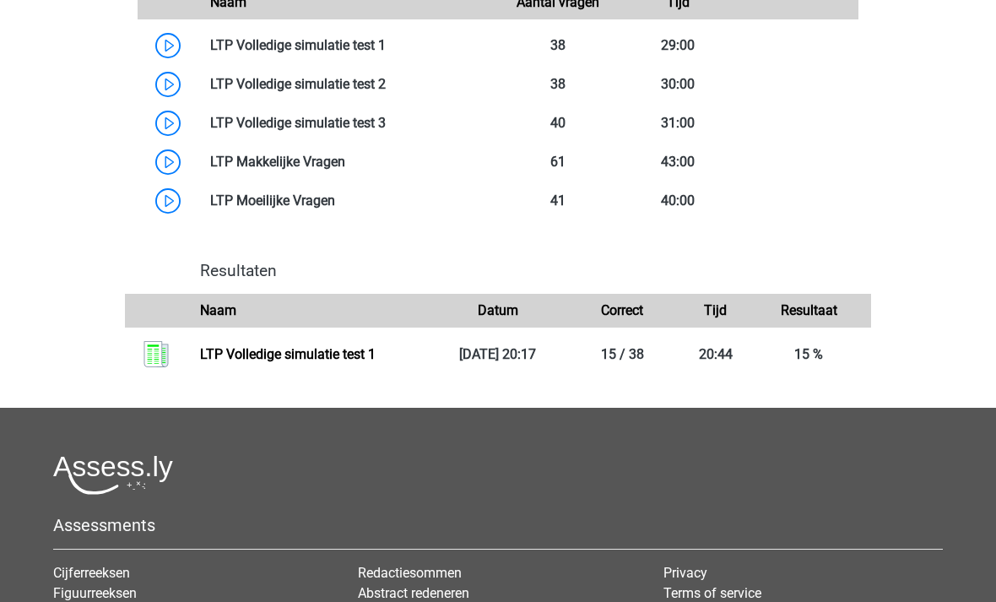
scroll to position [792, 0]
click at [376, 361] on link "LTP Volledige simulatie test 1" at bounding box center [288, 354] width 176 height 16
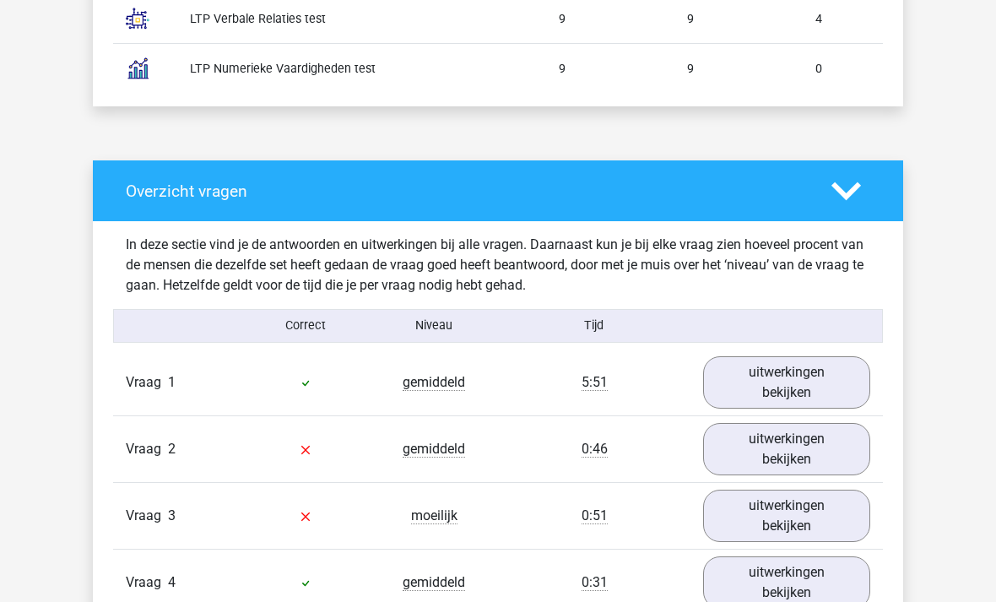
scroll to position [1214, 0]
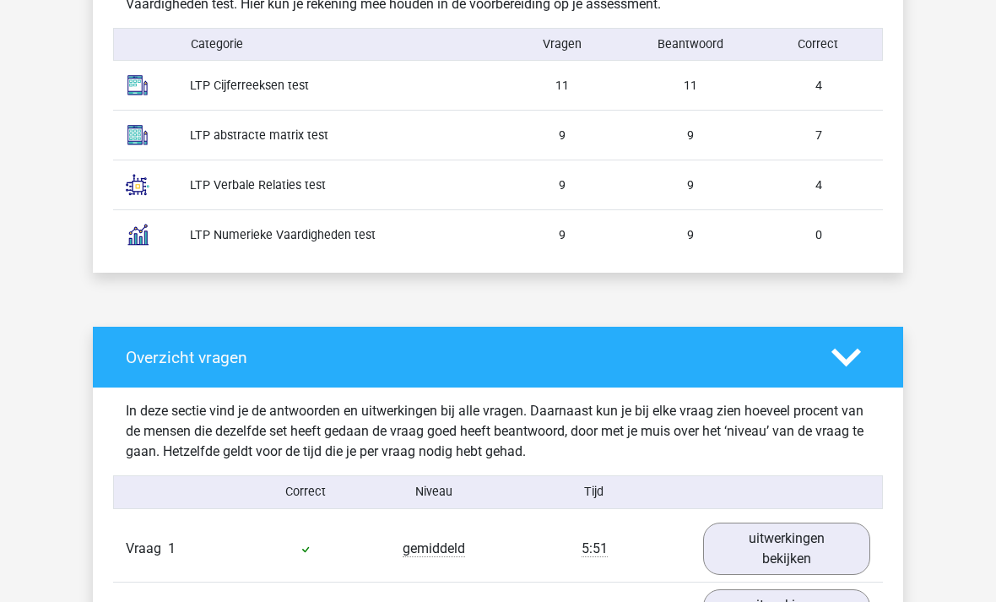
click at [857, 361] on icon at bounding box center [847, 359] width 30 height 30
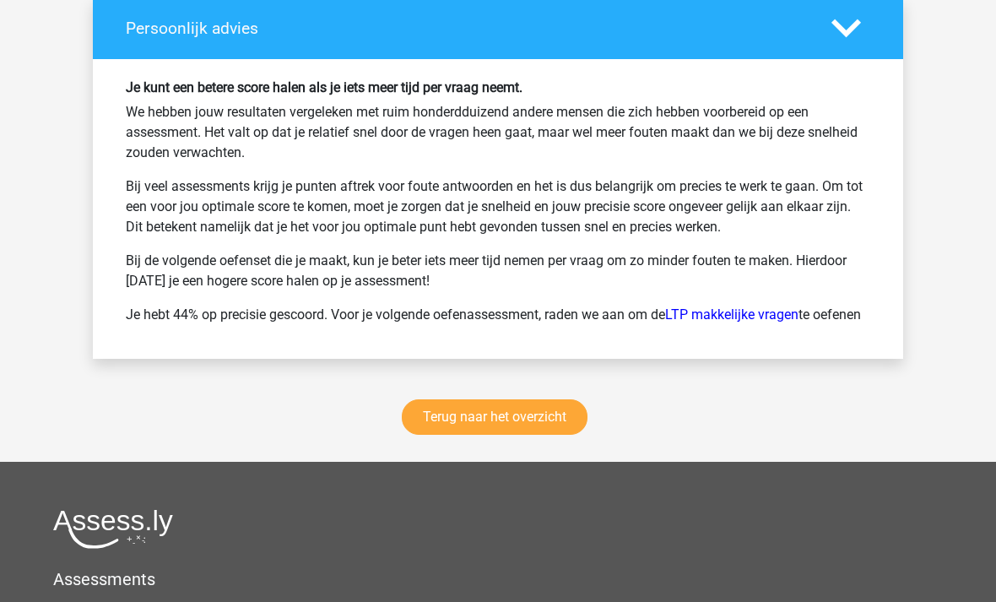
scroll to position [1992, 0]
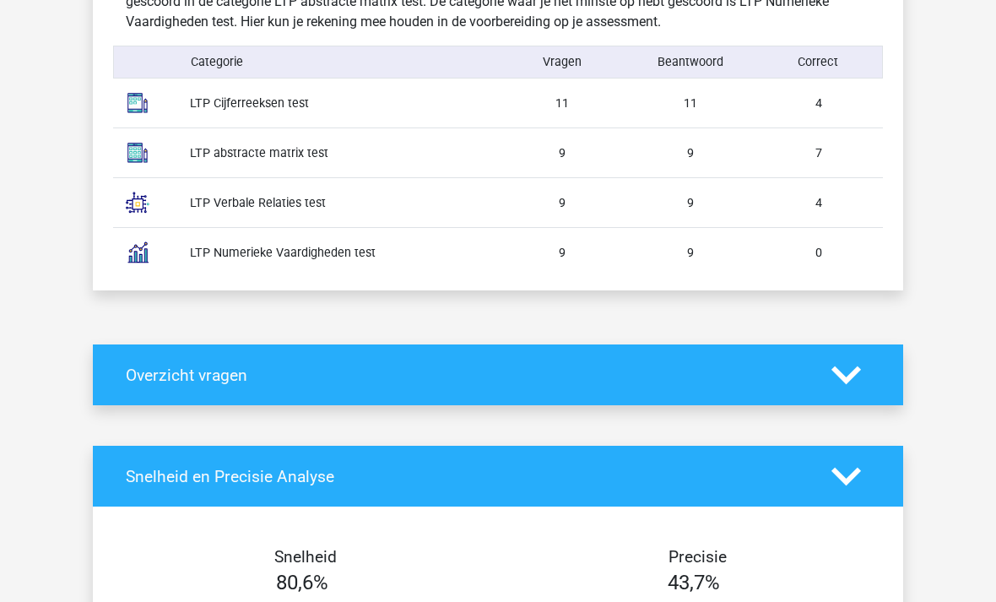
click at [846, 370] on icon at bounding box center [847, 376] width 30 height 30
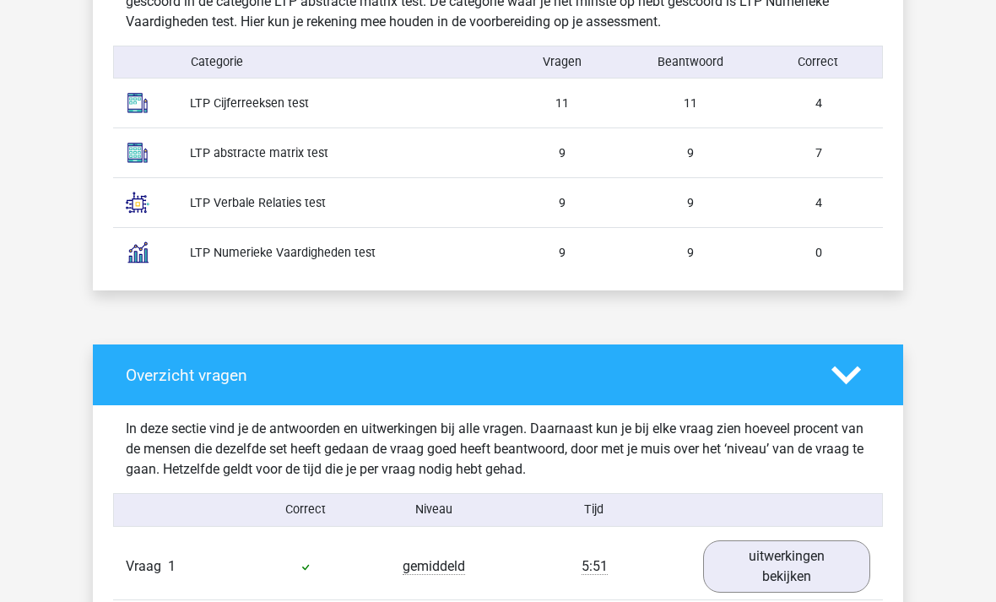
click at [845, 371] on icon at bounding box center [847, 376] width 30 height 30
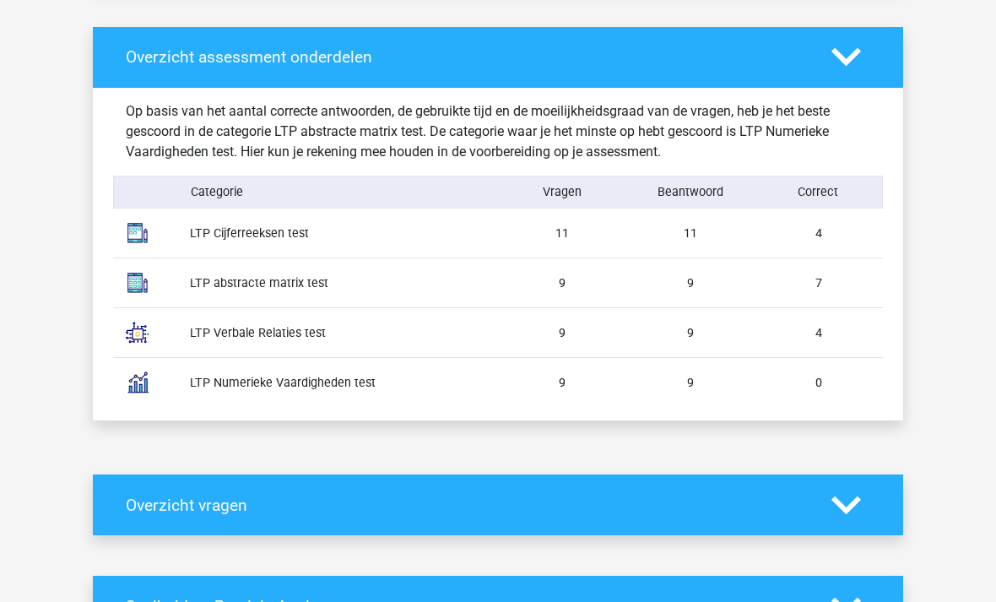
scroll to position [860, 0]
